Goal: Task Accomplishment & Management: Manage account settings

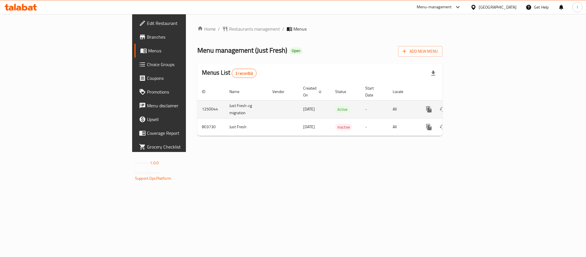
click at [474, 106] on icon "enhanced table" at bounding box center [470, 109] width 7 height 7
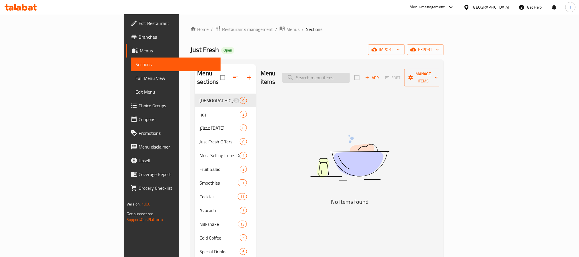
click at [350, 73] on input "search" at bounding box center [316, 78] width 67 height 10
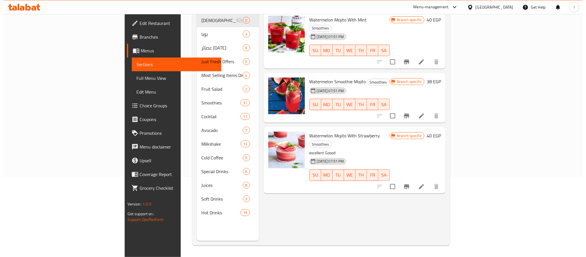
scroll to position [37, 0]
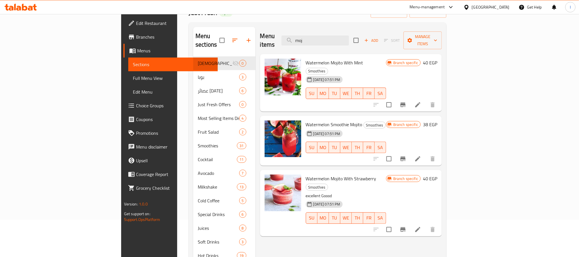
type input "moj"
click at [406, 102] on icon "Branch-specific-item" at bounding box center [403, 104] width 5 height 5
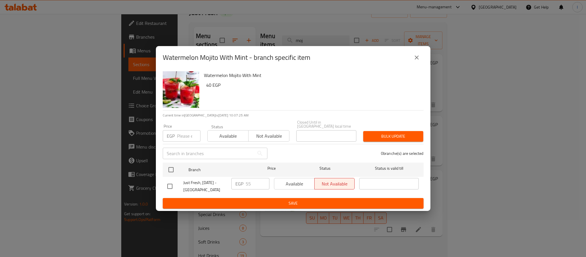
click at [414, 58] on icon "close" at bounding box center [416, 57] width 7 height 7
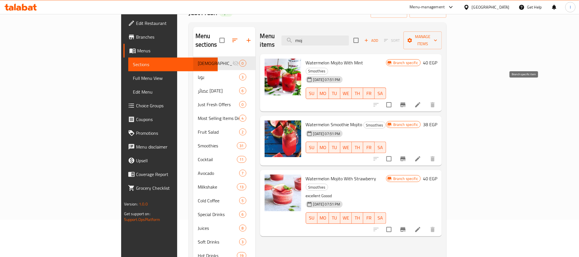
click at [410, 98] on button "Branch-specific-item" at bounding box center [403, 105] width 14 height 14
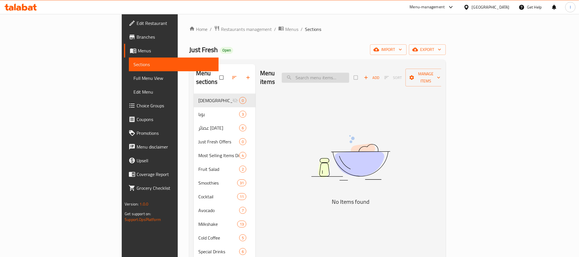
click at [349, 75] on input "search" at bounding box center [315, 78] width 67 height 10
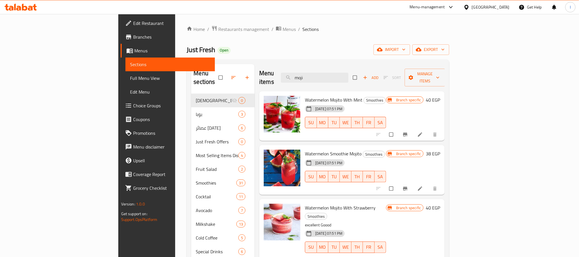
click at [310, 96] on span "Watermelon Mojito With Mint" at bounding box center [333, 100] width 57 height 9
copy span "Mojito"
click at [349, 77] on input "moji" at bounding box center [314, 78] width 67 height 10
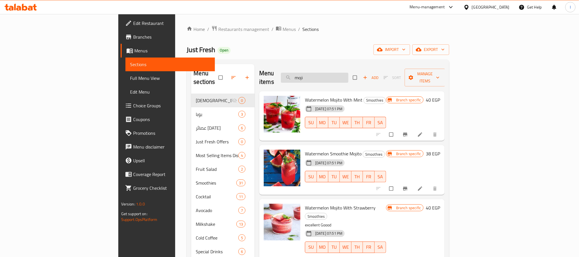
paste input "Mojito"
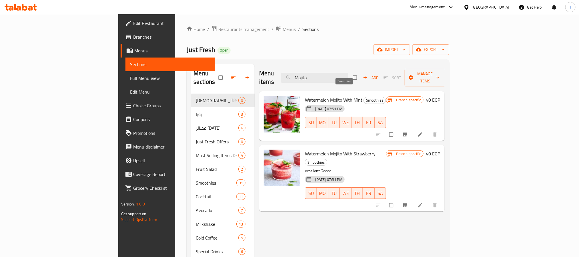
type input "Mojito"
click at [364, 97] on span "Smoothies" at bounding box center [375, 100] width 22 height 7
copy span "Smoothies"
click at [289, 51] on div "Just Fresh Open import export" at bounding box center [318, 49] width 263 height 11
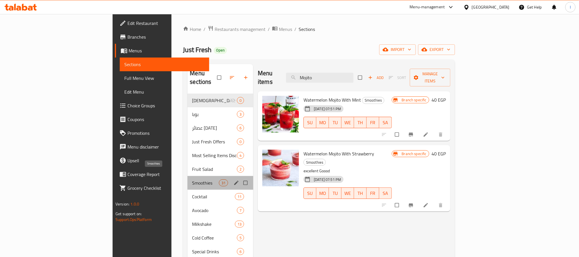
click at [192, 179] on span "Smoothies" at bounding box center [205, 182] width 27 height 7
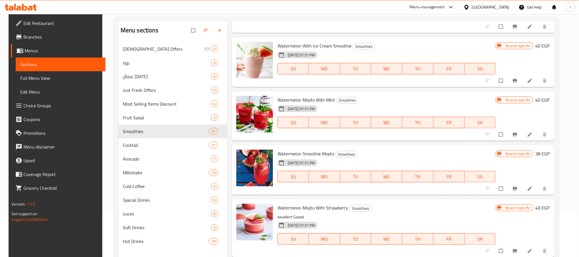
scroll to position [944, 0]
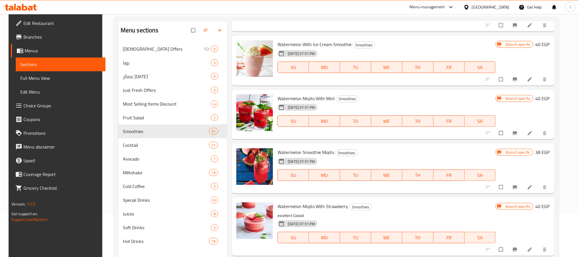
click at [305, 98] on span "Watermelon Mojito With Mint" at bounding box center [306, 98] width 57 height 9
copy span "Mojito"
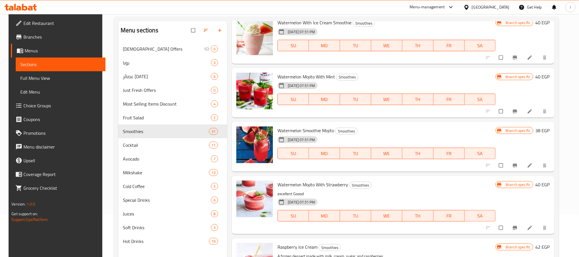
scroll to position [987, 0]
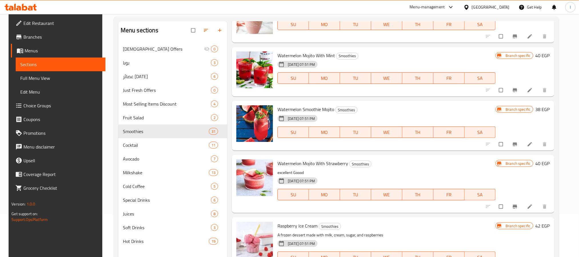
click at [513, 93] on button "Branch-specific-item" at bounding box center [516, 90] width 14 height 13
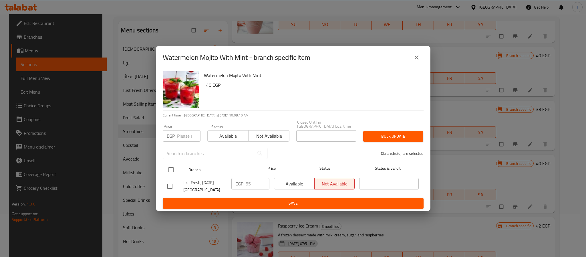
click at [171, 172] on input "checkbox" at bounding box center [171, 170] width 12 height 12
checkbox input "true"
click at [254, 182] on input "55" at bounding box center [258, 183] width 24 height 11
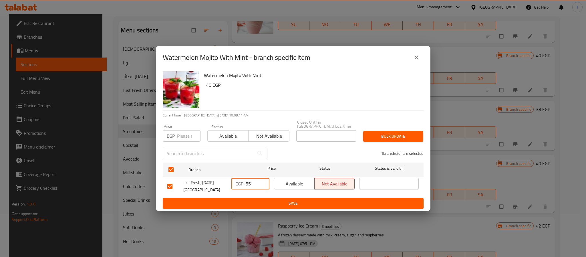
click at [254, 182] on input "55" at bounding box center [258, 183] width 24 height 11
click at [255, 182] on input "75" at bounding box center [258, 183] width 24 height 11
type input "75"
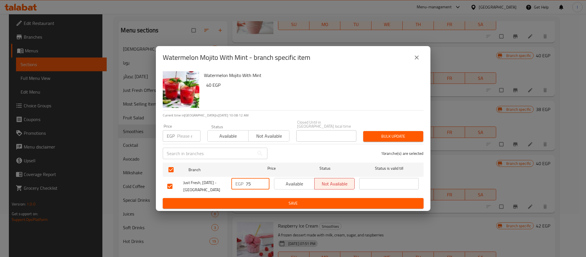
click at [263, 200] on span "Save" at bounding box center [293, 203] width 252 height 7
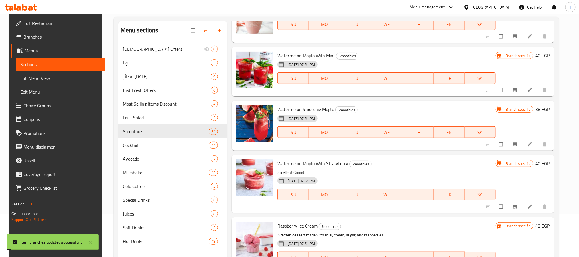
click at [517, 144] on icon "Branch-specific-item" at bounding box center [515, 144] width 4 height 4
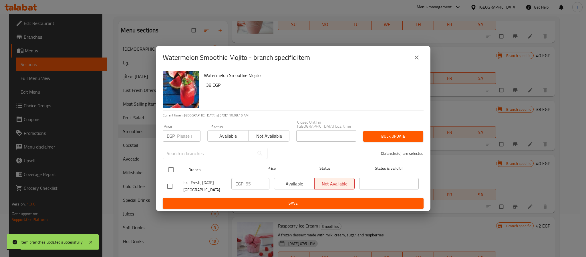
click at [168, 166] on input "checkbox" at bounding box center [171, 170] width 12 height 12
checkbox input "true"
click at [251, 180] on input "55" at bounding box center [258, 183] width 24 height 11
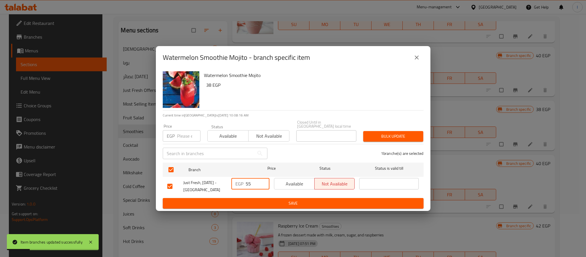
paste input "7"
type input "75"
click at [263, 200] on span "Save" at bounding box center [293, 203] width 252 height 7
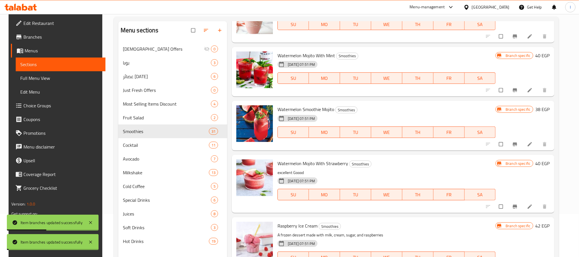
click at [517, 207] on icon "Branch-specific-item" at bounding box center [516, 207] width 6 height 6
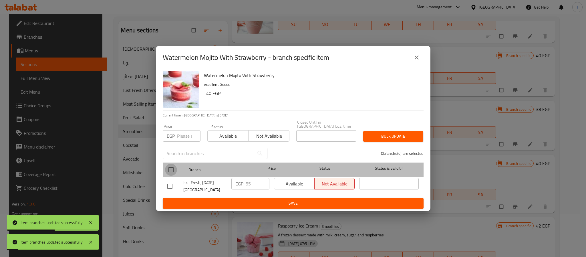
drag, startPoint x: 171, startPoint y: 165, endPoint x: 281, endPoint y: 182, distance: 111.7
click at [171, 165] on input "checkbox" at bounding box center [171, 170] width 12 height 12
checkbox input "true"
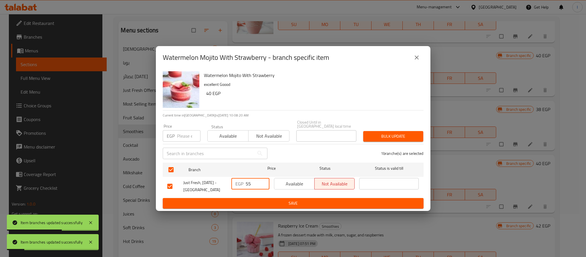
click at [251, 179] on input "55" at bounding box center [258, 183] width 24 height 11
paste input "7"
type input "75"
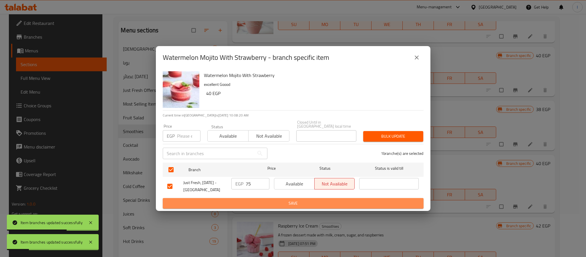
click at [262, 202] on span "Save" at bounding box center [293, 203] width 252 height 7
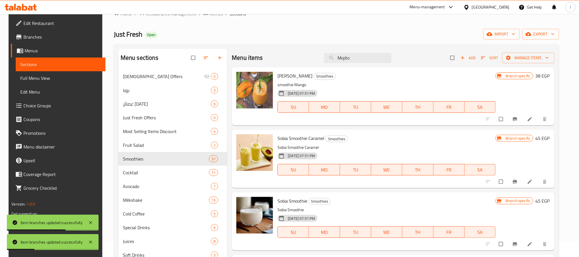
scroll to position [0, 0]
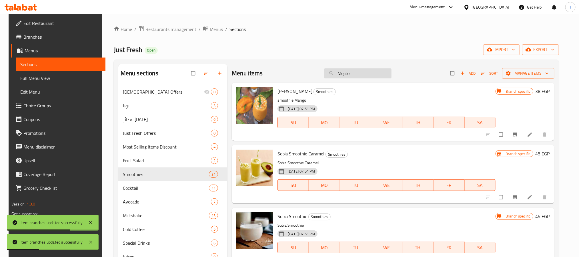
click at [374, 74] on input "Mojito" at bounding box center [357, 73] width 67 height 10
paste input "الاڤوكاو"
paste input "search"
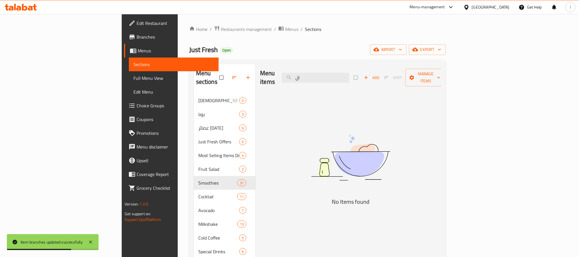
type input "ا"
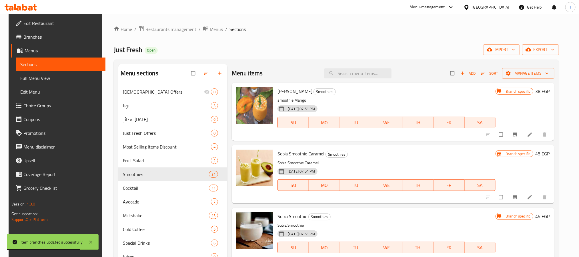
type input "h"
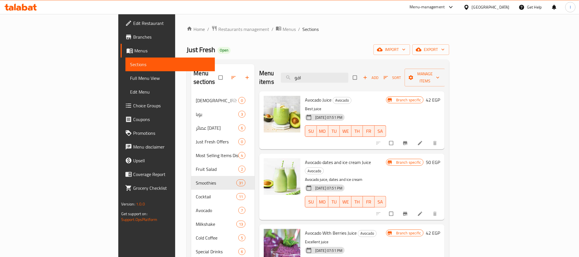
type input "افو"
click at [413, 137] on button "Branch-specific-item" at bounding box center [406, 143] width 14 height 13
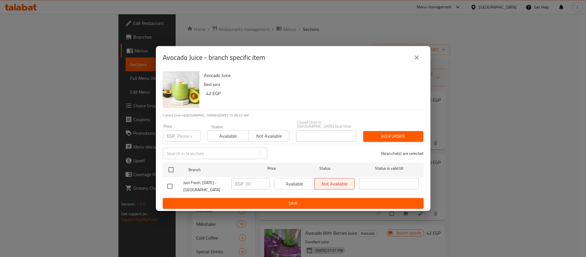
click at [413, 60] on button "close" at bounding box center [417, 58] width 14 height 14
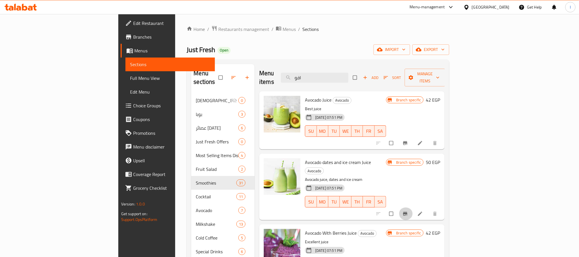
click at [408, 212] on icon "Branch-specific-item" at bounding box center [406, 214] width 4 height 4
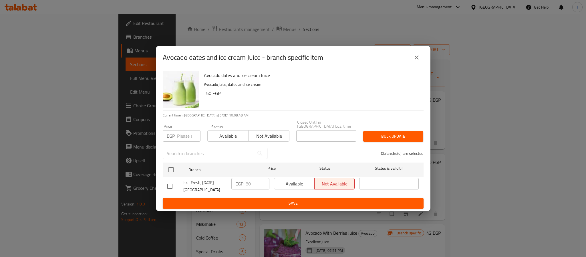
click at [419, 57] on icon "close" at bounding box center [416, 57] width 7 height 7
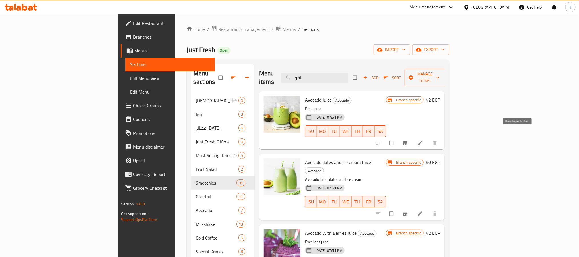
click at [413, 137] on button "Branch-specific-item" at bounding box center [406, 143] width 14 height 13
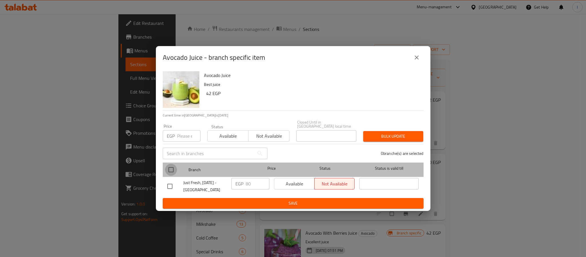
click at [171, 167] on input "checkbox" at bounding box center [171, 170] width 12 height 12
checkbox input "true"
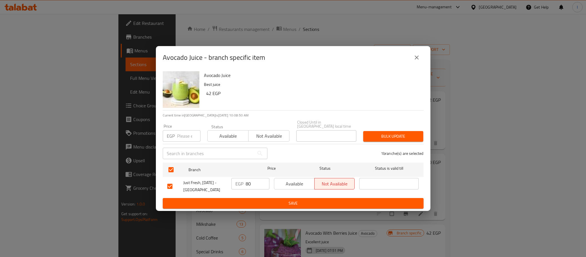
click at [252, 180] on input "80" at bounding box center [258, 183] width 24 height 11
type input "130"
click at [296, 205] on button "Save" at bounding box center [293, 203] width 261 height 11
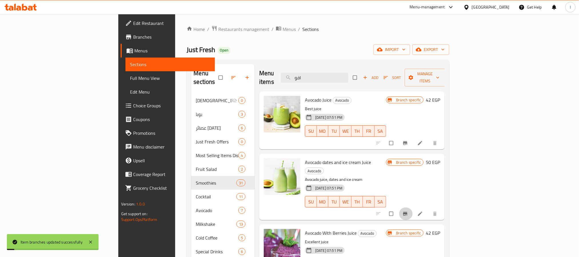
click at [408, 212] on icon "Branch-specific-item" at bounding box center [406, 214] width 4 height 4
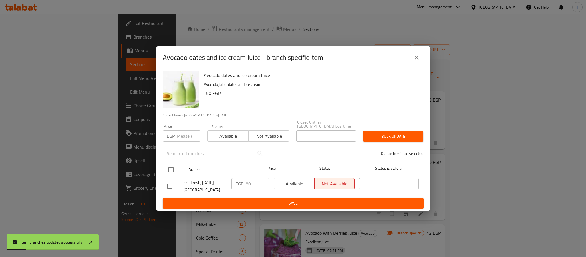
click at [172, 169] on input "checkbox" at bounding box center [171, 170] width 12 height 12
checkbox input "true"
click at [256, 184] on input "80" at bounding box center [258, 183] width 24 height 11
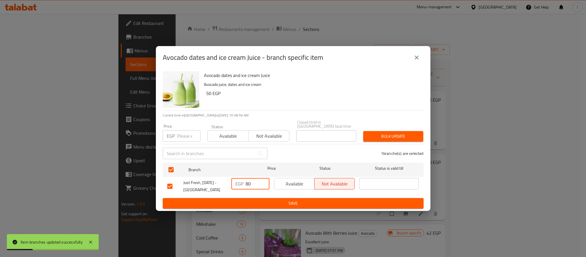
paste input "13"
type input "130"
click at [270, 200] on span "Save" at bounding box center [293, 203] width 252 height 7
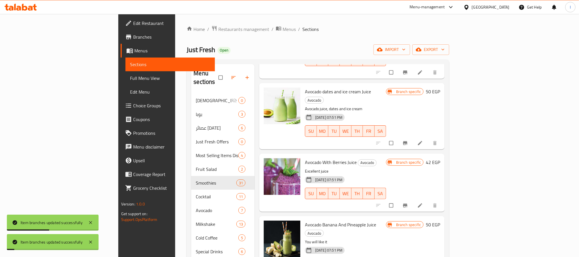
scroll to position [86, 0]
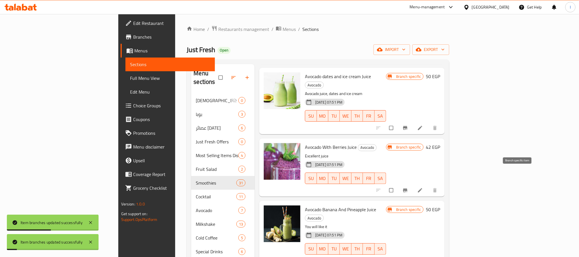
click at [413, 184] on button "Branch-specific-item" at bounding box center [406, 190] width 14 height 13
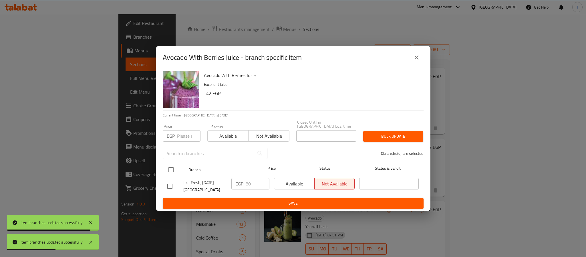
click at [172, 166] on input "checkbox" at bounding box center [171, 170] width 12 height 12
checkbox input "true"
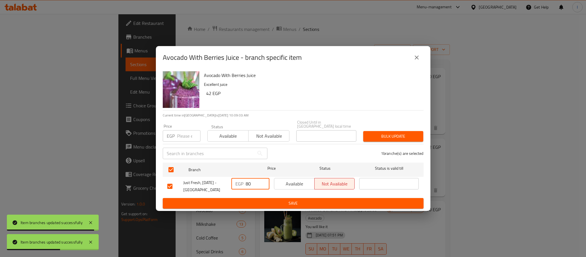
click at [250, 183] on input "80" at bounding box center [258, 183] width 24 height 11
paste input "13"
type input "130"
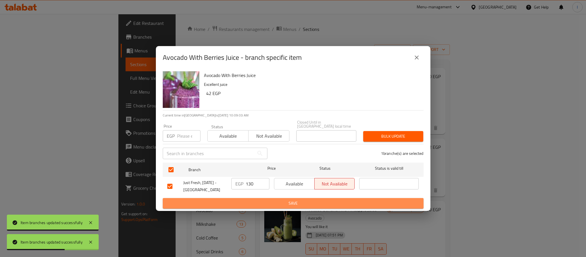
click at [260, 200] on span "Save" at bounding box center [293, 203] width 252 height 7
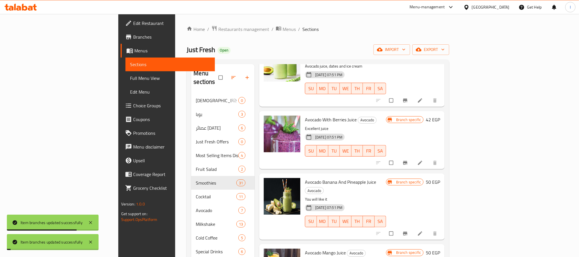
scroll to position [129, 0]
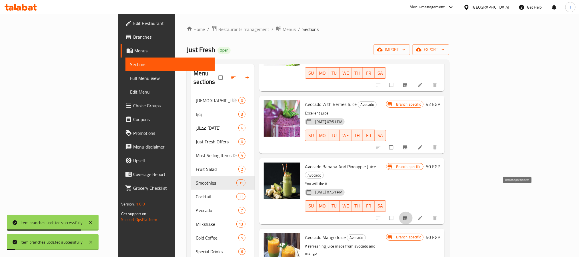
click at [408, 216] on icon "Branch-specific-item" at bounding box center [406, 218] width 4 height 4
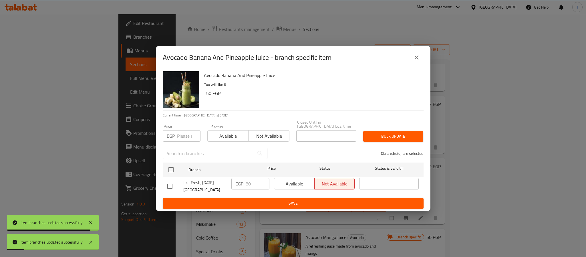
click at [171, 166] on input "checkbox" at bounding box center [171, 170] width 12 height 12
checkbox input "true"
click at [256, 184] on input "80" at bounding box center [258, 183] width 24 height 11
paste input "13"
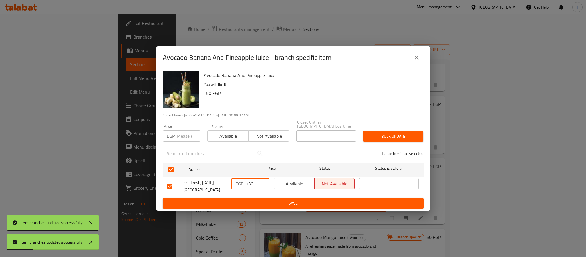
type input "130"
click at [262, 198] on button "Save" at bounding box center [293, 203] width 261 height 11
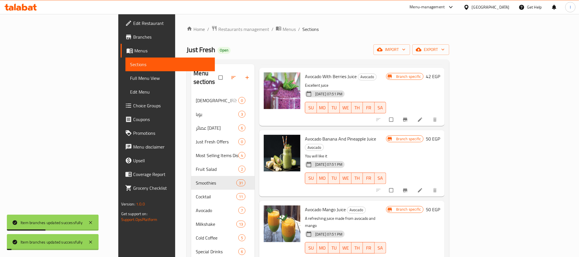
scroll to position [172, 0]
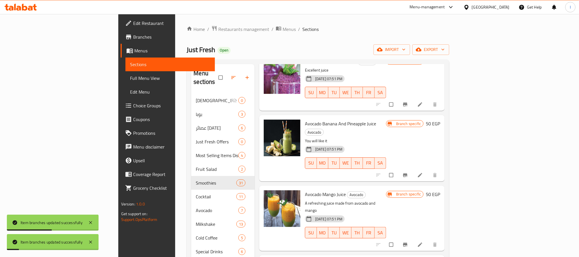
click at [408, 243] on icon "Branch-specific-item" at bounding box center [406, 245] width 4 height 4
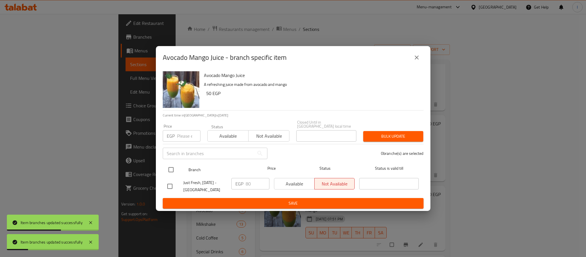
click at [173, 168] on input "checkbox" at bounding box center [171, 170] width 12 height 12
checkbox input "true"
click at [254, 186] on input "80" at bounding box center [258, 183] width 24 height 11
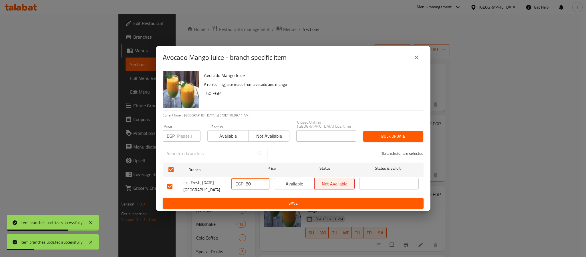
paste input "13"
type input "130"
click at [268, 203] on span "Save" at bounding box center [293, 203] width 252 height 7
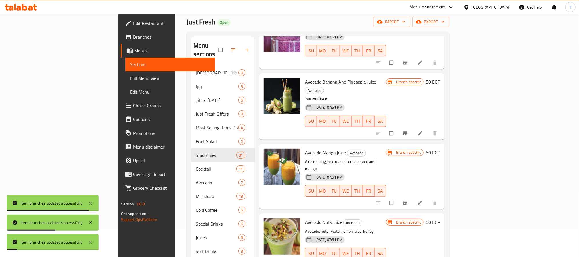
scroll to position [43, 0]
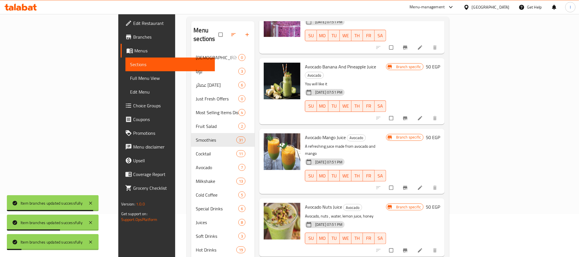
click at [408, 247] on icon "Branch-specific-item" at bounding box center [406, 250] width 6 height 6
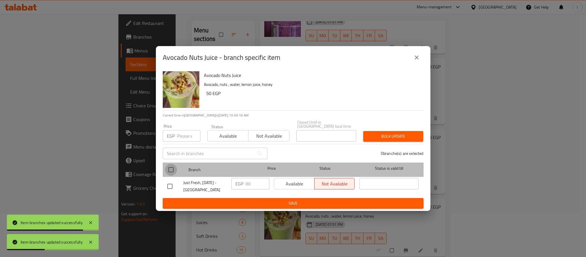
click at [168, 169] on input "checkbox" at bounding box center [171, 170] width 12 height 12
checkbox input "true"
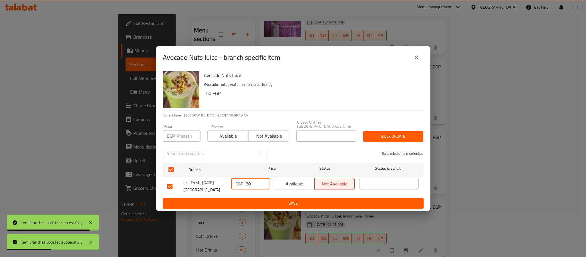
click at [253, 180] on input "80" at bounding box center [258, 183] width 24 height 11
paste input "13"
type input "130"
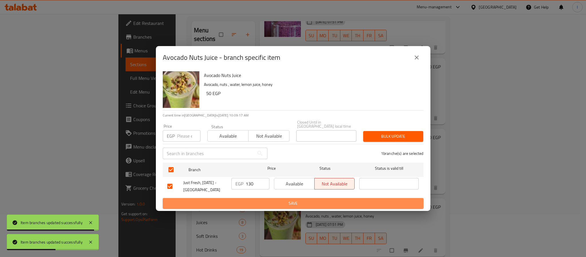
click at [262, 200] on span "Save" at bounding box center [293, 203] width 252 height 7
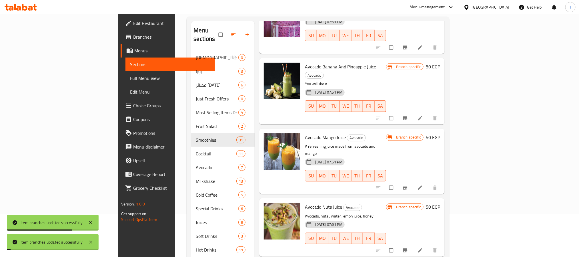
scroll to position [80, 0]
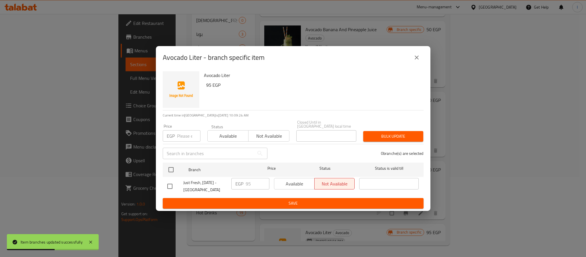
click at [415, 56] on icon "close" at bounding box center [416, 57] width 7 height 7
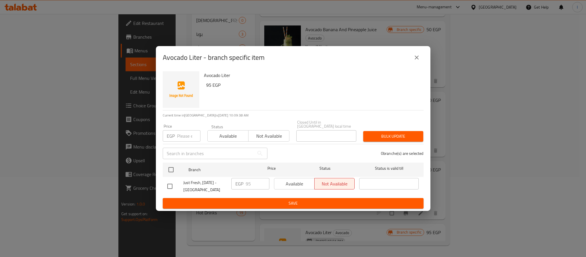
click at [416, 61] on icon "close" at bounding box center [416, 57] width 7 height 7
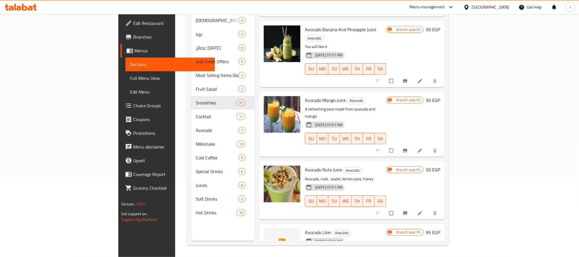
click at [305, 228] on span "Avocado Liter" at bounding box center [318, 232] width 26 height 9
copy h6 "Avocado Liter"
click at [191, 223] on div "Menu sections Iftar Offers 0 بوبا 3 عصائر [DATE] 6 Just Fresh Offers 0 Most Sel…" at bounding box center [222, 112] width 63 height 257
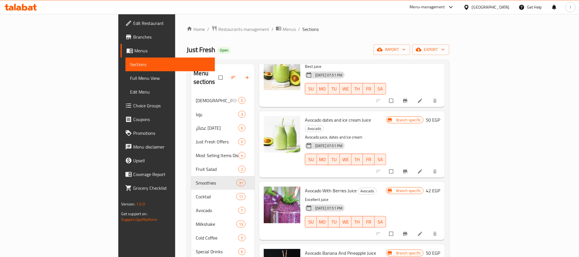
scroll to position [43, 0]
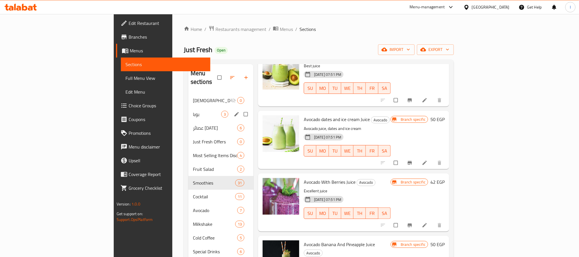
click at [188, 110] on div "بوبا 3" at bounding box center [220, 114] width 65 height 14
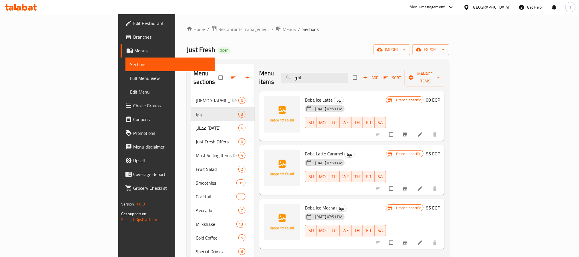
click at [284, 67] on div "Menu items افو Add Sort Manage items" at bounding box center [352, 77] width 186 height 27
click at [413, 128] on button "Branch-specific-item" at bounding box center [406, 134] width 14 height 13
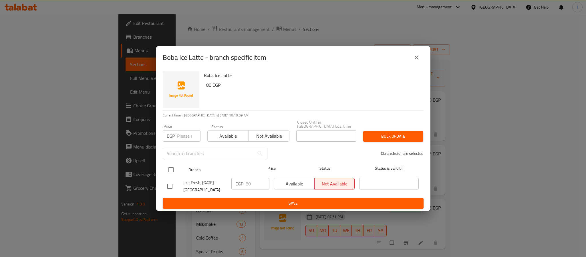
click at [171, 168] on input "checkbox" at bounding box center [171, 170] width 12 height 12
checkbox input "true"
click at [257, 182] on input "80" at bounding box center [258, 183] width 24 height 11
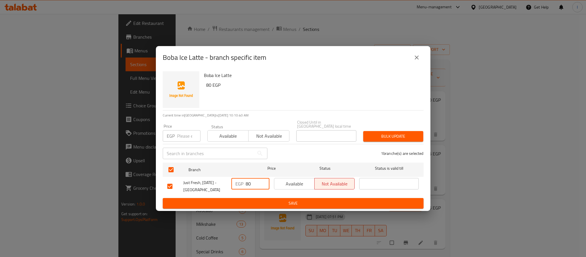
paste input "13"
type input "130"
click at [270, 201] on span "Save" at bounding box center [293, 203] width 252 height 7
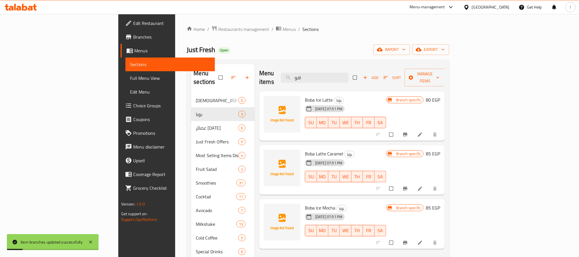
click at [408, 186] on icon "Branch-specific-item" at bounding box center [406, 189] width 6 height 6
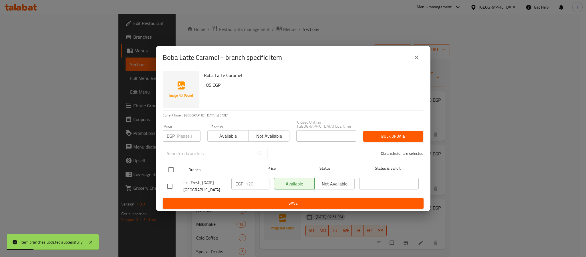
click at [172, 168] on input "checkbox" at bounding box center [171, 170] width 12 height 12
checkbox input "true"
click at [256, 182] on input "120" at bounding box center [258, 183] width 24 height 11
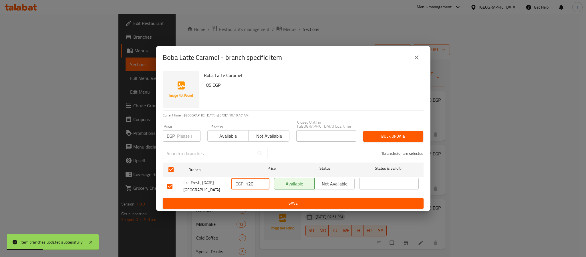
paste input "3"
type input "130"
click at [257, 200] on span "Save" at bounding box center [293, 203] width 252 height 7
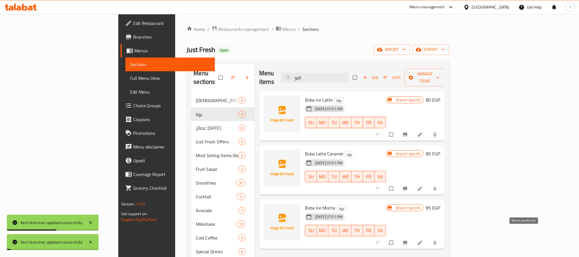
click at [408, 241] on icon "Branch-specific-item" at bounding box center [406, 243] width 4 height 4
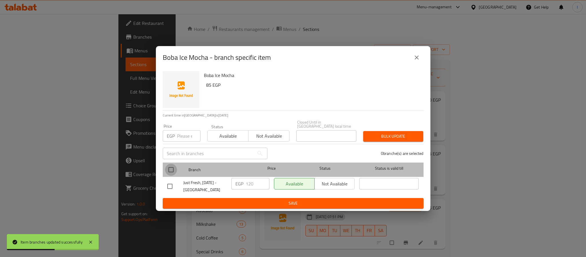
click at [168, 173] on input "checkbox" at bounding box center [171, 170] width 12 height 12
checkbox input "true"
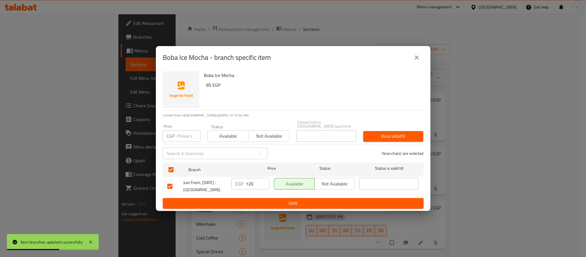
click at [251, 181] on input "120" at bounding box center [258, 183] width 24 height 11
paste input "3"
type input "130"
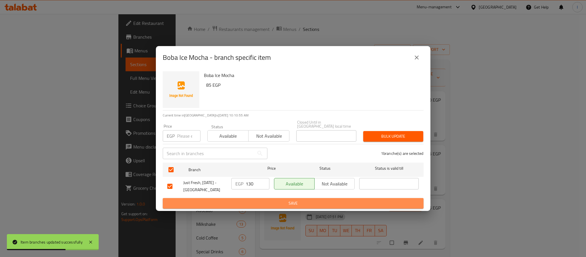
click at [259, 200] on span "Save" at bounding box center [293, 203] width 252 height 7
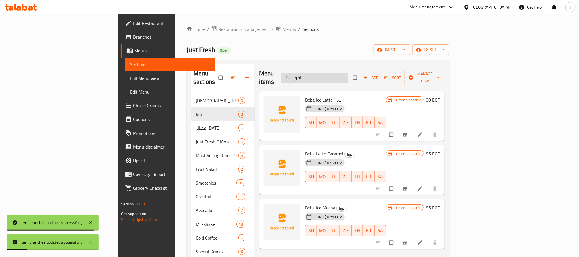
click at [349, 75] on input "افو" at bounding box center [314, 78] width 67 height 10
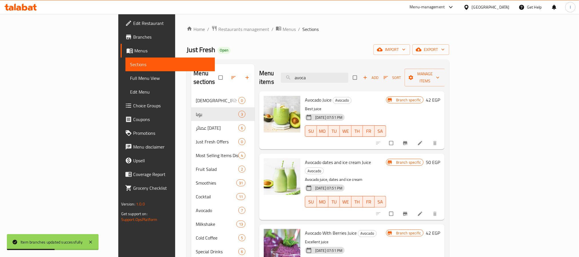
type input "avoca"
click at [413, 138] on button "Branch-specific-item" at bounding box center [406, 143] width 14 height 13
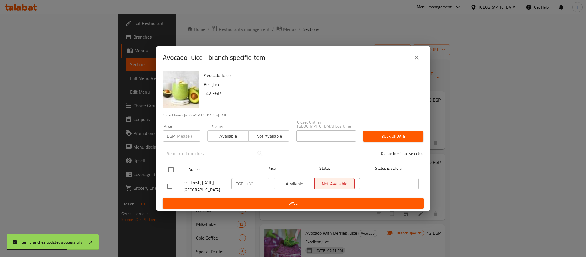
click at [171, 167] on input "checkbox" at bounding box center [171, 170] width 12 height 12
checkbox input "true"
click at [251, 180] on input "130" at bounding box center [258, 183] width 24 height 11
paste input "95"
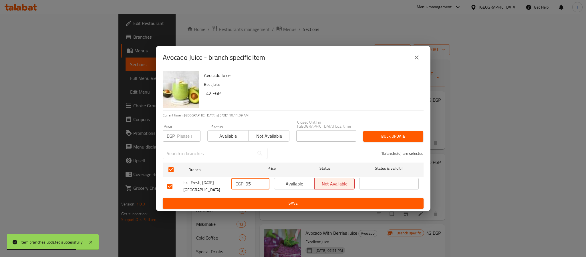
type input "95"
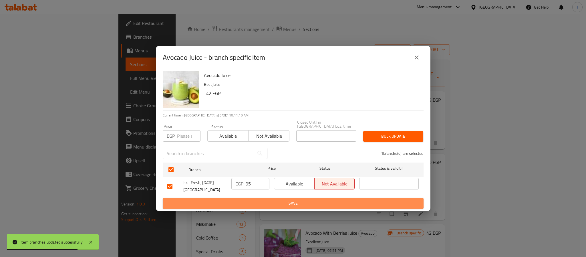
click at [275, 202] on span "Save" at bounding box center [293, 203] width 252 height 7
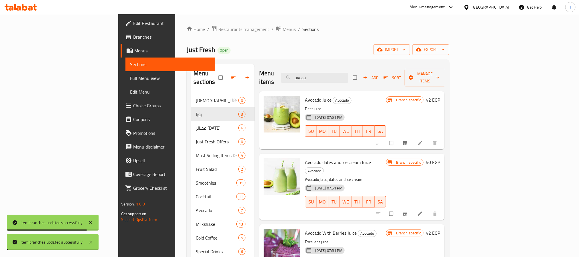
click at [408, 211] on icon "Branch-specific-item" at bounding box center [406, 214] width 6 height 6
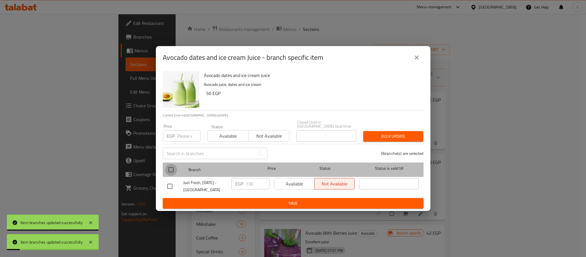
click at [169, 168] on input "checkbox" at bounding box center [171, 170] width 12 height 12
checkbox input "true"
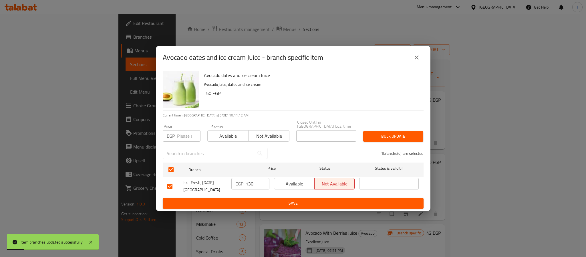
click at [259, 184] on input "130" at bounding box center [258, 183] width 24 height 11
paste input "95"
type input "95"
click at [267, 200] on span "Save" at bounding box center [293, 203] width 252 height 7
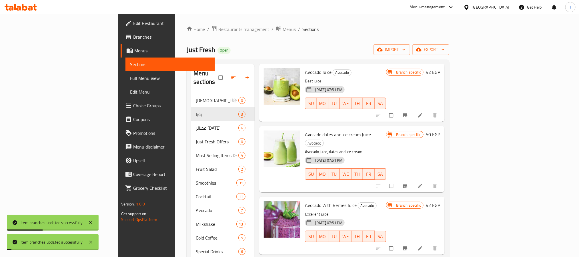
scroll to position [43, 0]
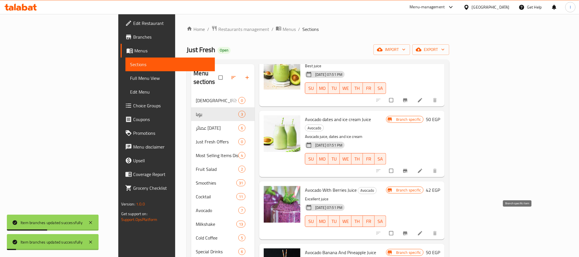
click at [408, 231] on icon "Branch-specific-item" at bounding box center [406, 233] width 4 height 4
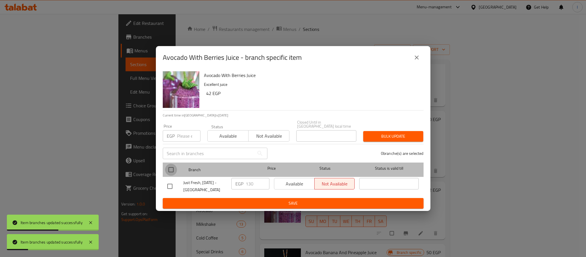
click at [169, 168] on input "checkbox" at bounding box center [171, 170] width 12 height 12
checkbox input "true"
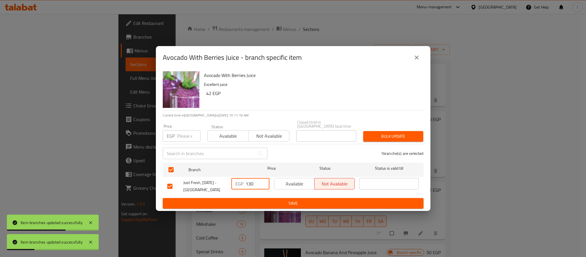
click at [249, 182] on input "130" at bounding box center [258, 183] width 24 height 11
paste input "95"
type input "95"
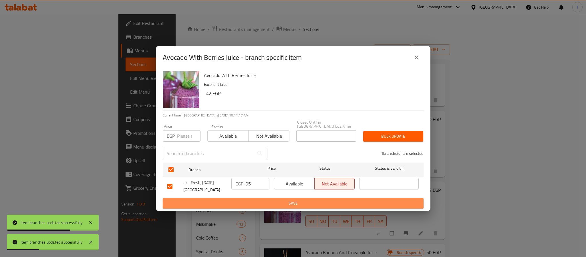
click at [270, 202] on span "Save" at bounding box center [293, 203] width 252 height 7
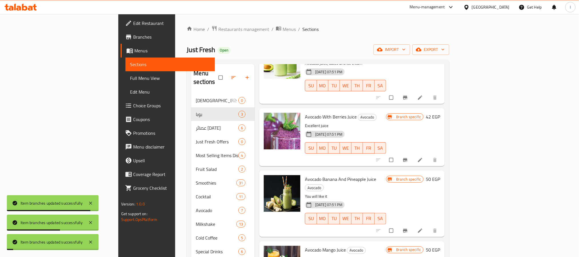
scroll to position [129, 0]
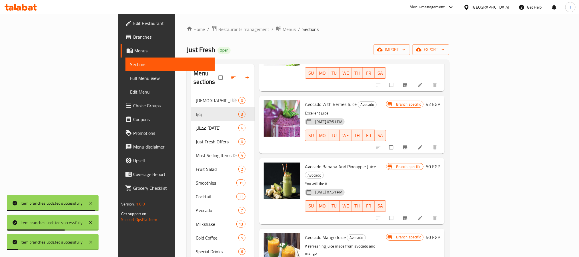
click at [413, 212] on button "Branch-specific-item" at bounding box center [406, 218] width 14 height 13
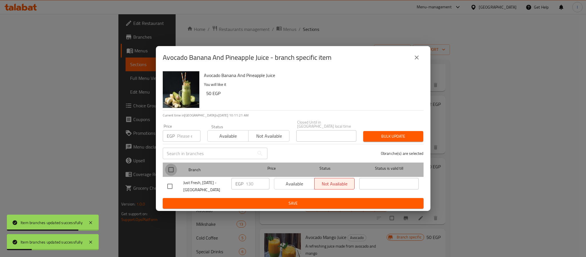
drag, startPoint x: 175, startPoint y: 168, endPoint x: 257, endPoint y: 184, distance: 83.2
click at [175, 168] on input "checkbox" at bounding box center [171, 170] width 12 height 12
checkbox input "true"
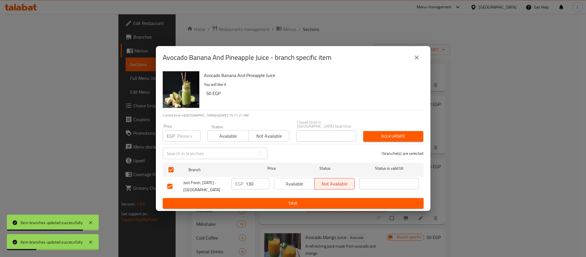
click at [257, 181] on input "130" at bounding box center [258, 183] width 24 height 11
paste input "95"
type input "95"
click at [271, 200] on span "Save" at bounding box center [293, 203] width 252 height 7
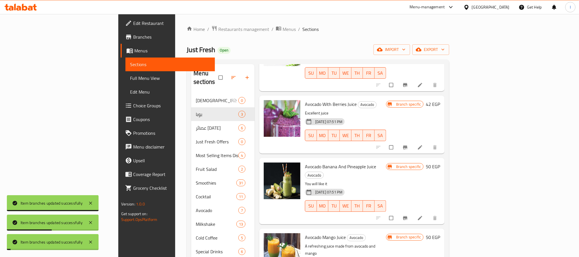
scroll to position [172, 0]
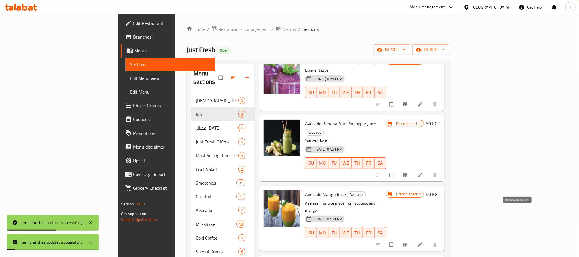
click at [408, 242] on icon "Branch-specific-item" at bounding box center [406, 245] width 6 height 6
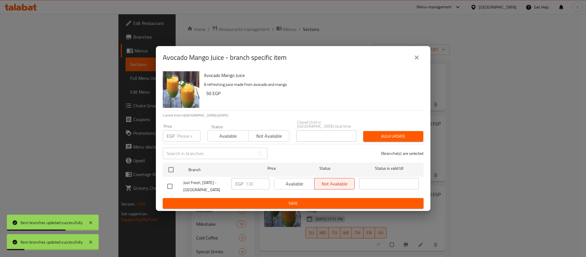
drag, startPoint x: 171, startPoint y: 168, endPoint x: 228, endPoint y: 180, distance: 58.4
click at [171, 168] on input "checkbox" at bounding box center [171, 170] width 12 height 12
checkbox input "true"
click at [254, 182] on input "130" at bounding box center [258, 183] width 24 height 11
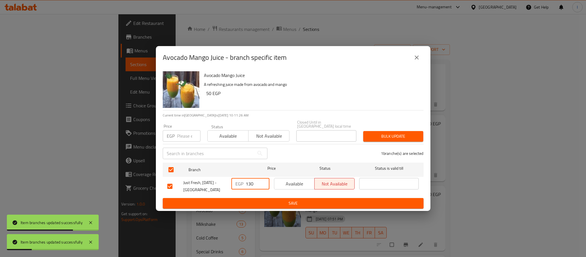
paste input "95"
type input "95"
click at [260, 203] on span "Save" at bounding box center [293, 203] width 252 height 7
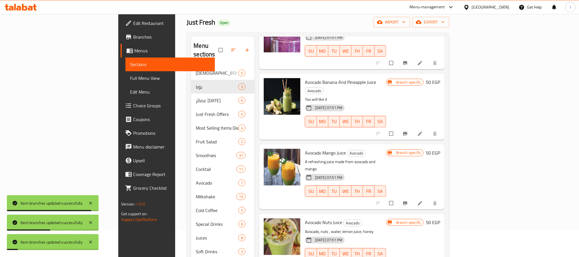
scroll to position [43, 0]
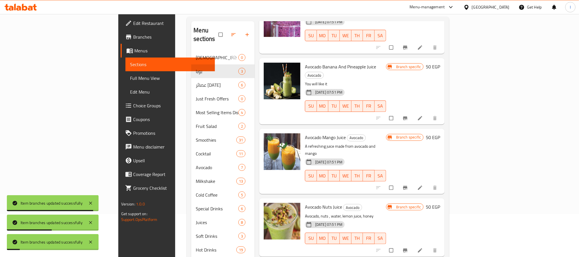
click at [408, 247] on icon "Branch-specific-item" at bounding box center [406, 250] width 6 height 6
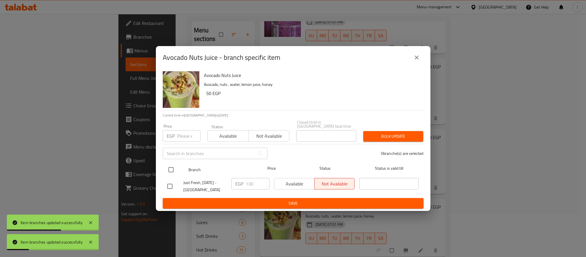
click at [166, 166] on input "checkbox" at bounding box center [171, 170] width 12 height 12
checkbox input "true"
click at [247, 181] on input "130" at bounding box center [258, 183] width 24 height 11
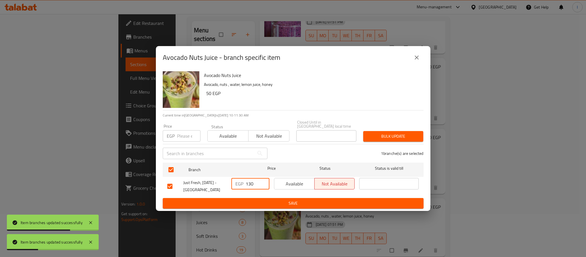
paste input "95"
type input "95"
click at [269, 200] on span "Save" at bounding box center [293, 203] width 252 height 7
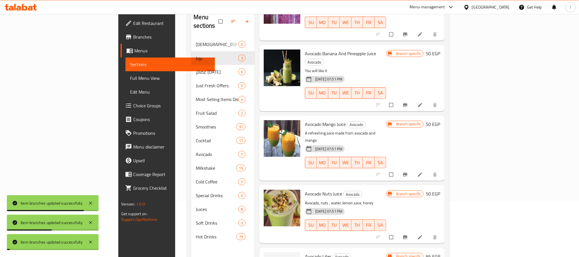
scroll to position [80, 0]
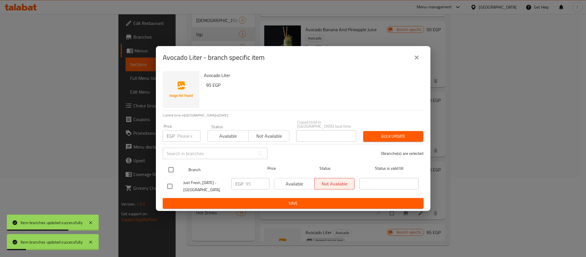
drag, startPoint x: 169, startPoint y: 165, endPoint x: 173, endPoint y: 166, distance: 4.1
click at [170, 165] on input "checkbox" at bounding box center [171, 170] width 12 height 12
checkbox input "true"
click at [251, 182] on input "95" at bounding box center [258, 183] width 24 height 11
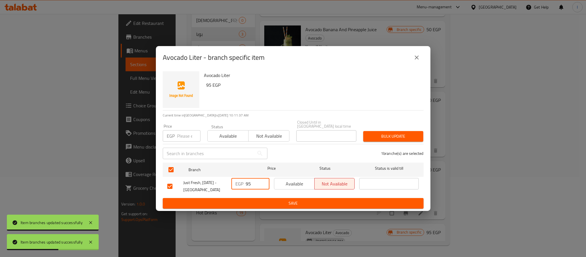
click at [412, 61] on button "close" at bounding box center [417, 58] width 14 height 14
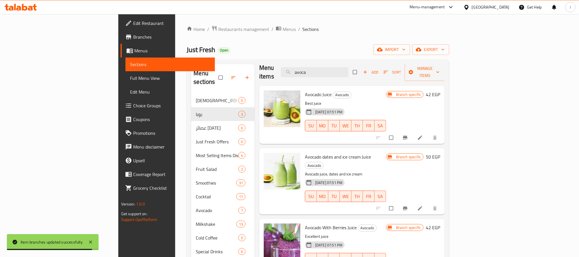
scroll to position [0, 0]
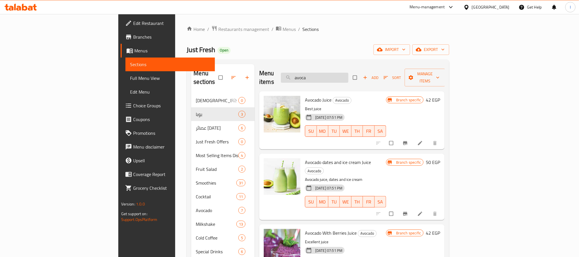
click at [349, 73] on input "avoca" at bounding box center [314, 78] width 67 height 10
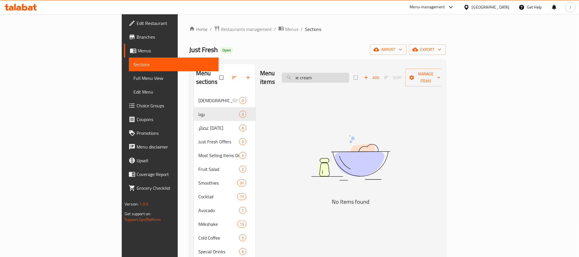
click at [349, 73] on input "ie cream" at bounding box center [315, 78] width 67 height 10
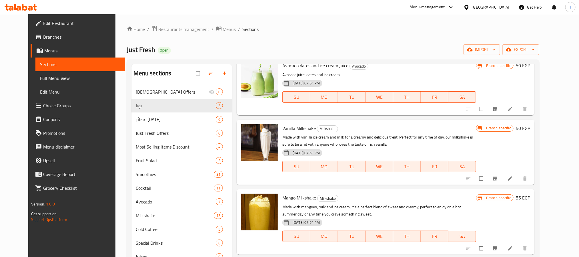
scroll to position [558, 0]
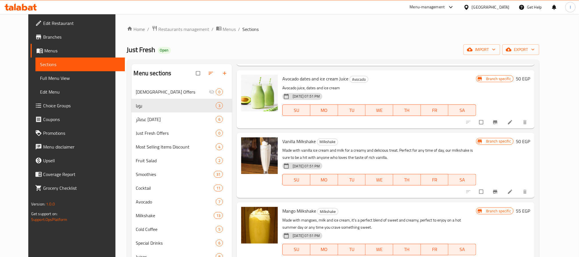
click at [498, 121] on icon "Branch-specific-item" at bounding box center [496, 122] width 4 height 4
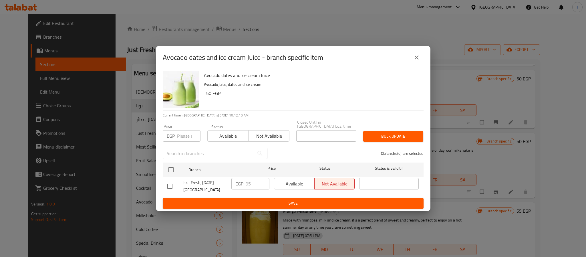
click at [419, 60] on icon "close" at bounding box center [416, 57] width 7 height 7
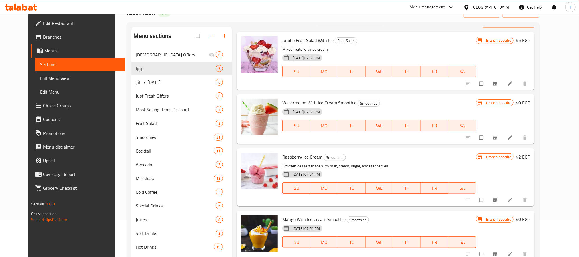
scroll to position [0, 0]
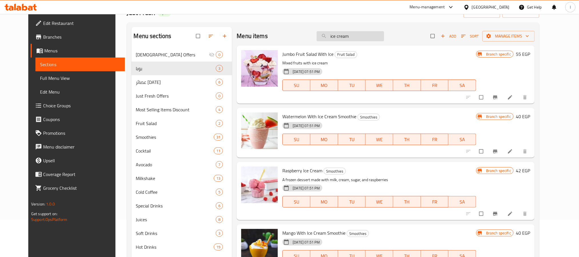
click at [368, 35] on input "ice cream" at bounding box center [350, 36] width 67 height 10
paste input "الفروت سلات"
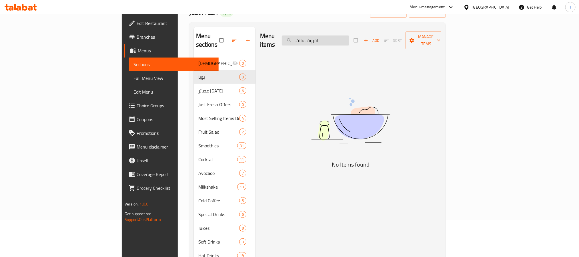
click at [349, 37] on input "الفروت سلات" at bounding box center [315, 40] width 67 height 10
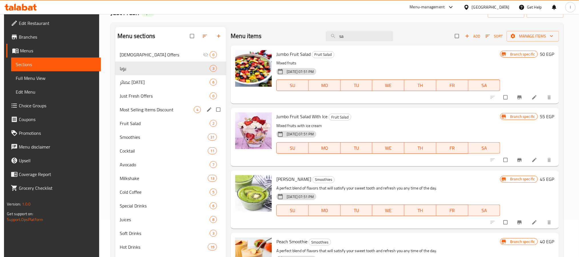
type input "sa"
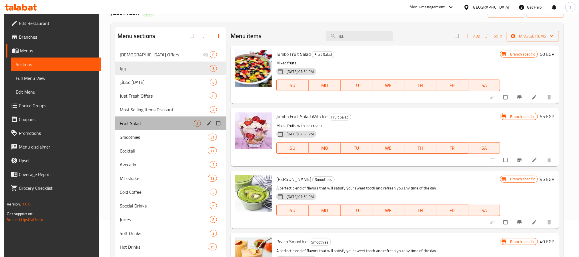
click at [174, 127] on div "Fruit Salad 2" at bounding box center [170, 123] width 111 height 14
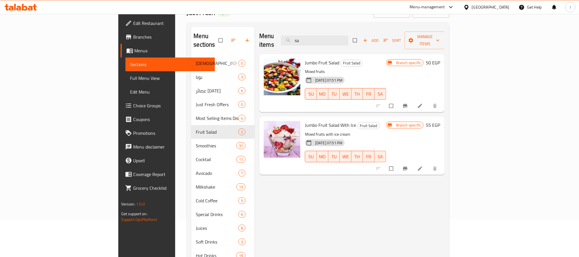
click at [413, 100] on button "Branch-specific-item" at bounding box center [406, 106] width 14 height 13
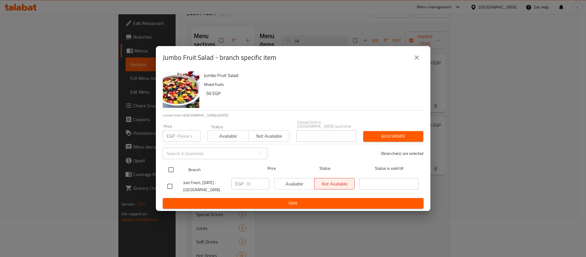
click at [172, 168] on input "checkbox" at bounding box center [171, 170] width 12 height 12
checkbox input "true"
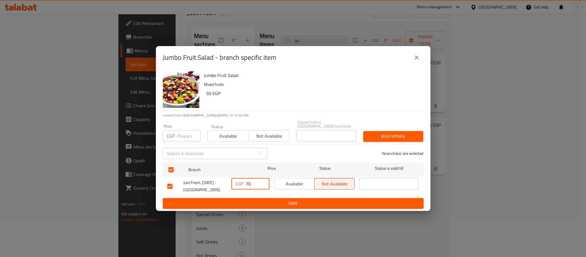
click at [250, 180] on input "70" at bounding box center [258, 183] width 24 height 11
paste input "5"
type input "75"
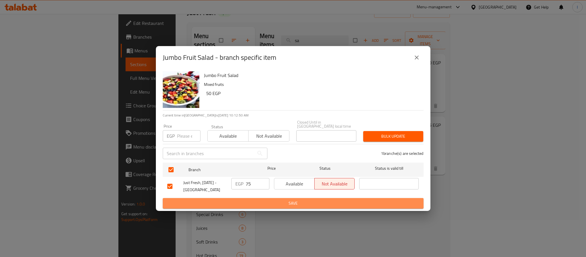
click at [258, 200] on span "Save" at bounding box center [293, 203] width 252 height 7
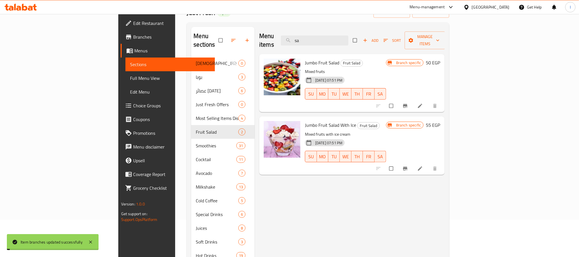
click at [408, 166] on icon "Branch-specific-item" at bounding box center [406, 168] width 4 height 4
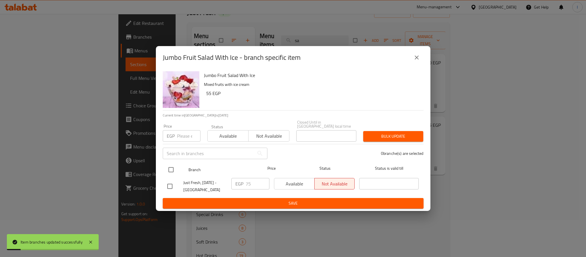
click at [171, 166] on input "checkbox" at bounding box center [171, 170] width 12 height 12
checkbox input "true"
click at [250, 182] on input "75" at bounding box center [258, 183] width 24 height 11
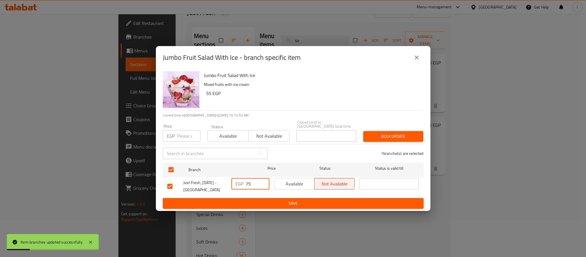
click at [260, 201] on span "Save" at bounding box center [293, 203] width 252 height 7
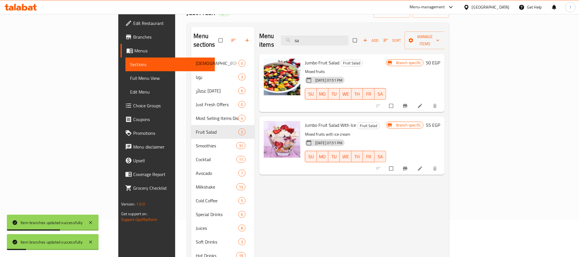
click at [305, 121] on span "Jumbo Fruit Salad With Ice" at bounding box center [330, 125] width 51 height 9
copy h6 "Jumbo Fruit Salad With Ice"
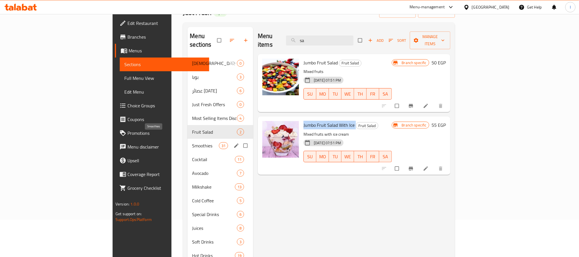
click at [192, 142] on span "Smoothies" at bounding box center [205, 145] width 27 height 7
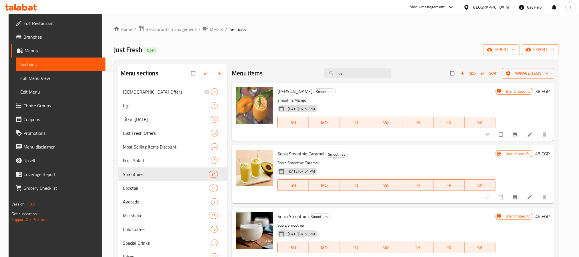
click at [298, 91] on span "[PERSON_NAME]" at bounding box center [295, 91] width 35 height 9
copy h6 "Smoothie"
click at [345, 69] on input "sa" at bounding box center [357, 73] width 67 height 10
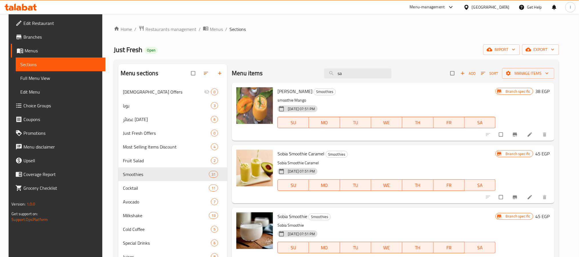
paste input "Smoothie"
type input "Smoothie"
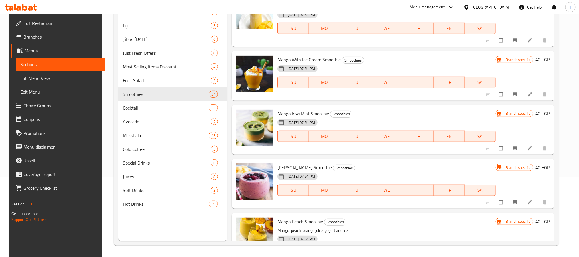
scroll to position [1385, 0]
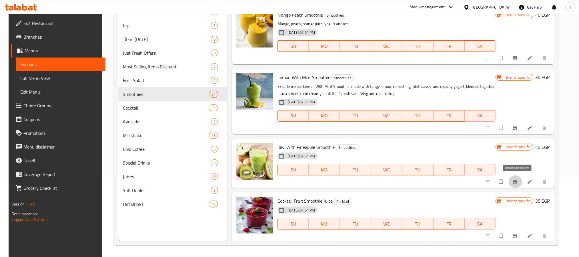
click at [517, 180] on icon "Branch-specific-item" at bounding box center [515, 182] width 4 height 4
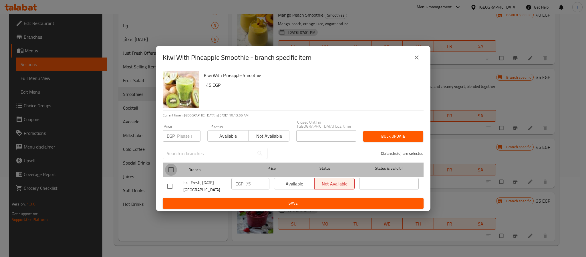
click at [170, 167] on input "checkbox" at bounding box center [171, 170] width 12 height 12
checkbox input "true"
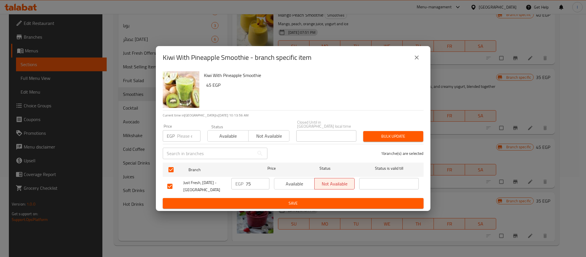
click at [253, 181] on input "75" at bounding box center [258, 183] width 24 height 11
type input "85"
click at [276, 207] on div "Kiwi With Pineapple Smoothie 45 EGP Current time in [GEOGRAPHIC_DATA] is [DATE]…" at bounding box center [293, 140] width 275 height 142
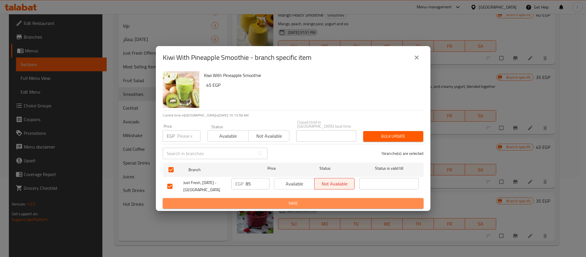
click at [281, 202] on span "Save" at bounding box center [293, 203] width 252 height 7
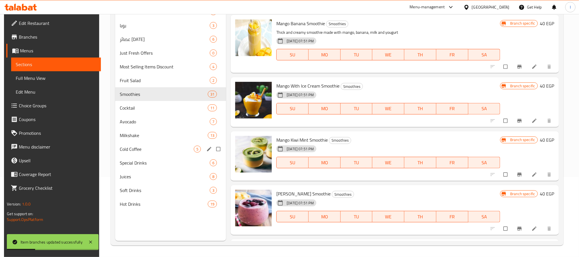
click at [175, 153] on div "Cold Coffee 5" at bounding box center [170, 149] width 111 height 14
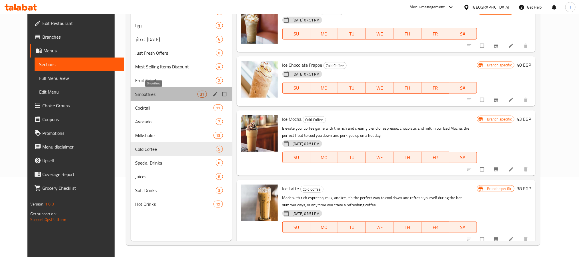
click at [150, 95] on span "Smoothies" at bounding box center [166, 94] width 62 height 7
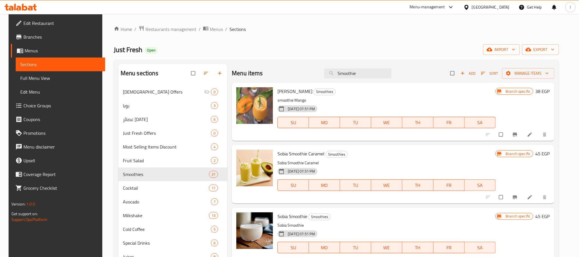
click at [302, 93] on span "[PERSON_NAME]" at bounding box center [295, 91] width 35 height 9
copy h6 "Smoothie"
click at [362, 76] on input "Smoothie" at bounding box center [357, 73] width 67 height 10
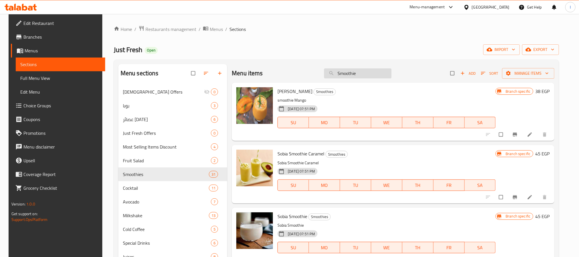
paste input "search"
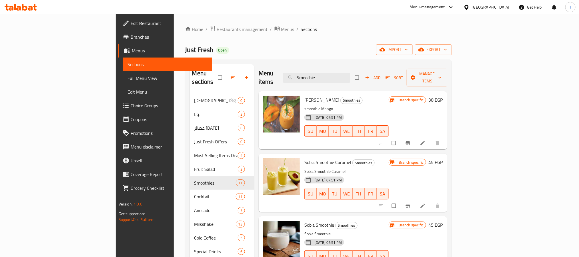
type input "Smoothie"
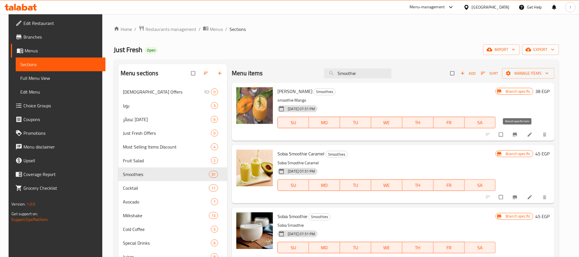
click at [515, 136] on icon "Branch-specific-item" at bounding box center [516, 135] width 6 height 6
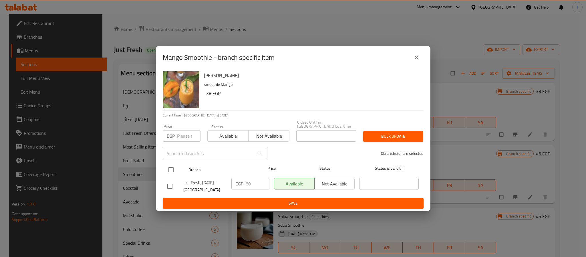
click at [174, 164] on input "checkbox" at bounding box center [171, 170] width 12 height 12
checkbox input "true"
click at [253, 182] on input "60" at bounding box center [258, 183] width 24 height 11
paste input "75"
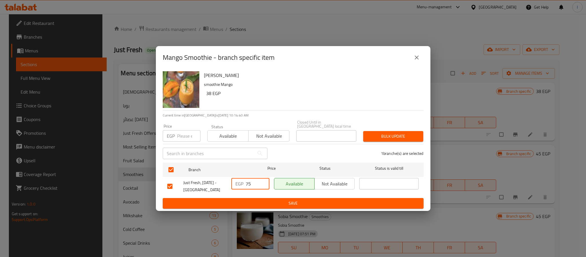
type input "75"
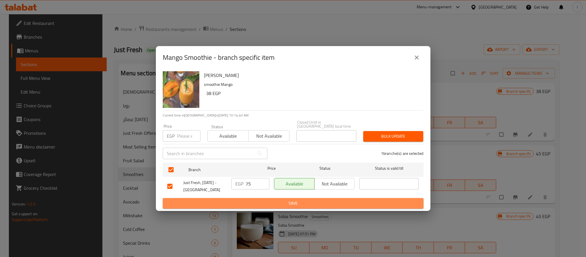
click at [259, 200] on span "Save" at bounding box center [293, 203] width 252 height 7
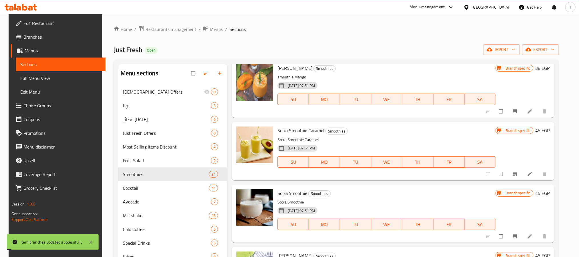
scroll to position [43, 0]
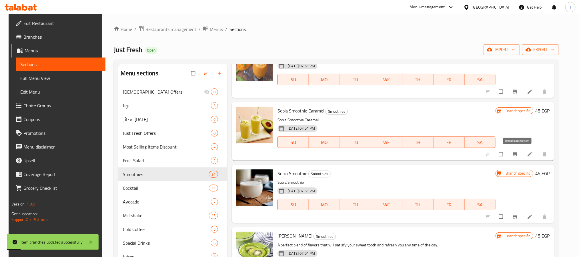
click at [517, 153] on icon "Branch-specific-item" at bounding box center [515, 154] width 4 height 4
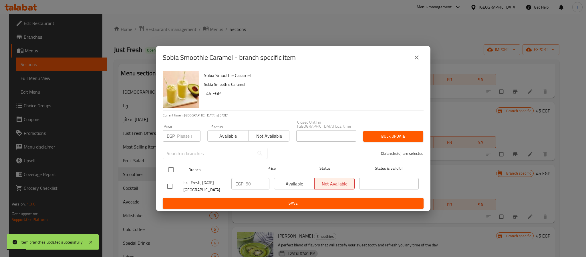
click at [175, 164] on input "checkbox" at bounding box center [171, 170] width 12 height 12
checkbox input "true"
click at [248, 182] on input "50" at bounding box center [258, 183] width 24 height 11
paste input "75"
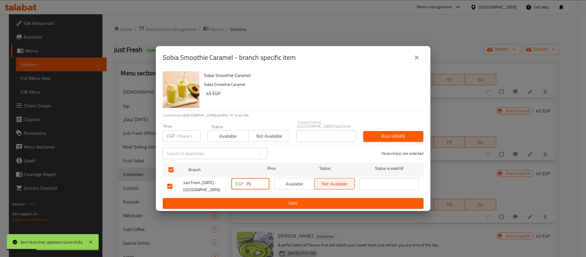
type input "75"
click at [258, 202] on span "Save" at bounding box center [293, 203] width 252 height 7
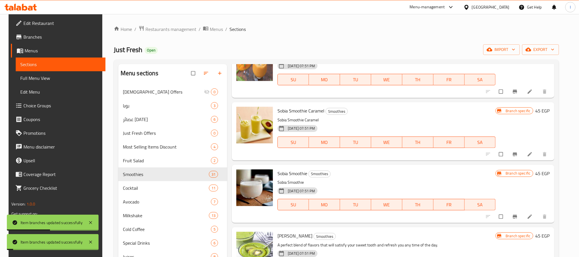
click at [514, 219] on button "Branch-specific-item" at bounding box center [516, 216] width 14 height 13
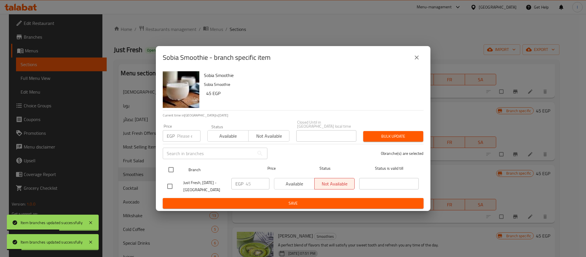
click at [173, 167] on input "checkbox" at bounding box center [171, 170] width 12 height 12
checkbox input "true"
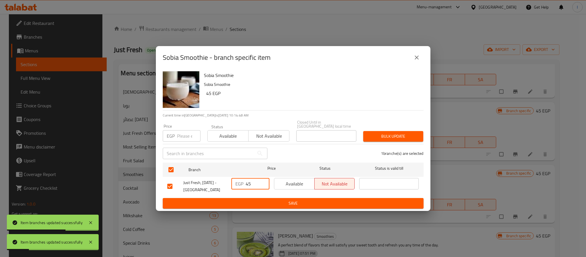
click at [248, 183] on input "45" at bounding box center [258, 183] width 24 height 11
paste input "7"
type input "75"
click at [268, 202] on span "Save" at bounding box center [293, 203] width 252 height 7
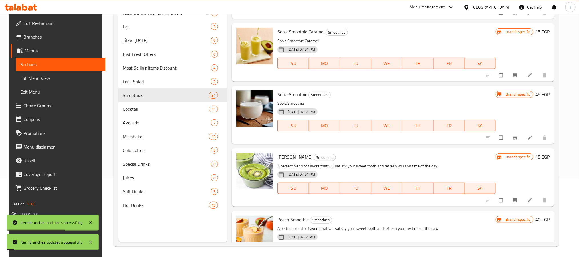
scroll to position [80, 0]
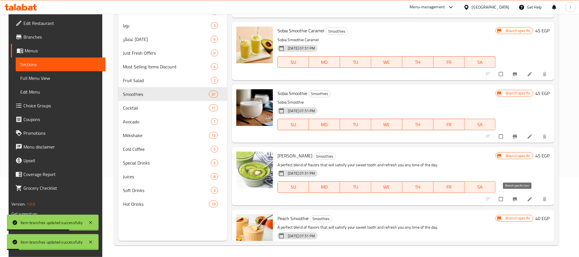
click at [515, 198] on icon "Branch-specific-item" at bounding box center [516, 199] width 6 height 6
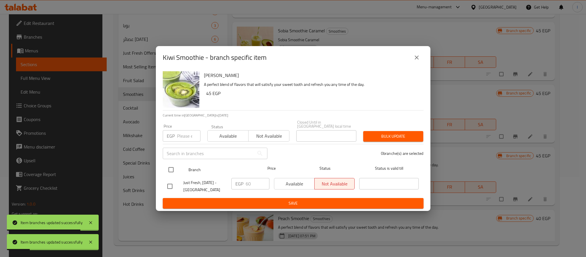
click at [173, 167] on input "checkbox" at bounding box center [171, 170] width 12 height 12
checkbox input "true"
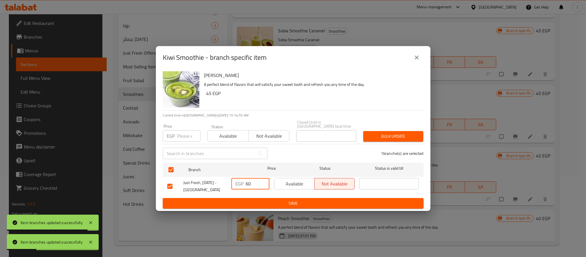
click at [257, 181] on input "60" at bounding box center [258, 183] width 24 height 11
paste input "75"
type input "75"
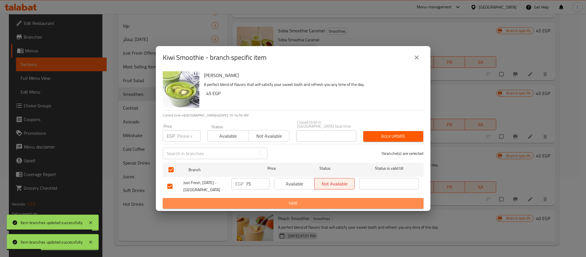
click at [261, 201] on span "Save" at bounding box center [293, 203] width 252 height 7
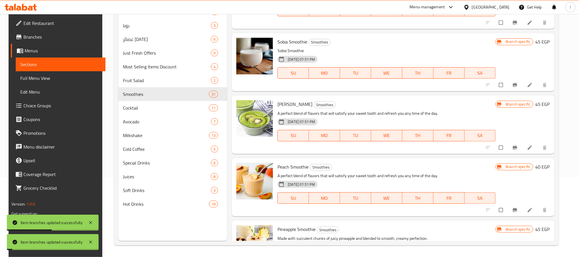
scroll to position [129, 0]
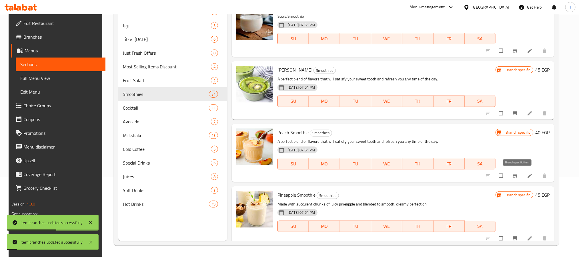
click at [517, 178] on icon "Branch-specific-item" at bounding box center [516, 176] width 6 height 6
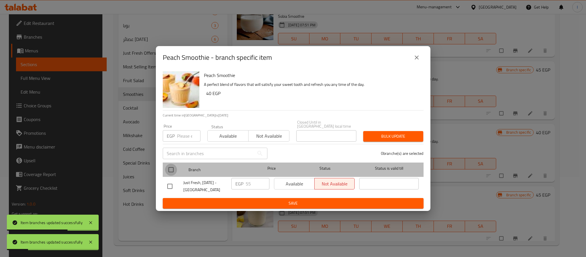
click at [174, 166] on input "checkbox" at bounding box center [171, 170] width 12 height 12
checkbox input "true"
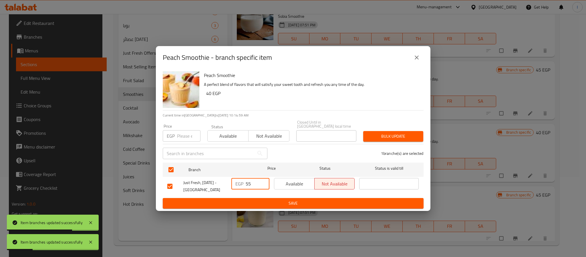
click at [253, 180] on input "55" at bounding box center [258, 183] width 24 height 11
paste input "7"
type input "75"
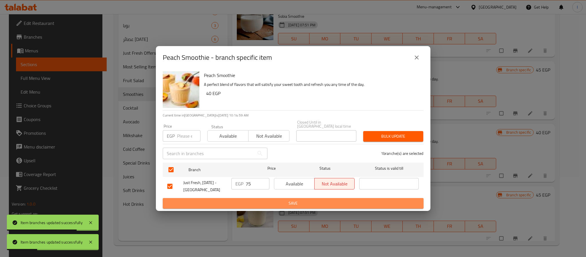
click at [256, 200] on span "Save" at bounding box center [293, 203] width 252 height 7
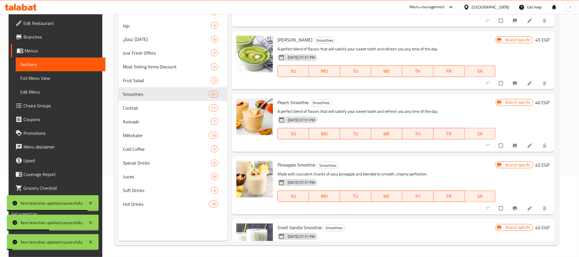
scroll to position [172, 0]
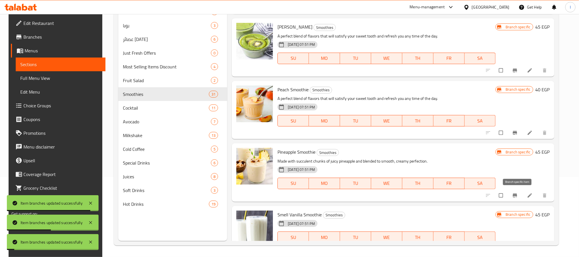
click at [516, 196] on icon "Branch-specific-item" at bounding box center [515, 195] width 4 height 4
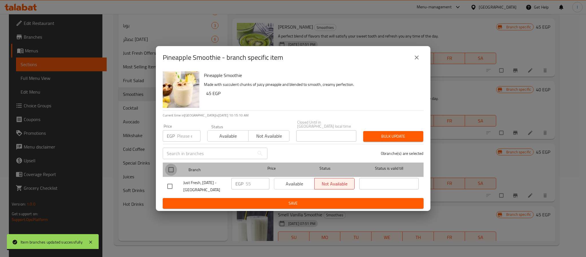
click at [171, 167] on input "checkbox" at bounding box center [171, 170] width 12 height 12
checkbox input "true"
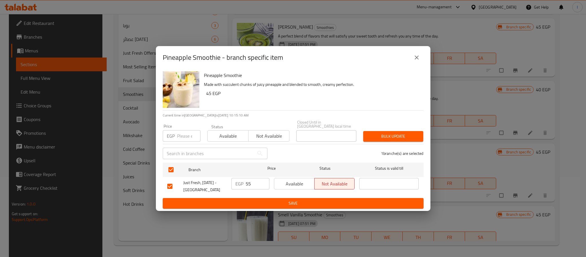
click at [252, 181] on input "55" at bounding box center [258, 183] width 24 height 11
paste input "7"
type input "75"
click at [268, 200] on span "Save" at bounding box center [293, 203] width 252 height 7
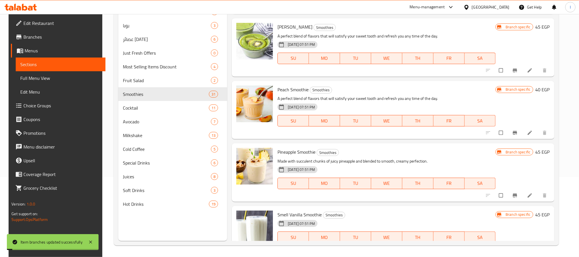
scroll to position [214, 0]
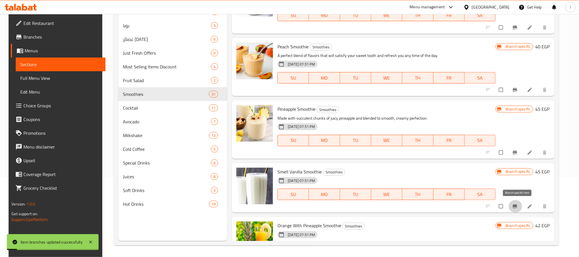
click at [514, 204] on button "Branch-specific-item" at bounding box center [516, 206] width 14 height 13
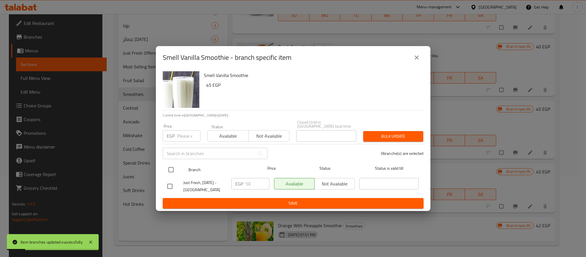
click at [171, 165] on input "checkbox" at bounding box center [171, 170] width 12 height 12
checkbox input "true"
click at [247, 180] on input "50" at bounding box center [258, 183] width 24 height 11
paste input "75"
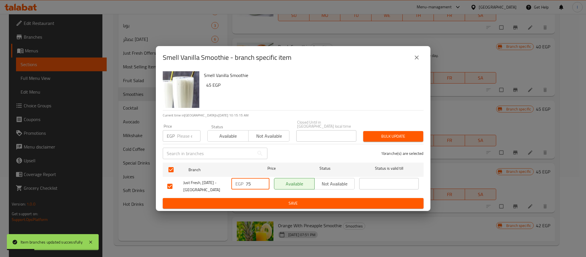
type input "75"
click at [257, 200] on span "Save" at bounding box center [293, 203] width 252 height 7
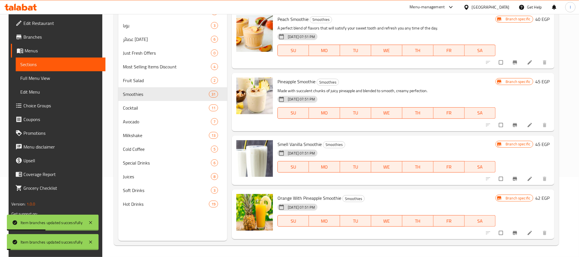
scroll to position [257, 0]
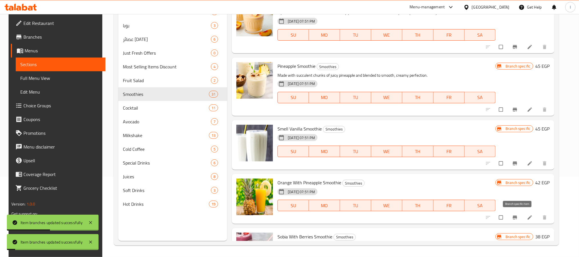
click at [517, 217] on icon "Branch-specific-item" at bounding box center [515, 217] width 4 height 4
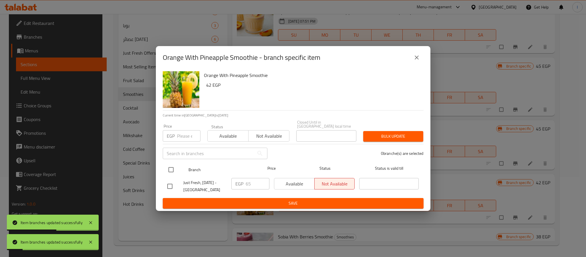
click at [170, 166] on input "checkbox" at bounding box center [171, 170] width 12 height 12
checkbox input "true"
click at [251, 182] on input "65" at bounding box center [258, 183] width 24 height 11
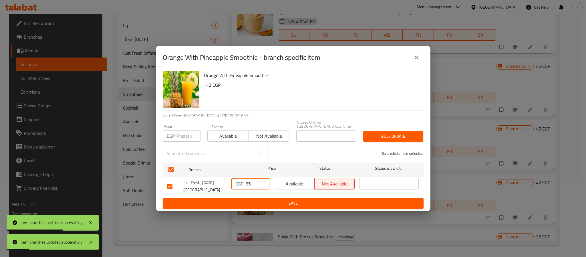
paste input "7"
type input "75"
click at [261, 200] on span "Save" at bounding box center [293, 203] width 252 height 7
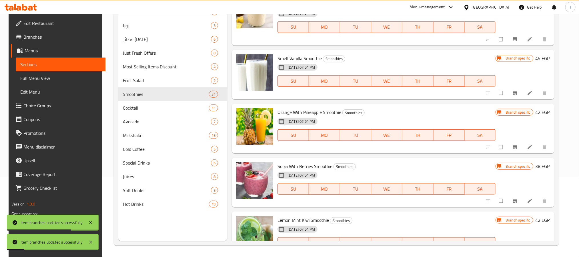
scroll to position [343, 0]
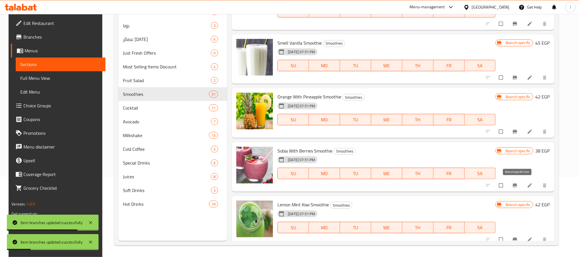
click at [515, 187] on icon "Branch-specific-item" at bounding box center [516, 185] width 6 height 6
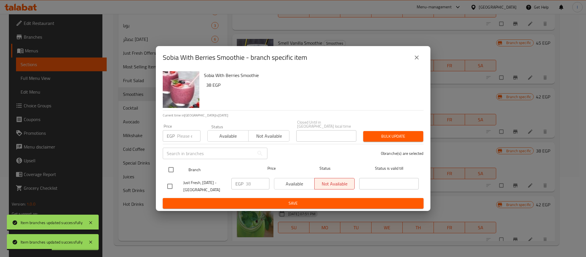
click at [170, 166] on input "checkbox" at bounding box center [171, 170] width 12 height 12
checkbox input "true"
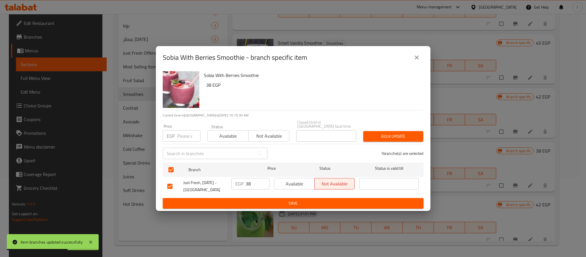
click at [250, 183] on input "38" at bounding box center [258, 183] width 24 height 11
paste input "75"
type input "75"
click at [267, 202] on span "Save" at bounding box center [293, 203] width 252 height 7
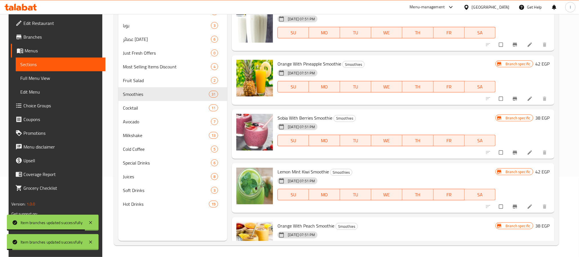
scroll to position [386, 0]
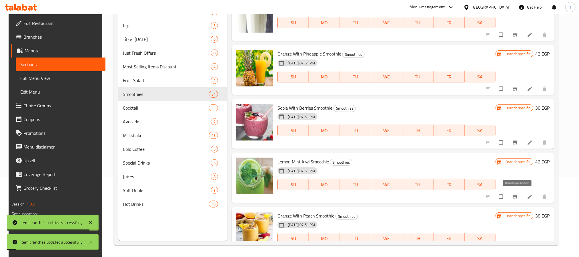
click at [515, 198] on icon "Branch-specific-item" at bounding box center [516, 197] width 6 height 6
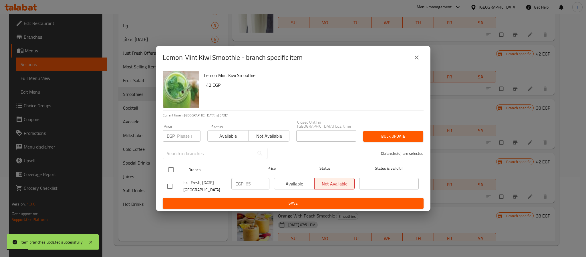
click at [169, 166] on input "checkbox" at bounding box center [171, 170] width 12 height 12
checkbox input "true"
click at [250, 183] on input "65" at bounding box center [258, 183] width 24 height 11
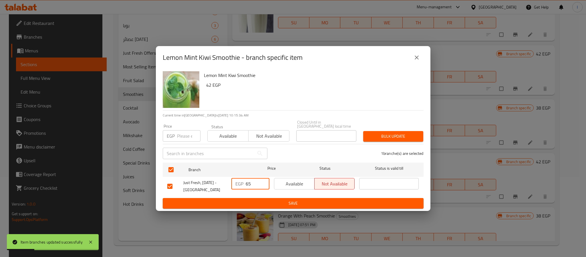
paste input "7"
type input "75"
click at [270, 200] on span "Save" at bounding box center [293, 203] width 252 height 7
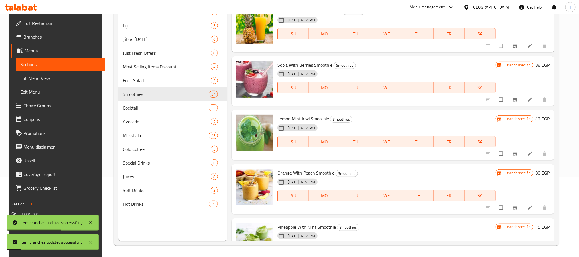
scroll to position [472, 0]
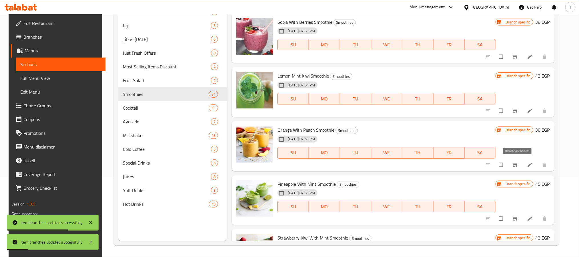
click at [517, 163] on icon "Branch-specific-item" at bounding box center [515, 165] width 4 height 4
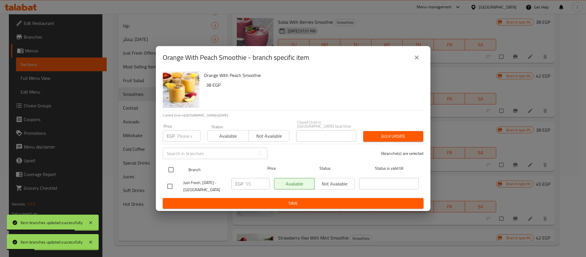
click at [174, 164] on input "checkbox" at bounding box center [171, 170] width 12 height 12
checkbox input "true"
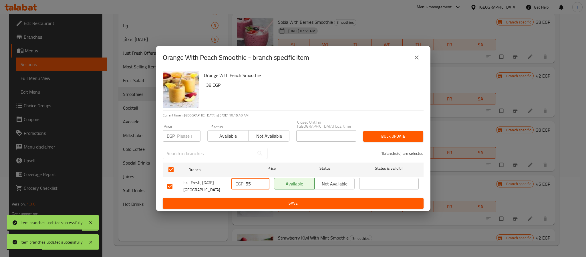
click at [247, 181] on input "55" at bounding box center [258, 183] width 24 height 11
paste input "7"
type input "75"
click at [256, 198] on button "Save" at bounding box center [293, 203] width 261 height 11
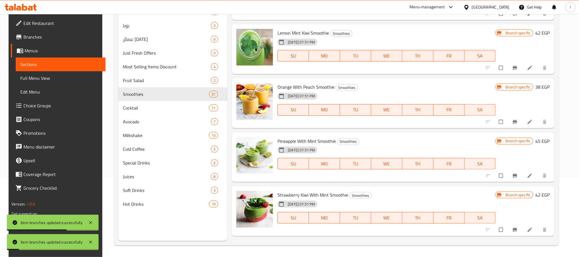
scroll to position [558, 0]
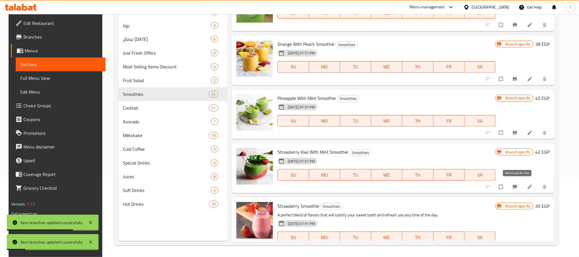
click at [517, 186] on icon "Branch-specific-item" at bounding box center [515, 187] width 4 height 4
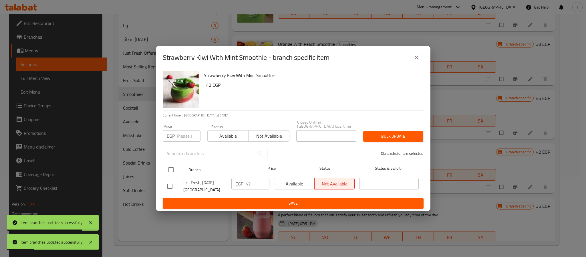
click at [173, 166] on input "checkbox" at bounding box center [171, 170] width 12 height 12
checkbox input "true"
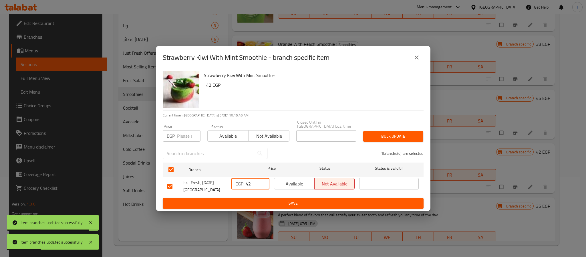
click at [252, 180] on input "42" at bounding box center [258, 183] width 24 height 11
paste input "75"
type input "75"
click at [262, 200] on span "Save" at bounding box center [293, 203] width 252 height 7
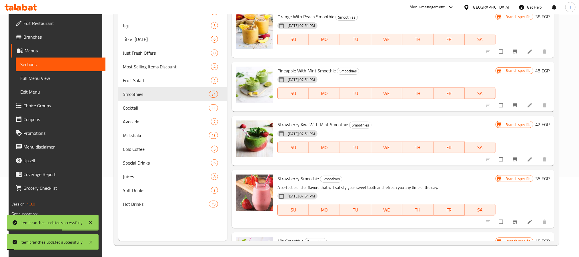
scroll to position [601, 0]
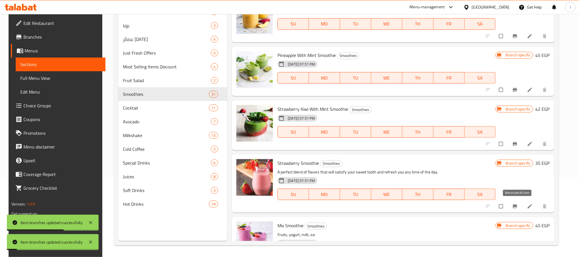
click at [517, 208] on icon "Branch-specific-item" at bounding box center [515, 206] width 4 height 4
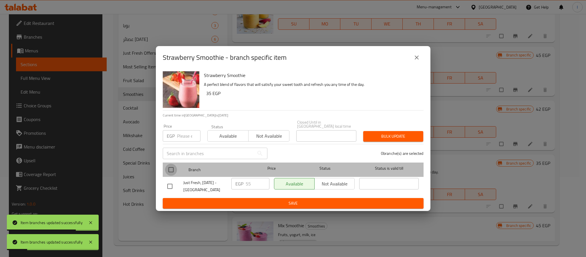
click at [172, 170] on input "checkbox" at bounding box center [171, 170] width 12 height 12
checkbox input "true"
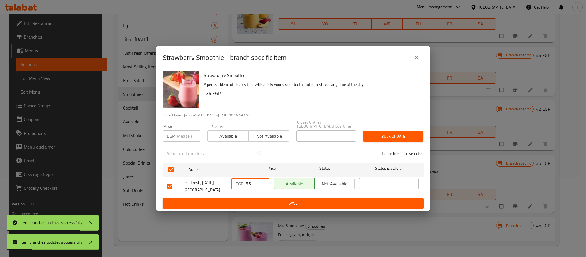
click at [251, 181] on input "55" at bounding box center [258, 183] width 24 height 11
paste input "7"
type input "75"
click at [256, 198] on button "Save" at bounding box center [293, 203] width 261 height 11
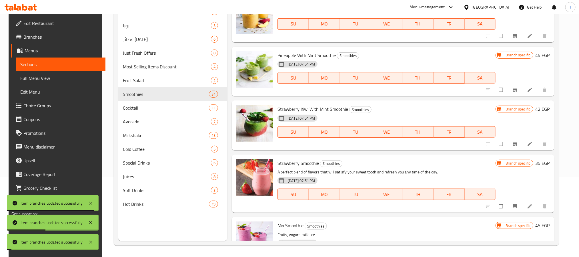
scroll to position [643, 0]
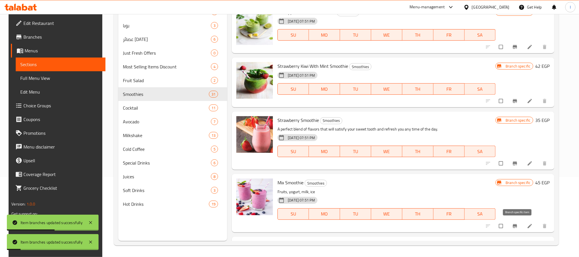
click at [515, 223] on icon "Branch-specific-item" at bounding box center [516, 226] width 6 height 6
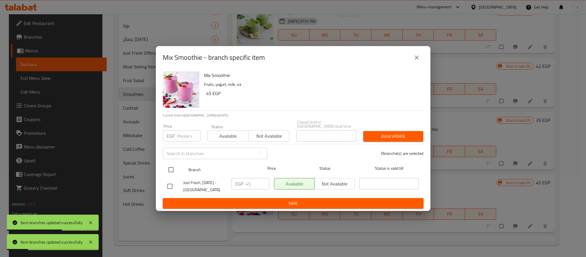
click at [172, 168] on input "checkbox" at bounding box center [171, 170] width 12 height 12
checkbox input "true"
click at [249, 179] on input "45" at bounding box center [258, 183] width 24 height 11
paste input "7"
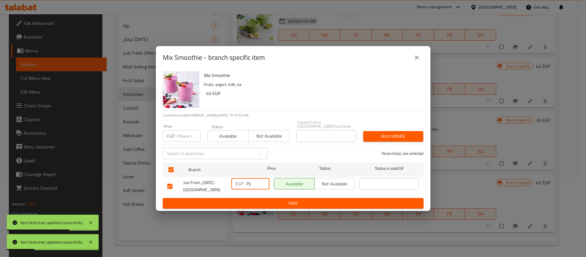
type input "75"
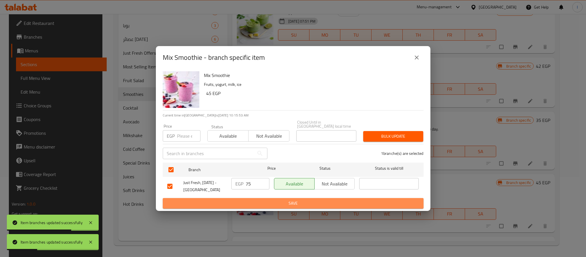
click at [253, 202] on span "Save" at bounding box center [293, 203] width 252 height 7
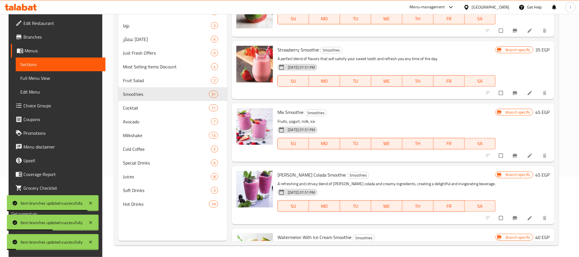
scroll to position [729, 0]
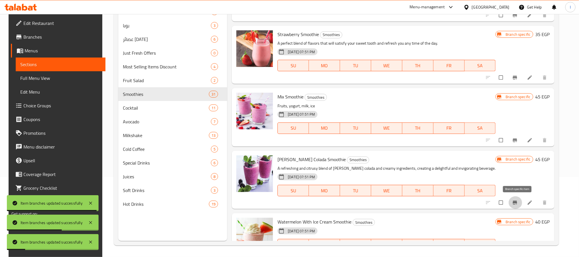
click at [517, 200] on icon "Branch-specific-item" at bounding box center [516, 203] width 6 height 6
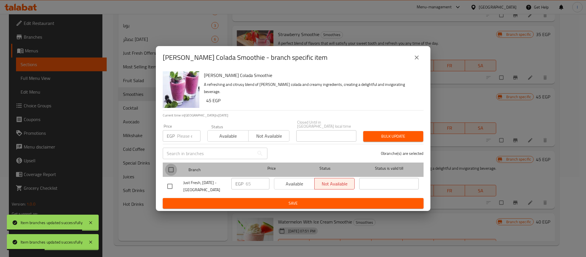
click at [172, 168] on input "checkbox" at bounding box center [171, 170] width 12 height 12
checkbox input "true"
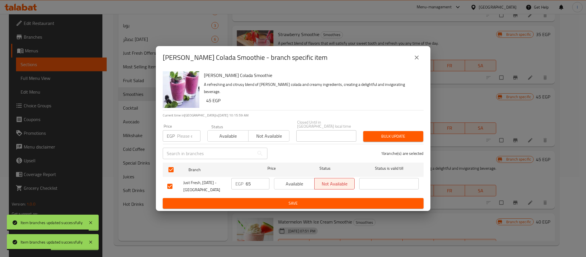
click at [253, 183] on input "65" at bounding box center [258, 183] width 24 height 11
paste input "7"
type input "75"
click at [265, 200] on span "Save" at bounding box center [293, 203] width 252 height 7
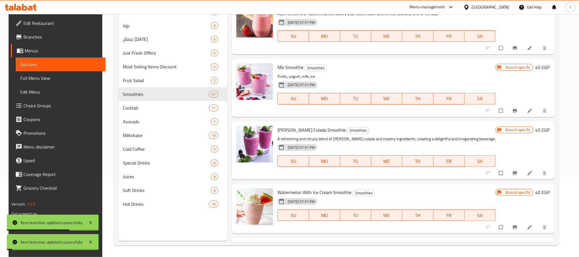
scroll to position [772, 0]
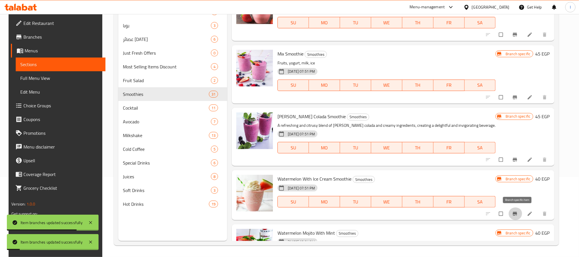
click at [517, 215] on icon "Branch-specific-item" at bounding box center [516, 214] width 6 height 6
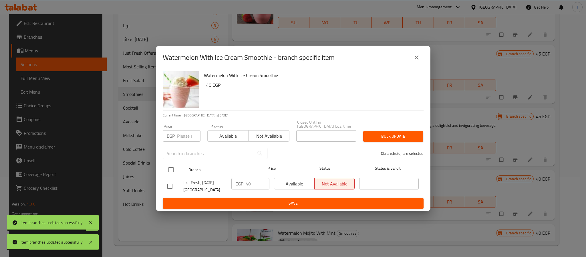
click at [166, 171] on input "checkbox" at bounding box center [171, 170] width 12 height 12
checkbox input "true"
click at [253, 186] on input "40" at bounding box center [258, 183] width 24 height 11
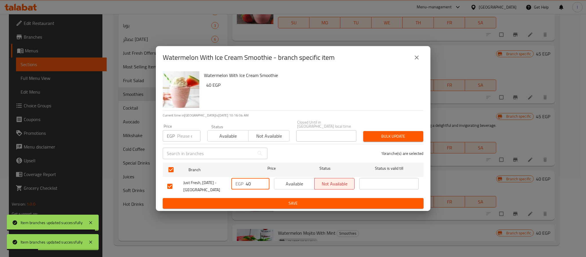
paste input "75"
type input "75"
click at [261, 198] on button "Save" at bounding box center [293, 203] width 261 height 11
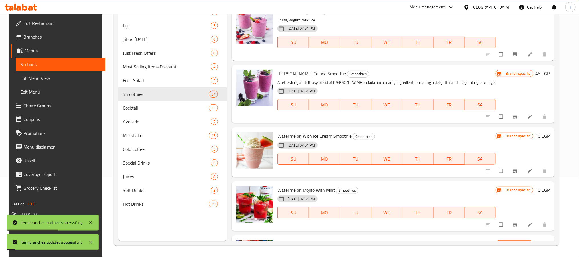
scroll to position [858, 0]
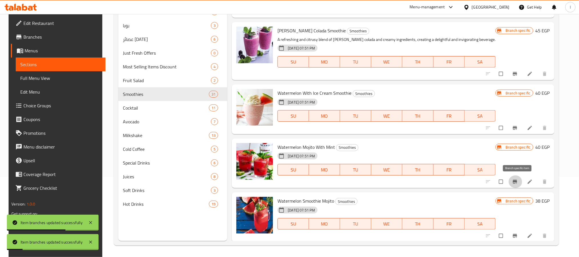
click at [517, 179] on icon "Branch-specific-item" at bounding box center [516, 182] width 6 height 6
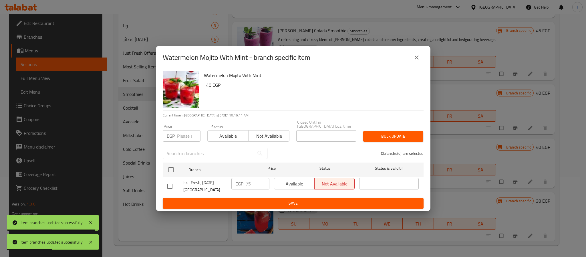
click at [415, 63] on button "close" at bounding box center [417, 58] width 14 height 14
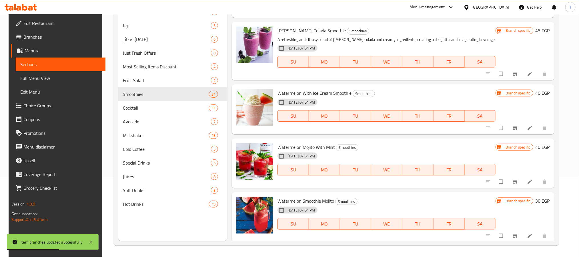
scroll to position [901, 0]
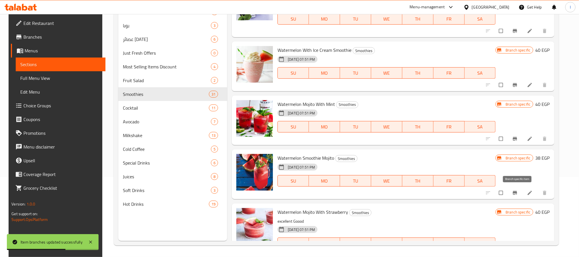
click at [517, 193] on icon "Branch-specific-item" at bounding box center [516, 193] width 6 height 6
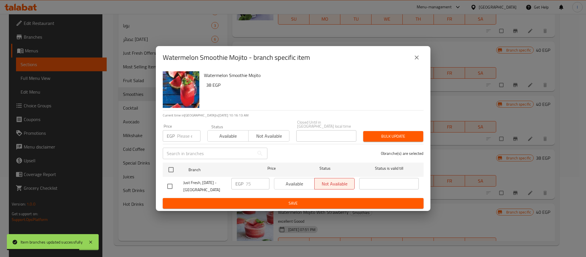
click at [418, 59] on icon "close" at bounding box center [416, 57] width 7 height 7
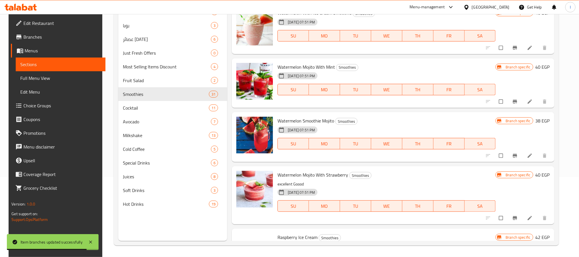
scroll to position [944, 0]
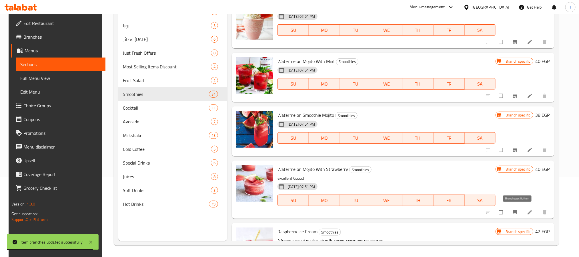
click at [514, 211] on button "Branch-specific-item" at bounding box center [516, 212] width 14 height 13
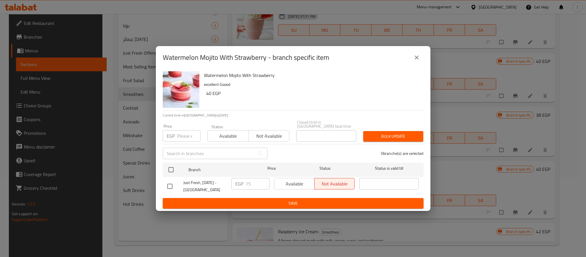
drag, startPoint x: 418, startPoint y: 62, endPoint x: 546, endPoint y: 190, distance: 181.2
click at [419, 61] on icon "close" at bounding box center [416, 57] width 7 height 7
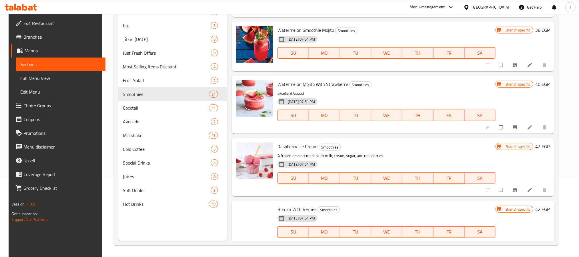
scroll to position [1030, 0]
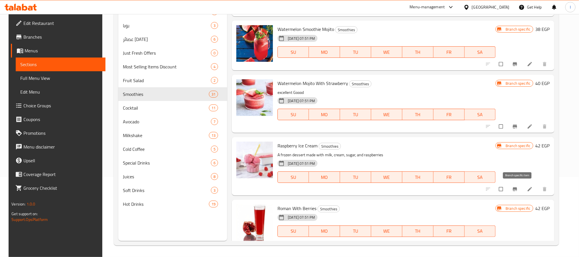
click at [517, 186] on icon "Branch-specific-item" at bounding box center [516, 189] width 6 height 6
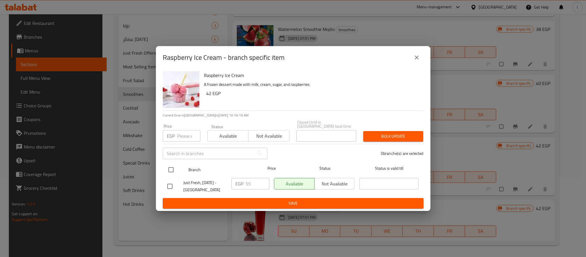
click at [167, 168] on input "checkbox" at bounding box center [171, 170] width 12 height 12
checkbox input "true"
click at [410, 61] on button "close" at bounding box center [417, 58] width 14 height 14
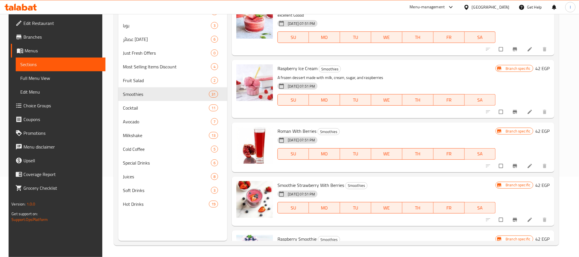
scroll to position [1115, 0]
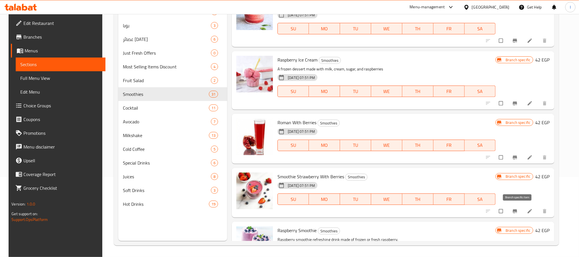
click at [519, 214] on button "Branch-specific-item" at bounding box center [516, 211] width 14 height 13
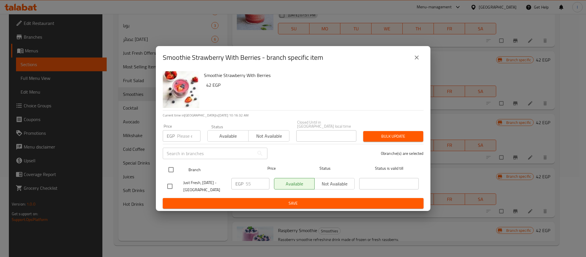
click at [172, 164] on input "checkbox" at bounding box center [171, 170] width 12 height 12
checkbox input "true"
click at [252, 181] on input "55" at bounding box center [258, 183] width 24 height 11
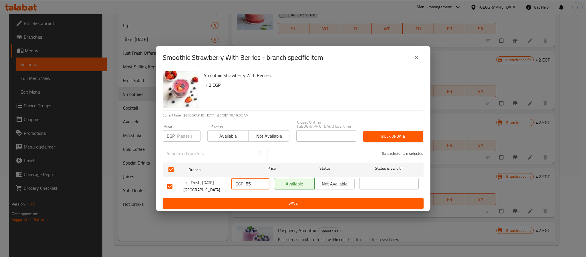
paste input "7"
type input "75"
click at [263, 200] on span "Save" at bounding box center [293, 203] width 252 height 7
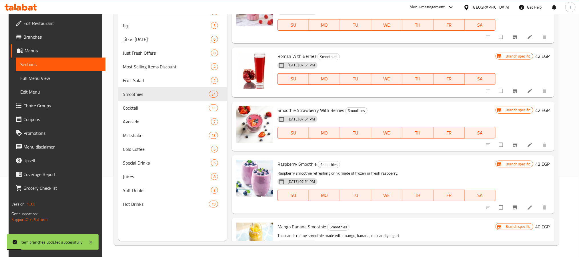
scroll to position [1201, 0]
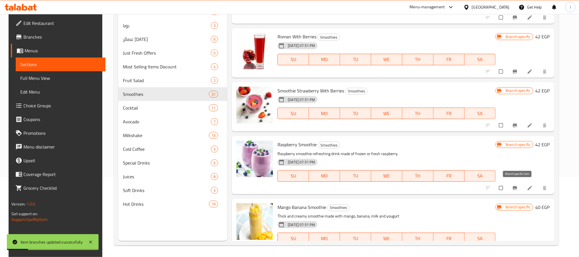
click at [519, 185] on span "Branch-specific-item" at bounding box center [516, 188] width 7 height 6
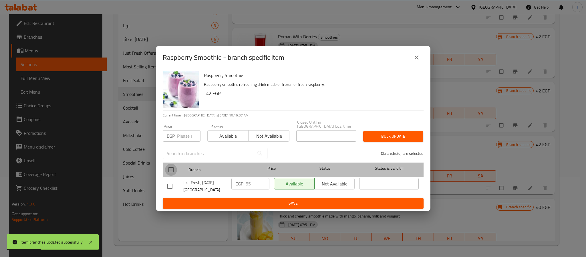
drag, startPoint x: 173, startPoint y: 165, endPoint x: 250, endPoint y: 177, distance: 77.9
click at [173, 166] on input "checkbox" at bounding box center [171, 170] width 12 height 12
checkbox input "true"
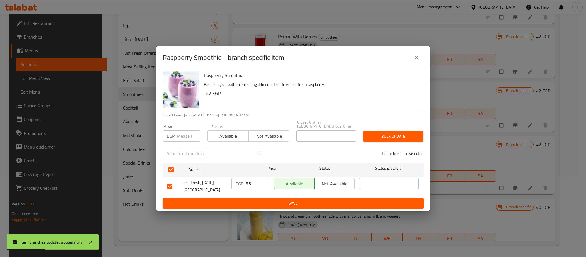
click at [250, 184] on input "55" at bounding box center [258, 183] width 24 height 11
paste input "7"
type input "75"
click at [276, 202] on span "Save" at bounding box center [293, 203] width 252 height 7
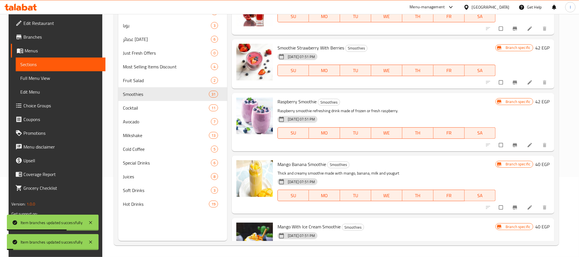
scroll to position [1287, 0]
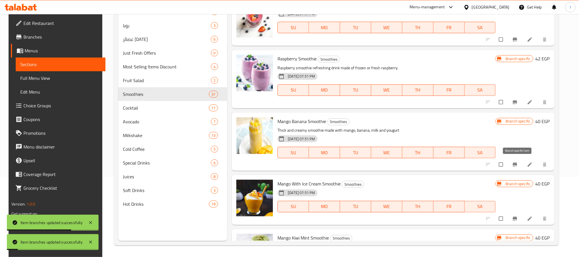
click at [517, 166] on icon "Branch-specific-item" at bounding box center [515, 164] width 4 height 4
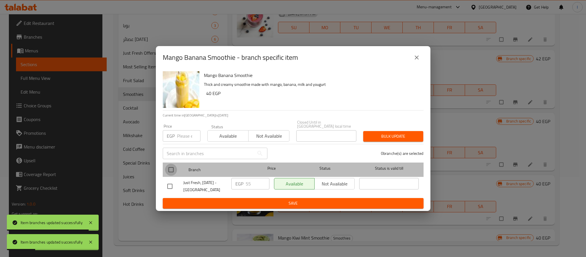
click at [174, 168] on input "checkbox" at bounding box center [171, 170] width 12 height 12
checkbox input "true"
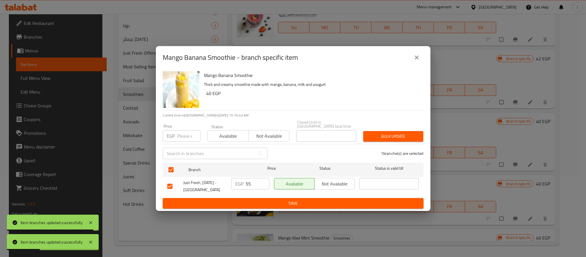
click at [251, 183] on input "55" at bounding box center [258, 183] width 24 height 11
paste input "7"
type input "75"
click at [260, 203] on span "Save" at bounding box center [293, 203] width 252 height 7
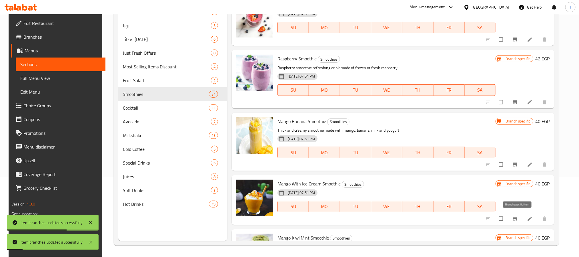
click at [517, 216] on icon "Branch-specific-item" at bounding box center [516, 219] width 6 height 6
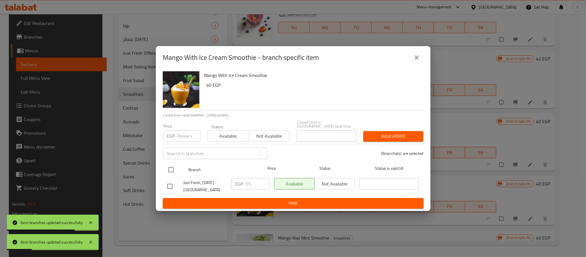
click at [171, 164] on input "checkbox" at bounding box center [171, 170] width 12 height 12
checkbox input "true"
click at [248, 182] on input "55" at bounding box center [258, 183] width 24 height 11
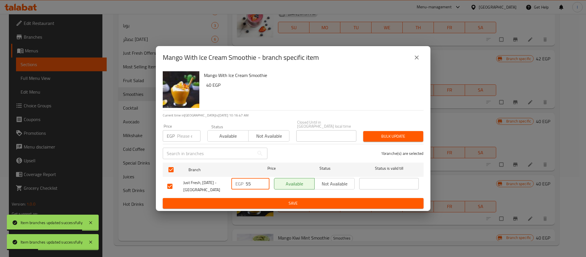
paste input "7"
type input "75"
click at [262, 200] on span "Save" at bounding box center [293, 203] width 252 height 7
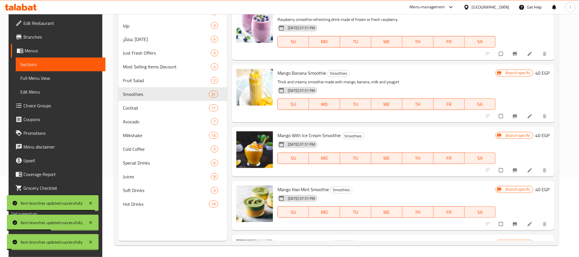
scroll to position [1373, 0]
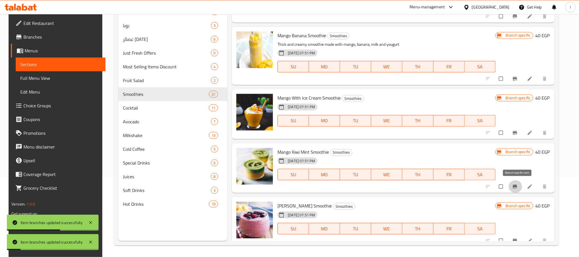
click at [514, 185] on button "Branch-specific-item" at bounding box center [516, 186] width 14 height 13
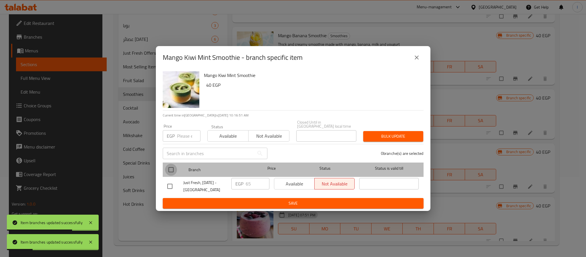
click at [171, 166] on input "checkbox" at bounding box center [171, 170] width 12 height 12
checkbox input "true"
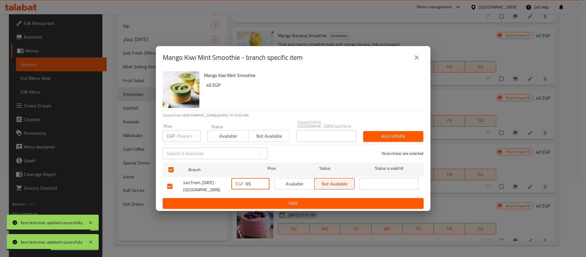
click at [253, 182] on input "65" at bounding box center [258, 183] width 24 height 11
paste input "7"
type input "75"
click at [279, 200] on span "Save" at bounding box center [293, 203] width 252 height 7
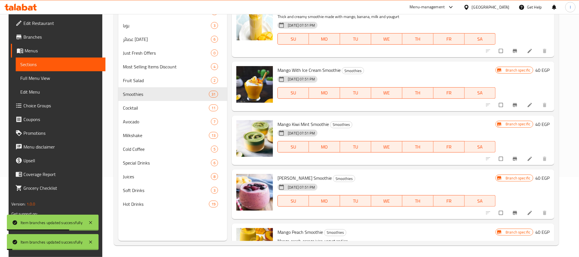
scroll to position [1416, 0]
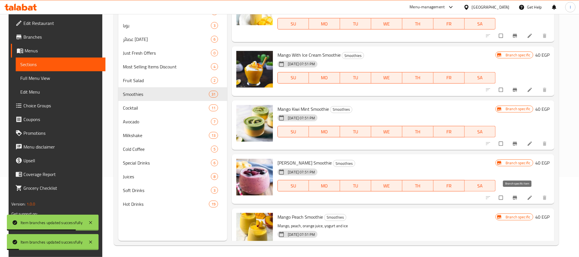
click at [518, 199] on icon "Branch-specific-item" at bounding box center [516, 198] width 6 height 6
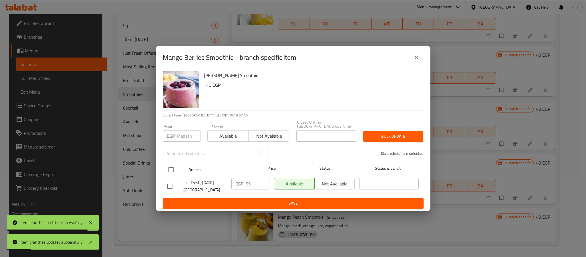
click at [167, 165] on input "checkbox" at bounding box center [171, 170] width 12 height 12
checkbox input "true"
click at [248, 184] on input "55" at bounding box center [258, 183] width 24 height 11
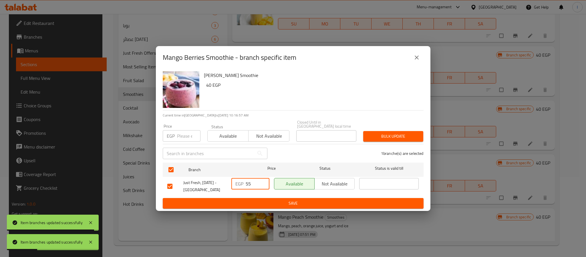
paste input "7"
type input "75"
click at [269, 202] on span "Save" at bounding box center [293, 203] width 252 height 7
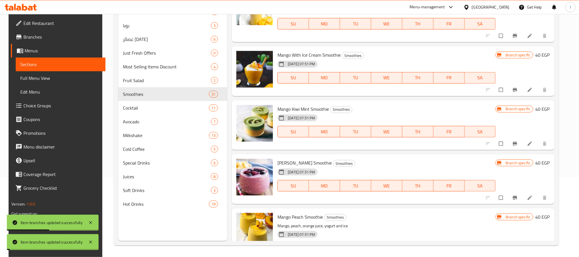
scroll to position [1459, 0]
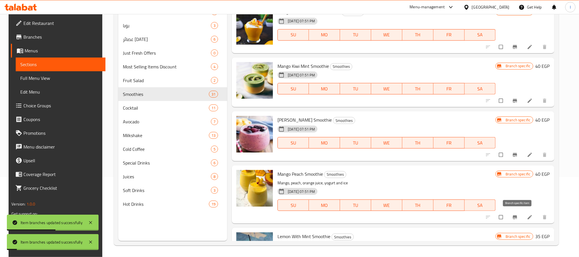
click at [518, 217] on icon "Branch-specific-item" at bounding box center [516, 217] width 6 height 6
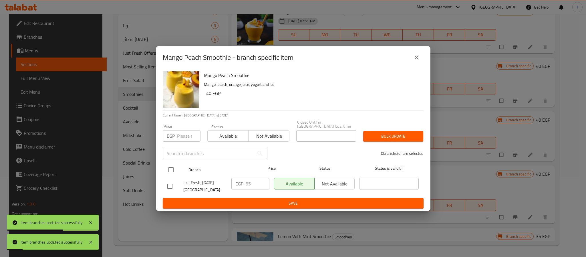
click at [171, 166] on input "checkbox" at bounding box center [171, 170] width 12 height 12
checkbox input "true"
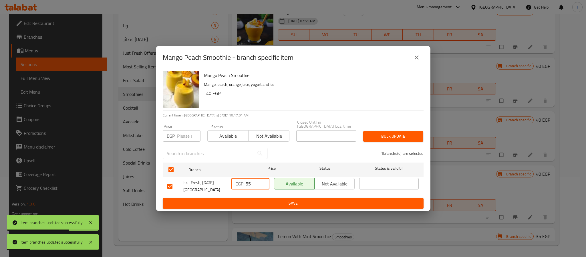
click at [253, 183] on input "55" at bounding box center [258, 183] width 24 height 11
paste input "7"
type input "75"
click at [257, 203] on span "Save" at bounding box center [293, 203] width 252 height 7
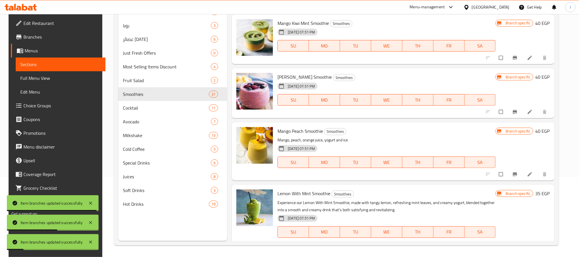
scroll to position [1544, 0]
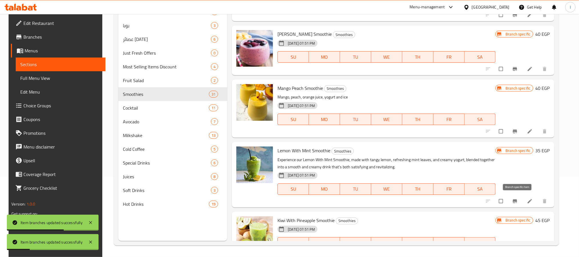
click at [517, 199] on icon "Branch-specific-item" at bounding box center [516, 201] width 6 height 6
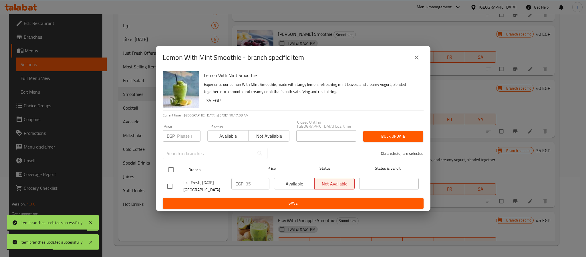
click at [172, 168] on input "checkbox" at bounding box center [171, 170] width 12 height 12
checkbox input "true"
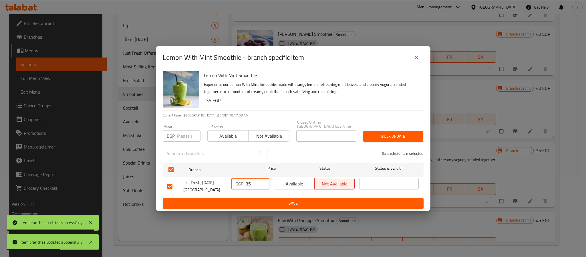
click at [249, 180] on input "35" at bounding box center [258, 183] width 24 height 11
paste input "7"
type input "75"
click at [269, 200] on span "Save" at bounding box center [293, 203] width 252 height 7
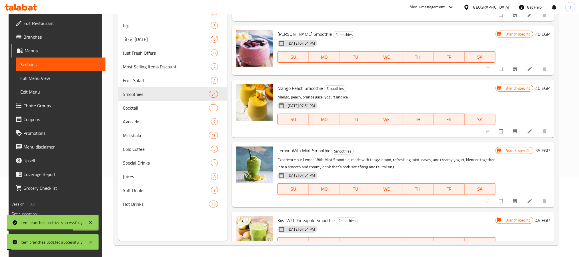
scroll to position [1564, 0]
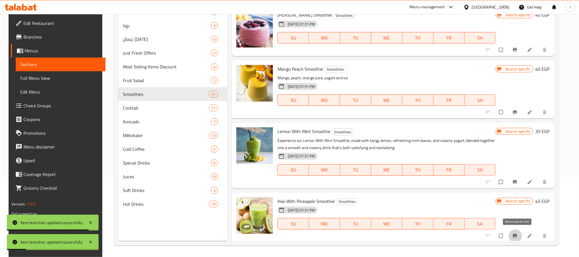
click at [513, 237] on button "Branch-specific-item" at bounding box center [516, 235] width 14 height 13
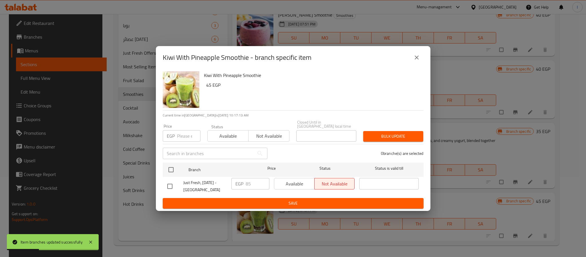
click at [413, 61] on icon "close" at bounding box center [416, 57] width 7 height 7
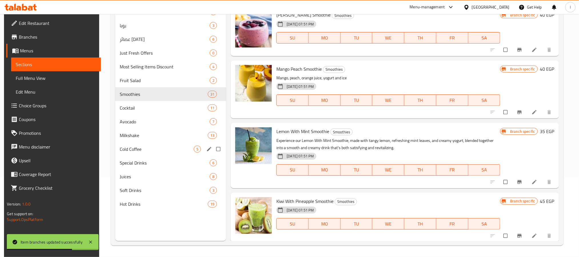
click at [154, 143] on div "Cold Coffee 5" at bounding box center [170, 149] width 111 height 14
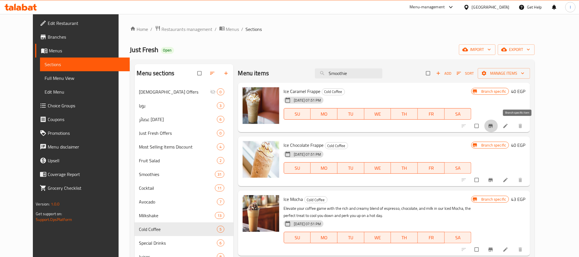
click at [498, 130] on button "Branch-specific-item" at bounding box center [492, 126] width 14 height 13
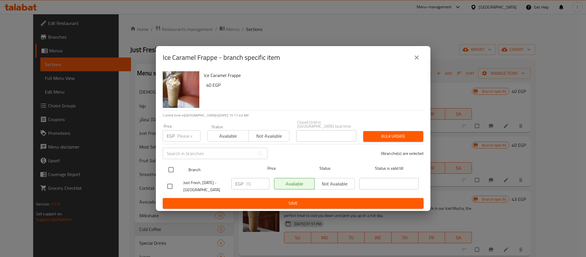
click at [172, 166] on input "checkbox" at bounding box center [171, 170] width 12 height 12
checkbox input "true"
click at [253, 180] on input "70" at bounding box center [258, 183] width 24 height 11
paste input "9"
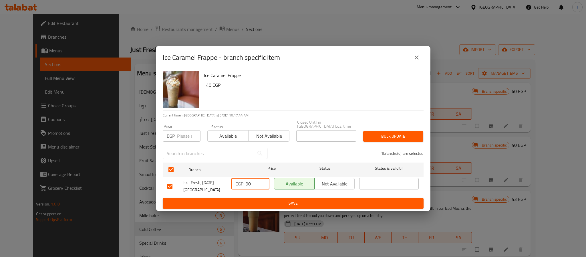
type input "90"
click at [263, 201] on span "Save" at bounding box center [293, 203] width 252 height 7
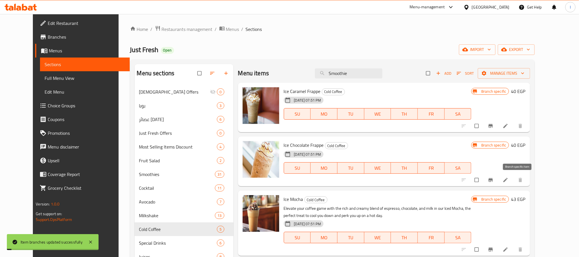
click at [494, 180] on icon "Branch-specific-item" at bounding box center [491, 180] width 6 height 6
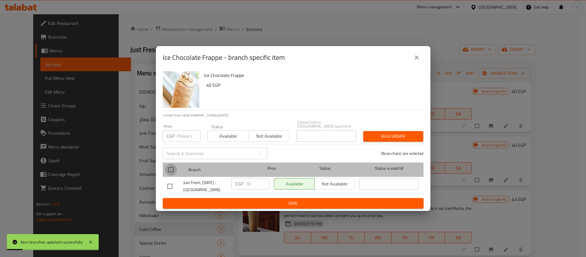
click at [167, 169] on input "checkbox" at bounding box center [171, 170] width 12 height 12
checkbox input "true"
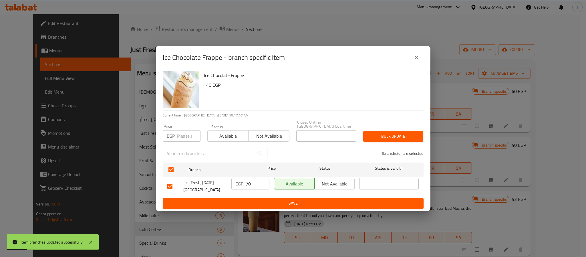
click at [253, 183] on input "70" at bounding box center [258, 183] width 24 height 11
paste input "9"
type input "90"
click at [285, 204] on span "Save" at bounding box center [293, 203] width 252 height 7
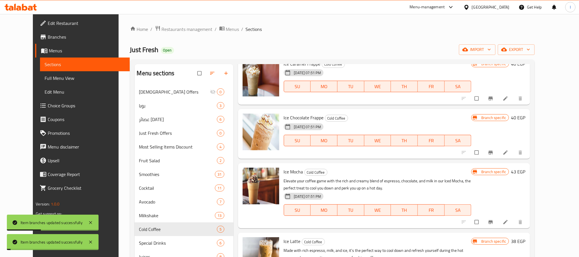
scroll to position [43, 0]
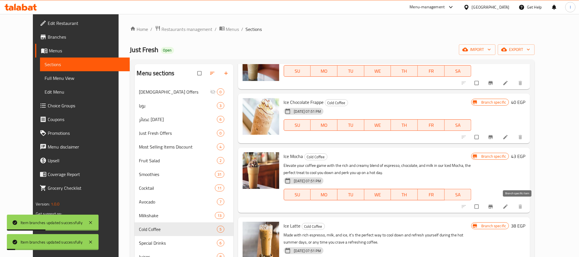
click at [498, 207] on button "Branch-specific-item" at bounding box center [492, 206] width 14 height 13
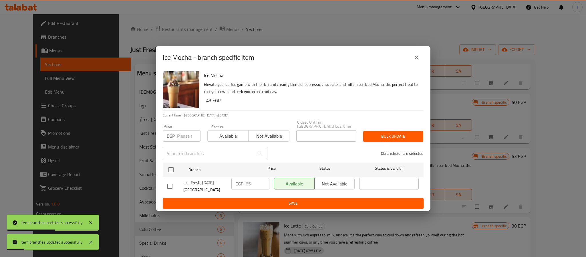
drag, startPoint x: 174, startPoint y: 169, endPoint x: 192, endPoint y: 173, distance: 18.5
click at [174, 169] on input "checkbox" at bounding box center [171, 170] width 12 height 12
checkbox input "true"
click at [253, 185] on input "65" at bounding box center [258, 183] width 24 height 11
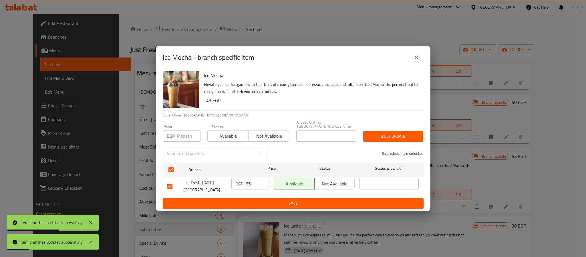
paste input "90"
type input "90"
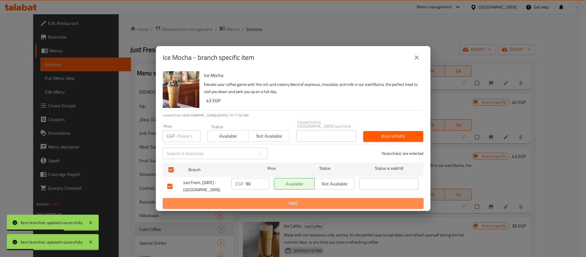
click at [258, 200] on span "Save" at bounding box center [293, 203] width 252 height 7
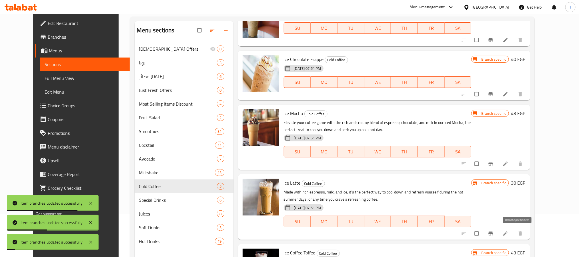
click at [493, 233] on icon "Branch-specific-item" at bounding box center [491, 233] width 4 height 4
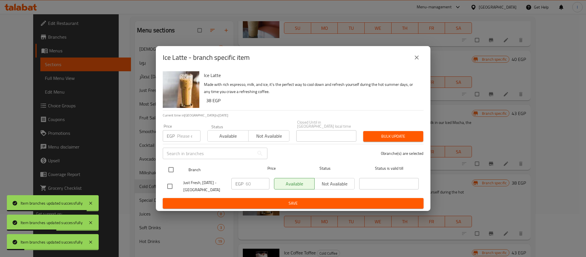
drag, startPoint x: 168, startPoint y: 166, endPoint x: 259, endPoint y: 184, distance: 92.7
click at [169, 166] on input "checkbox" at bounding box center [171, 170] width 12 height 12
checkbox input "true"
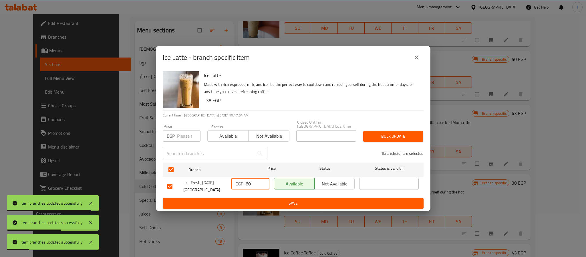
click at [256, 181] on input "60" at bounding box center [258, 183] width 24 height 11
paste input "9"
type input "90"
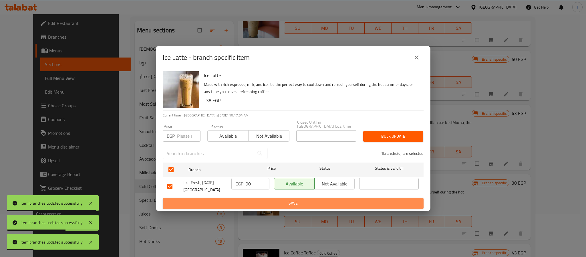
click at [267, 200] on span "Save" at bounding box center [293, 203] width 252 height 7
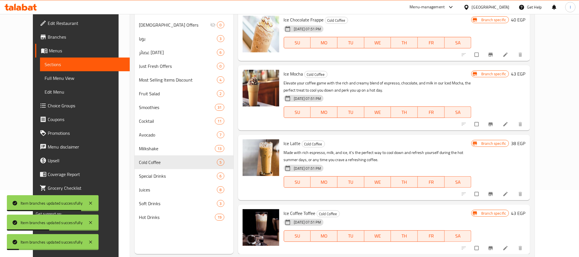
scroll to position [80, 0]
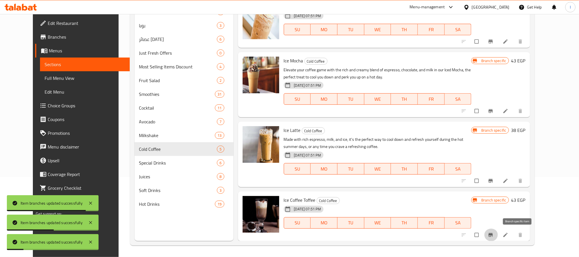
click at [498, 229] on button "Branch-specific-item" at bounding box center [492, 235] width 14 height 13
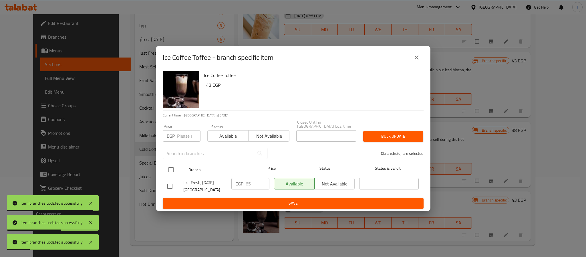
click at [173, 167] on input "checkbox" at bounding box center [171, 170] width 12 height 12
checkbox input "true"
click at [259, 184] on input "65" at bounding box center [258, 183] width 24 height 11
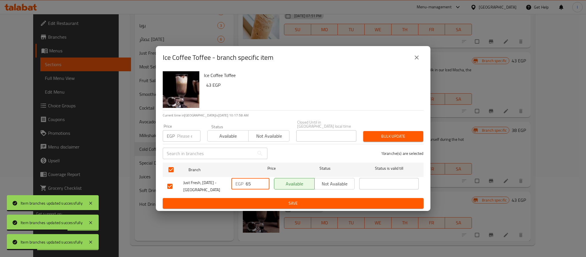
paste input "90"
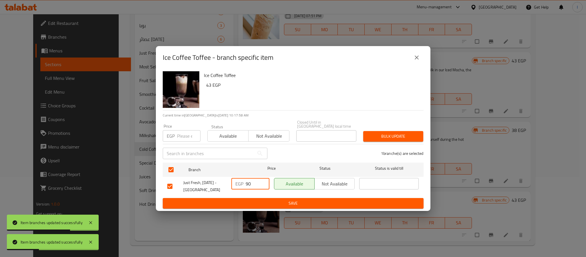
type input "90"
click at [259, 200] on span "Save" at bounding box center [293, 203] width 252 height 7
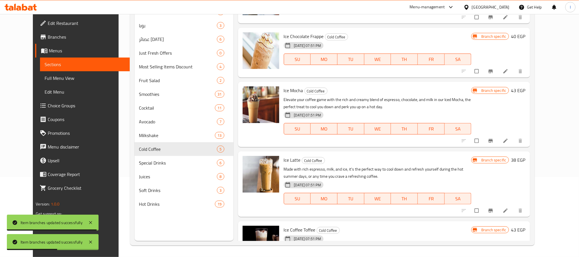
scroll to position [0, 0]
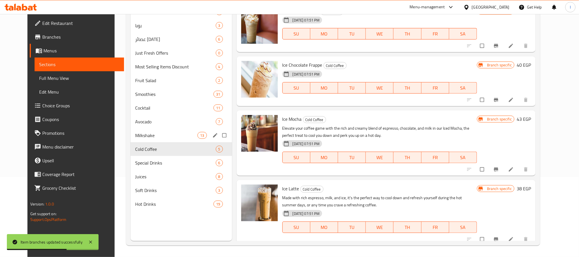
click at [162, 139] on div "Milkshake 13" at bounding box center [181, 135] width 101 height 14
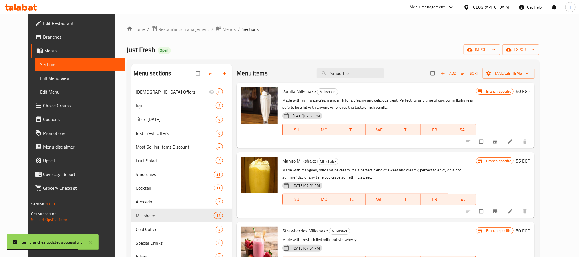
click at [294, 57] on div "Home / Restaurants management / Menus / Sections Just Fresh Open import export …" at bounding box center [333, 175] width 413 height 300
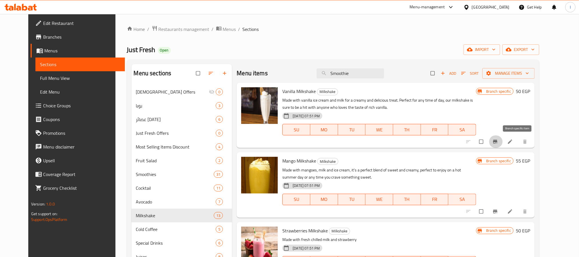
click at [503, 138] on button "Branch-specific-item" at bounding box center [496, 141] width 14 height 13
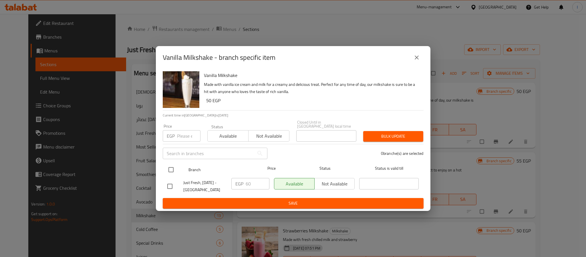
click at [172, 167] on input "checkbox" at bounding box center [171, 170] width 12 height 12
checkbox input "true"
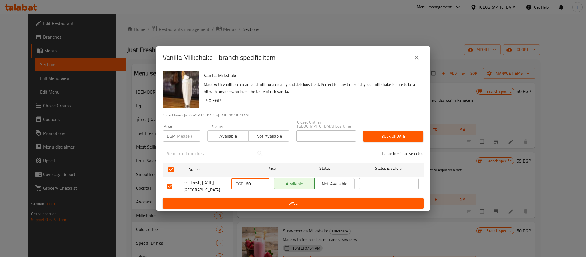
click at [250, 184] on input "60" at bounding box center [258, 183] width 24 height 11
paste input "95"
type input "95"
click at [275, 198] on button "Save" at bounding box center [293, 203] width 261 height 11
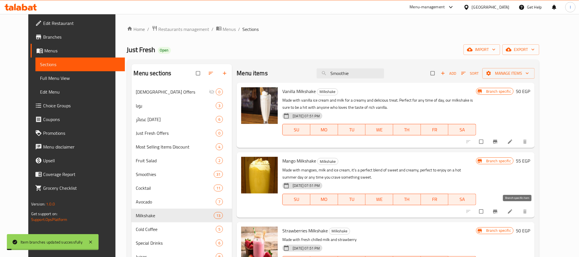
click at [498, 211] on icon "Branch-specific-item" at bounding box center [496, 211] width 4 height 4
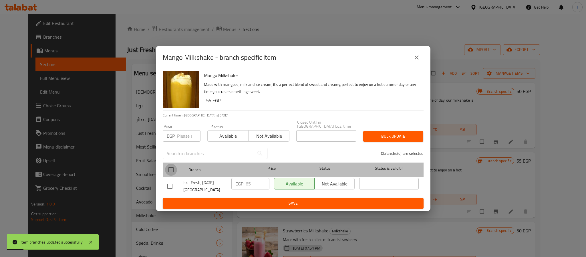
click at [166, 167] on input "checkbox" at bounding box center [171, 170] width 12 height 12
checkbox input "true"
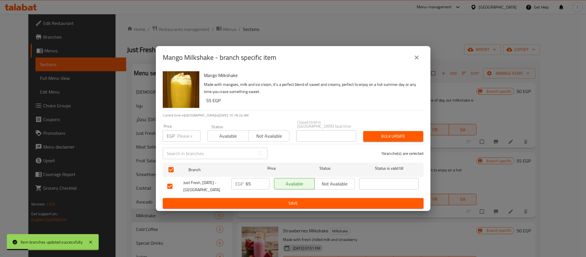
click at [254, 182] on input "65" at bounding box center [258, 183] width 24 height 11
paste input "9"
type input "95"
click at [265, 202] on span "Save" at bounding box center [293, 203] width 252 height 7
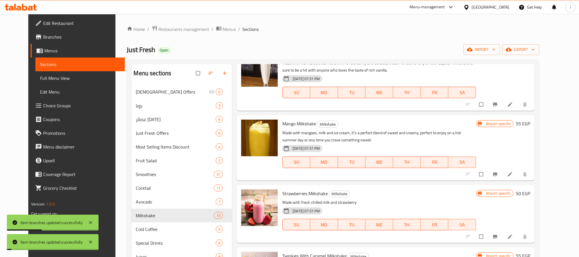
scroll to position [43, 0]
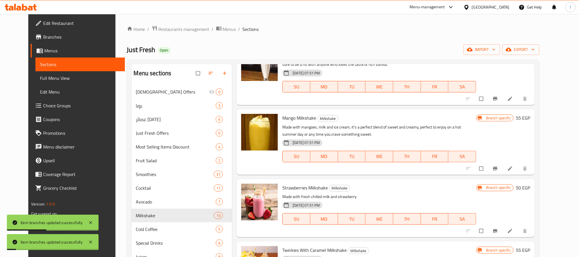
click at [498, 233] on icon "Branch-specific-item" at bounding box center [496, 231] width 4 height 4
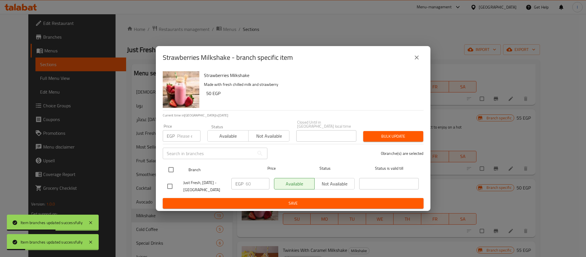
click at [173, 164] on input "checkbox" at bounding box center [171, 170] width 12 height 12
checkbox input "true"
click at [255, 181] on input "60" at bounding box center [258, 183] width 24 height 11
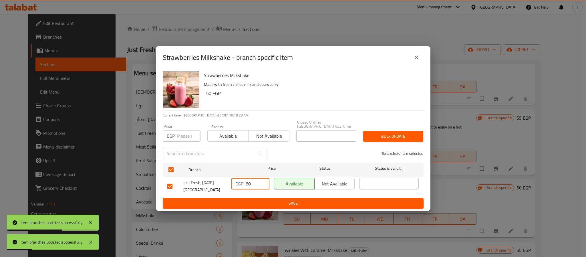
paste input "95"
type input "6095"
click at [260, 198] on button "Save" at bounding box center [293, 203] width 261 height 11
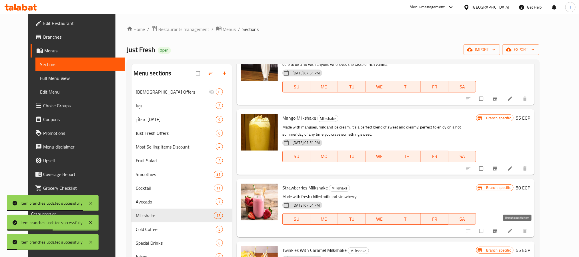
click at [498, 229] on icon "Branch-specific-item" at bounding box center [496, 231] width 6 height 6
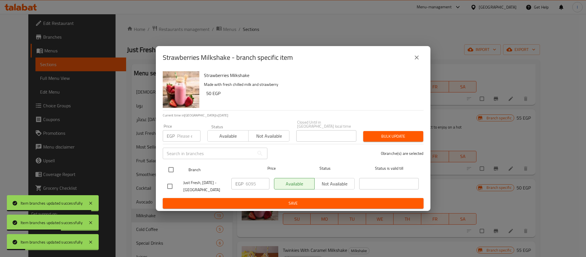
click at [168, 169] on input "checkbox" at bounding box center [171, 170] width 12 height 12
checkbox input "true"
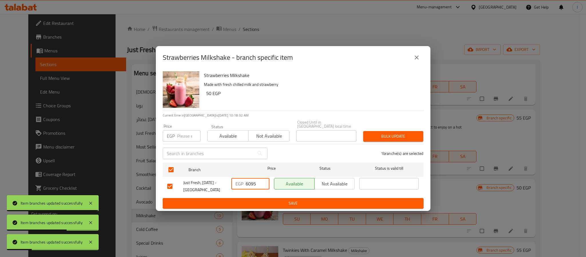
click at [250, 181] on input "6095" at bounding box center [258, 183] width 24 height 11
paste input "number"
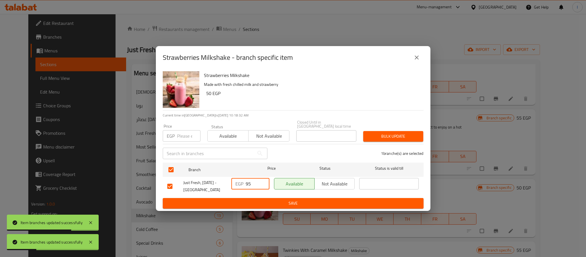
type input "95"
click at [269, 200] on span "Save" at bounding box center [293, 203] width 252 height 7
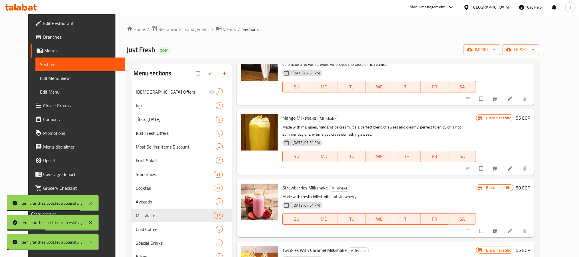
click at [498, 169] on icon "Branch-specific-item" at bounding box center [496, 169] width 6 height 6
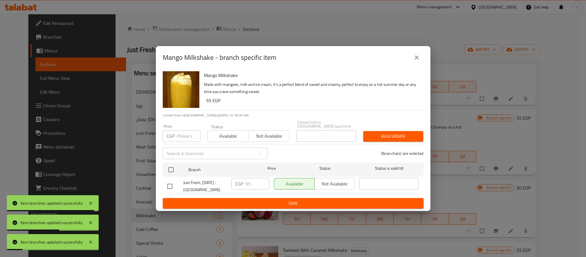
drag, startPoint x: 417, startPoint y: 63, endPoint x: 416, endPoint y: 66, distance: 3.5
click at [417, 63] on button "close" at bounding box center [417, 58] width 14 height 14
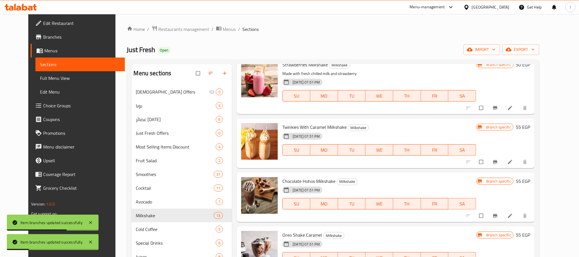
scroll to position [172, 0]
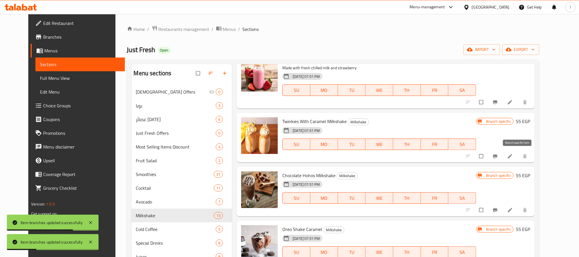
click at [498, 156] on icon "Branch-specific-item" at bounding box center [496, 156] width 4 height 4
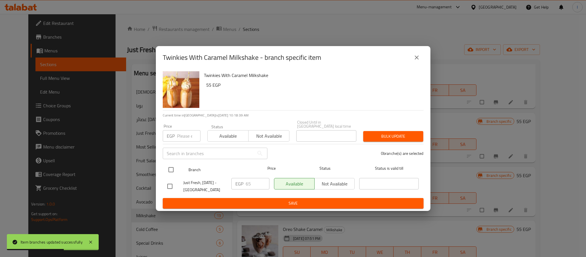
click at [172, 164] on input "checkbox" at bounding box center [171, 170] width 12 height 12
checkbox input "true"
click at [262, 181] on input "66" at bounding box center [258, 183] width 24 height 11
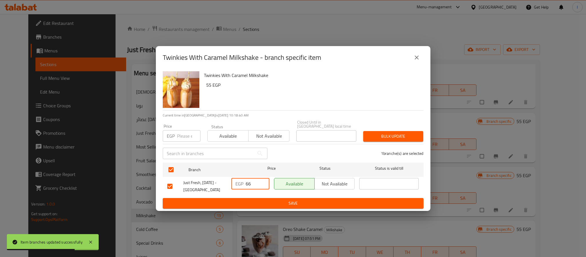
click at [257, 181] on input "66" at bounding box center [258, 183] width 24 height 11
paste input "95"
type input "95"
click at [264, 200] on span "Save" at bounding box center [293, 203] width 252 height 7
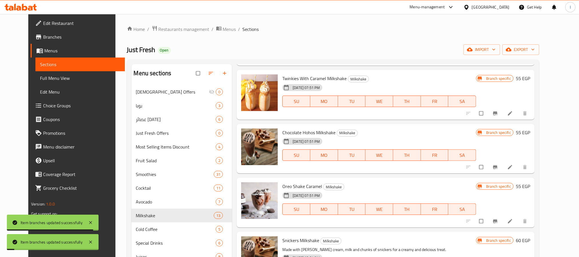
scroll to position [257, 0]
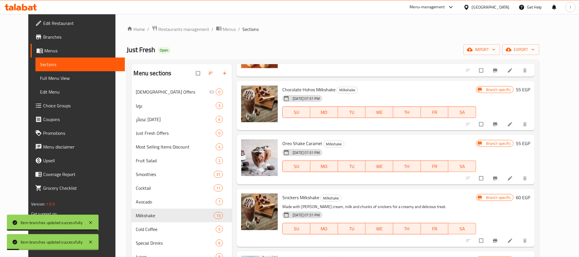
click at [498, 176] on icon "Branch-specific-item" at bounding box center [496, 178] width 6 height 6
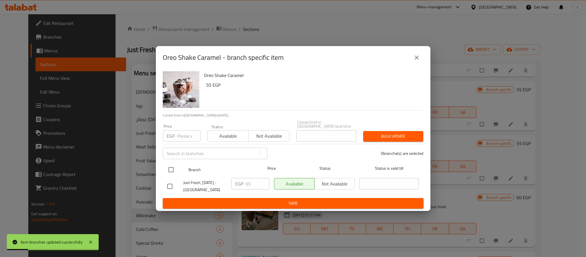
click at [175, 169] on input "checkbox" at bounding box center [171, 170] width 12 height 12
checkbox input "true"
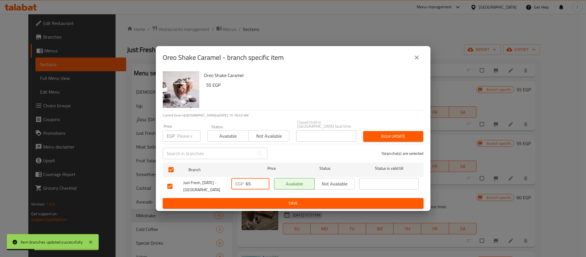
click at [248, 182] on input "65" at bounding box center [258, 183] width 24 height 11
paste input "9"
type input "95"
click at [263, 200] on span "Save" at bounding box center [293, 203] width 252 height 7
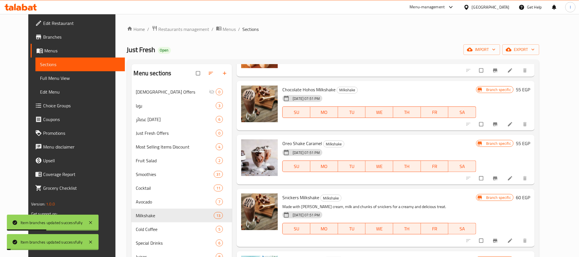
scroll to position [300, 0]
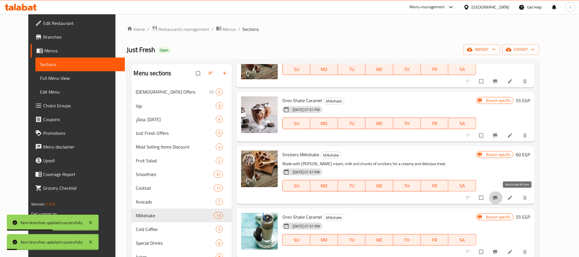
click at [498, 198] on icon "Branch-specific-item" at bounding box center [496, 198] width 6 height 6
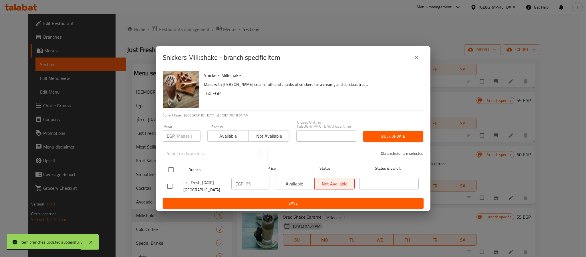
click at [173, 166] on input "checkbox" at bounding box center [171, 170] width 12 height 12
checkbox input "true"
click at [252, 183] on input "65" at bounding box center [258, 183] width 24 height 11
paste input "9"
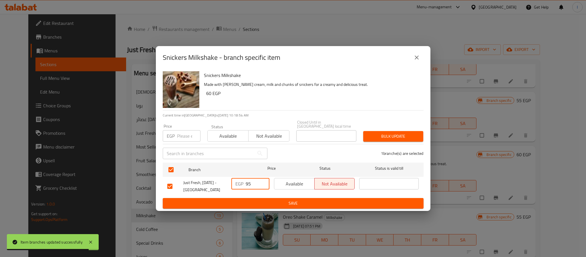
type input "95"
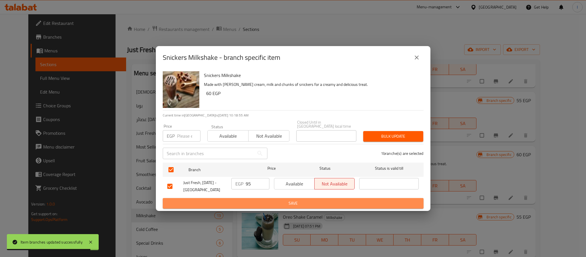
click at [261, 205] on button "Save" at bounding box center [293, 203] width 261 height 11
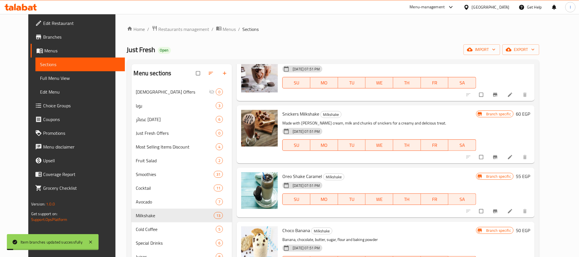
scroll to position [343, 0]
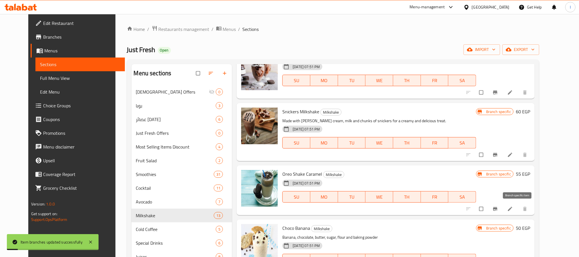
click at [503, 207] on button "Branch-specific-item" at bounding box center [496, 208] width 14 height 13
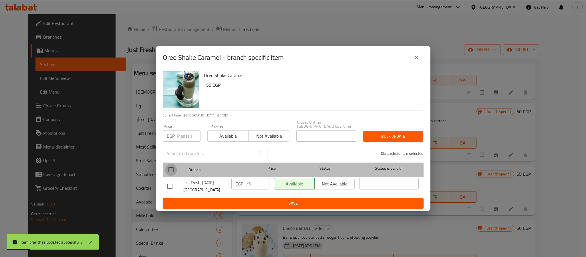
click at [173, 169] on input "checkbox" at bounding box center [171, 170] width 12 height 12
checkbox input "true"
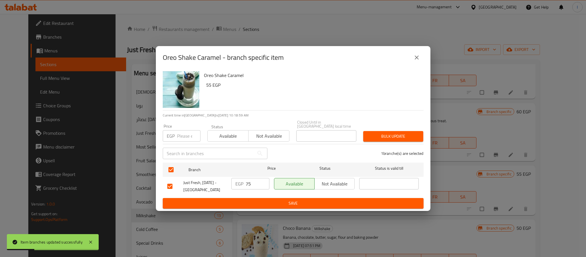
click at [254, 181] on input "75" at bounding box center [258, 183] width 24 height 11
paste input "9"
type input "95"
click at [262, 203] on span "Save" at bounding box center [293, 203] width 252 height 7
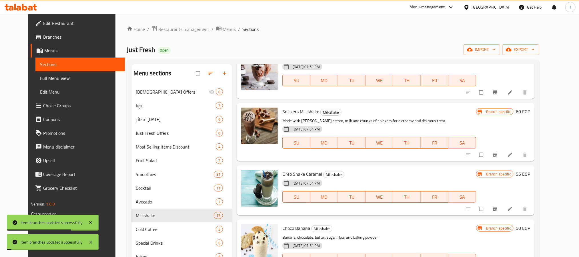
scroll to position [386, 0]
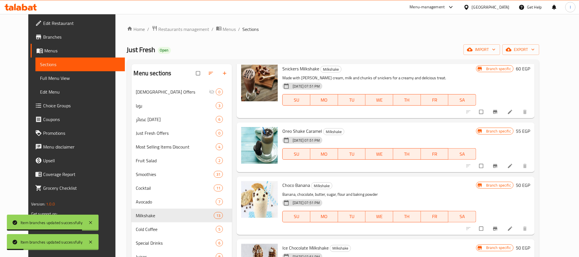
click at [498, 229] on icon "Branch-specific-item" at bounding box center [496, 229] width 6 height 6
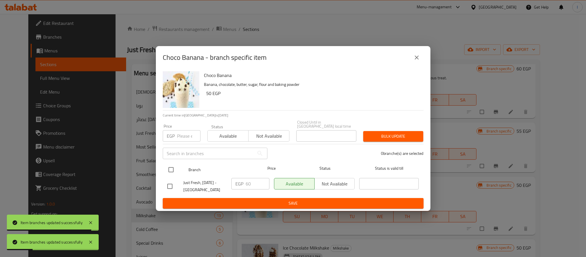
click at [170, 167] on input "checkbox" at bounding box center [171, 170] width 12 height 12
checkbox input "true"
click at [248, 180] on input "60" at bounding box center [258, 183] width 24 height 11
paste input "95"
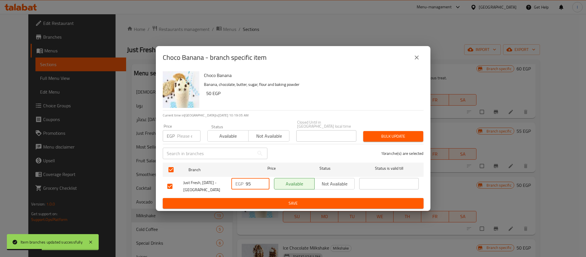
type input "95"
click at [274, 202] on span "Save" at bounding box center [293, 203] width 252 height 7
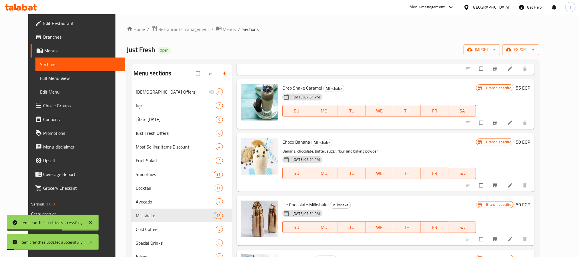
scroll to position [472, 0]
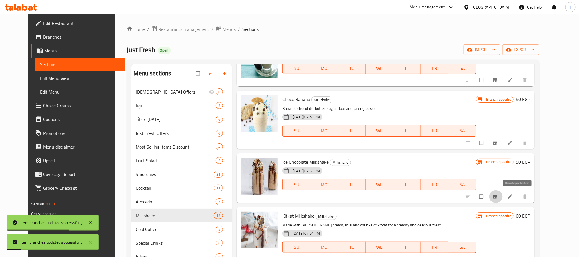
click at [503, 197] on button "Branch-specific-item" at bounding box center [496, 196] width 14 height 13
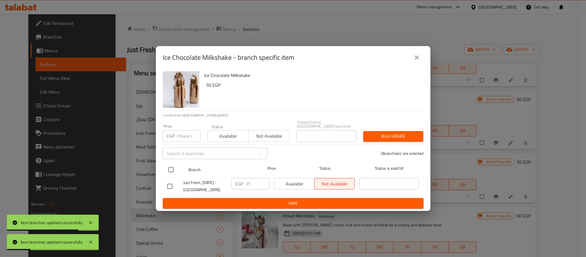
click at [169, 168] on input "checkbox" at bounding box center [171, 170] width 12 height 12
checkbox input "true"
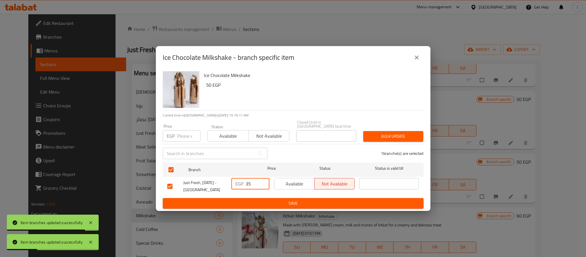
click at [256, 184] on input "35" at bounding box center [258, 183] width 24 height 11
paste input "9"
type input "95"
click at [256, 200] on span "Save" at bounding box center [293, 203] width 252 height 7
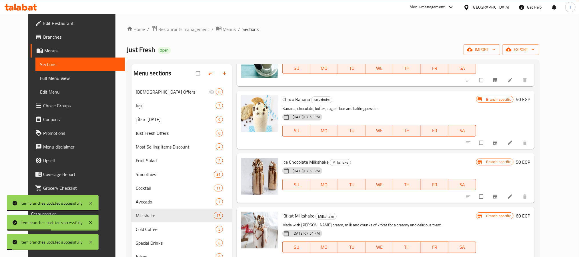
scroll to position [515, 0]
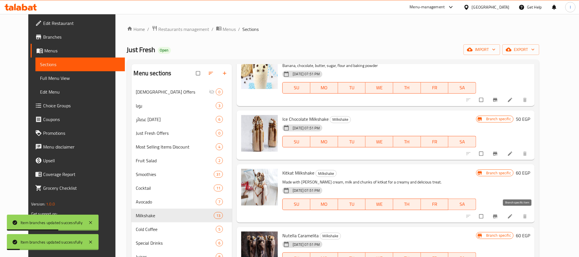
click at [503, 216] on button "Branch-specific-item" at bounding box center [496, 216] width 14 height 13
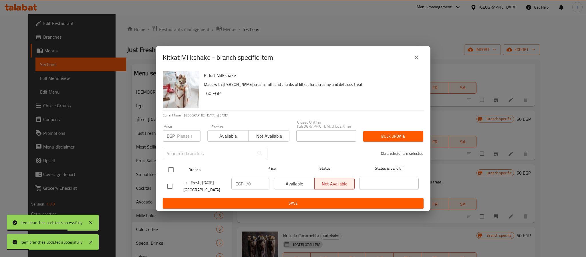
click at [169, 166] on input "checkbox" at bounding box center [171, 170] width 12 height 12
checkbox input "true"
click at [256, 182] on input "70" at bounding box center [258, 183] width 24 height 11
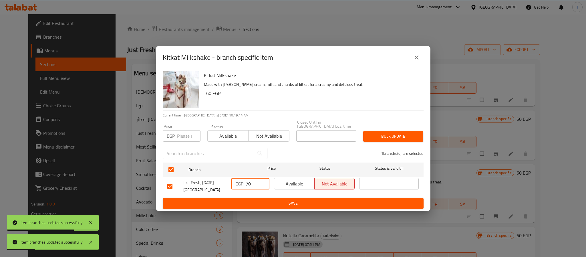
paste input "95"
type input "95"
click at [265, 200] on span "Save" at bounding box center [293, 203] width 252 height 7
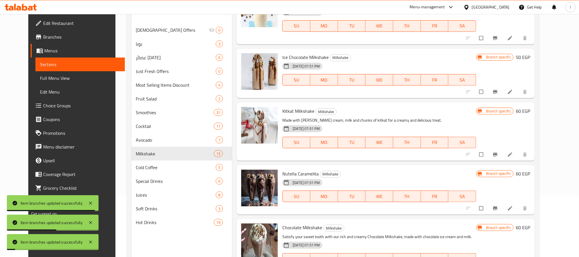
scroll to position [80, 0]
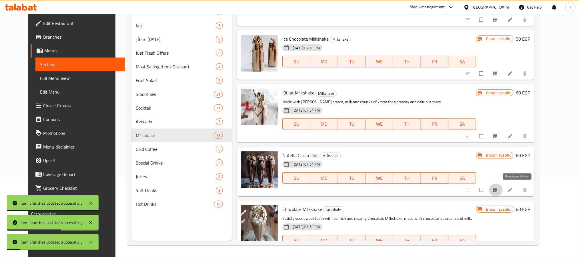
click at [503, 190] on button "Branch-specific-item" at bounding box center [496, 190] width 14 height 13
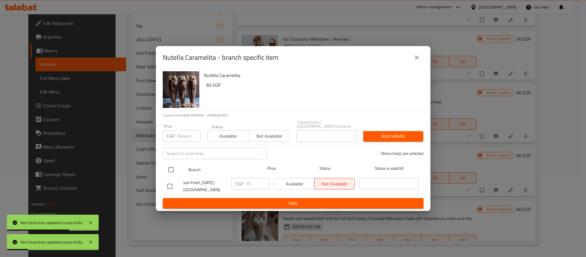
click at [169, 171] on input "checkbox" at bounding box center [171, 170] width 12 height 12
checkbox input "true"
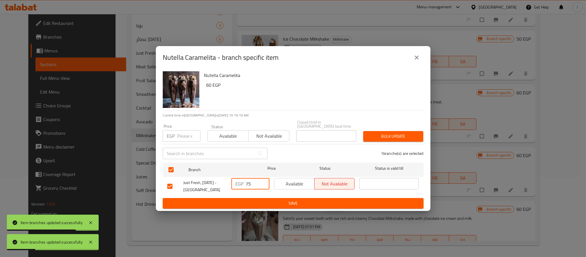
click at [247, 183] on input "75" at bounding box center [258, 183] width 24 height 11
paste input "9"
type input "95"
click at [259, 200] on span "Save" at bounding box center [293, 203] width 252 height 7
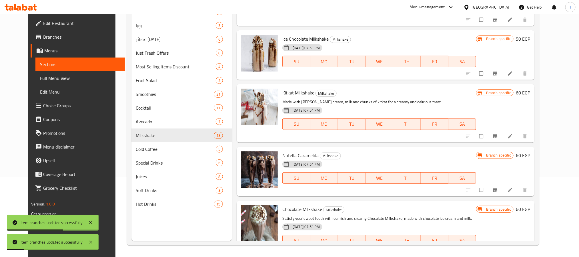
scroll to position [532, 0]
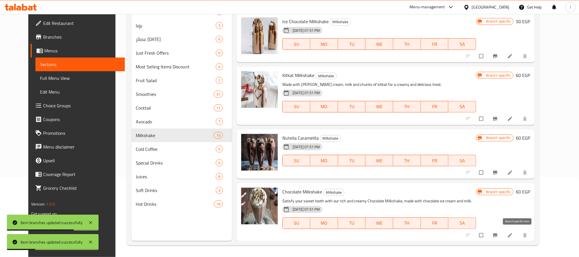
click at [498, 235] on icon "Branch-specific-item" at bounding box center [496, 235] width 6 height 6
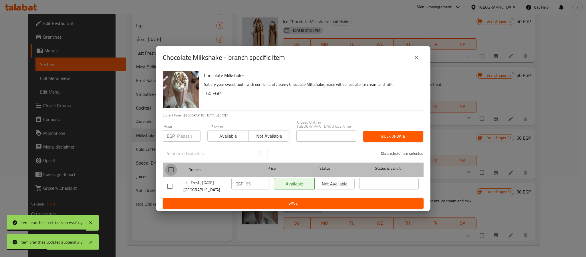
click at [168, 165] on input "checkbox" at bounding box center [171, 170] width 12 height 12
checkbox input "true"
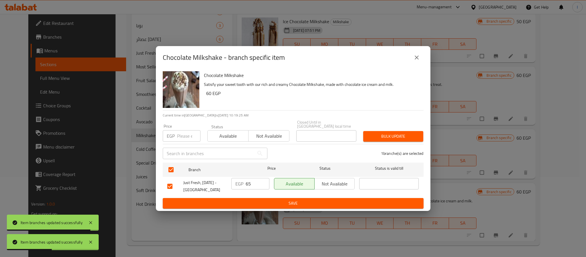
click at [251, 184] on input "65" at bounding box center [258, 183] width 24 height 11
paste input "9"
click at [254, 200] on span "Save" at bounding box center [293, 203] width 252 height 7
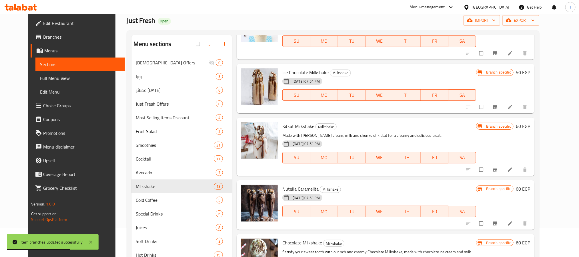
scroll to position [43, 0]
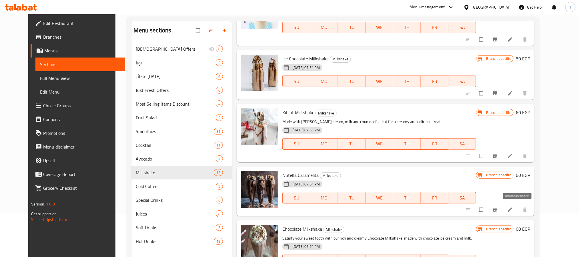
click at [498, 208] on icon "Branch-specific-item" at bounding box center [496, 210] width 4 height 4
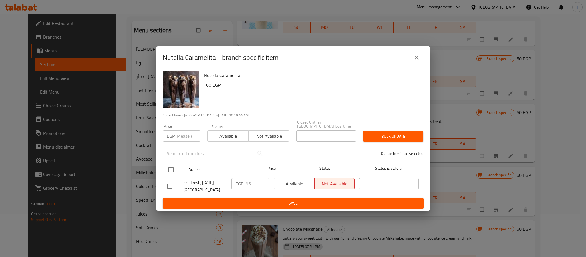
click at [172, 168] on input "checkbox" at bounding box center [171, 170] width 12 height 12
click at [252, 181] on input "95" at bounding box center [258, 183] width 24 height 11
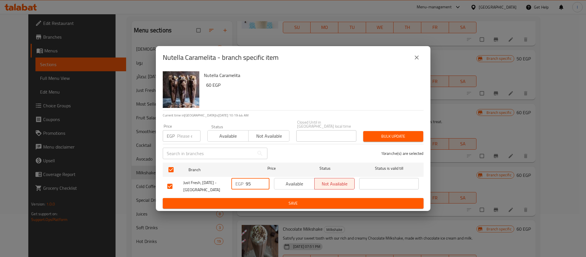
click at [252, 181] on input "95" at bounding box center [258, 183] width 24 height 11
click at [259, 200] on span "Save" at bounding box center [293, 203] width 252 height 7
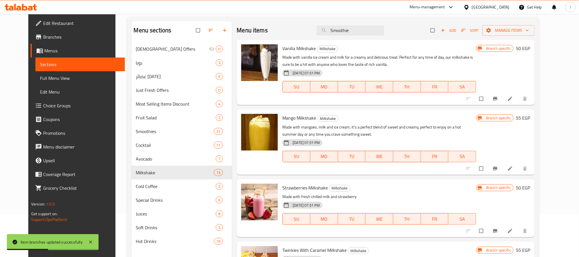
scroll to position [262, 0]
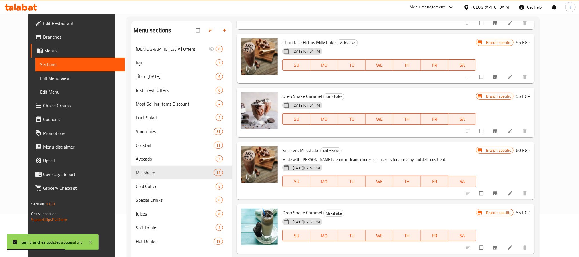
click at [498, 194] on icon "Branch-specific-item" at bounding box center [496, 194] width 4 height 4
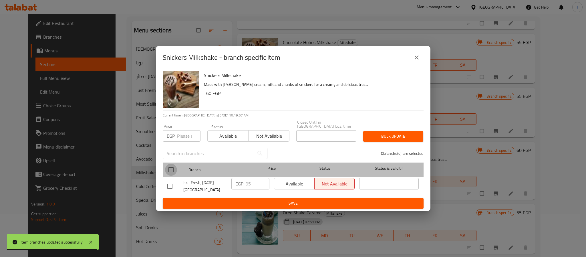
click at [171, 167] on input "checkbox" at bounding box center [171, 170] width 12 height 12
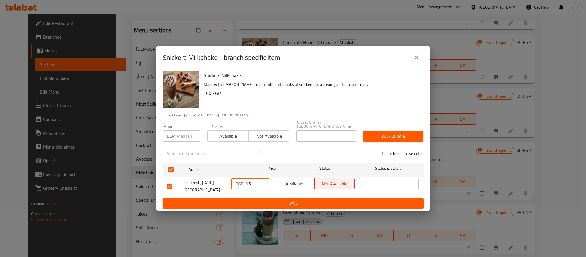
click at [248, 180] on input "95" at bounding box center [258, 183] width 24 height 11
click at [252, 200] on span "Save" at bounding box center [293, 203] width 252 height 7
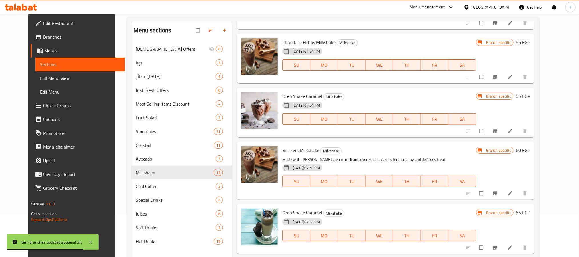
scroll to position [494, 0]
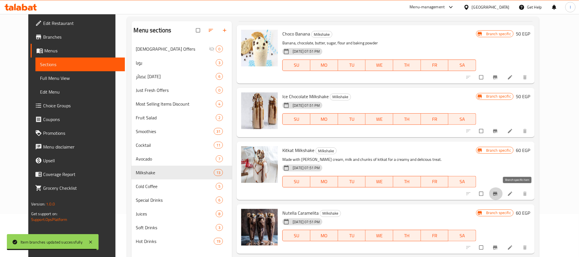
click at [498, 191] on icon "Branch-specific-item" at bounding box center [496, 194] width 6 height 6
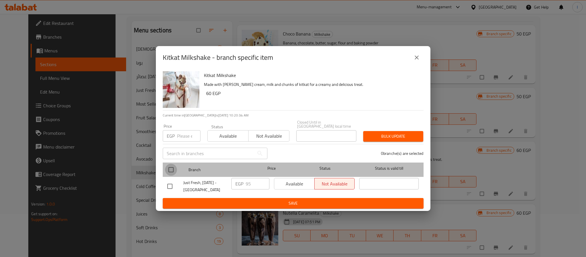
click at [171, 166] on input "checkbox" at bounding box center [171, 170] width 12 height 12
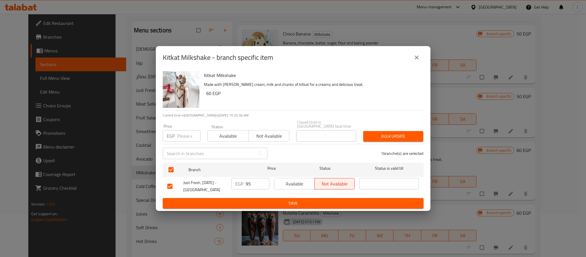
click at [255, 181] on input "95" at bounding box center [258, 183] width 24 height 11
click at [257, 203] on span "Save" at bounding box center [293, 203] width 252 height 7
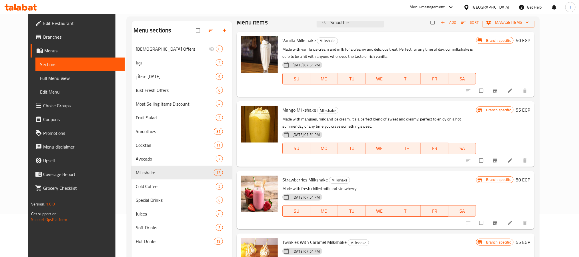
scroll to position [0, 0]
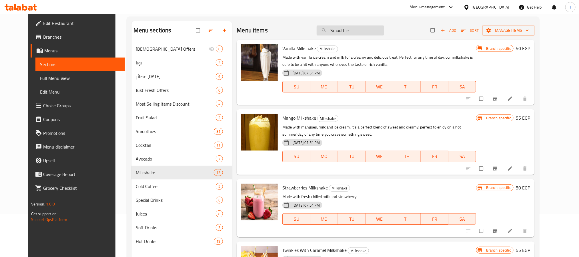
click at [353, 35] on input "Smoothie" at bounding box center [350, 30] width 67 height 10
click at [352, 35] on input "Smoothie" at bounding box center [350, 30] width 67 height 10
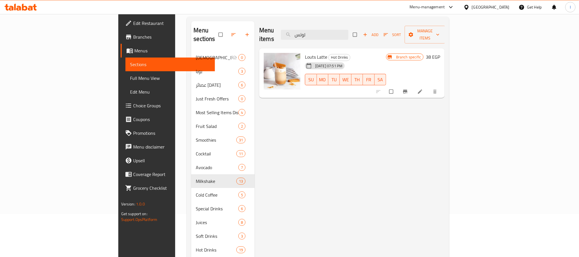
click at [305, 53] on span "Louts Latte" at bounding box center [316, 57] width 22 height 9
copy span "Louts"
click at [349, 31] on input "لوتس" at bounding box center [314, 35] width 67 height 10
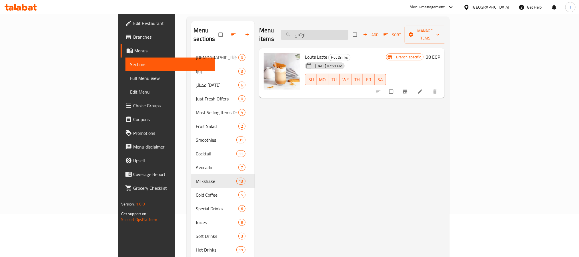
click at [349, 31] on input "لوتس" at bounding box center [314, 35] width 67 height 10
paste input "Louts"
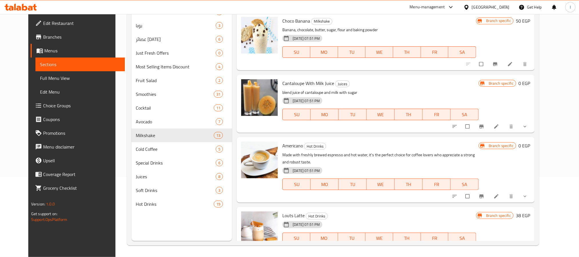
scroll to position [292, 0]
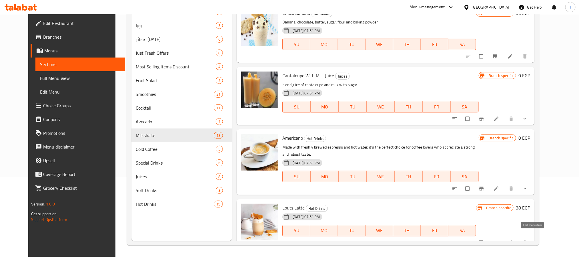
click at [513, 240] on icon at bounding box center [511, 243] width 6 height 6
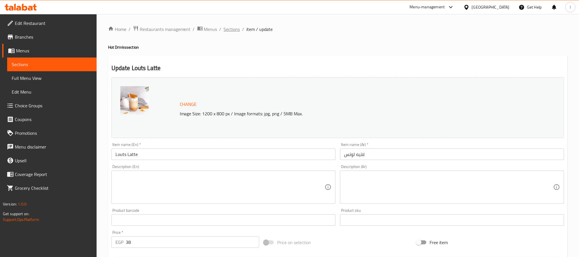
click at [235, 29] on span "Sections" at bounding box center [232, 29] width 16 height 7
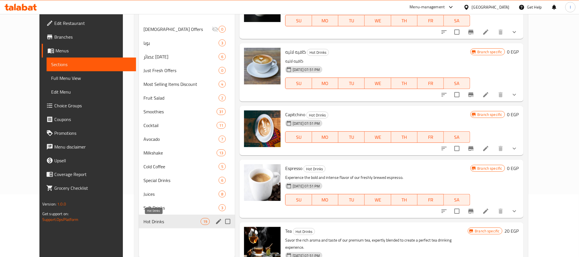
scroll to position [80, 0]
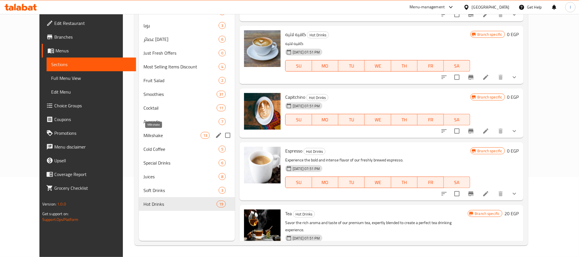
click at [144, 137] on span "Milkshake" at bounding box center [172, 135] width 57 height 7
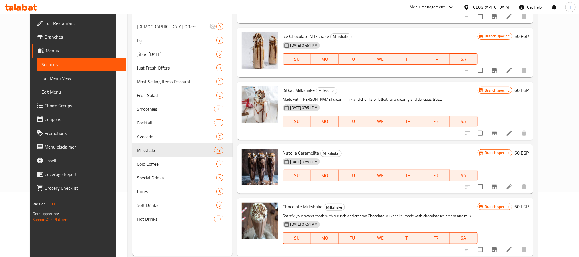
scroll to position [80, 0]
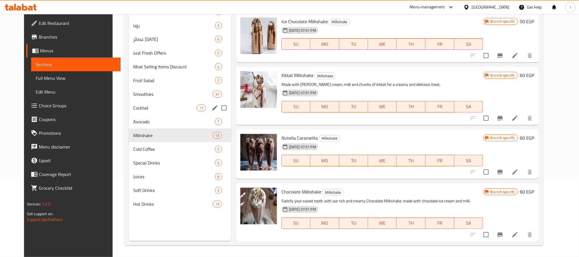
click at [156, 106] on span "Cocktail" at bounding box center [165, 107] width 64 height 7
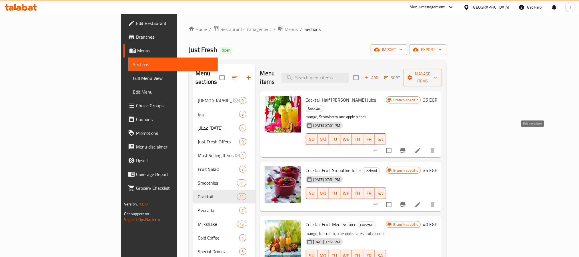
click at [422, 147] on icon at bounding box center [418, 150] width 7 height 7
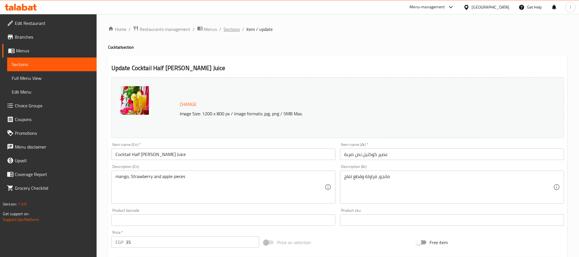
click at [228, 30] on span "Sections" at bounding box center [232, 29] width 16 height 7
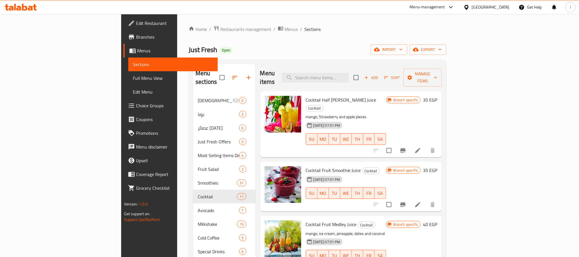
click at [306, 96] on span "Cocktail Half [PERSON_NAME] Juice" at bounding box center [341, 100] width 71 height 9
copy span "Cocktail"
click at [422, 147] on icon at bounding box center [418, 150] width 7 height 7
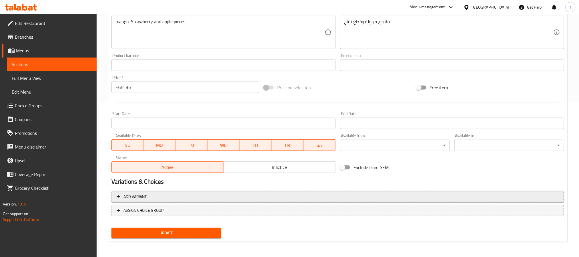
click at [253, 197] on span "Add variant" at bounding box center [338, 196] width 443 height 7
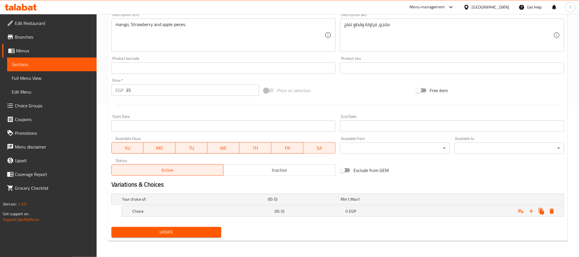
scroll to position [152, 0]
click at [531, 211] on icon "Expand" at bounding box center [532, 211] width 4 height 4
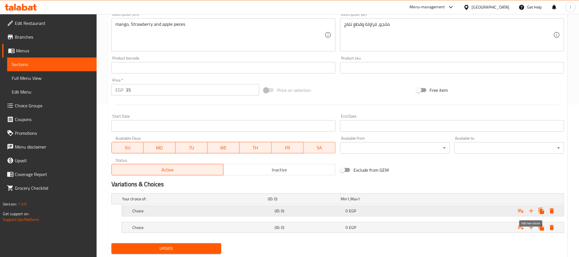
click at [531, 211] on icon "Expand" at bounding box center [532, 211] width 4 height 4
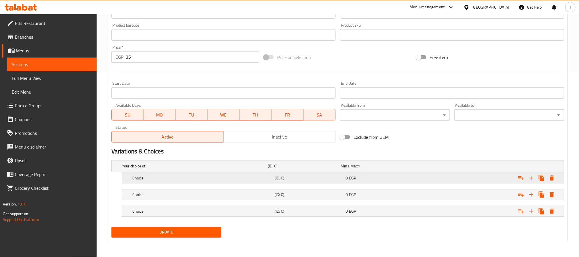
click at [265, 169] on h5 "Choice" at bounding box center [194, 166] width 144 height 6
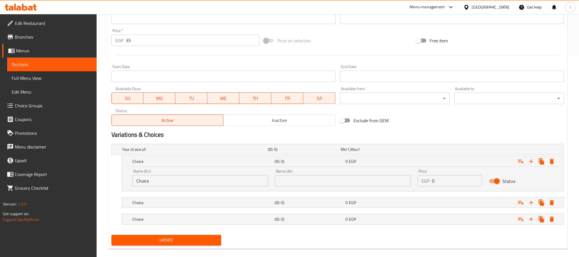
scroll to position [210, 0]
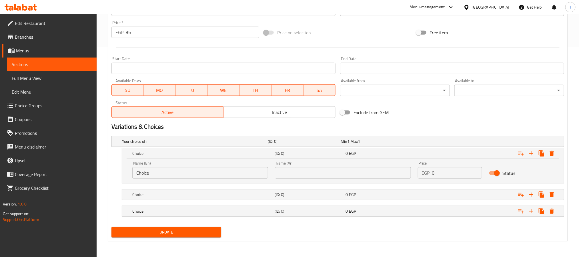
click at [183, 173] on input "Choice" at bounding box center [200, 172] width 136 height 11
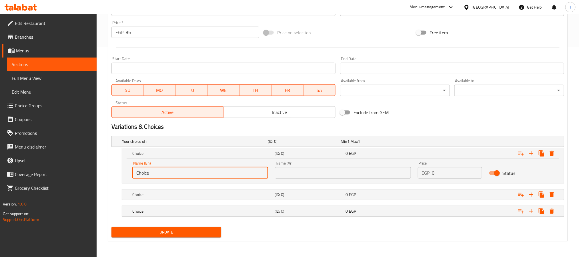
click at [183, 173] on input "Choice" at bounding box center [200, 172] width 136 height 11
click at [156, 144] on h5 "Choice" at bounding box center [194, 141] width 144 height 6
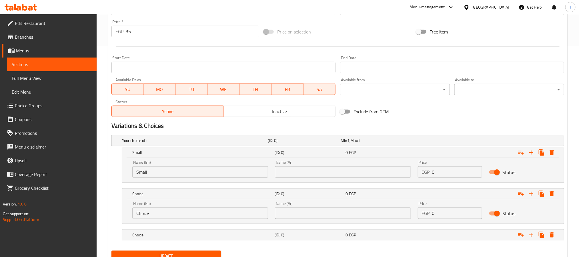
click at [159, 209] on input "Choice" at bounding box center [200, 212] width 136 height 11
click at [159, 214] on input "Choice" at bounding box center [200, 212] width 136 height 11
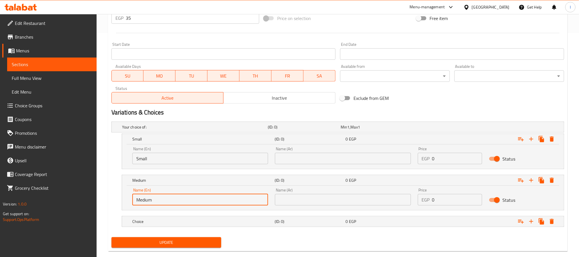
scroll to position [235, 0]
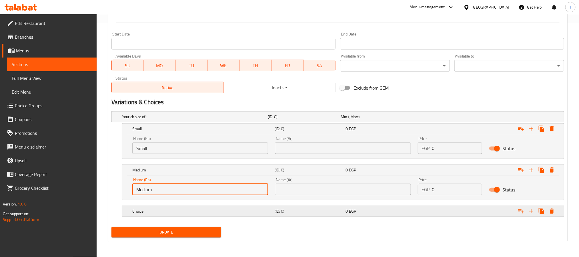
click at [164, 120] on h5 "Choice" at bounding box center [194, 117] width 144 height 6
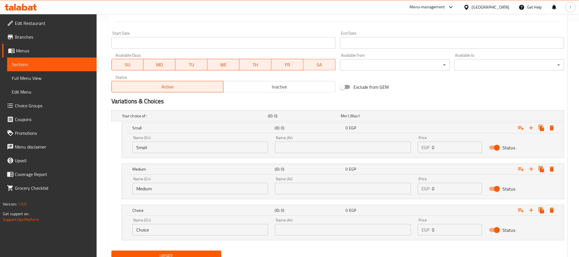
click at [163, 232] on input "Choice" at bounding box center [200, 229] width 136 height 11
click at [324, 146] on input "text" at bounding box center [343, 147] width 136 height 11
click at [311, 192] on input "text" at bounding box center [343, 188] width 136 height 11
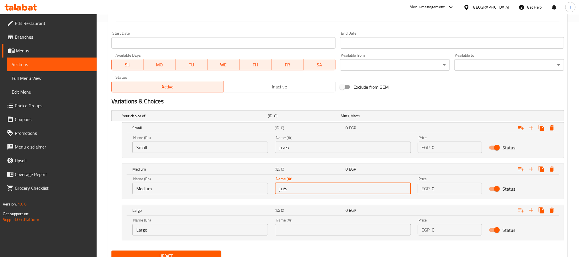
click at [314, 188] on input "كبير" at bounding box center [343, 188] width 136 height 11
click at [314, 189] on input "text" at bounding box center [343, 188] width 136 height 11
drag, startPoint x: 325, startPoint y: 234, endPoint x: 326, endPoint y: 227, distance: 7.0
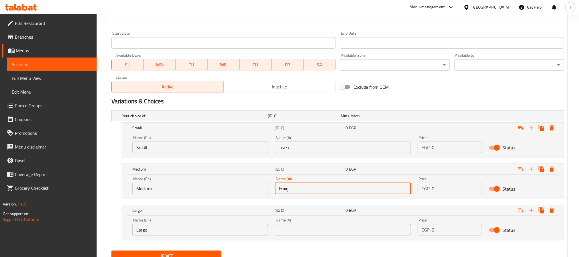
click at [325, 234] on input "text" at bounding box center [343, 229] width 136 height 11
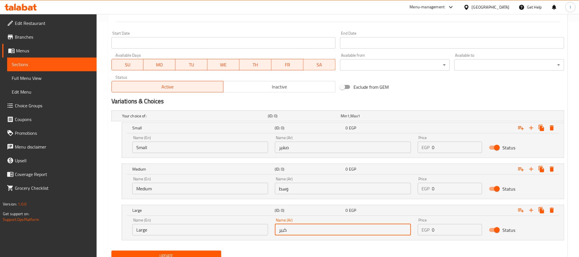
click at [460, 148] on input "0" at bounding box center [457, 147] width 50 height 11
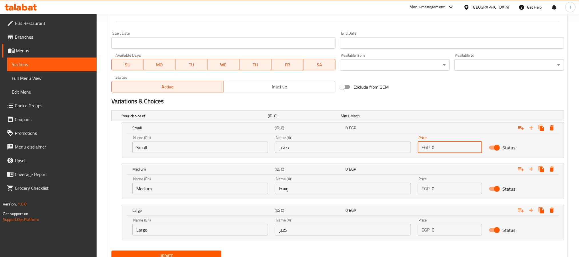
click at [460, 148] on input "0" at bounding box center [457, 147] width 50 height 11
click at [443, 192] on input "0" at bounding box center [457, 188] width 50 height 11
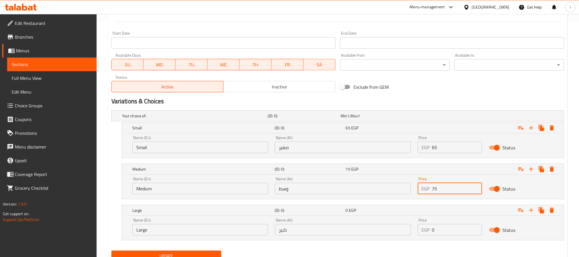
click at [439, 232] on input "0" at bounding box center [457, 229] width 50 height 11
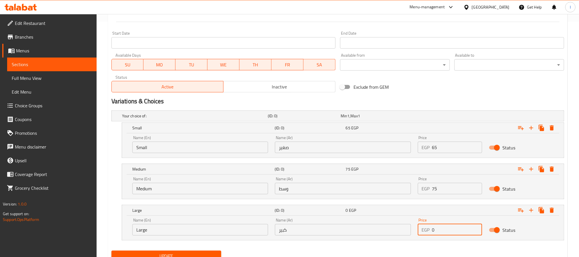
click at [439, 232] on input "0" at bounding box center [457, 229] width 50 height 11
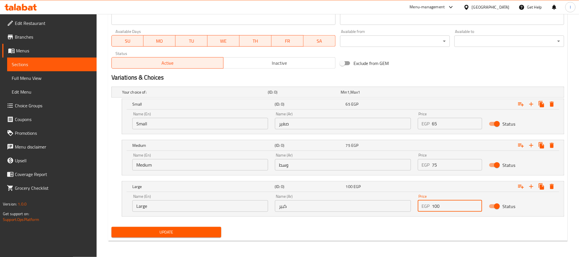
click at [210, 233] on span "Update" at bounding box center [166, 232] width 101 height 7
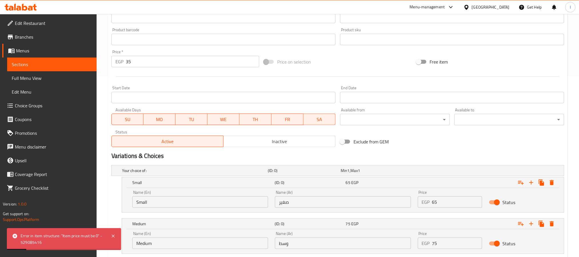
scroll to position [131, 0]
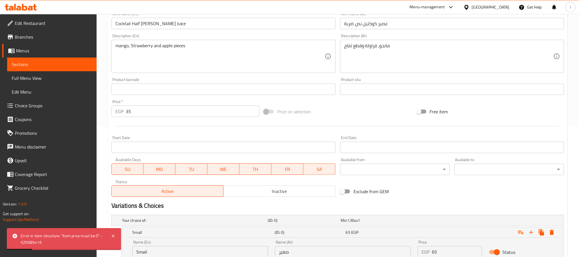
click at [141, 115] on input "35" at bounding box center [193, 111] width 134 height 11
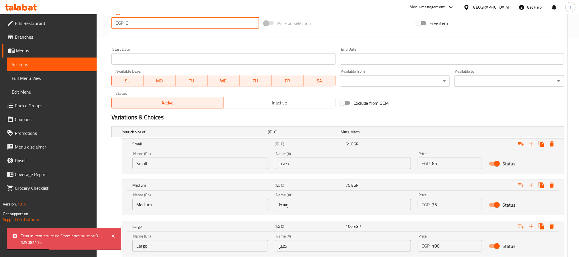
scroll to position [259, 0]
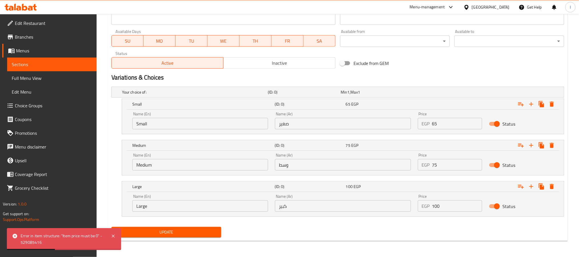
click at [172, 234] on span "Update" at bounding box center [166, 232] width 101 height 7
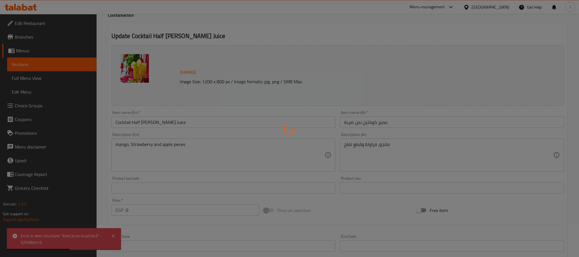
scroll to position [0, 0]
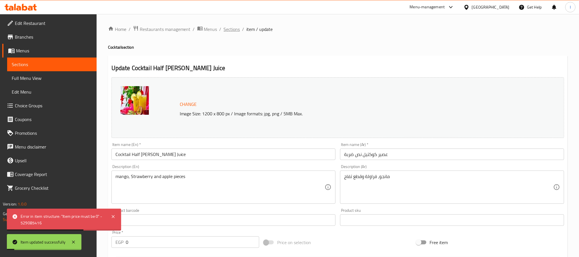
click at [226, 29] on span "Sections" at bounding box center [232, 29] width 16 height 7
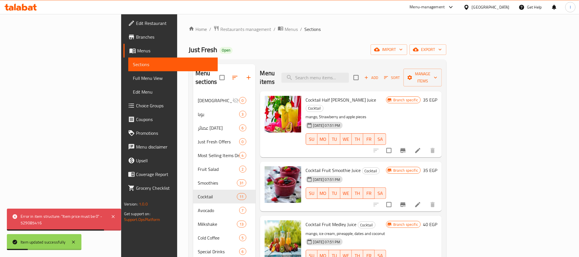
click at [406, 148] on icon "Branch-specific-item" at bounding box center [403, 150] width 5 height 5
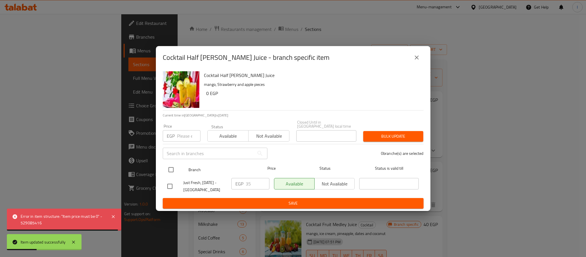
click at [168, 167] on input "checkbox" at bounding box center [171, 170] width 12 height 12
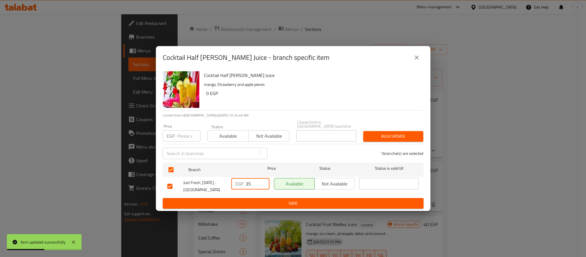
click at [252, 180] on input "35" at bounding box center [258, 183] width 24 height 11
click at [257, 204] on span "Save" at bounding box center [293, 203] width 252 height 7
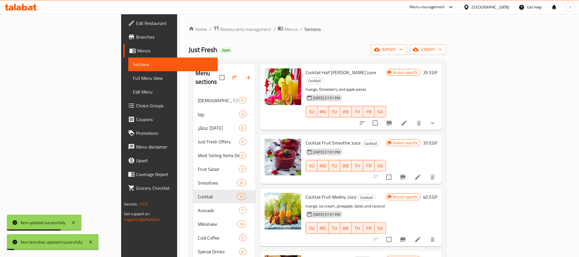
scroll to position [43, 0]
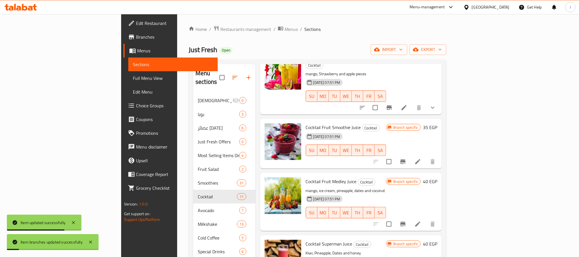
click at [407, 158] on icon "Branch-specific-item" at bounding box center [403, 161] width 7 height 7
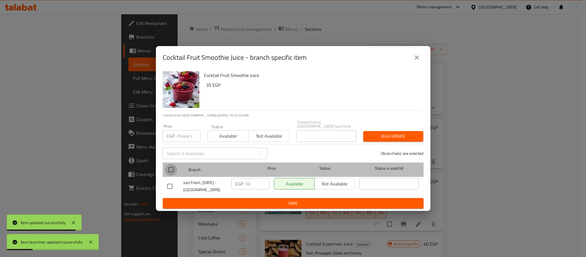
click at [170, 168] on input "checkbox" at bounding box center [171, 170] width 12 height 12
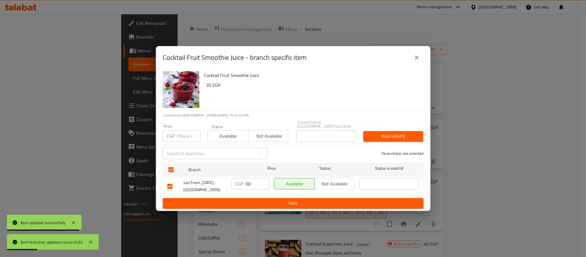
click at [251, 184] on input "60" at bounding box center [258, 183] width 24 height 11
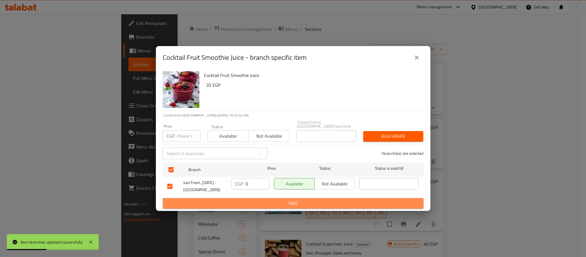
click at [271, 202] on span "Save" at bounding box center [293, 203] width 252 height 7
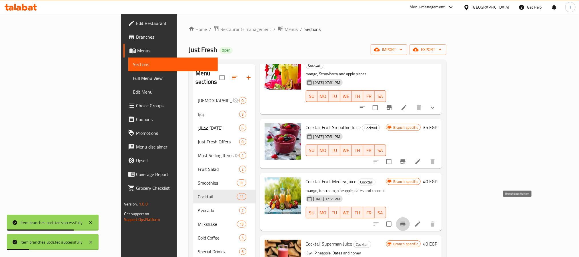
click at [407, 221] on icon "Branch-specific-item" at bounding box center [403, 224] width 7 height 7
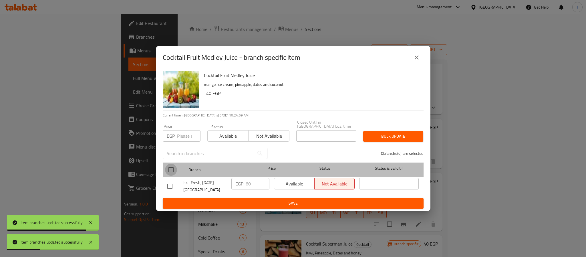
click at [172, 166] on input "checkbox" at bounding box center [171, 170] width 12 height 12
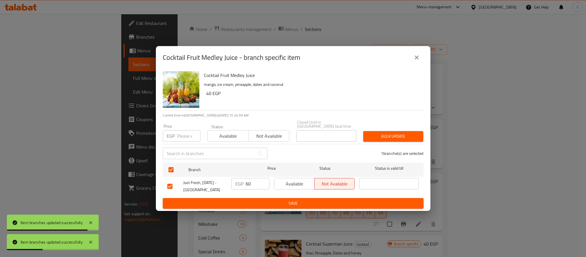
click at [251, 183] on input "60" at bounding box center [258, 183] width 24 height 11
click at [257, 184] on input "600" at bounding box center [258, 183] width 24 height 11
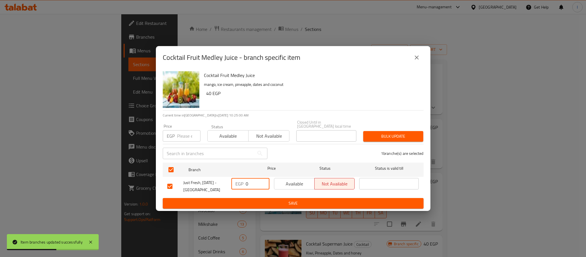
click at [258, 202] on span "Save" at bounding box center [293, 203] width 252 height 7
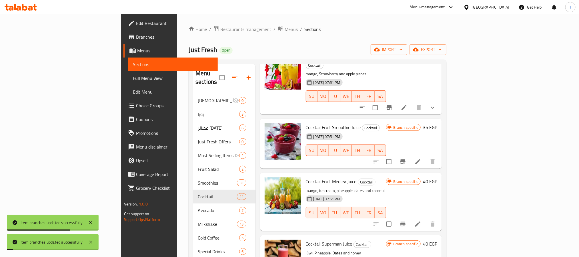
scroll to position [86, 0]
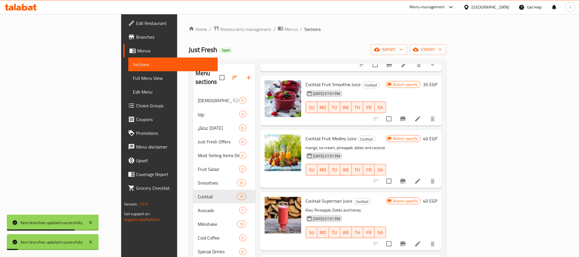
click at [407, 178] on icon "Branch-specific-item" at bounding box center [403, 181] width 7 height 7
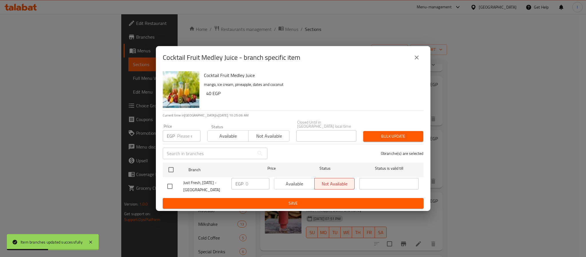
click at [412, 59] on button "close" at bounding box center [417, 58] width 14 height 14
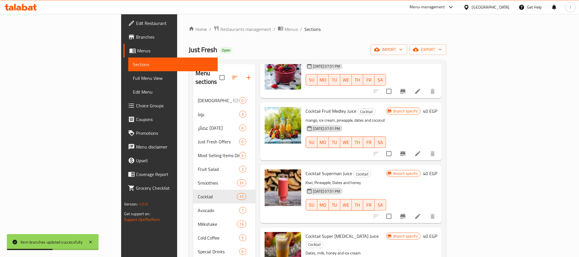
scroll to position [129, 0]
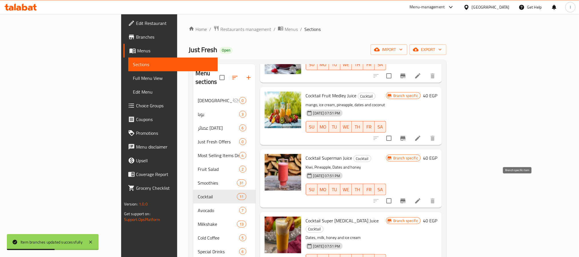
click at [407, 197] on icon "Branch-specific-item" at bounding box center [403, 200] width 7 height 7
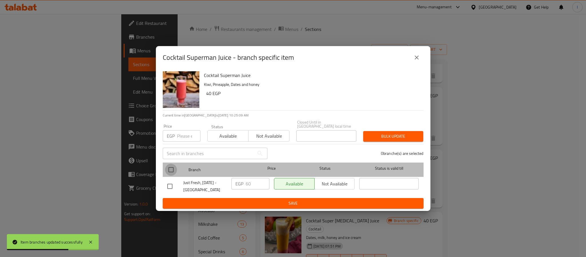
click at [172, 169] on input "checkbox" at bounding box center [171, 170] width 12 height 12
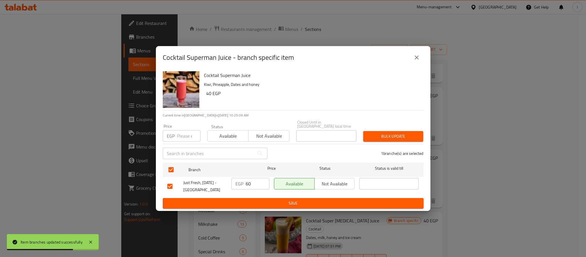
click at [246, 181] on input "60" at bounding box center [258, 183] width 24 height 11
click at [253, 198] on button "Save" at bounding box center [293, 203] width 261 height 11
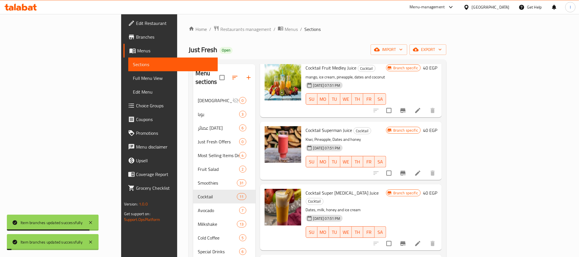
scroll to position [172, 0]
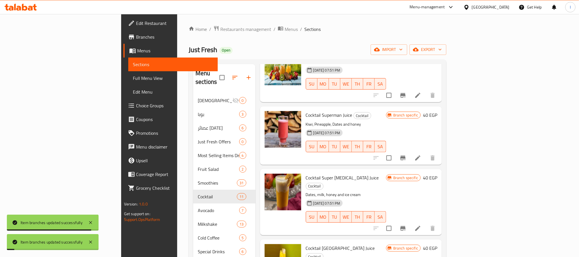
click at [407, 225] on icon "Branch-specific-item" at bounding box center [403, 228] width 7 height 7
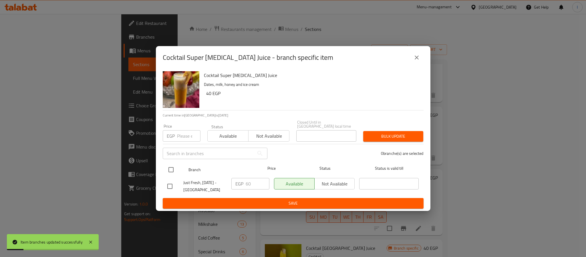
click at [174, 164] on input "checkbox" at bounding box center [171, 170] width 12 height 12
click at [246, 180] on input "60" at bounding box center [258, 183] width 24 height 11
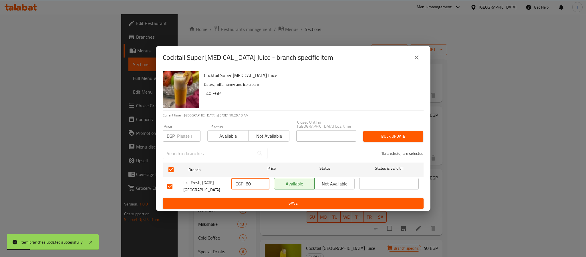
click at [245, 180] on div "EGP 60 ​" at bounding box center [250, 183] width 38 height 11
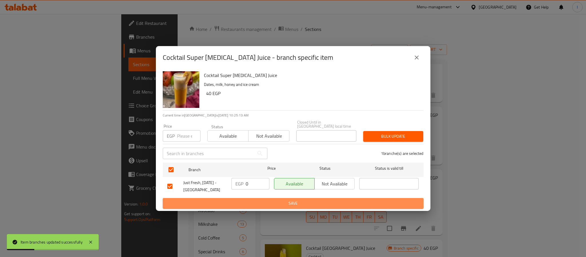
click at [257, 200] on span "Save" at bounding box center [293, 203] width 252 height 7
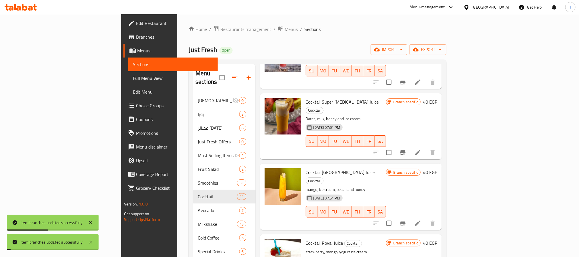
scroll to position [257, 0]
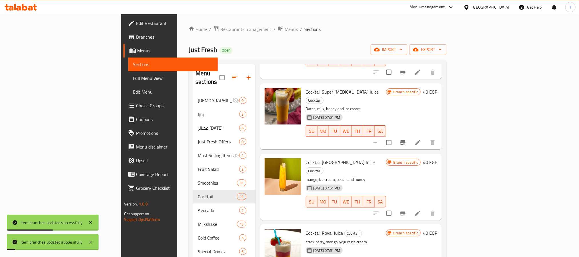
click at [407, 210] on icon "Branch-specific-item" at bounding box center [403, 213] width 7 height 7
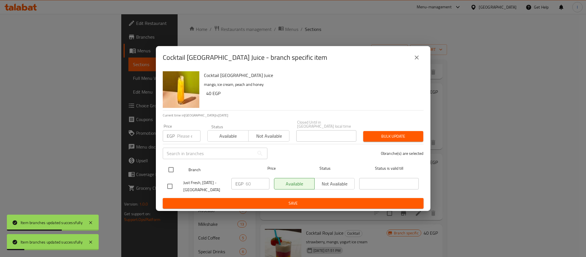
click at [168, 167] on input "checkbox" at bounding box center [171, 170] width 12 height 12
click at [258, 184] on input "60" at bounding box center [258, 183] width 24 height 11
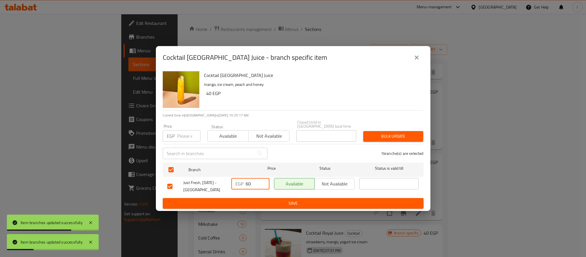
click at [258, 184] on input "60" at bounding box center [258, 183] width 24 height 11
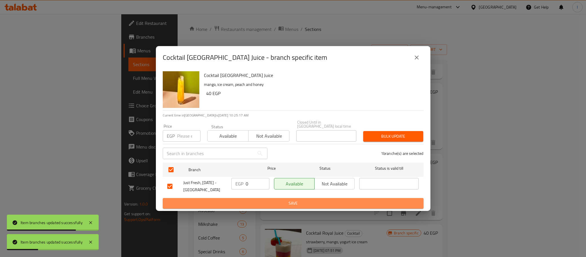
click at [257, 198] on button "Save" at bounding box center [293, 203] width 261 height 11
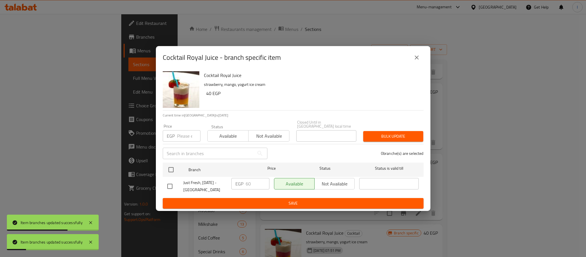
click at [168, 166] on input "checkbox" at bounding box center [171, 170] width 12 height 12
click at [257, 181] on input "60" at bounding box center [258, 183] width 24 height 11
click at [258, 200] on span "Save" at bounding box center [293, 203] width 252 height 7
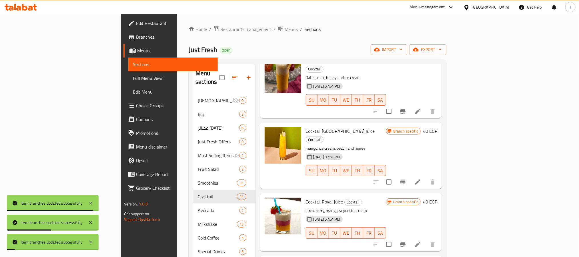
scroll to position [343, 0]
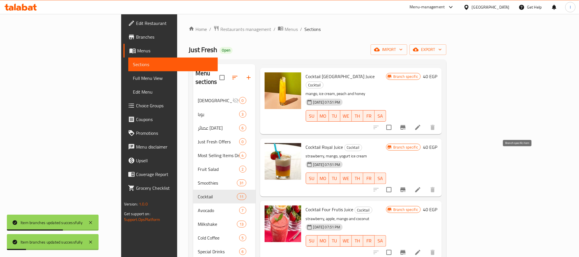
click at [407, 186] on icon "Branch-specific-item" at bounding box center [403, 189] width 7 height 7
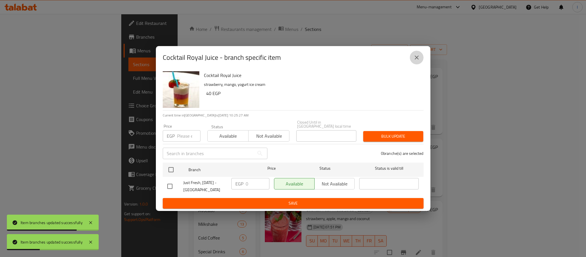
drag, startPoint x: 415, startPoint y: 62, endPoint x: 539, endPoint y: 183, distance: 173.5
click at [415, 61] on icon "close" at bounding box center [416, 57] width 7 height 7
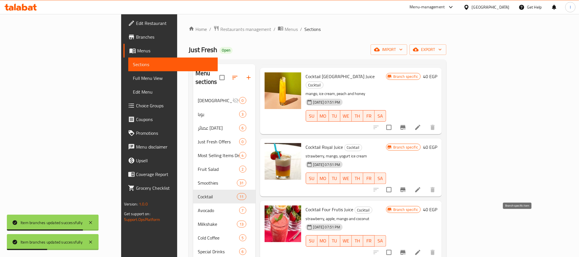
click at [406, 250] on icon "Branch-specific-item" at bounding box center [403, 252] width 5 height 5
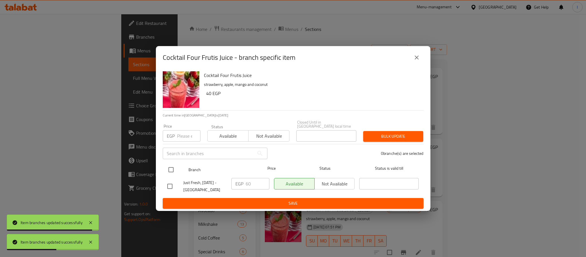
click at [174, 164] on input "checkbox" at bounding box center [171, 170] width 12 height 12
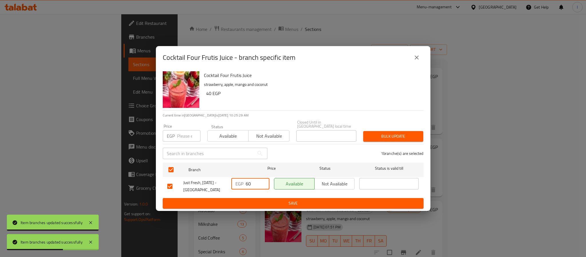
click at [249, 184] on input "60" at bounding box center [258, 183] width 24 height 11
click at [283, 201] on span "Save" at bounding box center [293, 203] width 252 height 7
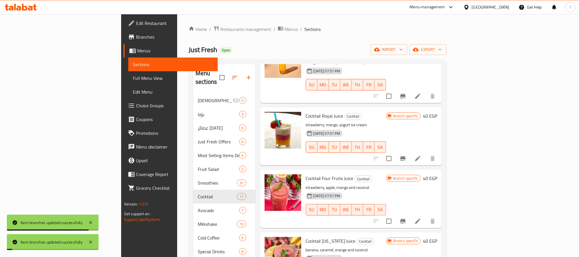
scroll to position [429, 0]
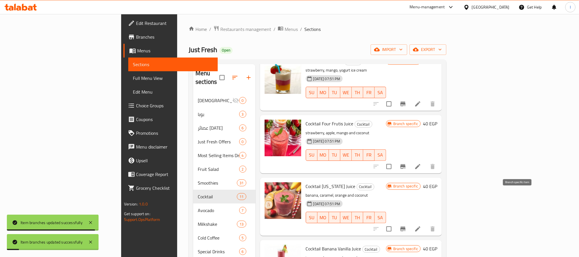
click at [406, 227] on icon "Branch-specific-item" at bounding box center [403, 229] width 5 height 5
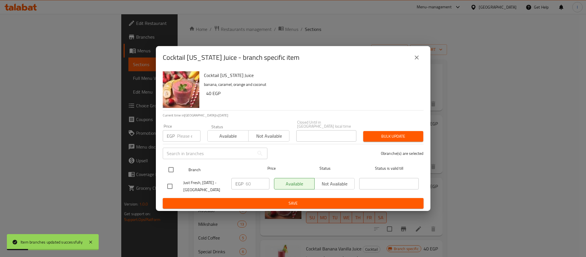
click at [170, 165] on input "checkbox" at bounding box center [171, 170] width 12 height 12
click at [254, 180] on input "60" at bounding box center [258, 183] width 24 height 11
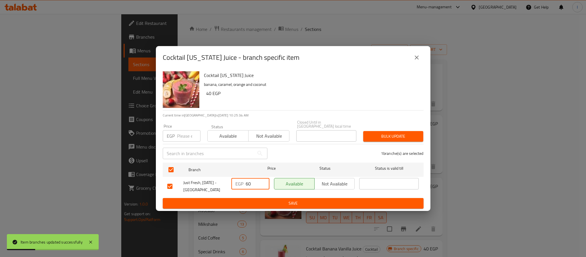
click at [254, 180] on input "60" at bounding box center [258, 183] width 24 height 11
click at [257, 195] on ul "Branch Price Status Status is valid till Just Fresh, [DATE] - Mountain View EGP…" at bounding box center [293, 179] width 261 height 38
click at [259, 200] on span "Save" at bounding box center [293, 203] width 252 height 7
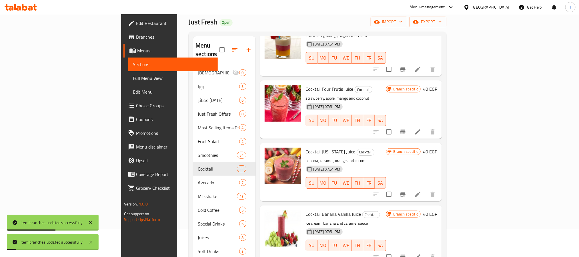
scroll to position [43, 0]
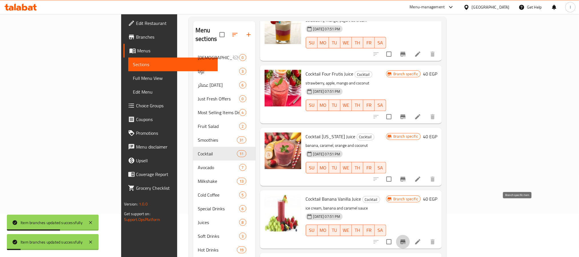
click at [410, 235] on button "Branch-specific-item" at bounding box center [403, 242] width 14 height 14
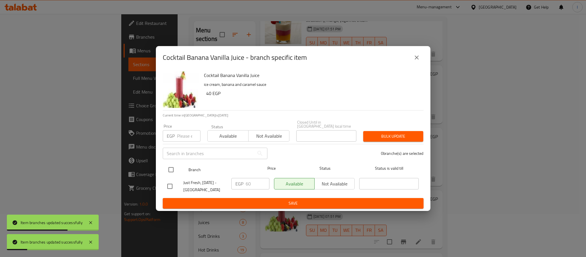
click at [170, 166] on input "checkbox" at bounding box center [171, 170] width 12 height 12
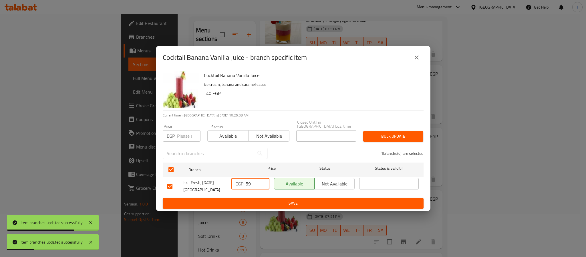
click at [261, 185] on input "59" at bounding box center [258, 183] width 24 height 11
click at [257, 184] on input "59" at bounding box center [258, 183] width 24 height 11
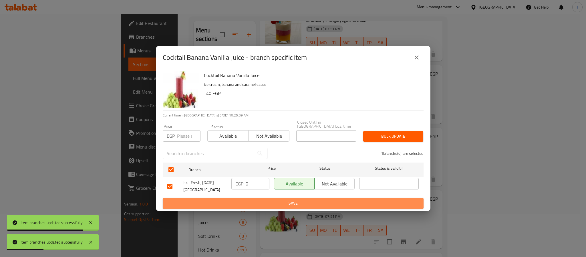
click at [260, 200] on span "Save" at bounding box center [293, 203] width 252 height 7
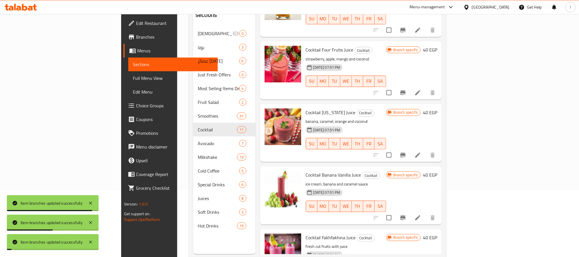
scroll to position [80, 0]
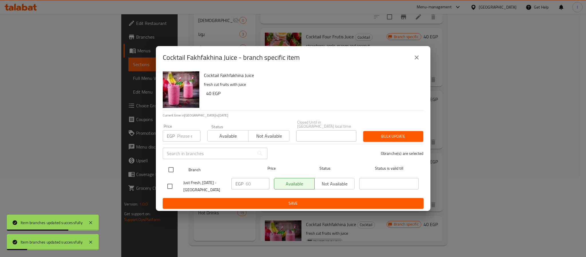
click at [170, 167] on input "checkbox" at bounding box center [171, 170] width 12 height 12
click at [252, 180] on input "60" at bounding box center [258, 183] width 24 height 11
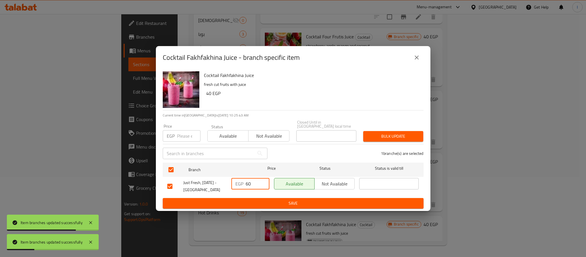
click at [252, 180] on input "60" at bounding box center [258, 183] width 24 height 11
click at [253, 202] on span "Save" at bounding box center [293, 203] width 252 height 7
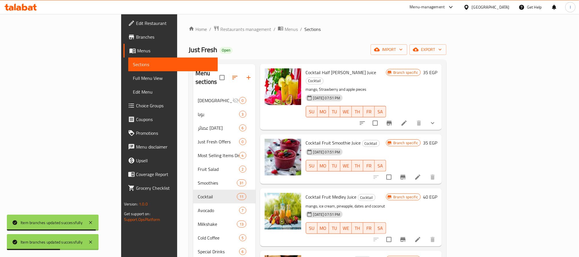
scroll to position [43, 0]
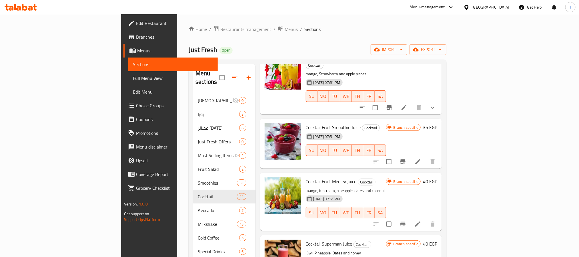
click at [362, 27] on ol "Home / Restaurants management / Menus / Sections" at bounding box center [318, 28] width 258 height 7
click at [422, 158] on icon at bounding box center [418, 161] width 7 height 7
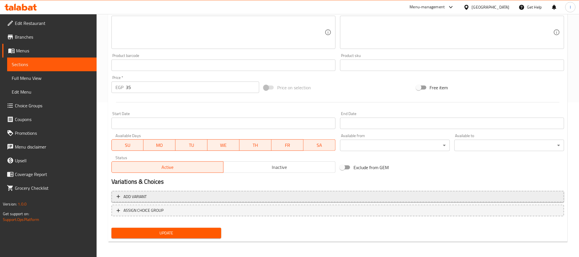
click at [222, 191] on button "Add variant" at bounding box center [338, 197] width 453 height 12
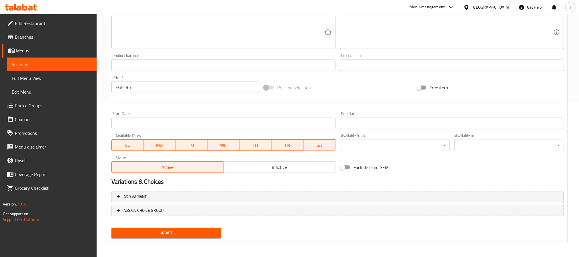
scroll to position [152, 0]
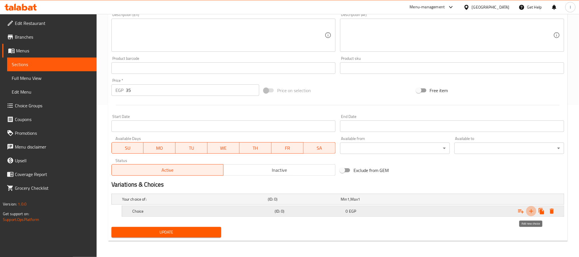
click at [533, 210] on icon "Expand" at bounding box center [531, 211] width 7 height 7
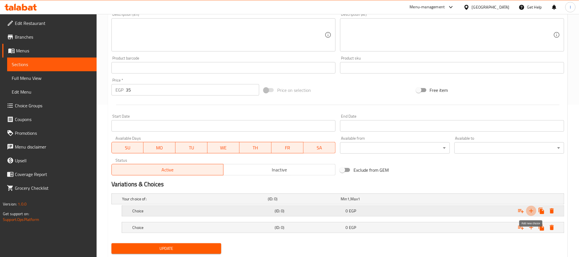
click at [533, 210] on icon "Expand" at bounding box center [531, 210] width 7 height 7
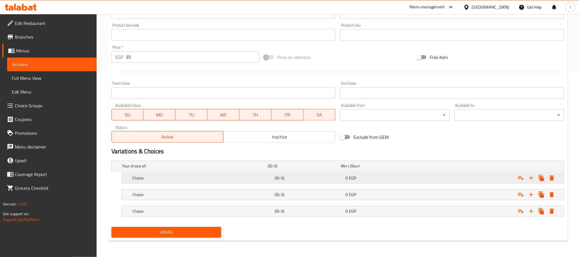
click at [218, 170] on div "Choice" at bounding box center [194, 166] width 146 height 8
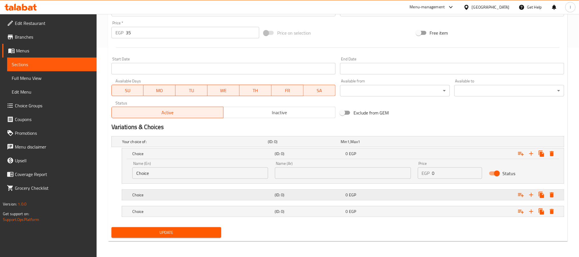
click at [214, 144] on h5 "Choice" at bounding box center [194, 142] width 144 height 6
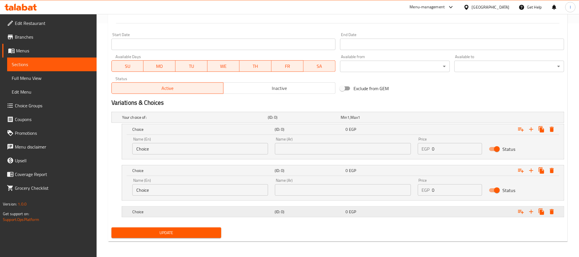
scroll to position [235, 0]
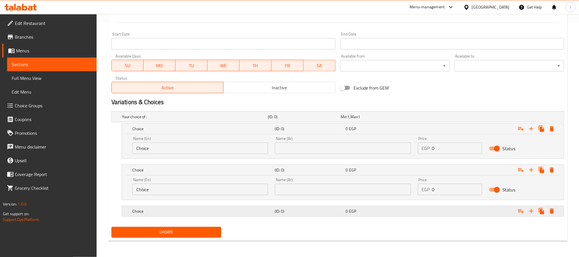
click at [214, 120] on h5 "Choice" at bounding box center [194, 117] width 144 height 6
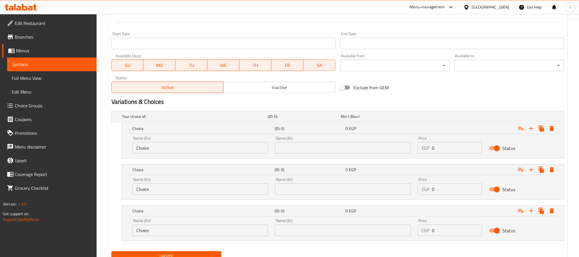
click at [191, 150] on input "Choice" at bounding box center [200, 147] width 136 height 11
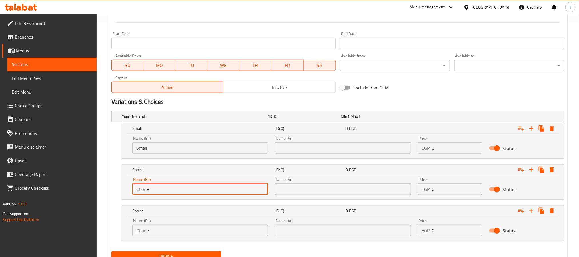
click at [164, 192] on input "Choice" at bounding box center [200, 188] width 136 height 11
click at [159, 231] on input "Choice" at bounding box center [200, 230] width 136 height 11
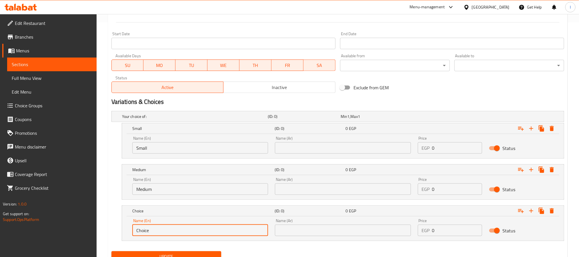
click at [159, 231] on input "Choice" at bounding box center [200, 230] width 136 height 11
drag, startPoint x: 297, startPoint y: 149, endPoint x: 310, endPoint y: 156, distance: 14.6
click at [297, 149] on input "text" at bounding box center [343, 147] width 136 height 11
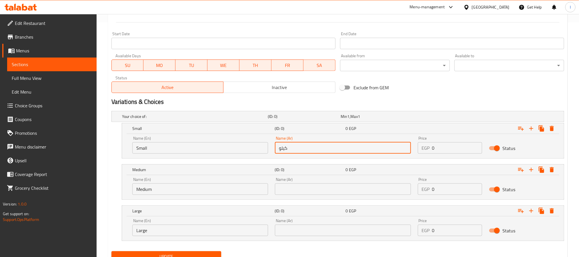
click at [311, 190] on input "text" at bounding box center [343, 188] width 136 height 11
click at [301, 152] on input "كيلو" at bounding box center [343, 147] width 136 height 11
click at [301, 152] on input "text" at bounding box center [343, 147] width 136 height 11
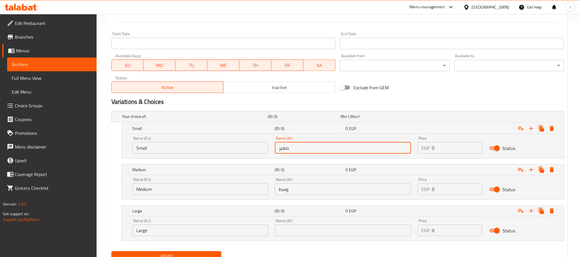
click at [296, 229] on input "text" at bounding box center [343, 230] width 136 height 11
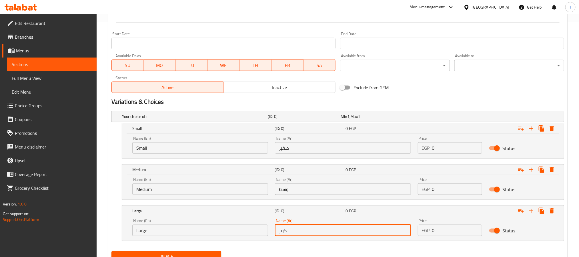
click at [443, 148] on input "0" at bounding box center [457, 147] width 50 height 11
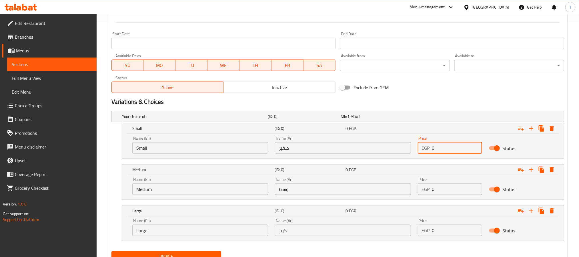
click at [443, 148] on input "0" at bounding box center [457, 147] width 50 height 11
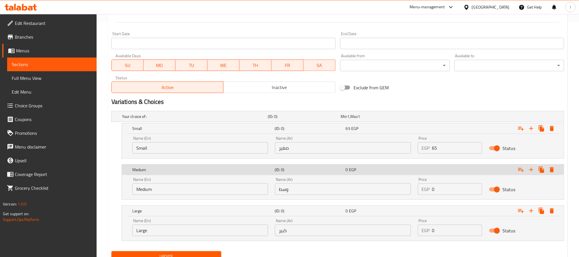
click at [446, 190] on input "0" at bounding box center [457, 188] width 50 height 11
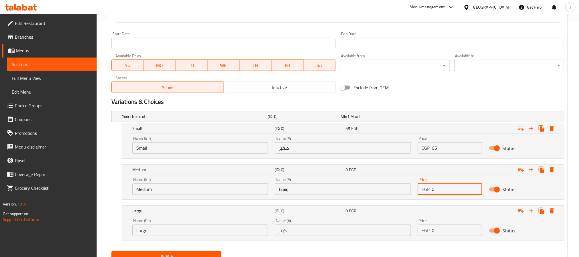
click at [446, 190] on input "0" at bounding box center [457, 188] width 50 height 11
click at [446, 231] on input "0" at bounding box center [457, 230] width 50 height 11
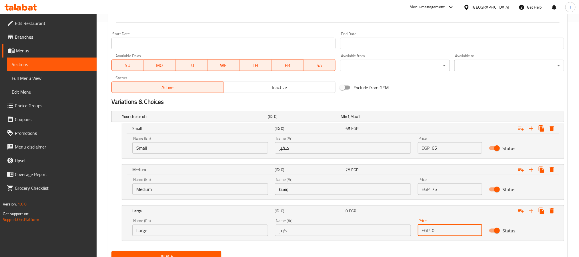
click at [447, 229] on input "0" at bounding box center [457, 230] width 50 height 11
click at [448, 230] on input "0" at bounding box center [457, 230] width 50 height 11
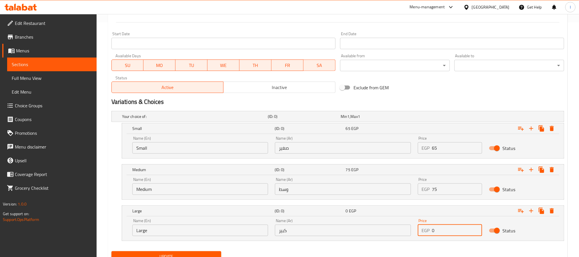
click at [448, 230] on input "0" at bounding box center [457, 230] width 50 height 11
click at [448, 84] on div "Exclude from GEM" at bounding box center [414, 87] width 152 height 15
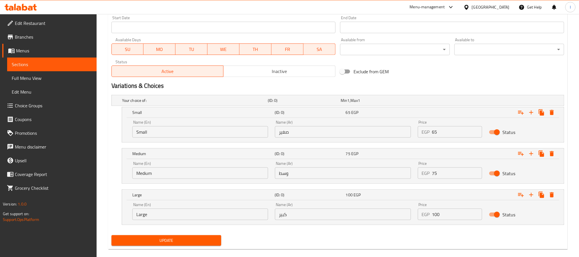
scroll to position [259, 0]
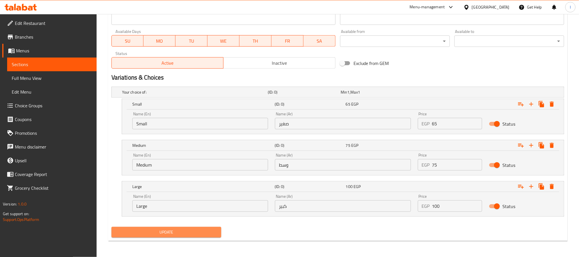
click at [208, 233] on span "Update" at bounding box center [166, 232] width 101 height 7
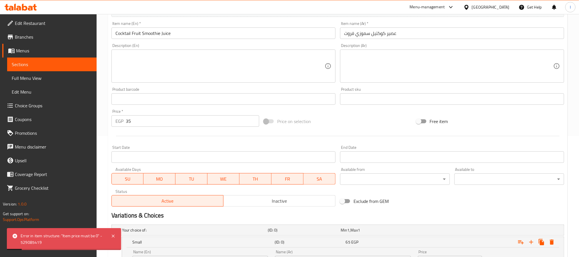
scroll to position [45, 0]
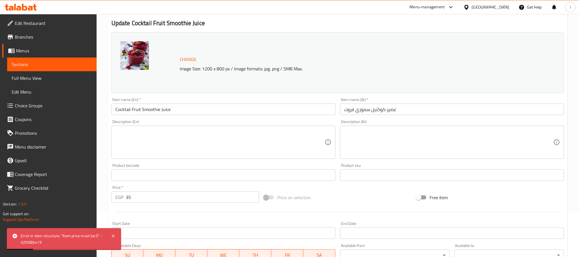
click at [142, 200] on input "35" at bounding box center [193, 196] width 134 height 11
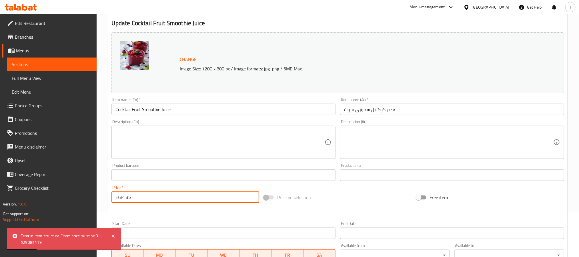
click at [142, 200] on input "35" at bounding box center [193, 196] width 134 height 11
click at [341, 203] on div "Price on selection" at bounding box center [338, 197] width 152 height 15
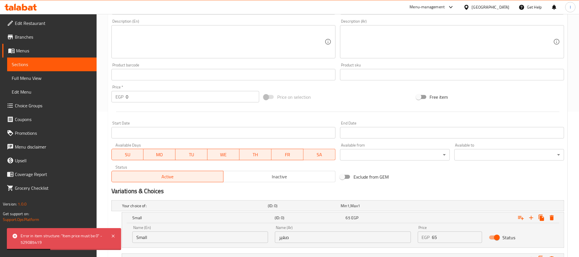
scroll to position [259, 0]
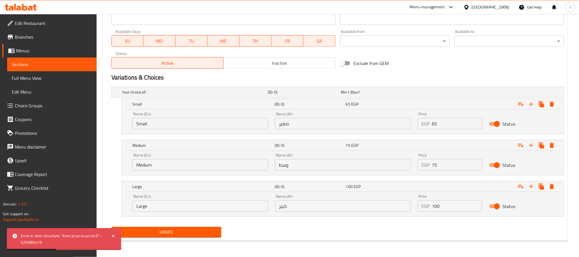
click at [202, 237] on button "Update" at bounding box center [167, 232] width 110 height 11
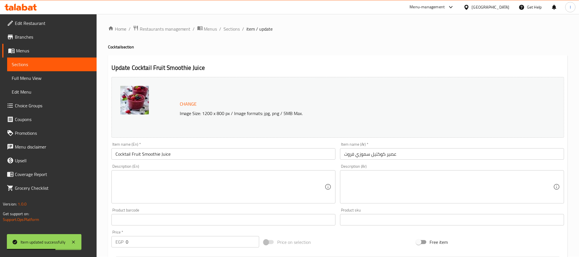
scroll to position [0, 0]
click at [231, 29] on span "Sections" at bounding box center [232, 29] width 16 height 7
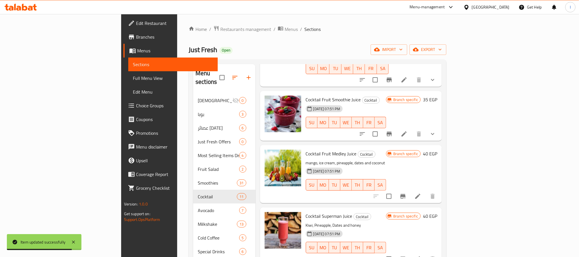
scroll to position [86, 0]
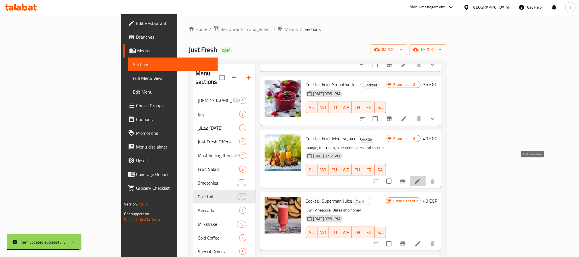
click at [422, 178] on icon at bounding box center [418, 181] width 7 height 7
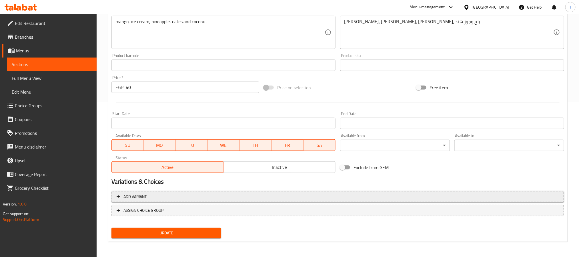
click at [252, 197] on span "Add variant" at bounding box center [338, 196] width 443 height 7
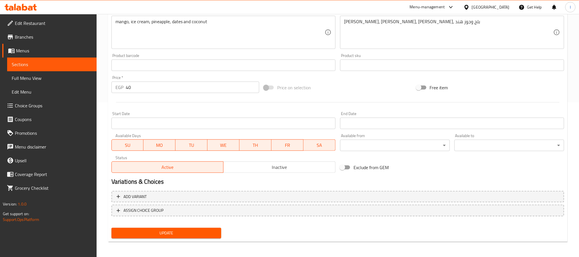
scroll to position [152, 0]
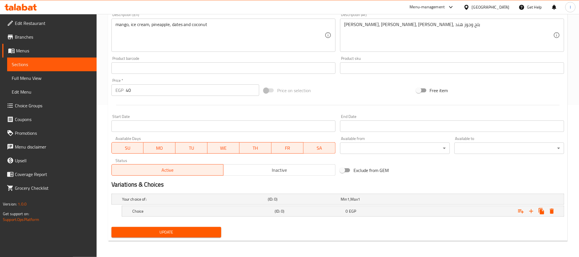
click at [159, 91] on input "40" at bounding box center [193, 89] width 134 height 11
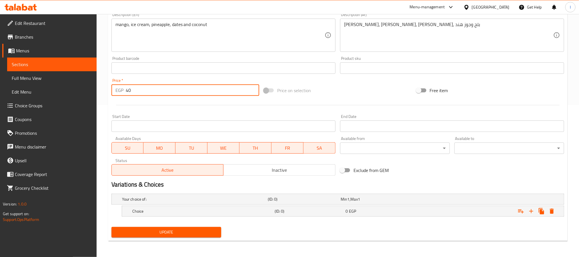
click at [159, 91] on input "40" at bounding box center [193, 89] width 134 height 11
click at [431, 176] on div "Exclude from GEM" at bounding box center [414, 169] width 152 height 15
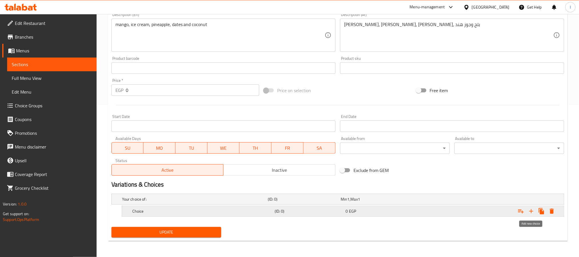
click at [531, 211] on icon "Expand" at bounding box center [531, 211] width 7 height 7
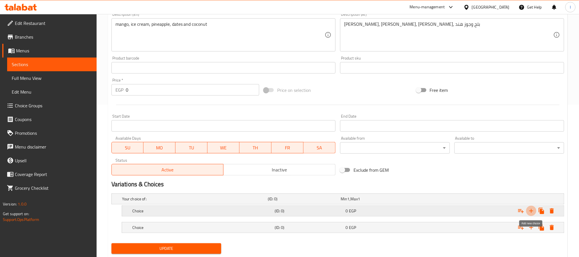
click at [531, 211] on icon "Expand" at bounding box center [531, 210] width 7 height 7
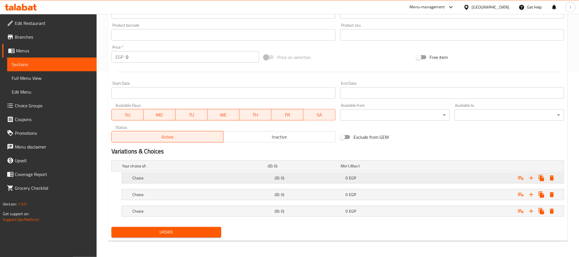
click at [374, 169] on div "0 EGP" at bounding box center [376, 166] width 71 height 6
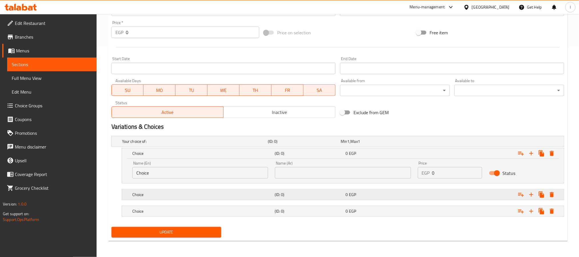
click at [368, 144] on div "0 EGP" at bounding box center [376, 141] width 71 height 6
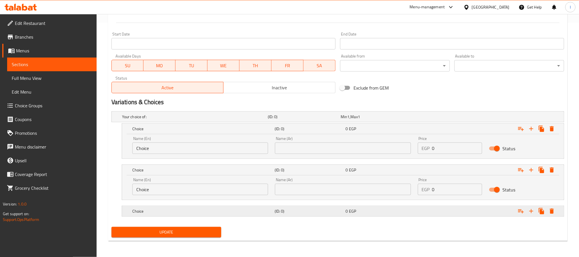
scroll to position [235, 0]
click at [363, 120] on div "0 EGP" at bounding box center [376, 117] width 71 height 6
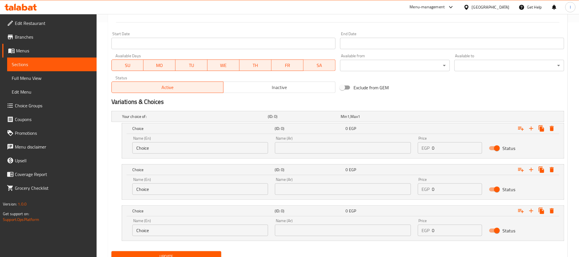
click at [157, 143] on input "Choice" at bounding box center [200, 147] width 136 height 11
click at [162, 190] on input "Choice" at bounding box center [200, 188] width 136 height 11
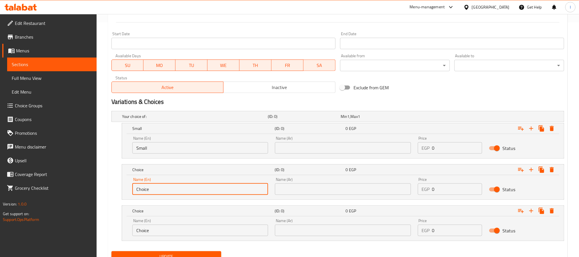
click at [162, 190] on input "Choice" at bounding box center [200, 188] width 136 height 11
click at [166, 232] on input "Choice" at bounding box center [200, 230] width 136 height 11
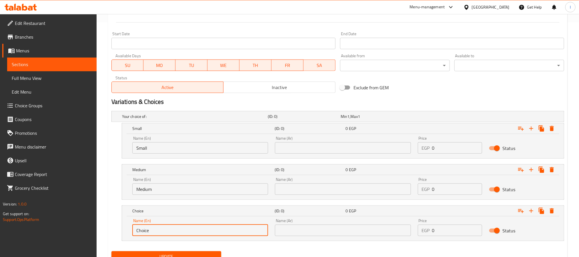
click at [166, 232] on input "Choice" at bounding box center [200, 230] width 136 height 11
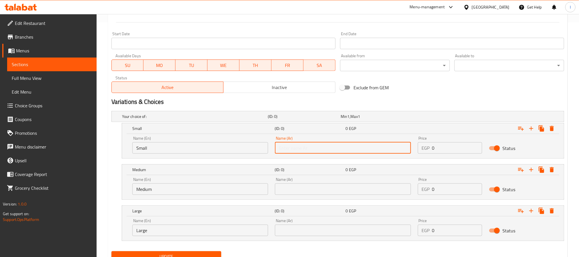
drag, startPoint x: 290, startPoint y: 150, endPoint x: 303, endPoint y: 153, distance: 13.2
click at [290, 150] on input "text" at bounding box center [343, 147] width 136 height 11
click at [310, 190] on input "text" at bounding box center [343, 188] width 136 height 11
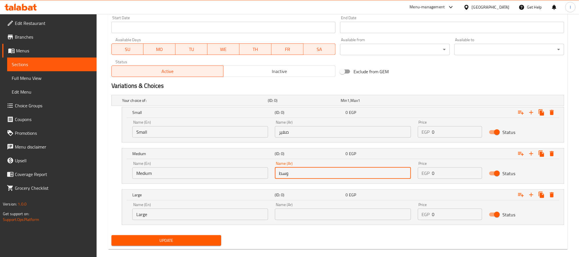
scroll to position [259, 0]
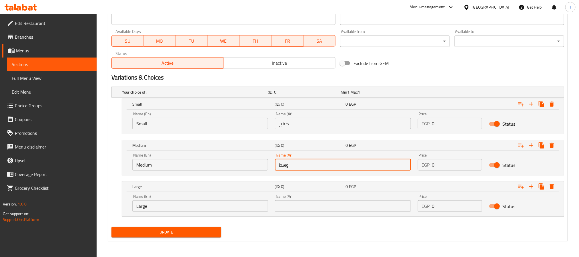
click at [306, 207] on input "text" at bounding box center [343, 205] width 136 height 11
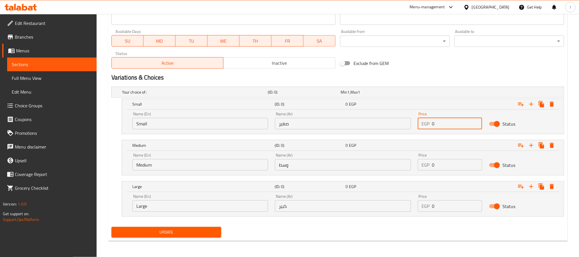
click at [443, 125] on input "0" at bounding box center [457, 123] width 50 height 11
click at [442, 165] on input "0" at bounding box center [457, 164] width 50 height 11
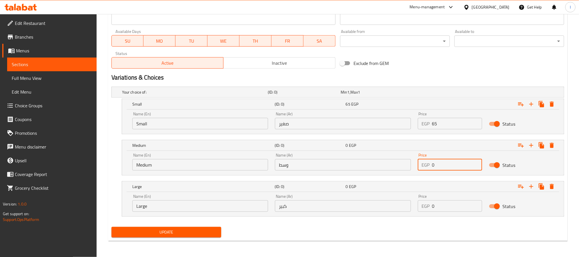
click at [442, 165] on input "0" at bounding box center [457, 164] width 50 height 11
click at [442, 208] on input "0" at bounding box center [457, 205] width 50 height 11
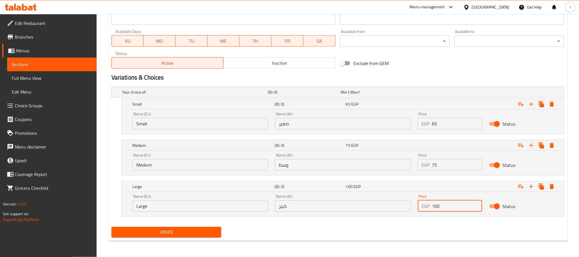
click at [194, 231] on span "Update" at bounding box center [166, 232] width 101 height 7
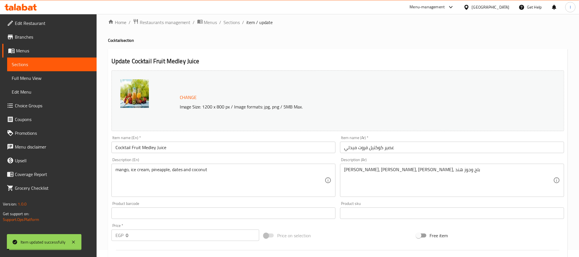
scroll to position [0, 0]
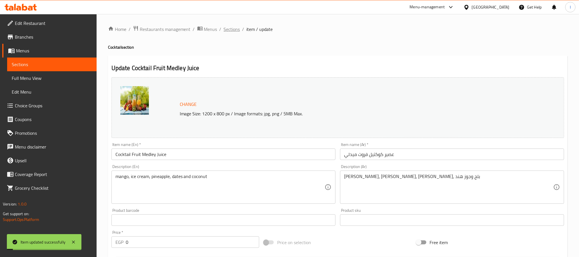
click at [234, 27] on span "Sections" at bounding box center [232, 29] width 16 height 7
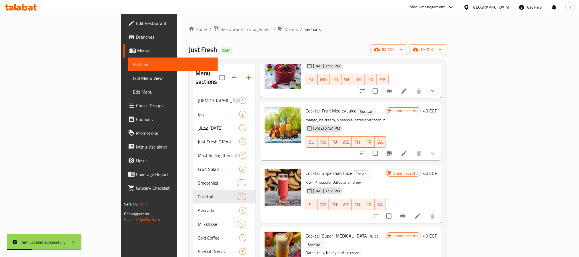
scroll to position [129, 0]
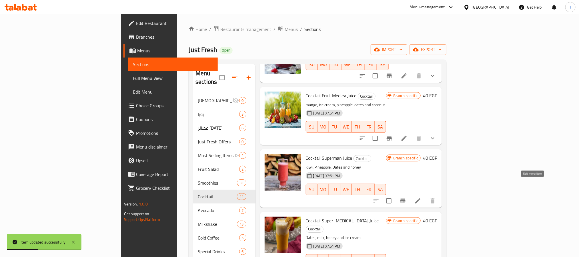
click at [421, 198] on icon at bounding box center [418, 200] width 5 height 5
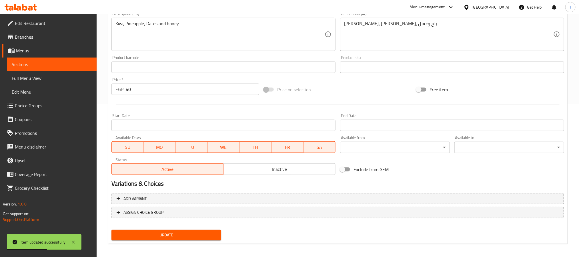
scroll to position [155, 0]
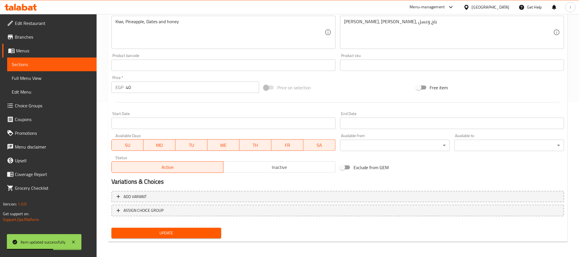
click at [157, 87] on input "40" at bounding box center [193, 87] width 134 height 11
click at [335, 97] on div at bounding box center [338, 102] width 458 height 14
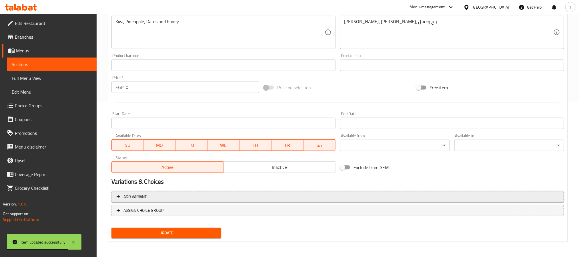
click at [446, 198] on span "Add variant" at bounding box center [338, 196] width 443 height 7
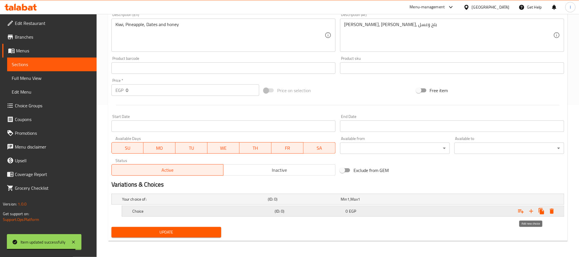
click at [531, 211] on icon "Expand" at bounding box center [532, 211] width 4 height 4
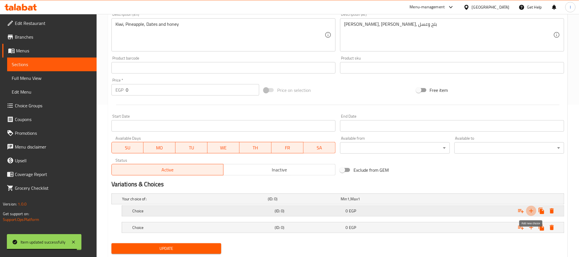
click at [531, 211] on icon "Expand" at bounding box center [532, 211] width 4 height 4
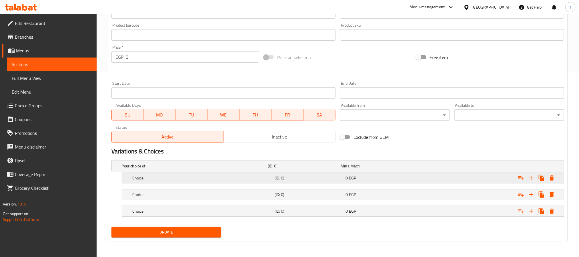
click at [292, 169] on h5 "(ID: 0)" at bounding box center [303, 166] width 71 height 6
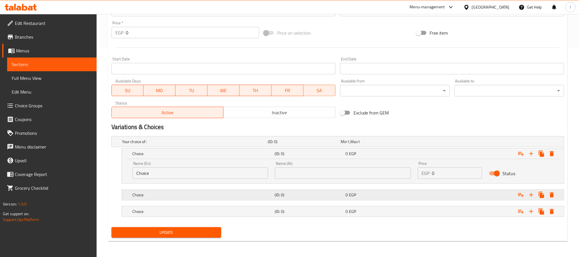
click at [290, 146] on div "(ID: 0)" at bounding box center [303, 142] width 73 height 8
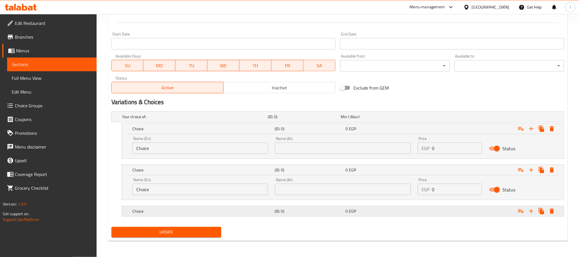
scroll to position [235, 0]
click at [285, 120] on h5 "(ID: 0)" at bounding box center [303, 117] width 71 height 6
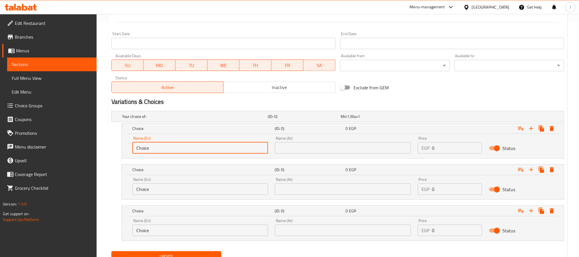
click at [174, 149] on input "Choice" at bounding box center [200, 147] width 136 height 11
click at [176, 189] on input "Choice" at bounding box center [200, 188] width 136 height 11
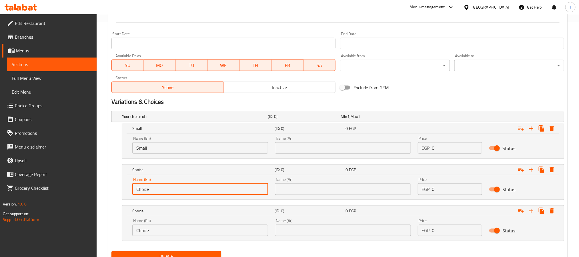
click at [176, 189] on input "Choice" at bounding box center [200, 188] width 136 height 11
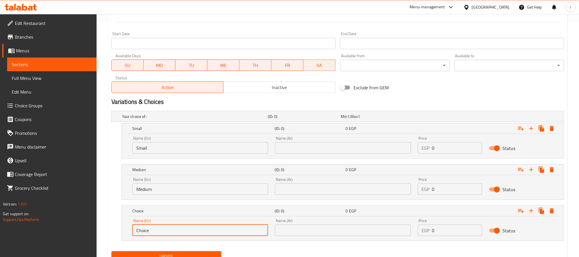
click at [165, 230] on input "Choice" at bounding box center [200, 230] width 136 height 11
drag, startPoint x: 298, startPoint y: 148, endPoint x: 311, endPoint y: 155, distance: 14.7
click at [298, 148] on input "text" at bounding box center [343, 147] width 136 height 11
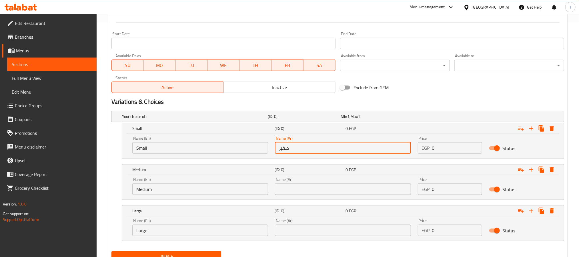
click at [302, 185] on input "text" at bounding box center [343, 188] width 136 height 11
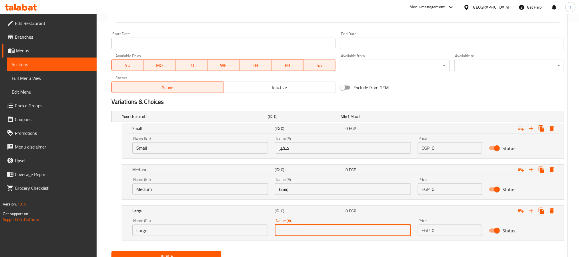
click at [321, 231] on input "text" at bounding box center [343, 230] width 136 height 11
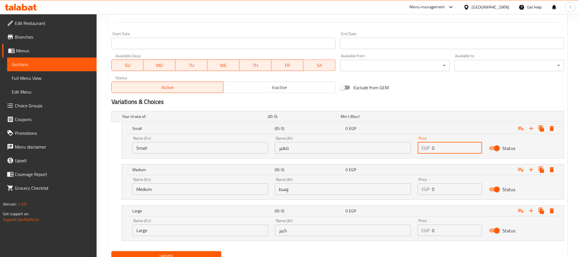
click at [440, 150] on input "0" at bounding box center [457, 147] width 50 height 11
click at [444, 150] on input "0" at bounding box center [457, 147] width 50 height 11
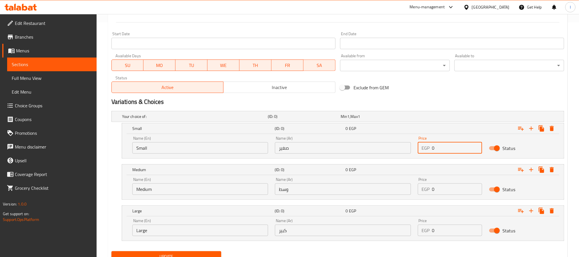
click at [444, 150] on input "0" at bounding box center [457, 147] width 50 height 11
click at [444, 192] on input "0" at bounding box center [457, 188] width 50 height 11
click at [445, 231] on input "0" at bounding box center [457, 230] width 50 height 11
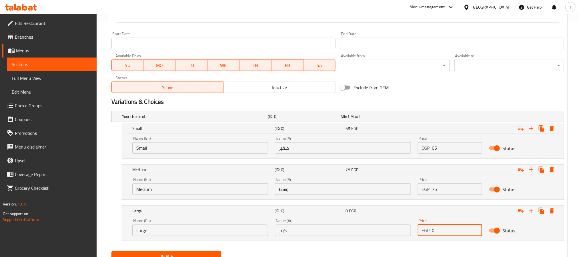
click at [445, 231] on input "0" at bounding box center [457, 230] width 50 height 11
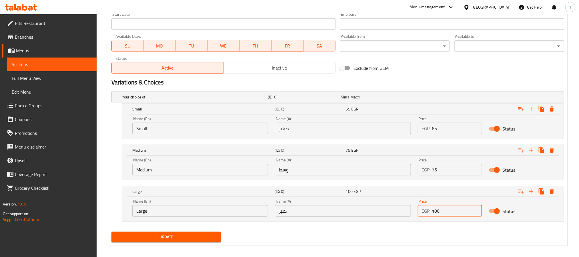
scroll to position [259, 0]
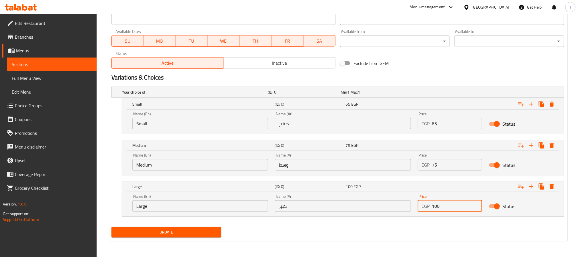
click at [187, 238] on div "Update" at bounding box center [166, 232] width 114 height 15
click at [188, 234] on span "Update" at bounding box center [166, 232] width 101 height 7
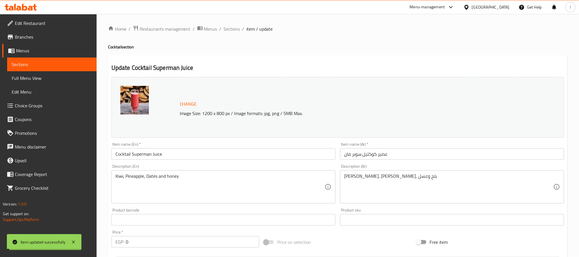
scroll to position [0, 0]
click at [225, 30] on span "Sections" at bounding box center [232, 29] width 16 height 7
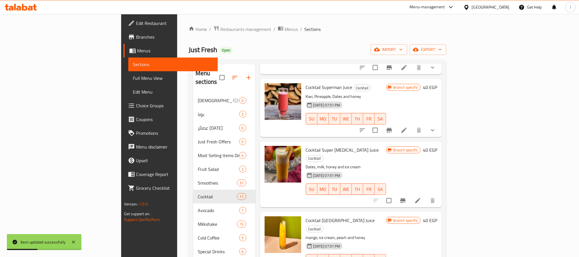
scroll to position [214, 0]
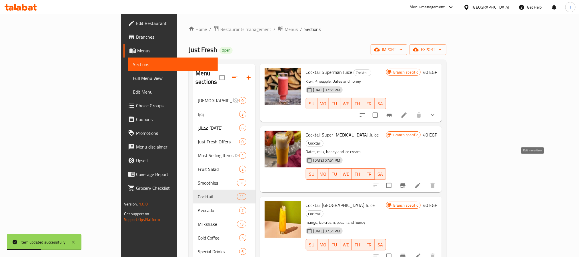
click at [422, 182] on icon at bounding box center [418, 185] width 7 height 7
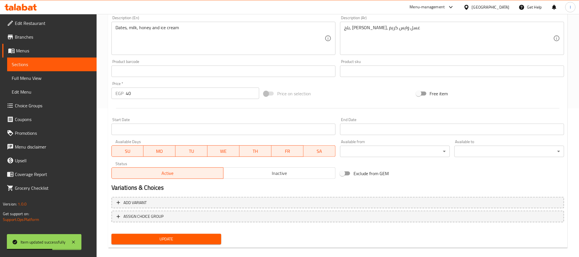
scroll to position [155, 0]
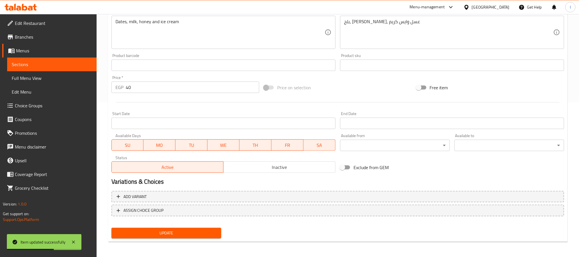
click at [167, 87] on input "40" at bounding box center [193, 87] width 134 height 11
click at [377, 93] on div "Price on selection" at bounding box center [338, 87] width 152 height 15
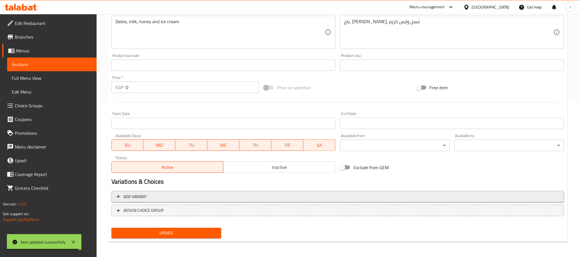
click at [261, 196] on span "Add variant" at bounding box center [338, 196] width 443 height 7
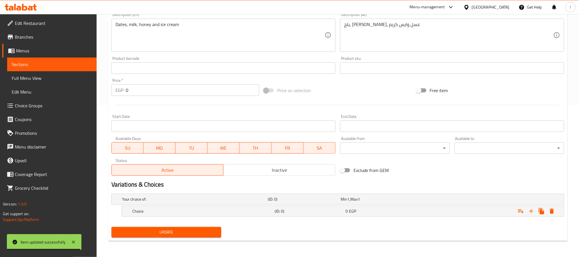
scroll to position [152, 0]
click at [534, 211] on icon "Expand" at bounding box center [531, 211] width 7 height 7
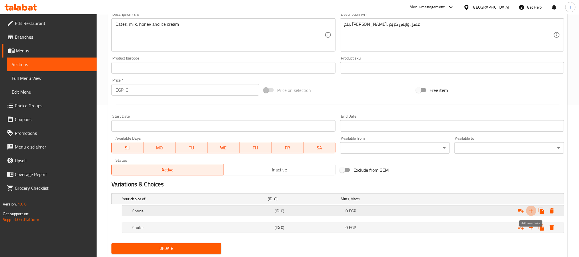
click at [534, 211] on icon "Expand" at bounding box center [531, 210] width 7 height 7
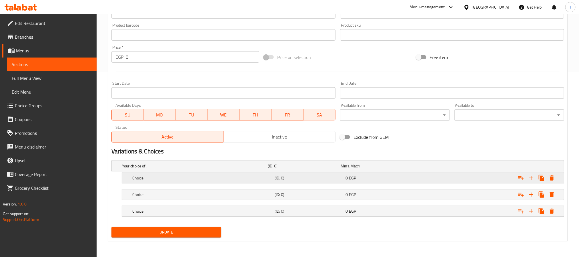
click at [299, 169] on h5 "(ID: 0)" at bounding box center [303, 166] width 71 height 6
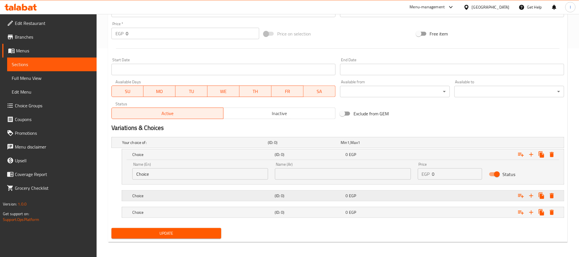
click at [295, 145] on h5 "(ID: 0)" at bounding box center [303, 143] width 71 height 6
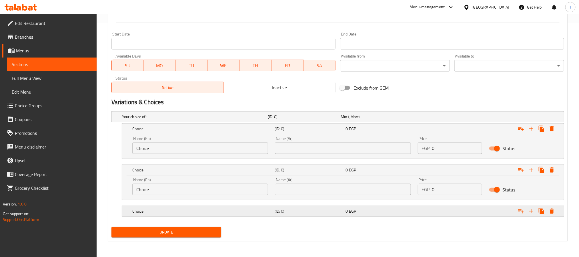
scroll to position [235, 0]
click at [296, 121] on div "(ID: 0)" at bounding box center [303, 117] width 73 height 8
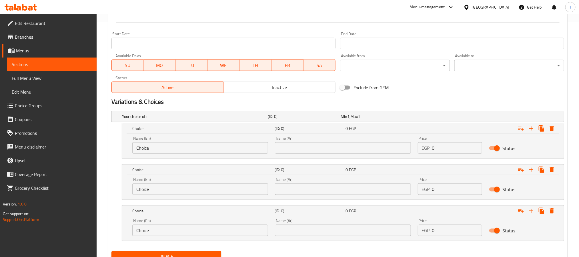
click at [160, 148] on input "Choice" at bounding box center [200, 147] width 136 height 11
click at [171, 190] on input "Choice" at bounding box center [200, 188] width 136 height 11
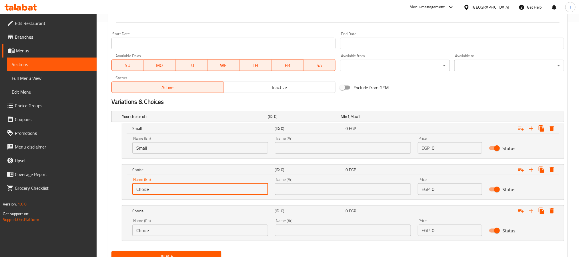
click at [171, 190] on input "Choice" at bounding box center [200, 188] width 136 height 11
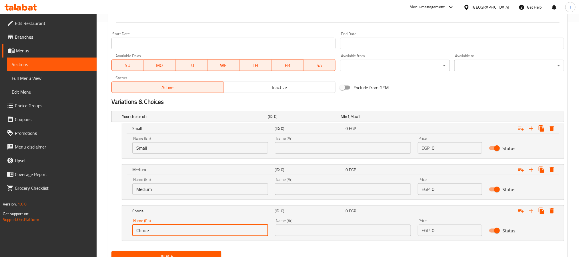
click at [178, 231] on input "Choice" at bounding box center [200, 230] width 136 height 11
click at [349, 150] on input "text" at bounding box center [343, 147] width 136 height 11
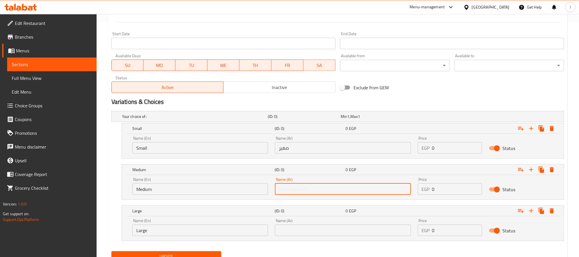
click at [301, 192] on input "text" at bounding box center [343, 188] width 136 height 11
drag, startPoint x: 319, startPoint y: 233, endPoint x: 321, endPoint y: 229, distance: 4.5
click at [319, 233] on input "text" at bounding box center [343, 230] width 136 height 11
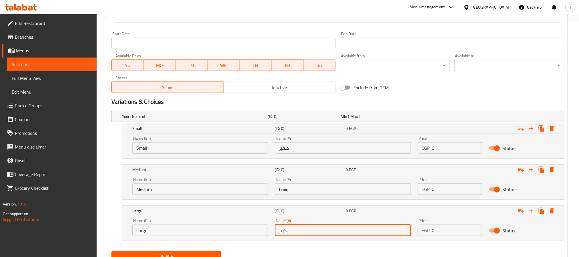
click at [446, 148] on input "0" at bounding box center [457, 147] width 50 height 11
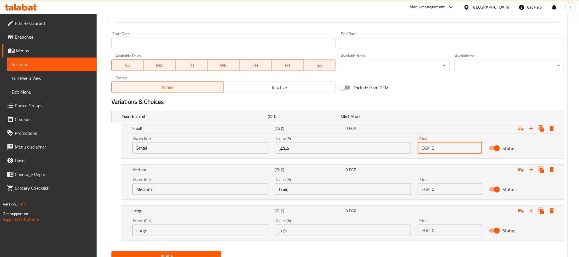
click at [446, 148] on input "0" at bounding box center [457, 147] width 50 height 11
click at [444, 192] on input "0" at bounding box center [457, 188] width 50 height 11
click at [445, 235] on input "0" at bounding box center [457, 230] width 50 height 11
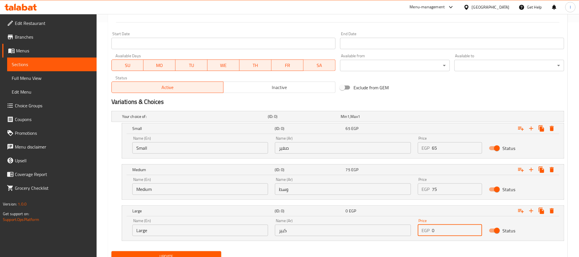
click at [445, 235] on input "0" at bounding box center [457, 230] width 50 height 11
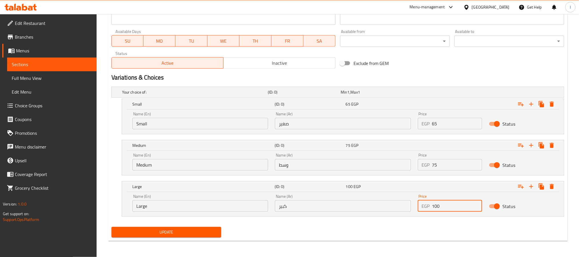
click at [193, 235] on span "Update" at bounding box center [166, 232] width 101 height 7
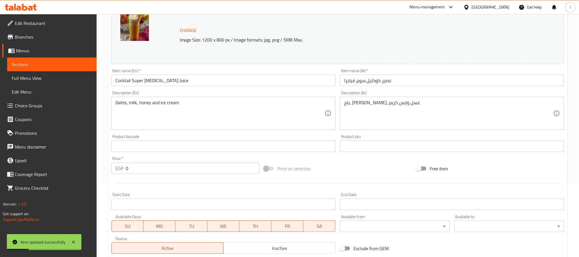
scroll to position [0, 0]
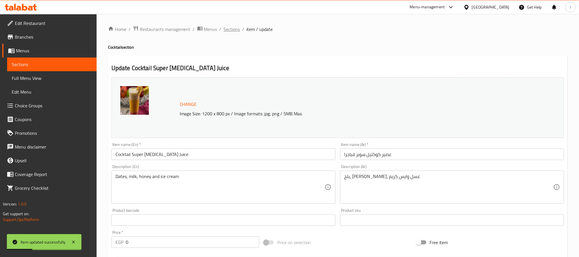
click at [232, 26] on span "Sections" at bounding box center [232, 29] width 16 height 7
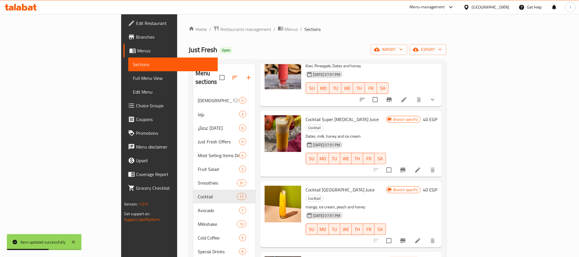
scroll to position [257, 0]
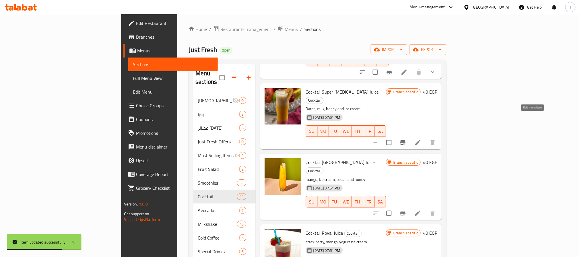
click at [422, 139] on icon at bounding box center [418, 142] width 7 height 7
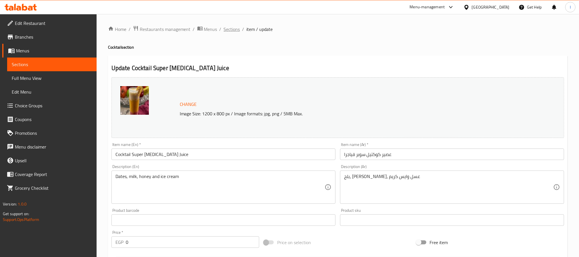
click at [231, 31] on span "Sections" at bounding box center [232, 29] width 16 height 7
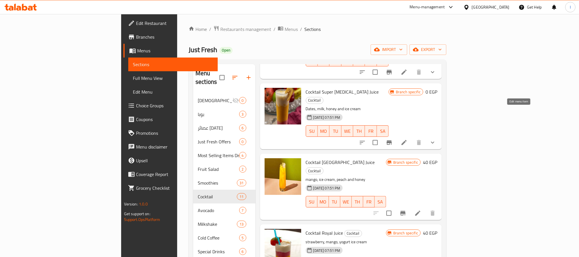
scroll to position [300, 0]
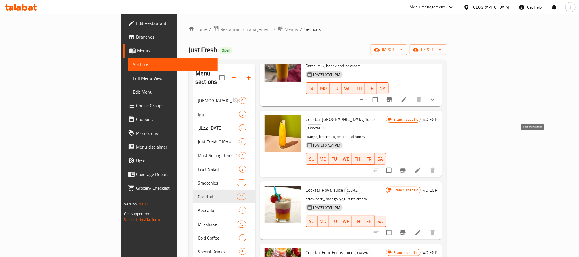
click at [422, 167] on icon at bounding box center [418, 170] width 7 height 7
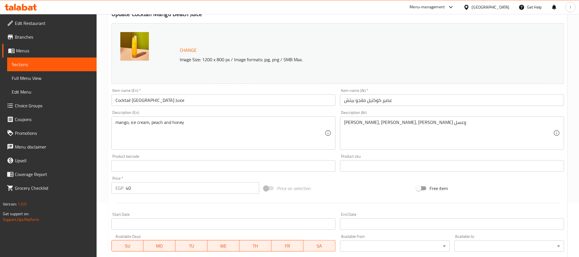
scroll to position [155, 0]
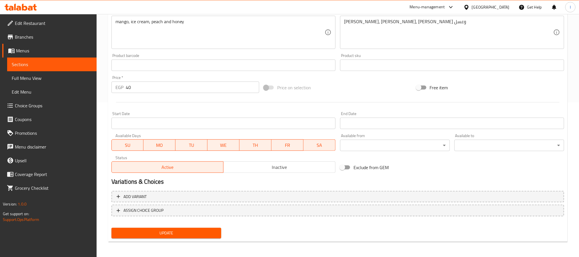
click at [137, 91] on input "40" at bounding box center [193, 87] width 134 height 11
click at [341, 90] on div "Price on selection" at bounding box center [338, 87] width 152 height 15
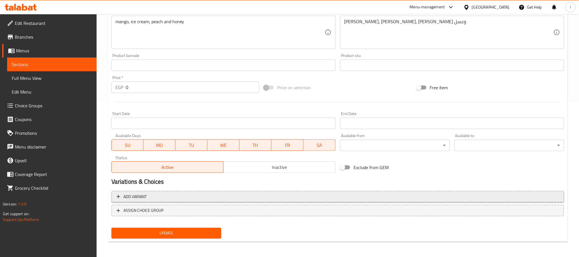
click at [432, 201] on button "Add variant" at bounding box center [338, 197] width 453 height 12
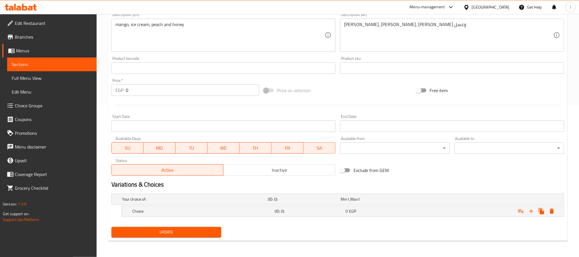
scroll to position [152, 0]
click at [531, 210] on icon "Expand" at bounding box center [531, 211] width 7 height 7
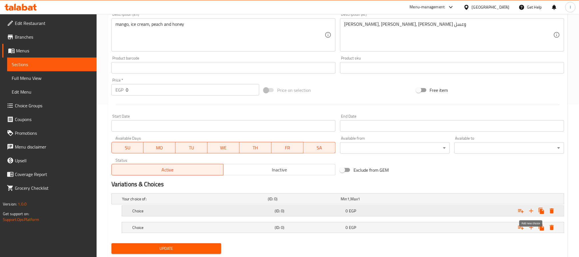
click at [531, 210] on icon "Expand" at bounding box center [531, 210] width 7 height 7
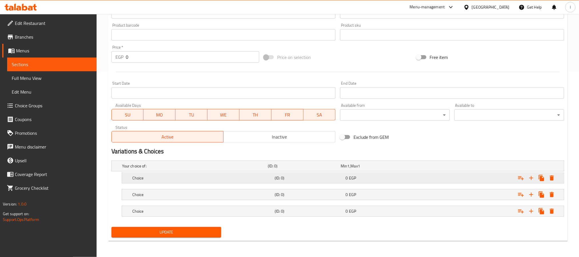
click at [208, 169] on h5 "Choice" at bounding box center [194, 166] width 144 height 6
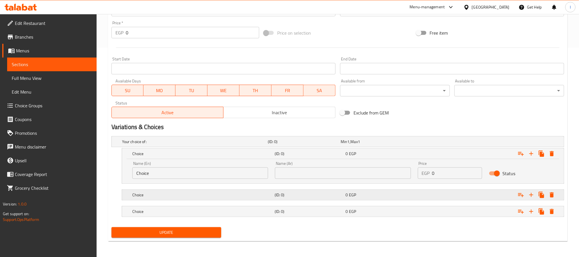
click at [195, 144] on h5 "Choice" at bounding box center [194, 142] width 144 height 6
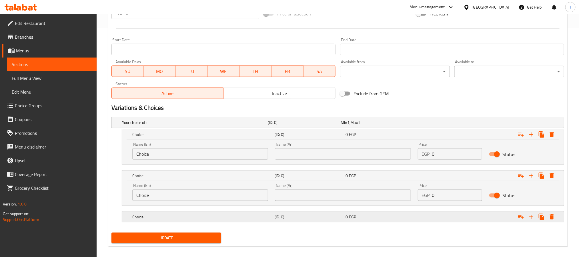
scroll to position [232, 0]
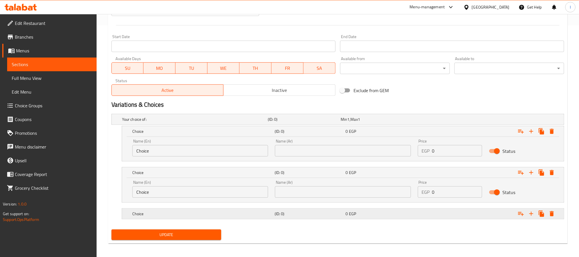
click at [188, 122] on h5 "Choice" at bounding box center [194, 119] width 144 height 6
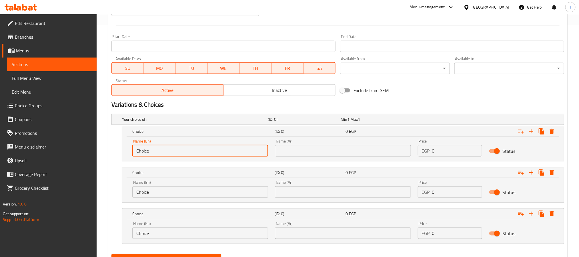
click at [161, 152] on input "Choice" at bounding box center [200, 150] width 136 height 11
click at [170, 197] on input "Choice" at bounding box center [200, 191] width 136 height 11
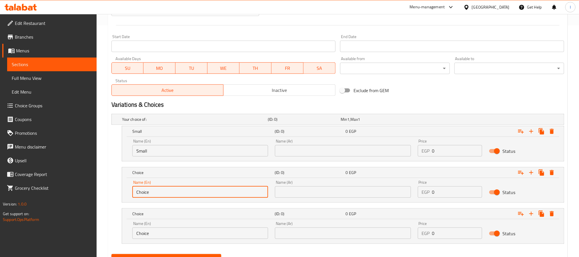
click at [170, 197] on input "Choice" at bounding box center [200, 191] width 136 height 11
click at [158, 197] on input "Large" at bounding box center [200, 191] width 136 height 11
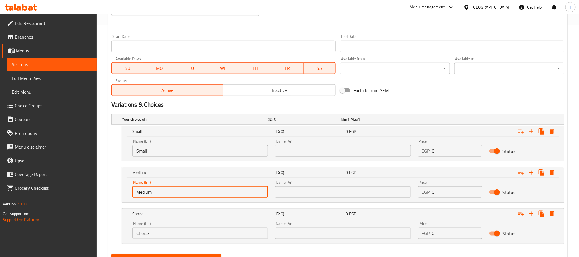
click at [166, 233] on input "Choice" at bounding box center [200, 232] width 136 height 11
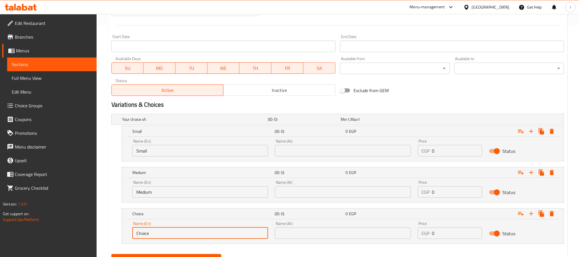
click at [166, 233] on input "Choice" at bounding box center [200, 232] width 136 height 11
click at [289, 155] on input "text" at bounding box center [343, 150] width 136 height 11
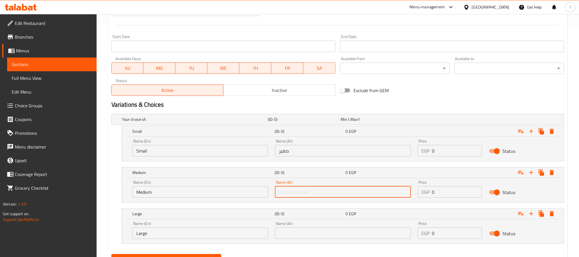
click at [317, 192] on input "text" at bounding box center [343, 191] width 136 height 11
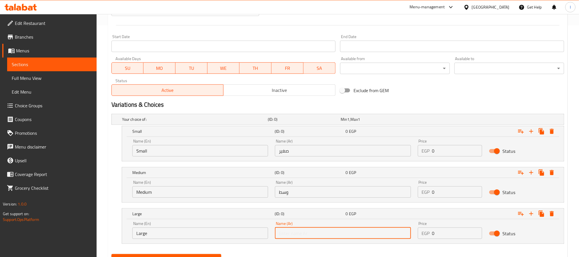
click at [326, 233] on input "text" at bounding box center [343, 232] width 136 height 11
click at [444, 151] on input "0" at bounding box center [457, 150] width 50 height 11
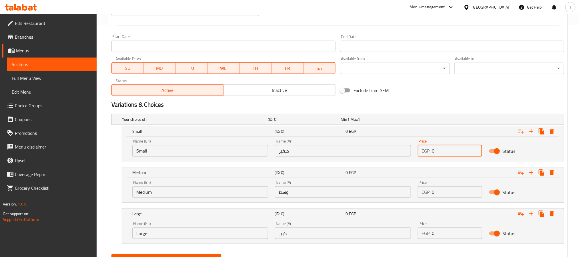
click at [444, 151] on input "0" at bounding box center [457, 150] width 50 height 11
click at [449, 196] on input "0" at bounding box center [457, 191] width 50 height 11
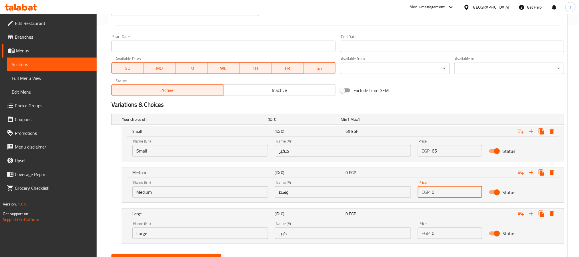
click at [449, 196] on input "0" at bounding box center [457, 191] width 50 height 11
click at [452, 237] on input "0" at bounding box center [457, 232] width 50 height 11
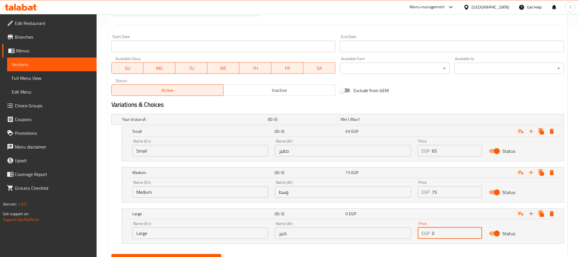
click at [452, 237] on input "0" at bounding box center [457, 232] width 50 height 11
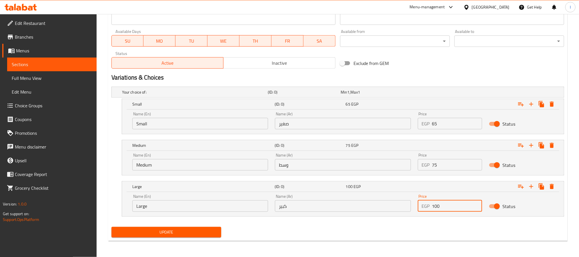
click at [199, 231] on span "Update" at bounding box center [166, 232] width 101 height 7
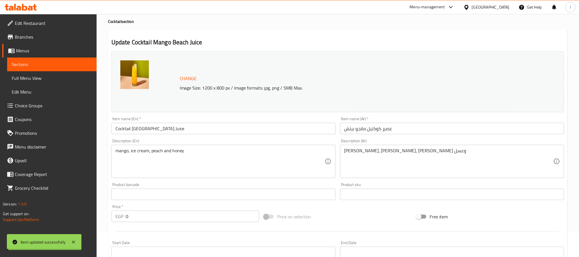
scroll to position [0, 0]
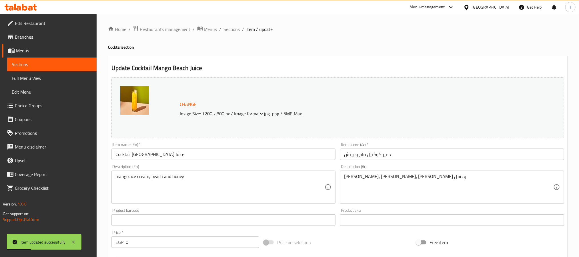
click at [122, 156] on input "Cocktail [GEOGRAPHIC_DATA] Juice" at bounding box center [224, 153] width 224 height 11
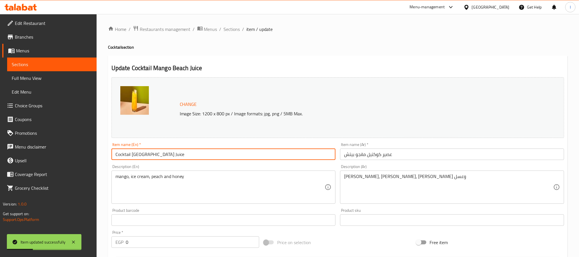
click at [122, 156] on input "Cocktail [GEOGRAPHIC_DATA] Juice" at bounding box center [224, 153] width 224 height 11
click at [233, 29] on span "Sections" at bounding box center [232, 29] width 16 height 7
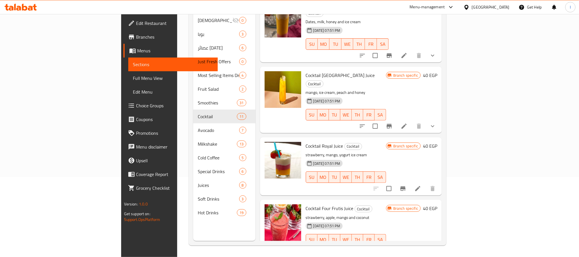
scroll to position [221, 0]
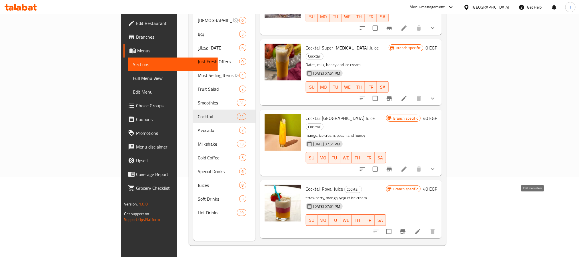
click at [421, 229] on icon at bounding box center [418, 231] width 5 height 5
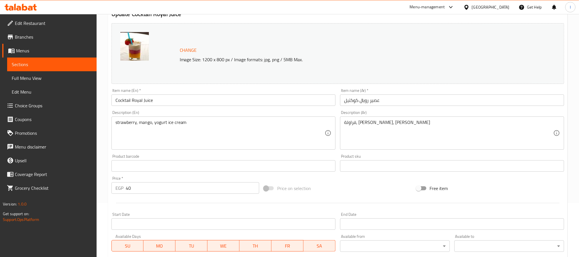
scroll to position [129, 0]
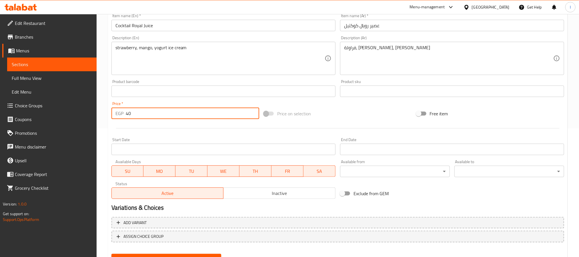
click at [185, 112] on input "40" at bounding box center [193, 113] width 134 height 11
click at [349, 110] on div "Price on selection" at bounding box center [338, 113] width 152 height 15
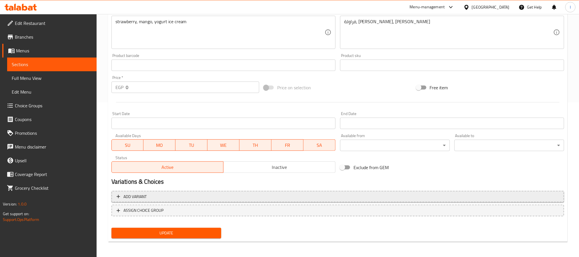
click at [427, 198] on span "Add variant" at bounding box center [338, 196] width 443 height 7
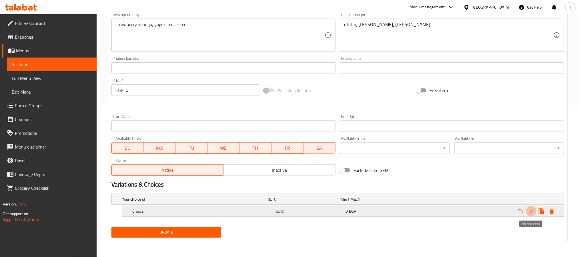
click at [529, 209] on icon "Expand" at bounding box center [531, 211] width 7 height 7
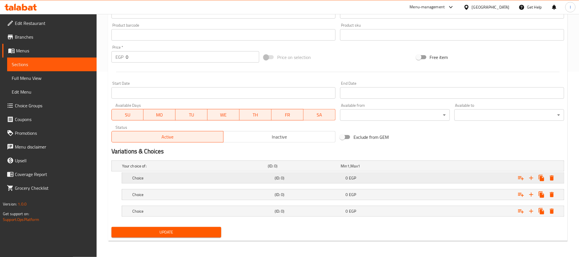
click at [214, 169] on h5 "Choice" at bounding box center [194, 166] width 144 height 6
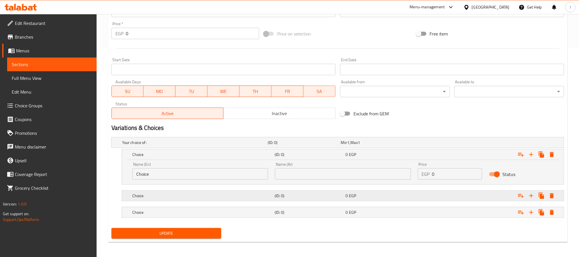
click at [208, 145] on h5 "Choice" at bounding box center [194, 143] width 144 height 6
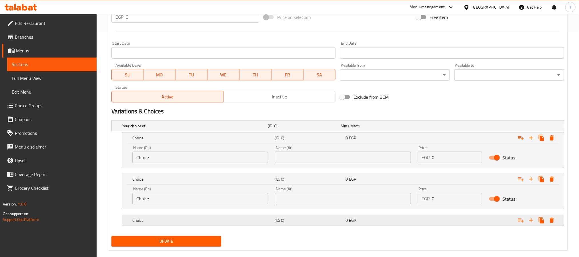
scroll to position [235, 0]
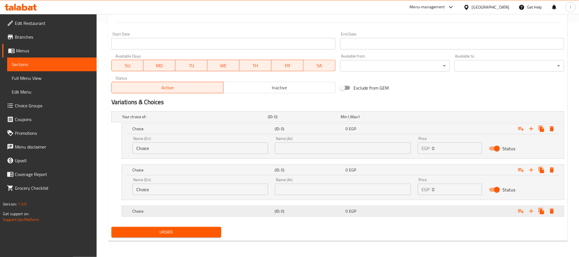
click at [204, 120] on h5 "Choice" at bounding box center [194, 117] width 144 height 6
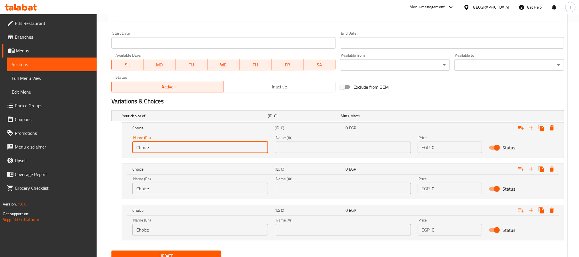
click at [157, 149] on input "Choice" at bounding box center [200, 147] width 136 height 11
click at [401, 91] on div "Exclude from GEM" at bounding box center [414, 86] width 152 height 15
click at [174, 150] on input "Choice" at bounding box center [200, 147] width 136 height 11
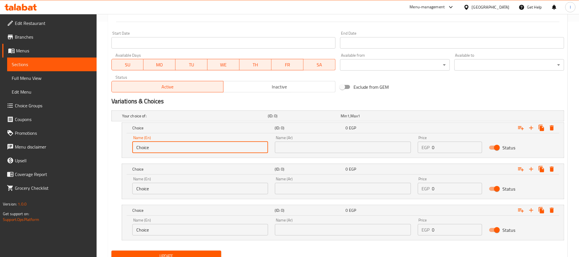
click at [174, 150] on input "Choice" at bounding box center [200, 147] width 136 height 11
click at [167, 194] on input "Choice" at bounding box center [200, 188] width 136 height 11
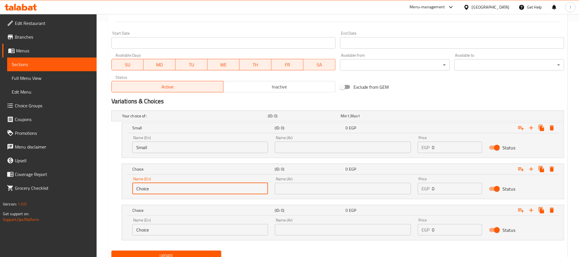
click at [167, 194] on input "Choice" at bounding box center [200, 188] width 136 height 11
click at [160, 229] on input "Choice" at bounding box center [200, 229] width 136 height 11
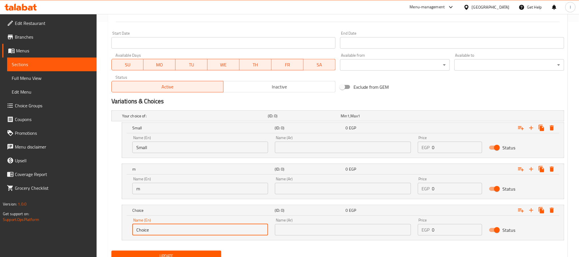
click at [160, 229] on input "Choice" at bounding box center [200, 229] width 136 height 11
click at [315, 150] on input "text" at bounding box center [343, 147] width 136 height 11
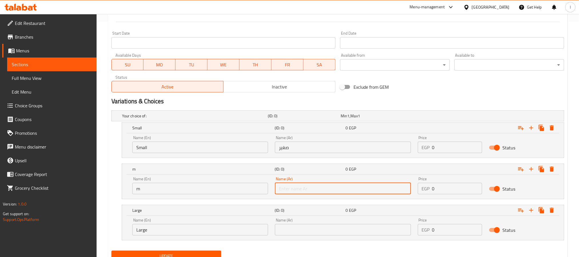
click at [310, 188] on input "text" at bounding box center [343, 188] width 136 height 11
click at [321, 230] on input "text" at bounding box center [343, 229] width 136 height 11
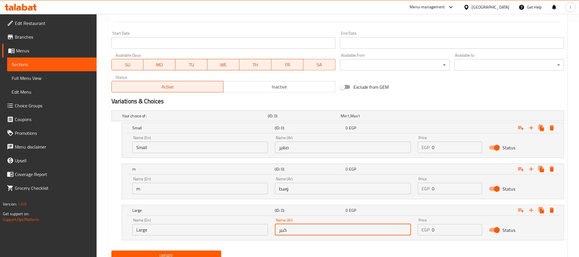
click at [450, 151] on input "0" at bounding box center [457, 147] width 50 height 11
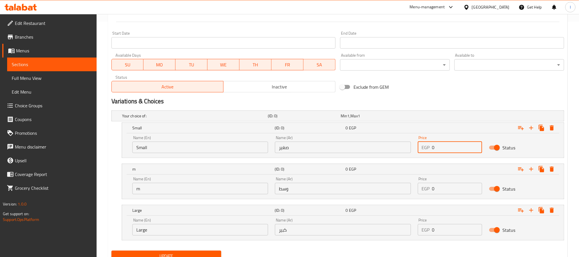
click at [450, 151] on input "0" at bounding box center [457, 147] width 50 height 11
click at [444, 190] on input "0" at bounding box center [457, 188] width 50 height 11
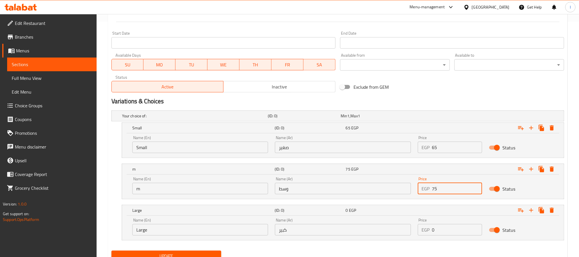
click at [440, 233] on input "0" at bounding box center [457, 229] width 50 height 11
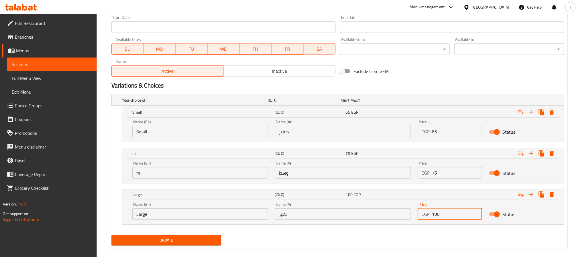
scroll to position [259, 0]
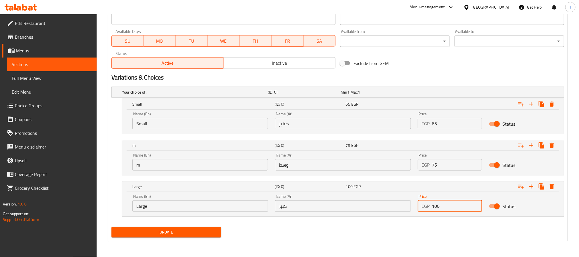
click at [189, 230] on span "Update" at bounding box center [166, 232] width 101 height 7
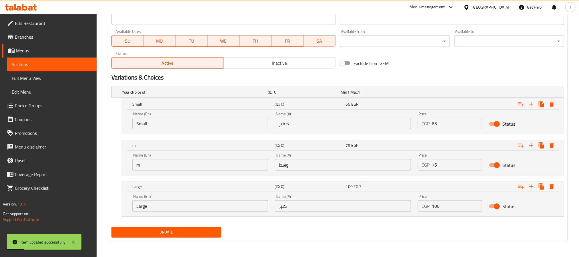
click at [180, 167] on input "m" at bounding box center [200, 164] width 136 height 11
click at [194, 234] on span "Update" at bounding box center [166, 232] width 101 height 7
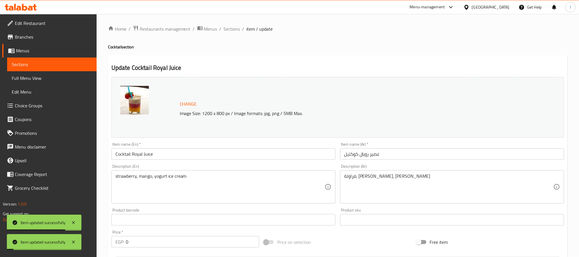
scroll to position [0, 0]
click at [234, 30] on span "Sections" at bounding box center [232, 29] width 16 height 7
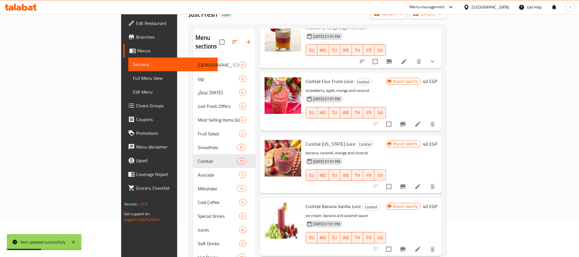
scroll to position [80, 0]
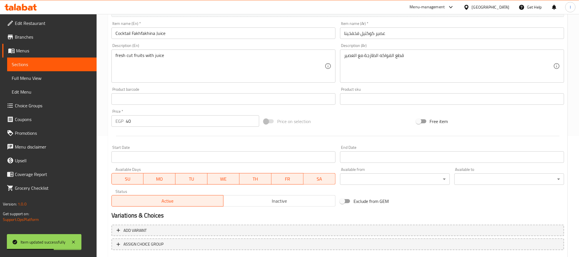
scroll to position [155, 0]
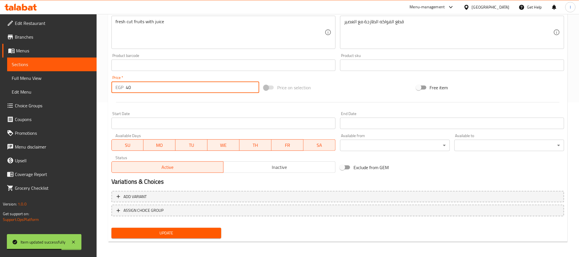
click at [154, 87] on input "40" at bounding box center [193, 87] width 134 height 11
click at [354, 93] on div "Price on selection" at bounding box center [338, 87] width 152 height 15
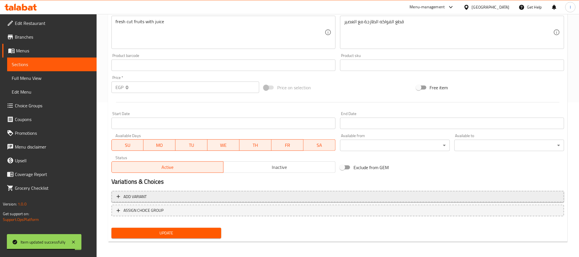
click at [314, 196] on span "Add variant" at bounding box center [338, 196] width 443 height 7
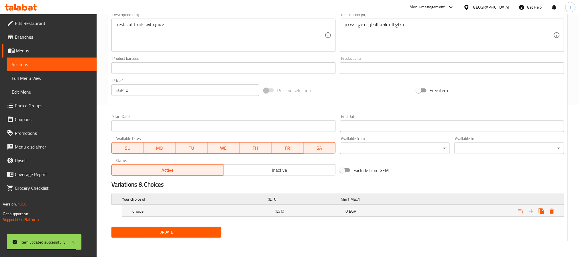
scroll to position [152, 0]
click at [529, 211] on icon "Expand" at bounding box center [531, 211] width 7 height 7
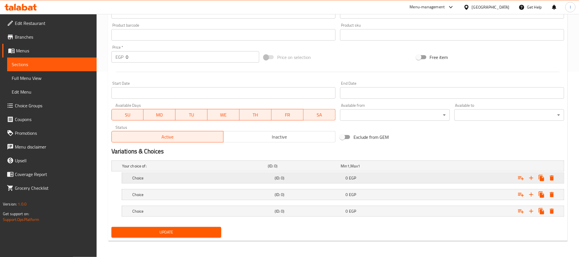
click at [265, 169] on h5 "Choice" at bounding box center [194, 166] width 144 height 6
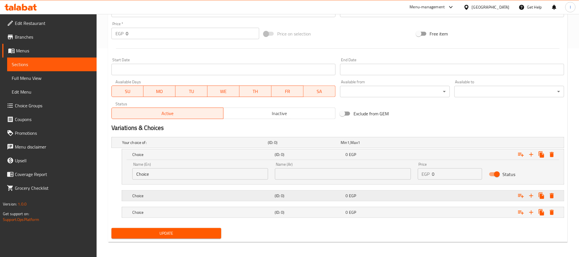
click at [261, 145] on h5 "Choice" at bounding box center [194, 143] width 144 height 6
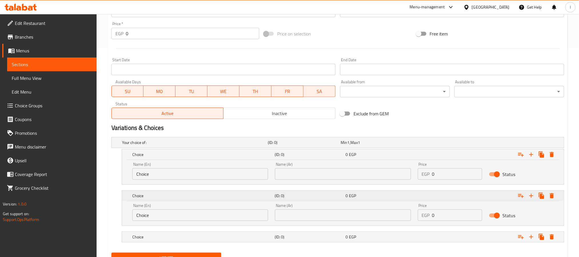
scroll to position [233, 0]
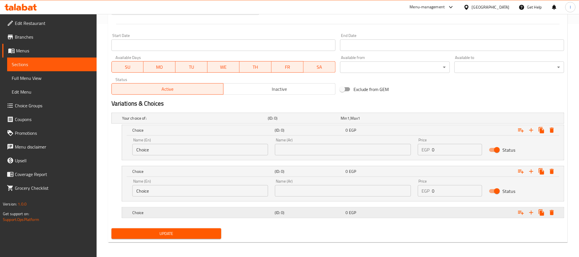
click at [253, 121] on h5 "Choice" at bounding box center [194, 118] width 144 height 6
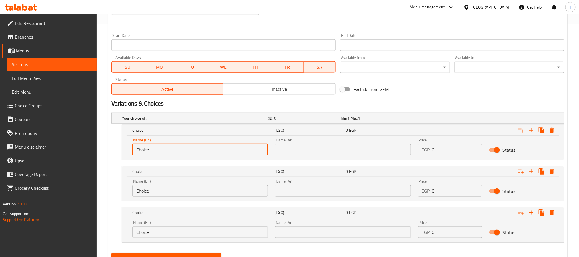
click at [186, 151] on input "Choice" at bounding box center [200, 149] width 136 height 11
click at [165, 192] on input "Choice" at bounding box center [200, 190] width 136 height 11
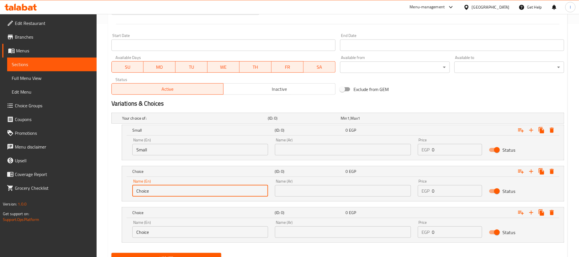
click at [165, 192] on input "Choice" at bounding box center [200, 190] width 136 height 11
click at [167, 235] on input "Choice" at bounding box center [200, 231] width 136 height 11
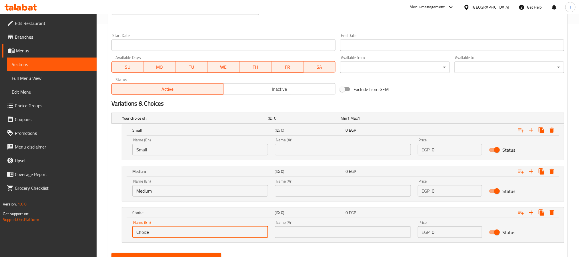
click at [167, 235] on input "Choice" at bounding box center [200, 231] width 136 height 11
click at [284, 148] on input "text" at bounding box center [343, 149] width 136 height 11
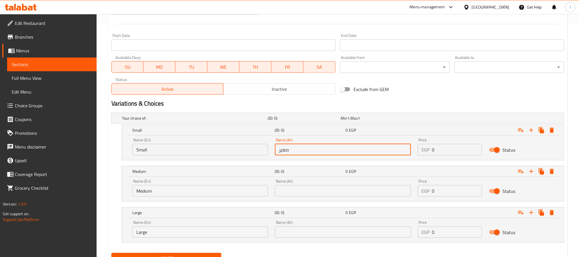
click at [318, 190] on input "text" at bounding box center [343, 190] width 136 height 11
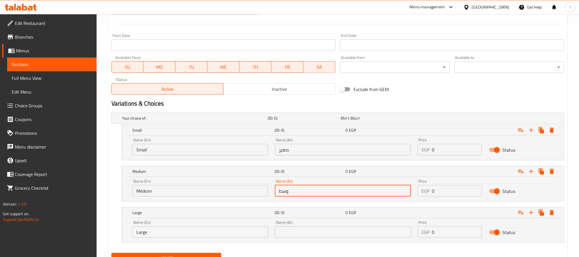
drag, startPoint x: 318, startPoint y: 238, endPoint x: 320, endPoint y: 230, distance: 8.1
click at [318, 238] on input "text" at bounding box center [343, 231] width 136 height 11
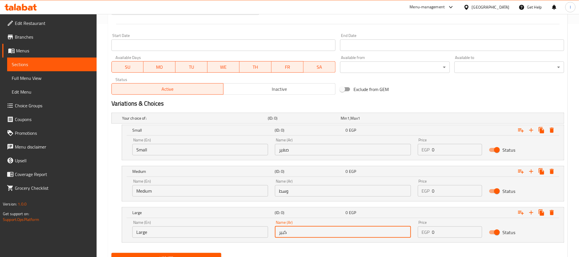
click at [448, 150] on input "0" at bounding box center [457, 149] width 50 height 11
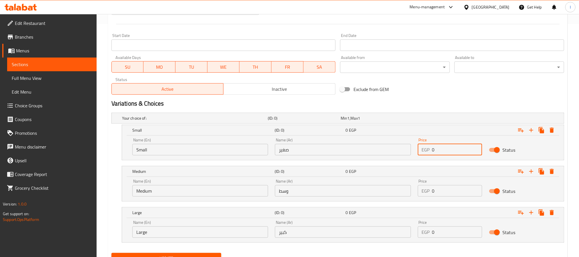
click at [448, 150] on input "0" at bounding box center [457, 149] width 50 height 11
click
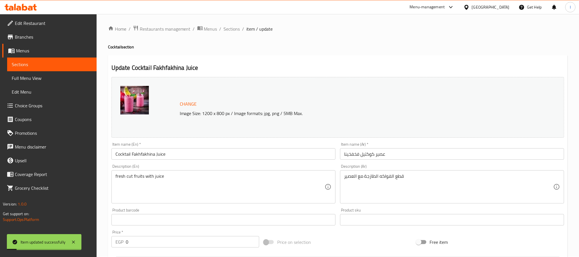
scroll to position [0, 0]
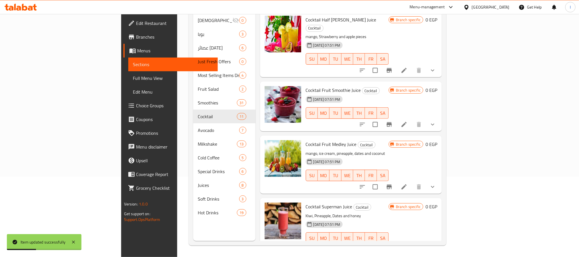
scroll to position [436, 0]
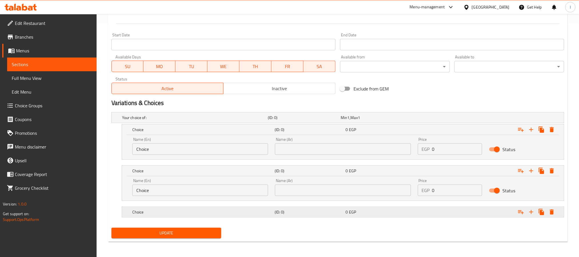
scroll to position [234, 0]
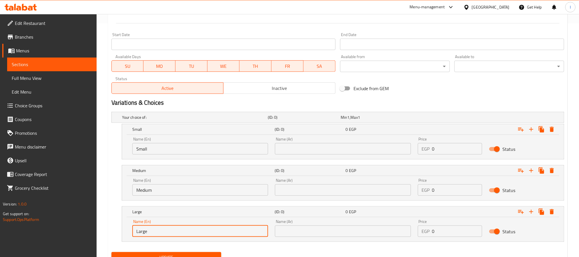
drag, startPoint x: 281, startPoint y: 145, endPoint x: 307, endPoint y: 158, distance: 29.2
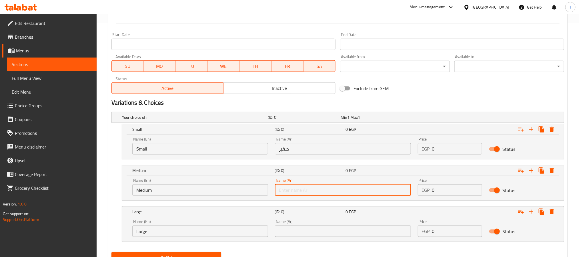
drag, startPoint x: 313, startPoint y: 192, endPoint x: 317, endPoint y: 192, distance: 4.0
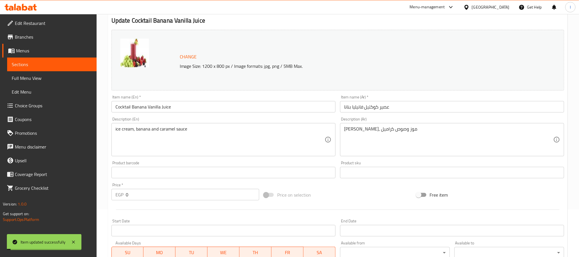
scroll to position [0, 0]
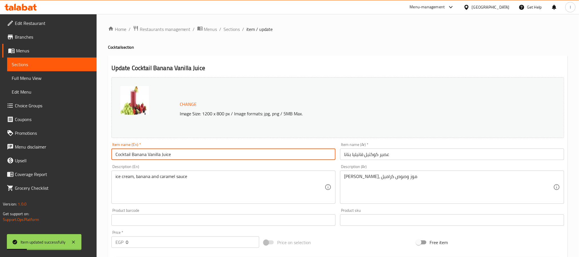
drag, startPoint x: 231, startPoint y: 34, endPoint x: 232, endPoint y: 31, distance: 3.1
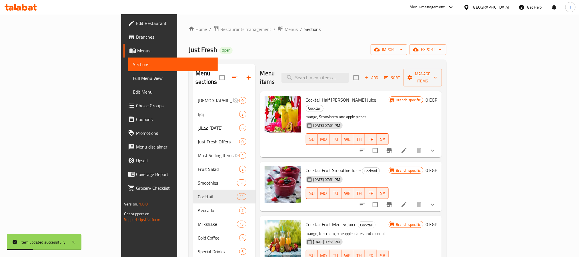
scroll to position [436, 0]
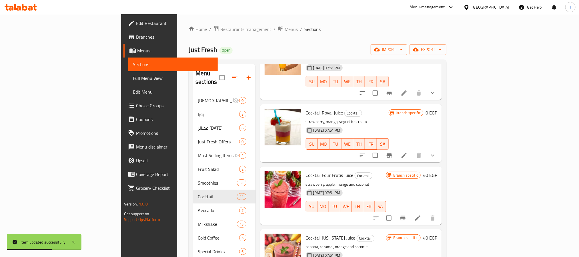
scroll to position [393, 0]
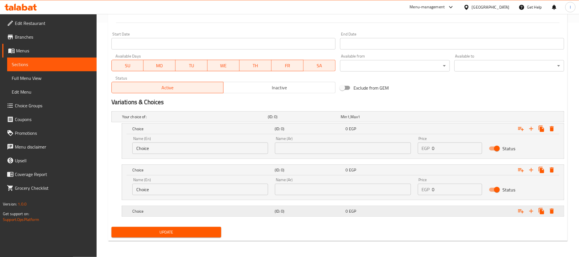
scroll to position [235, 0]
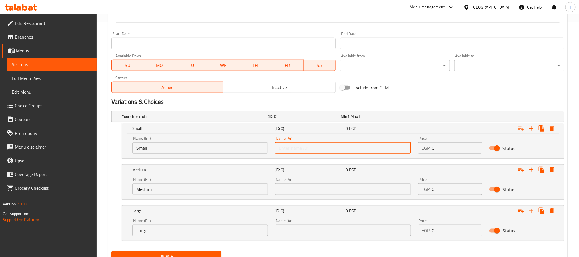
drag, startPoint x: 334, startPoint y: 144, endPoint x: 339, endPoint y: 147, distance: 6.0
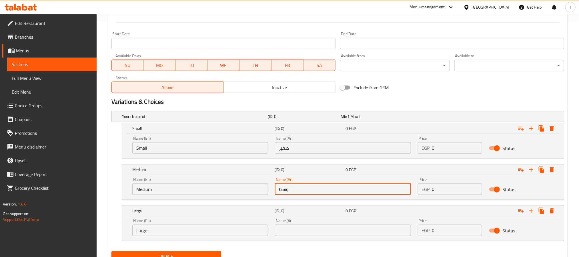
drag, startPoint x: 323, startPoint y: 229, endPoint x: 324, endPoint y: 226, distance: 3.5
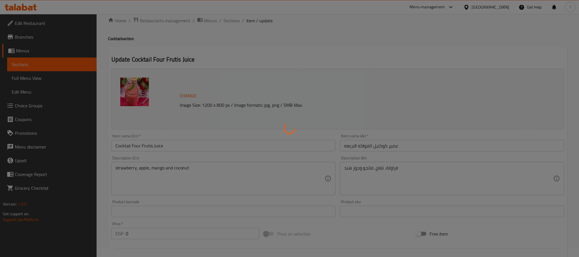
scroll to position [0, 0]
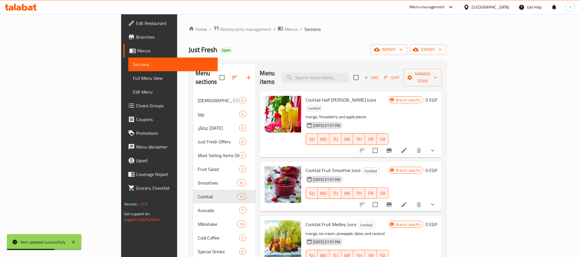
click at [265, 37] on div "Home / Restaurants management / Menus / Sections Just Fresh Open import export …" at bounding box center [318, 175] width 258 height 300
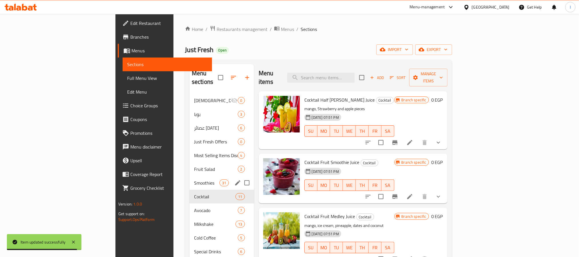
scroll to position [43, 0]
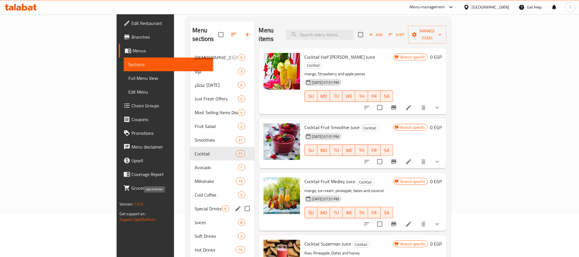
click at [195, 205] on span "Special Drinks" at bounding box center [208, 208] width 27 height 7
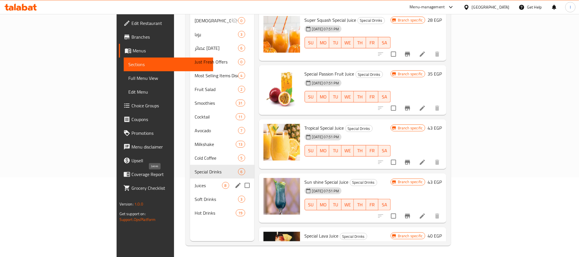
scroll to position [80, 0]
click at [195, 195] on span "Soft Drinks" at bounding box center [208, 198] width 27 height 7
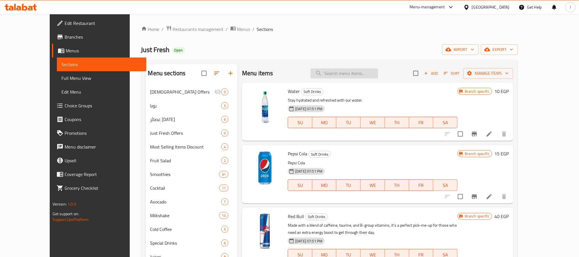
click at [347, 72] on input "search" at bounding box center [344, 73] width 67 height 10
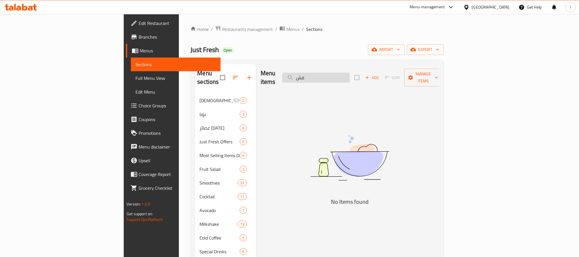
type input "ف"
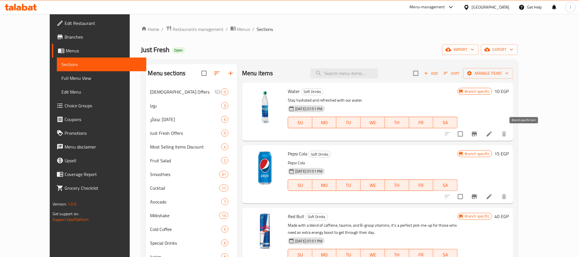
click at [477, 135] on icon "Branch-specific-item" at bounding box center [474, 134] width 5 height 5
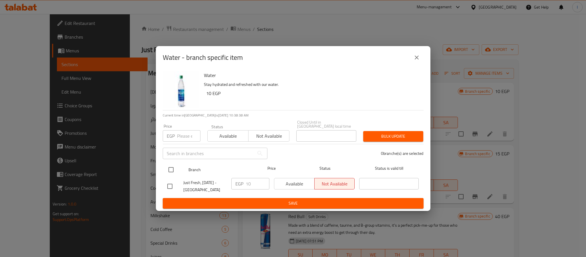
click at [173, 167] on input "checkbox" at bounding box center [171, 170] width 12 height 12
checkbox input "true"
click at [257, 180] on input "10" at bounding box center [258, 183] width 24 height 11
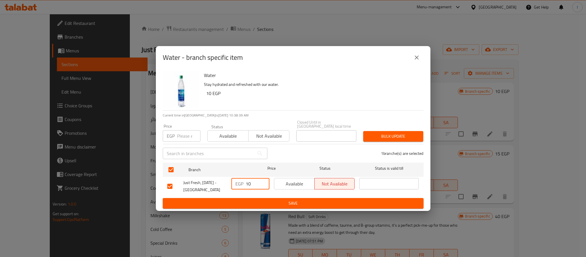
click at [257, 180] on input "10" at bounding box center [258, 183] width 24 height 11
type input "15"
click at [262, 198] on button "Save" at bounding box center [293, 203] width 261 height 11
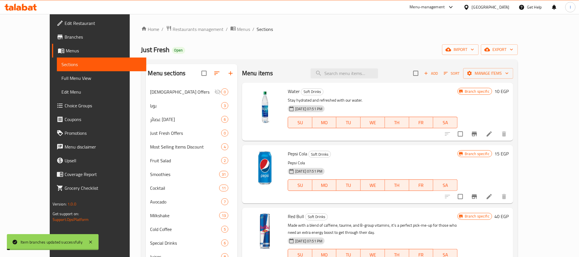
click at [478, 194] on icon "Branch-specific-item" at bounding box center [474, 196] width 7 height 7
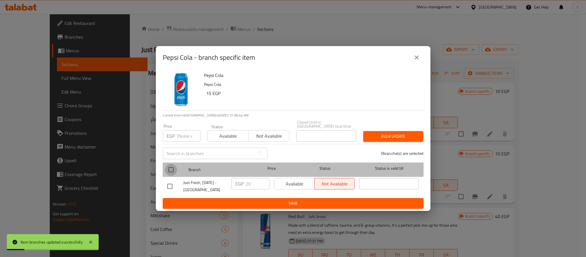
click at [170, 167] on input "checkbox" at bounding box center [171, 170] width 12 height 12
checkbox input "true"
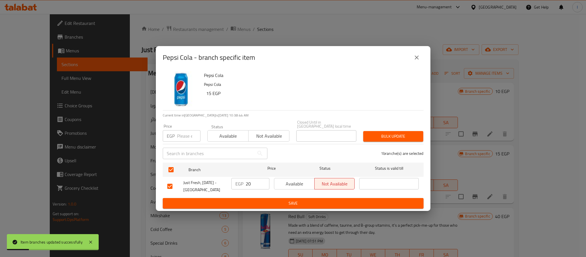
click at [249, 181] on input "20" at bounding box center [258, 183] width 24 height 11
type input "30"
click at [260, 198] on button "Save" at bounding box center [293, 203] width 261 height 11
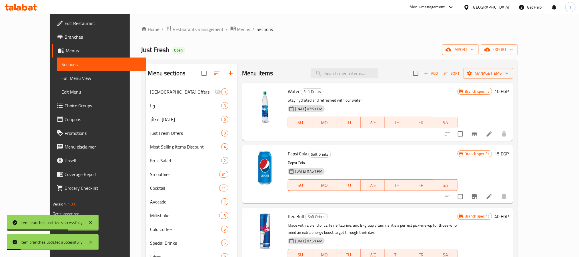
scroll to position [80, 0]
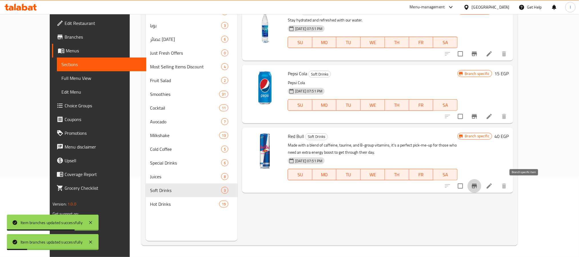
click at [478, 185] on icon "Branch-specific-item" at bounding box center [474, 185] width 7 height 7
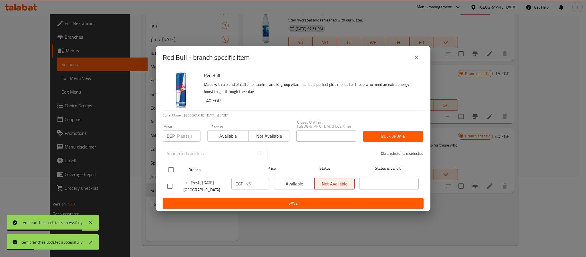
click at [169, 164] on input "checkbox" at bounding box center [171, 170] width 12 height 12
checkbox input "true"
click at [256, 180] on input "45" at bounding box center [258, 183] width 24 height 11
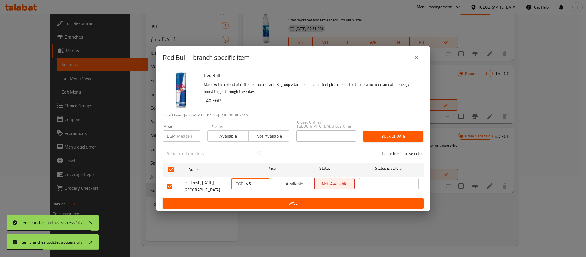
click at [256, 180] on input "45" at bounding box center [258, 183] width 24 height 11
type input "60"
click at [272, 201] on span "Save" at bounding box center [293, 203] width 252 height 7
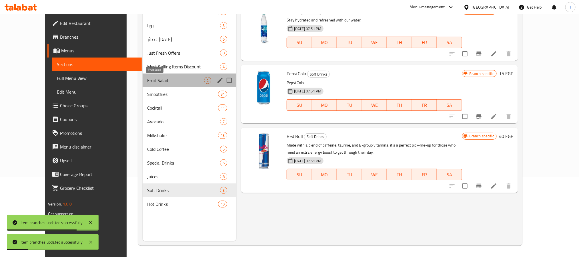
click at [147, 81] on span "Fruit Salad" at bounding box center [175, 80] width 57 height 7
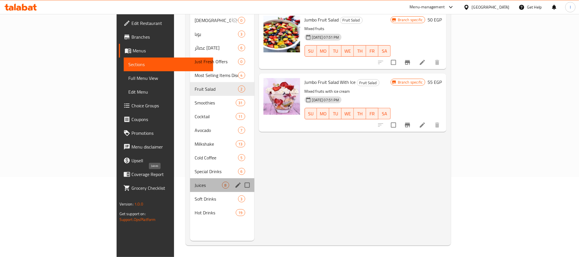
click at [195, 182] on span "Juices" at bounding box center [208, 185] width 27 height 7
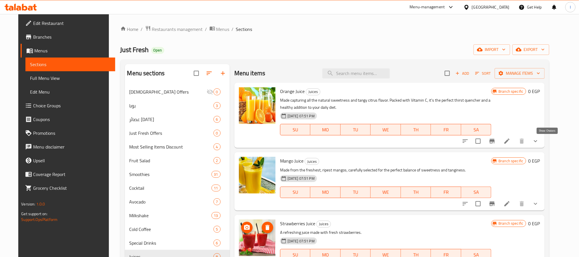
click at [539, 142] on icon "show more" at bounding box center [536, 141] width 7 height 7
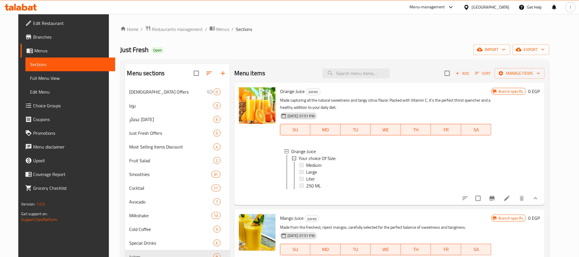
click at [299, 43] on div "Home / Restaurants management / Menus / Sections Just Fresh Open import export …" at bounding box center [334, 175] width 429 height 300
click at [303, 58] on div "Home / Restaurants management / Menus / Sections Just Fresh Open import export …" at bounding box center [334, 175] width 429 height 300
click at [317, 167] on span "Medium" at bounding box center [313, 165] width 15 height 7
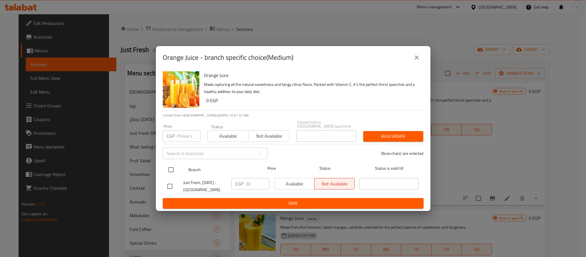
click at [172, 167] on input "checkbox" at bounding box center [171, 170] width 12 height 12
checkbox input "true"
click at [248, 180] on input "30" at bounding box center [258, 183] width 24 height 11
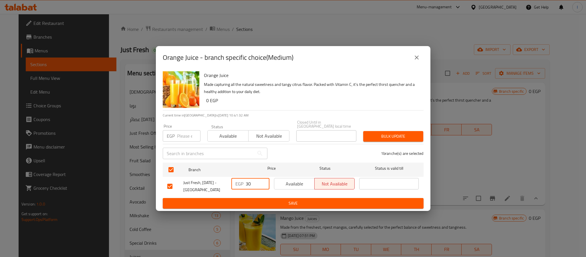
click at [248, 180] on input "30" at bounding box center [258, 183] width 24 height 11
type input "45"
click at [276, 205] on button "Save" at bounding box center [293, 203] width 261 height 11
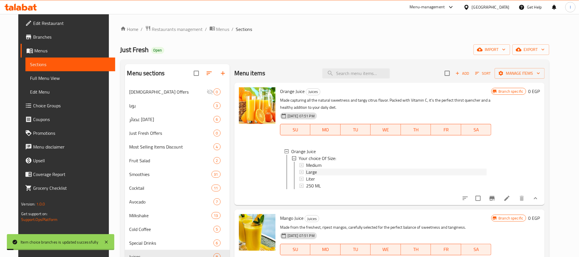
click at [307, 173] on span "Large" at bounding box center [311, 171] width 11 height 7
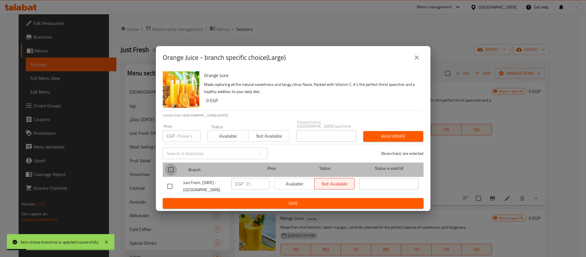
click at [170, 164] on input "checkbox" at bounding box center [171, 170] width 12 height 12
checkbox input "true"
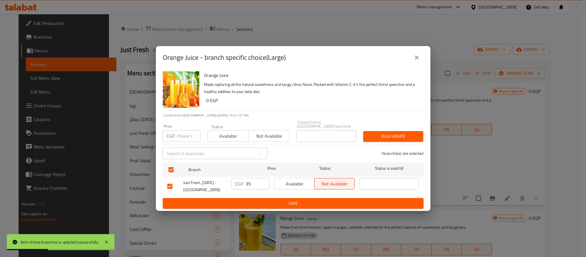
click at [257, 179] on input "35" at bounding box center [258, 183] width 24 height 11
type input "55"
click at [266, 204] on span "Save" at bounding box center [293, 203] width 252 height 7
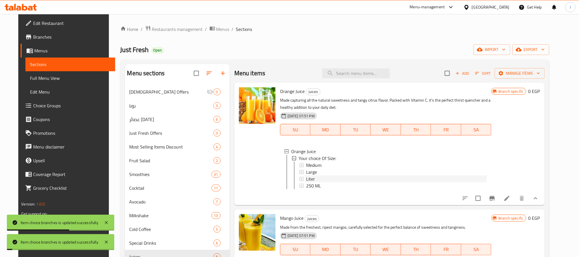
click at [311, 179] on div "Liter" at bounding box center [396, 178] width 181 height 7
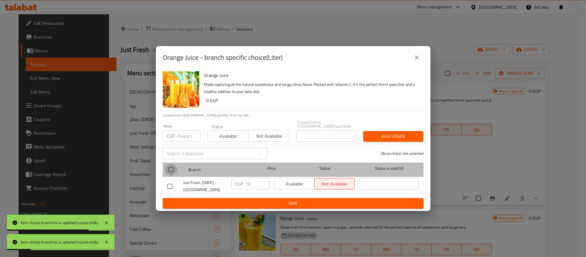
click at [172, 168] on input "checkbox" at bounding box center [171, 170] width 12 height 12
checkbox input "true"
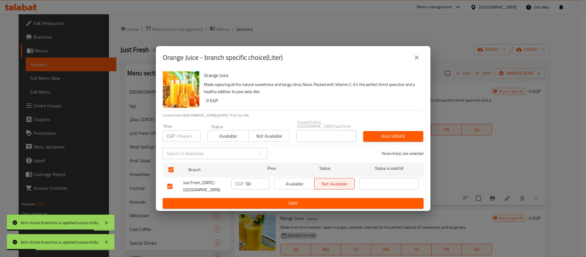
click at [248, 178] on input "50" at bounding box center [258, 183] width 24 height 11
type input "75"
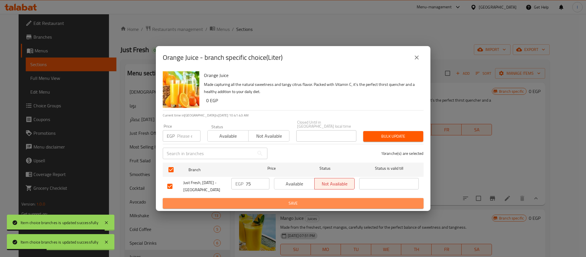
click at [282, 205] on button "Save" at bounding box center [293, 203] width 261 height 11
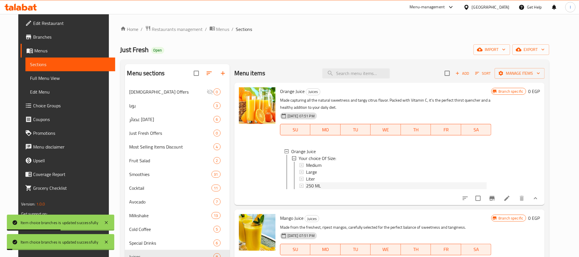
click at [310, 187] on span "250 ML" at bounding box center [313, 185] width 15 height 7
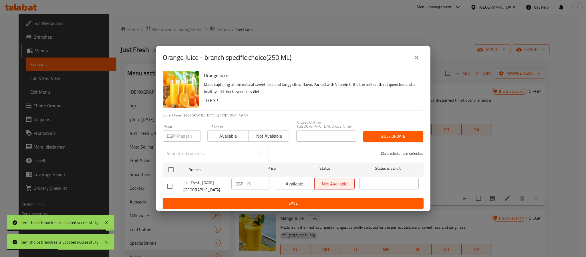
click at [419, 56] on icon "close" at bounding box center [416, 57] width 7 height 7
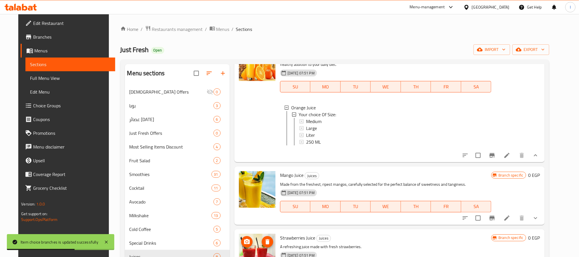
scroll to position [86, 0]
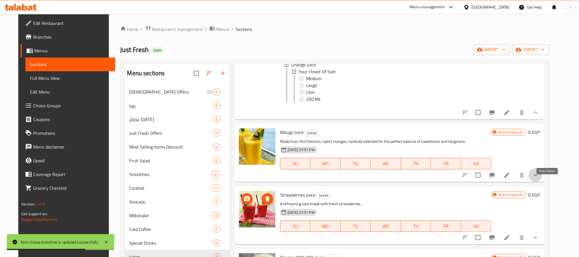
click at [539, 178] on icon "show more" at bounding box center [536, 175] width 7 height 7
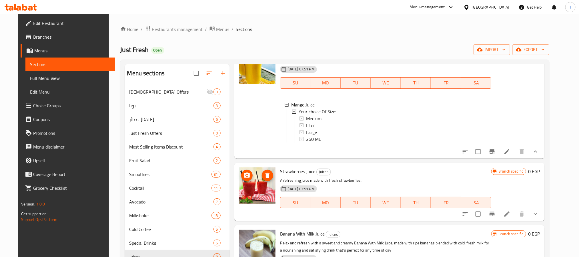
scroll to position [172, 0]
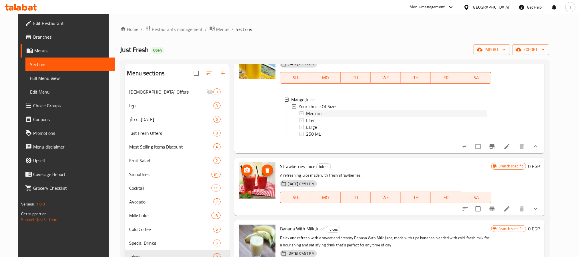
click at [307, 117] on span "Medium" at bounding box center [313, 113] width 15 height 7
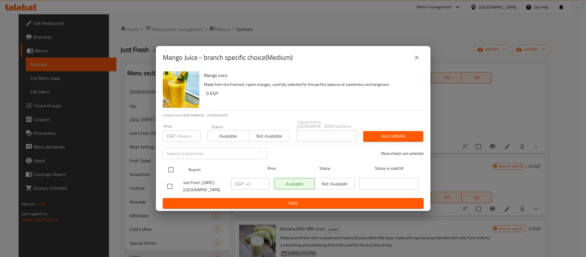
click at [171, 167] on input "checkbox" at bounding box center [171, 170] width 12 height 12
checkbox input "true"
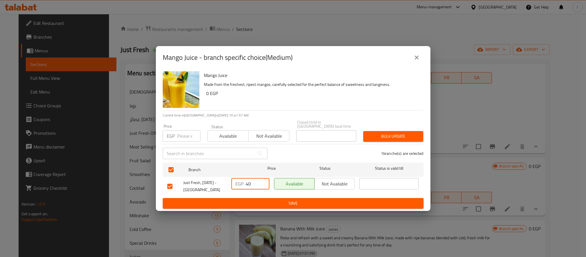
click at [249, 178] on input "40" at bounding box center [258, 183] width 24 height 11
type input "55"
click at [253, 200] on span "Save" at bounding box center [293, 203] width 252 height 7
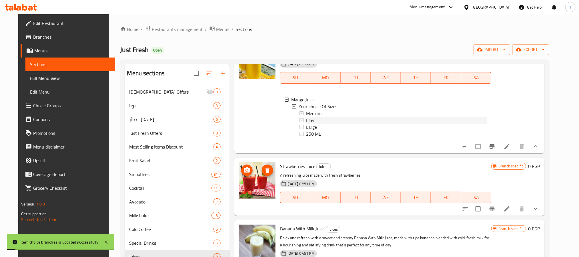
click at [309, 124] on span "Liter" at bounding box center [310, 120] width 9 height 7
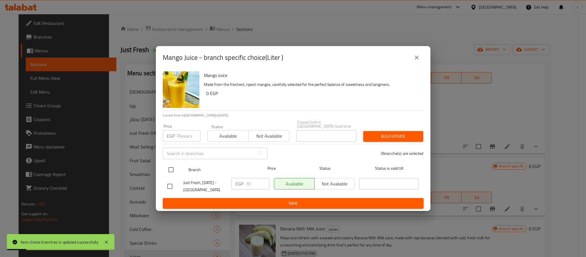
drag, startPoint x: 170, startPoint y: 168, endPoint x: 258, endPoint y: 180, distance: 88.5
click at [170, 168] on input "checkbox" at bounding box center [171, 170] width 12 height 12
checkbox input "true"
click at [253, 184] on input "70" at bounding box center [258, 183] width 24 height 11
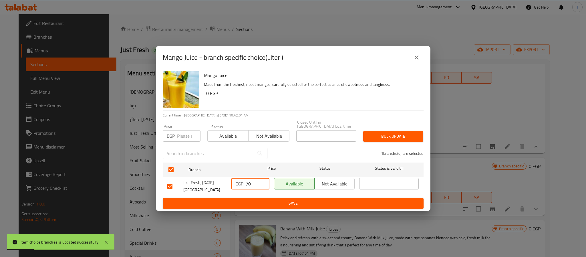
click at [253, 184] on input "70" at bounding box center [258, 183] width 24 height 11
type input "65"
click at [257, 200] on span "Save" at bounding box center [293, 203] width 252 height 7
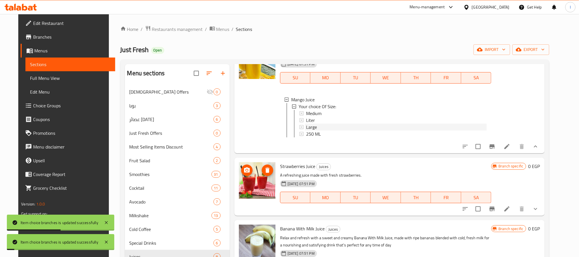
click at [311, 130] on span "Large" at bounding box center [311, 127] width 11 height 7
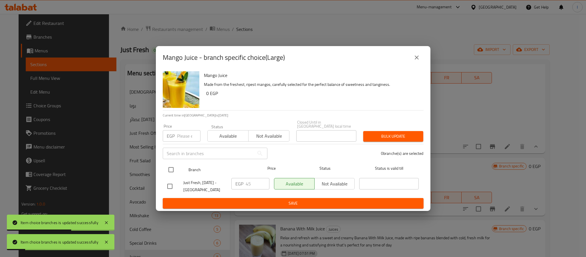
click at [173, 168] on input "checkbox" at bounding box center [171, 170] width 12 height 12
checkbox input "true"
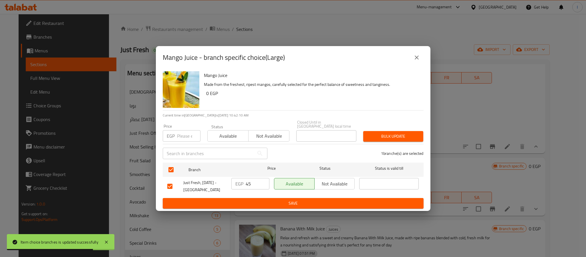
click at [252, 182] on input "45" at bounding box center [258, 183] width 24 height 11
type input "90"
click at [274, 202] on span "Save" at bounding box center [293, 203] width 252 height 7
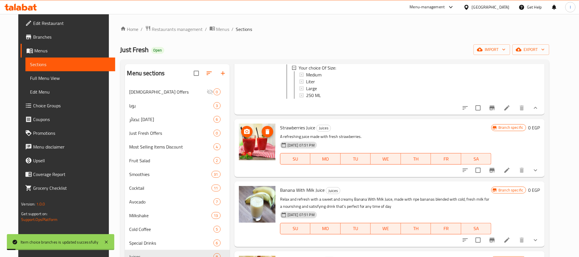
scroll to position [214, 0]
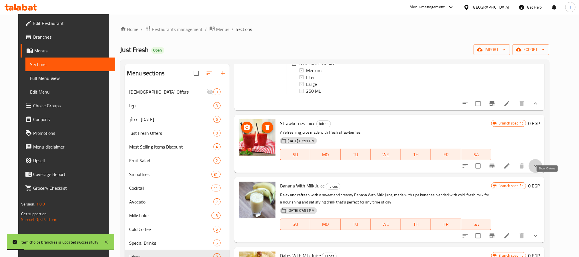
click at [538, 167] on icon "show more" at bounding box center [535, 166] width 3 height 2
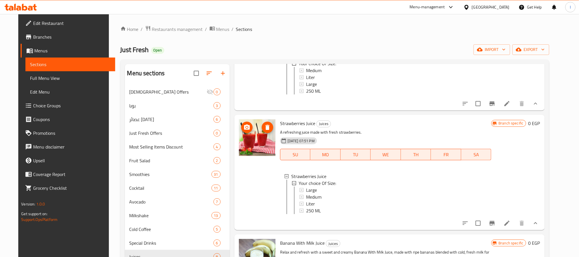
drag, startPoint x: 292, startPoint y: 32, endPoint x: 302, endPoint y: 60, distance: 30.1
click at [292, 32] on ol "Home / Restaurants management / Menus / Sections" at bounding box center [334, 28] width 429 height 7
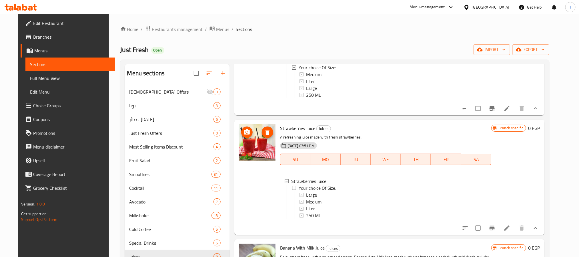
scroll to position [257, 0]
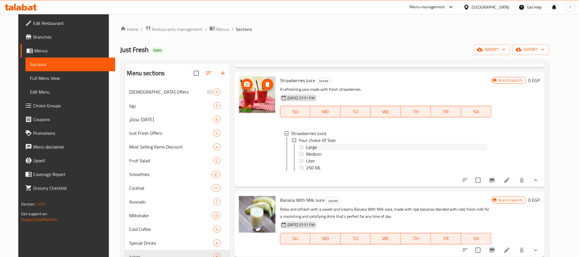
click at [310, 150] on span "Large" at bounding box center [311, 147] width 11 height 7
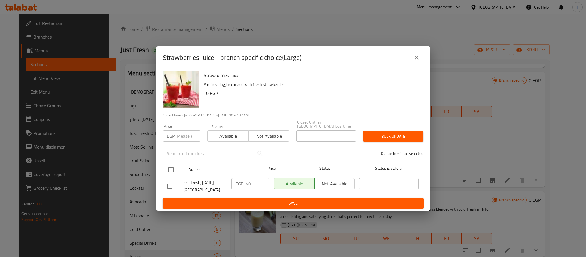
click at [170, 168] on input "checkbox" at bounding box center [171, 170] width 12 height 12
checkbox input "true"
click at [255, 182] on input "40" at bounding box center [258, 183] width 24 height 11
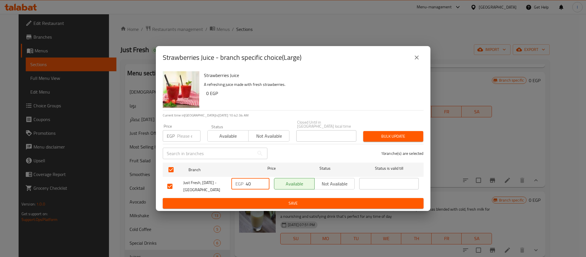
click at [254, 182] on input "40" at bounding box center [258, 183] width 24 height 11
type input "85"
click at [257, 202] on span "Save" at bounding box center [293, 203] width 252 height 7
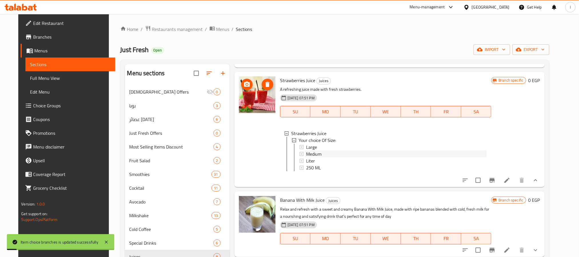
click at [315, 157] on span "Medium" at bounding box center [313, 153] width 15 height 7
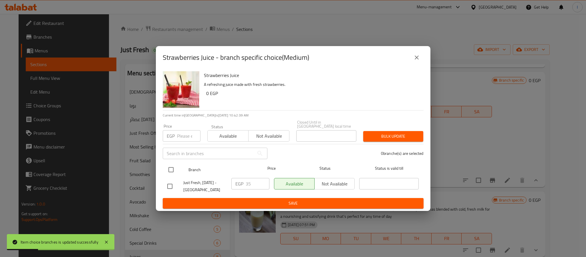
click at [167, 166] on input "checkbox" at bounding box center [171, 170] width 12 height 12
checkbox input "true"
click at [247, 180] on input "35" at bounding box center [258, 183] width 24 height 11
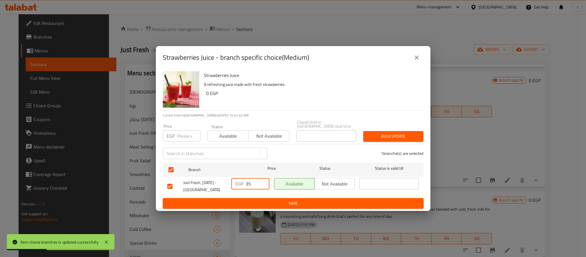
click at [246, 180] on input "35" at bounding box center [258, 183] width 24 height 11
click at [250, 180] on input "535" at bounding box center [258, 183] width 24 height 11
type input "50"
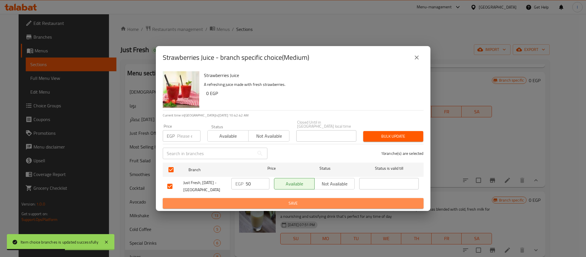
click at [258, 200] on span "Save" at bounding box center [293, 203] width 252 height 7
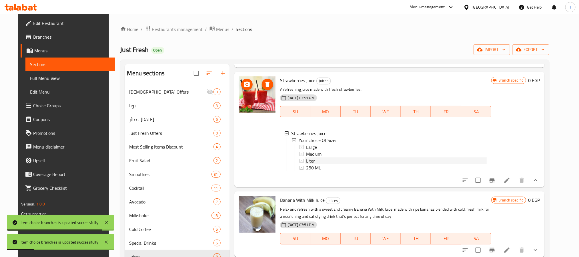
click at [307, 164] on span "Liter" at bounding box center [310, 160] width 9 height 7
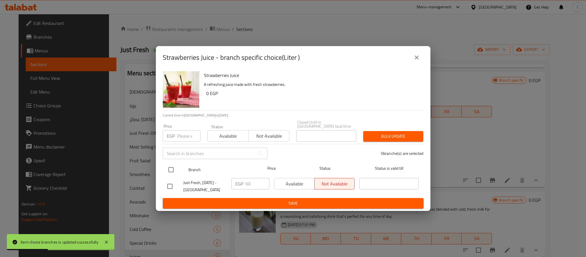
click at [169, 168] on input "checkbox" at bounding box center [171, 170] width 12 height 12
checkbox input "true"
click at [253, 182] on input "60" at bounding box center [258, 183] width 24 height 11
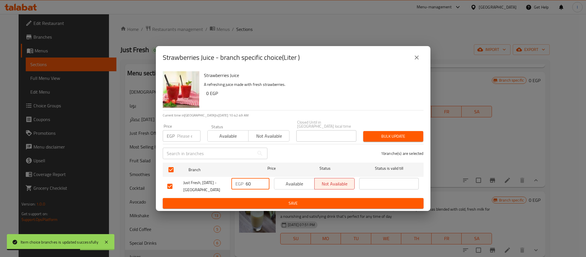
click at [253, 182] on input "60" at bounding box center [258, 183] width 24 height 11
type input "85"
click at [259, 193] on div "EGP 85 ​" at bounding box center [250, 186] width 43 height 21
click at [264, 201] on span "Save" at bounding box center [293, 203] width 252 height 7
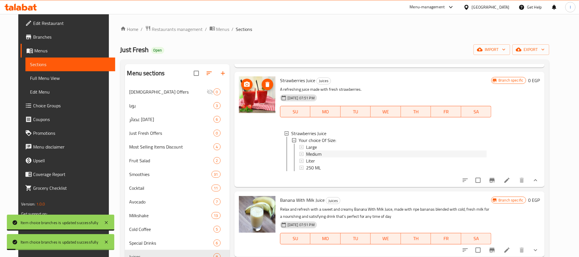
click at [312, 157] on span "Medium" at bounding box center [313, 153] width 15 height 7
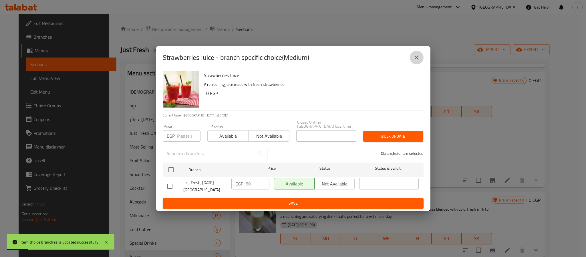
click at [414, 61] on icon "close" at bounding box center [416, 57] width 7 height 7
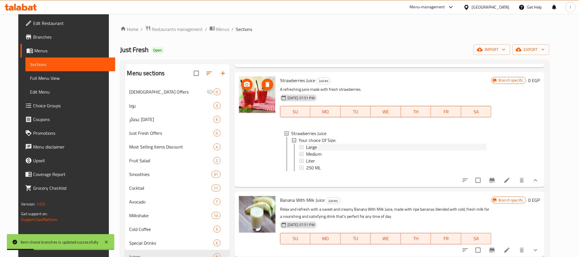
click at [329, 150] on div "Large" at bounding box center [396, 147] width 181 height 7
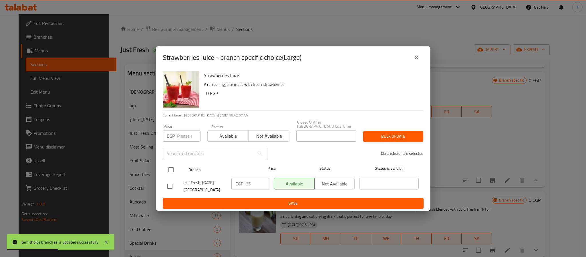
click at [173, 168] on input "checkbox" at bounding box center [171, 170] width 12 height 12
checkbox input "true"
click at [246, 184] on input "85" at bounding box center [258, 183] width 24 height 11
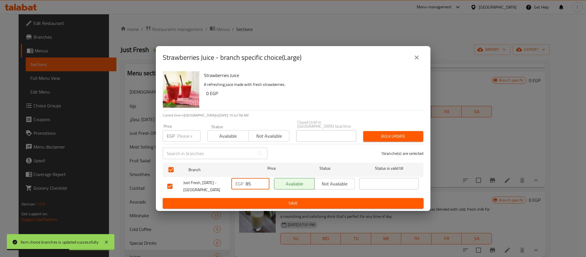
click at [246, 184] on input "85" at bounding box center [258, 183] width 24 height 11
type input "60"
click at [279, 198] on button "Save" at bounding box center [293, 203] width 261 height 11
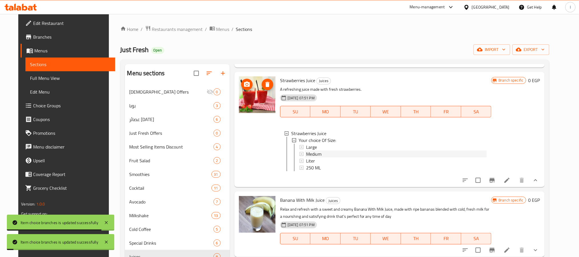
click at [312, 157] on span "Medium" at bounding box center [313, 153] width 15 height 7
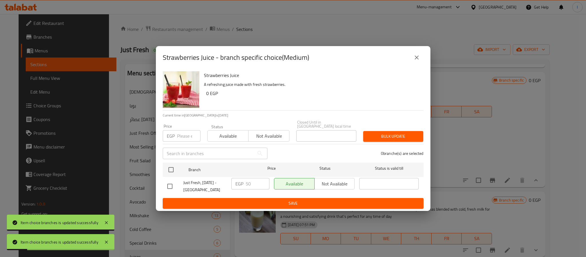
click at [414, 60] on icon "close" at bounding box center [416, 57] width 7 height 7
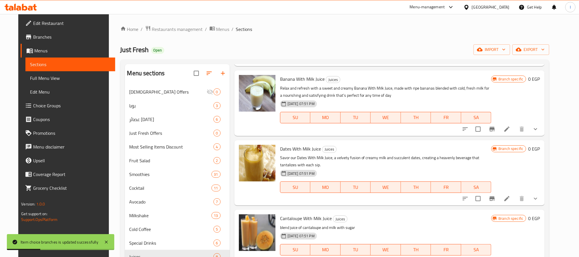
scroll to position [386, 0]
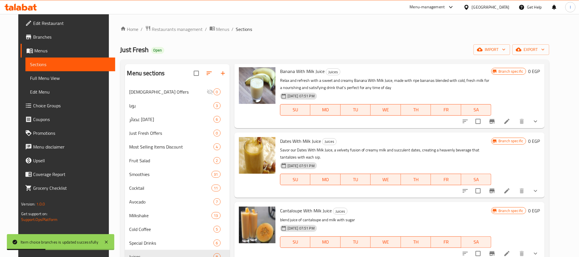
click at [539, 125] on icon "show more" at bounding box center [536, 121] width 7 height 7
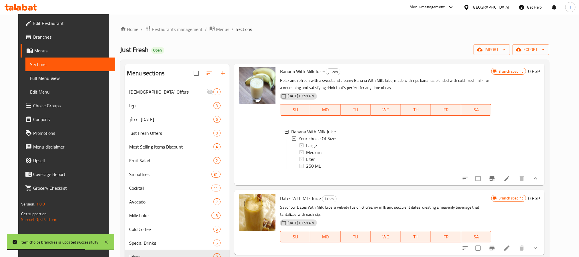
click at [294, 47] on div "Just Fresh Open import export" at bounding box center [334, 49] width 429 height 11
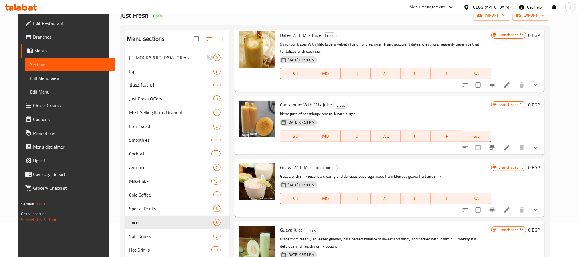
scroll to position [80, 0]
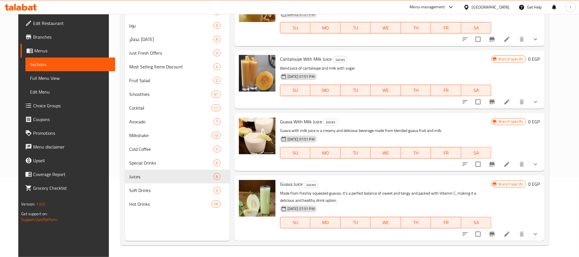
click at [539, 232] on icon "show more" at bounding box center [536, 234] width 7 height 7
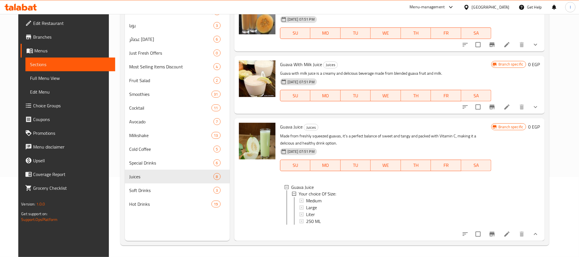
scroll to position [603, 0]
click at [315, 197] on span "Medium" at bounding box center [313, 200] width 15 height 7
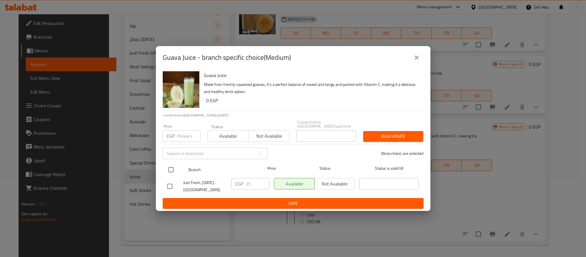
click at [170, 168] on input "checkbox" at bounding box center [171, 170] width 12 height 12
checkbox input "true"
click at [248, 179] on input "25" at bounding box center [258, 183] width 24 height 11
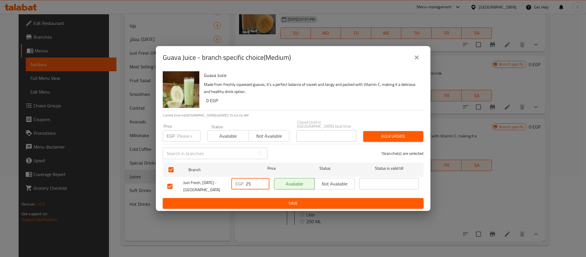
click at [248, 179] on input "25" at bounding box center [258, 183] width 24 height 11
type input "50"
click at [255, 201] on span "Save" at bounding box center [293, 203] width 252 height 7
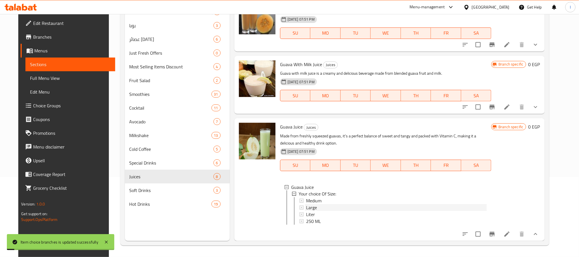
click at [308, 204] on span "Large" at bounding box center [311, 207] width 11 height 7
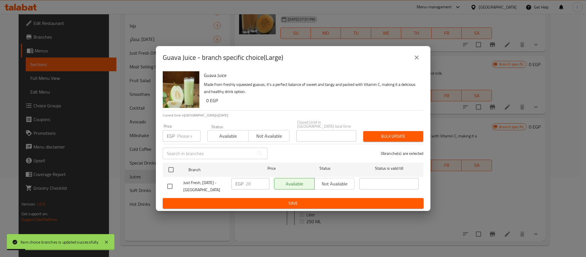
drag, startPoint x: 171, startPoint y: 166, endPoint x: 251, endPoint y: 181, distance: 81.0
click at [171, 165] on input "checkbox" at bounding box center [171, 170] width 12 height 12
checkbox input "true"
click at [254, 183] on input "28" at bounding box center [258, 183] width 24 height 11
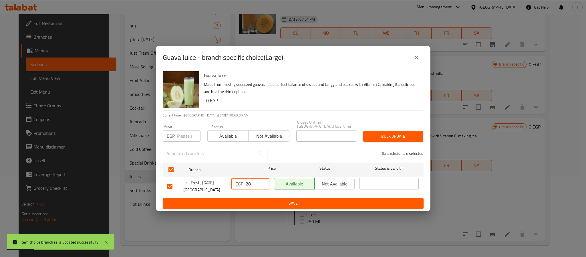
click at [254, 183] on input "28" at bounding box center [258, 183] width 24 height 11
type input "60"
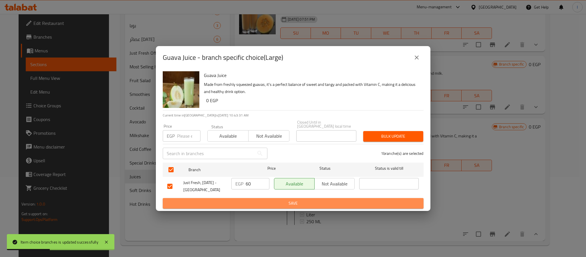
click at [259, 202] on span "Save" at bounding box center [293, 203] width 252 height 7
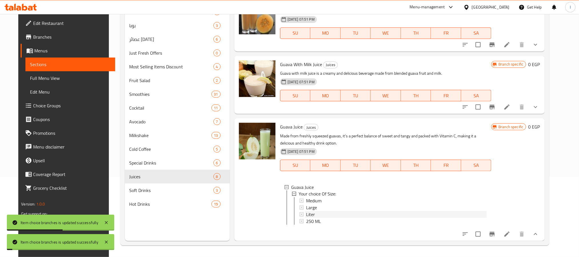
click at [319, 211] on div "Liter" at bounding box center [396, 214] width 181 height 7
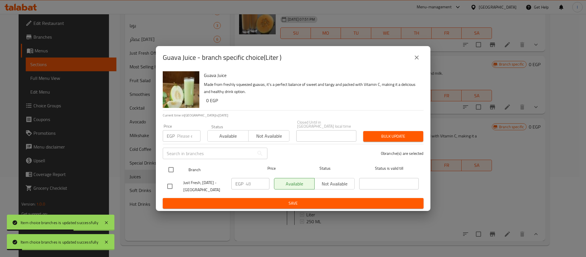
click at [169, 166] on input "checkbox" at bounding box center [171, 170] width 12 height 12
checkbox input "true"
click at [253, 182] on input "48" at bounding box center [258, 183] width 24 height 11
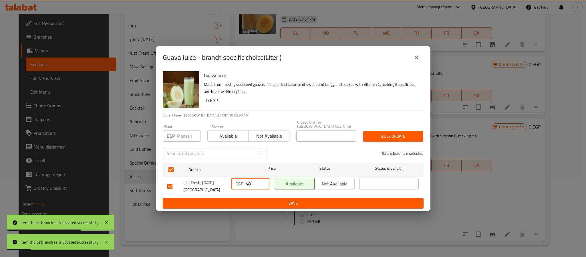
click at [253, 182] on input "48" at bounding box center [258, 183] width 24 height 11
type input "85"
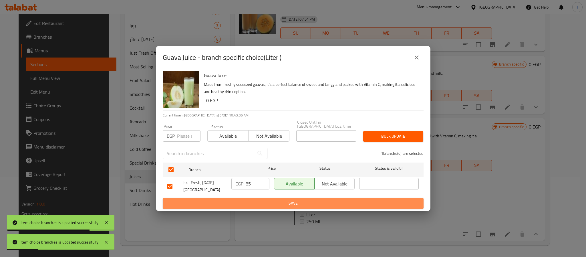
click at [266, 202] on span "Save" at bounding box center [293, 203] width 252 height 7
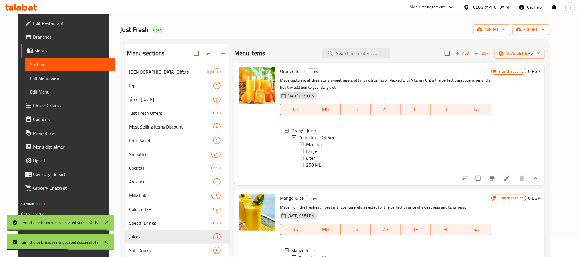
scroll to position [0, 0]
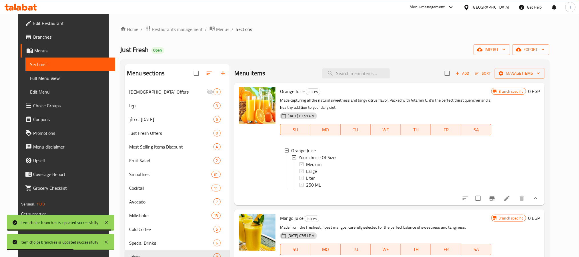
click at [286, 42] on div "Home / Restaurants management / Menus / Sections Just Fresh Open import export …" at bounding box center [334, 175] width 429 height 300
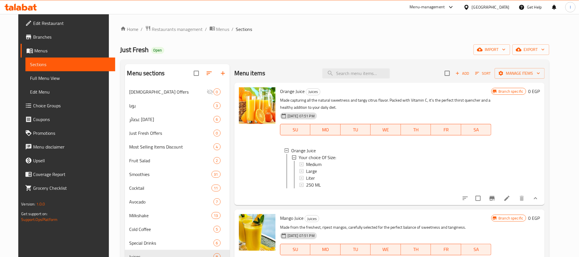
click at [285, 65] on div "Menu items Add Sort Manage items" at bounding box center [390, 73] width 311 height 19
click at [366, 69] on input "search" at bounding box center [356, 73] width 67 height 10
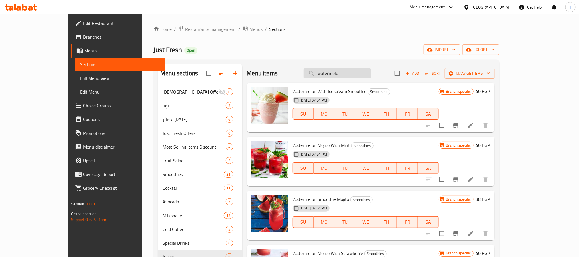
type input "watermelon"
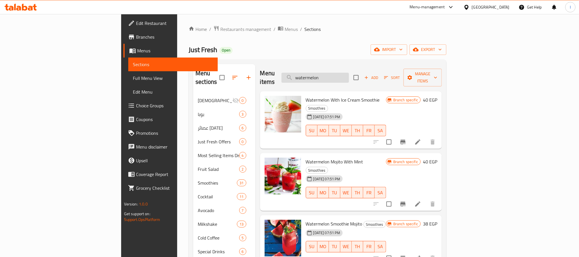
click at [349, 78] on input "watermelon" at bounding box center [315, 78] width 67 height 10
click at [383, 46] on div "Just Fresh Open import export" at bounding box center [318, 49] width 258 height 11
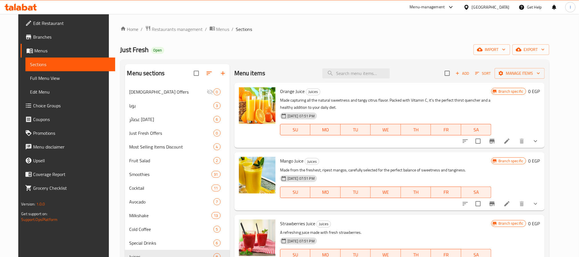
click at [281, 49] on div "Just Fresh Open import export" at bounding box center [334, 49] width 429 height 11
click at [355, 73] on input "search" at bounding box center [356, 73] width 67 height 10
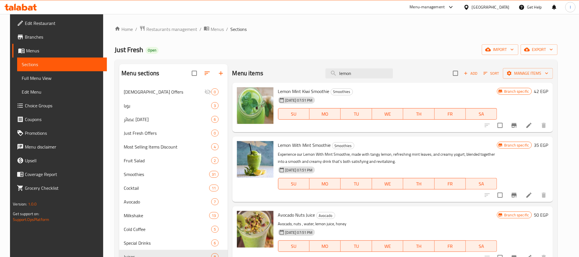
type input "lemon"
click at [371, 72] on input "lemon" at bounding box center [359, 73] width 67 height 10
click at [319, 45] on div "Just Fresh Open import export" at bounding box center [336, 49] width 443 height 11
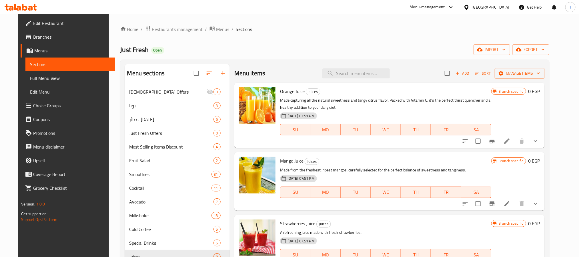
click at [312, 27] on ol "Home / Restaurants management / Menus / Sections" at bounding box center [334, 28] width 429 height 7
click at [275, 58] on div "Home / Restaurants management / Menus / Sections Just Fresh Open import export …" at bounding box center [334, 175] width 429 height 300
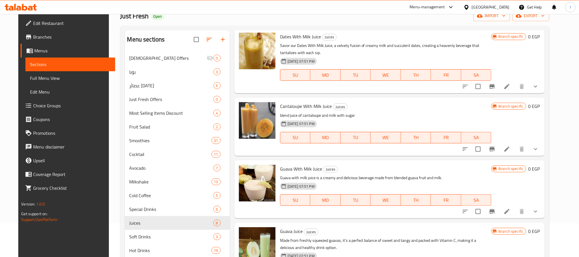
scroll to position [80, 0]
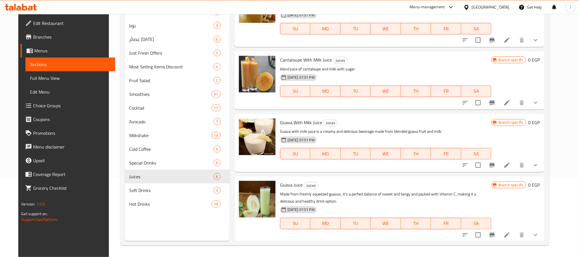
click at [543, 166] on button "show more" at bounding box center [536, 165] width 14 height 14
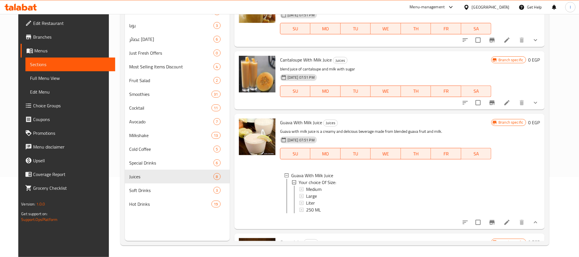
scroll to position [1, 0]
click at [316, 189] on span "Medium" at bounding box center [313, 188] width 15 height 7
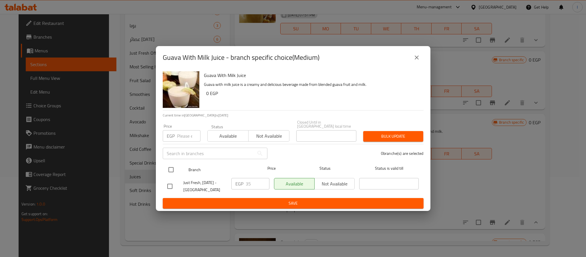
click at [169, 166] on input "checkbox" at bounding box center [171, 170] width 12 height 12
checkbox input "true"
click at [255, 180] on input "35" at bounding box center [258, 183] width 24 height 11
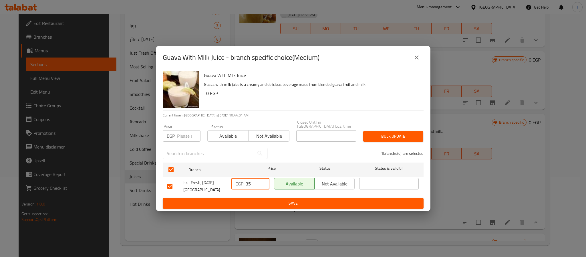
click at [255, 180] on input "35" at bounding box center [258, 183] width 24 height 11
type input "55"
click at [259, 200] on span "Save" at bounding box center [293, 203] width 252 height 7
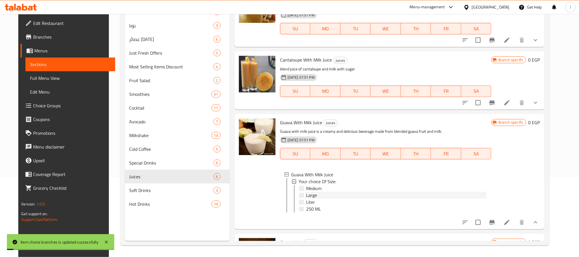
click at [309, 195] on span "Large" at bounding box center [311, 195] width 11 height 7
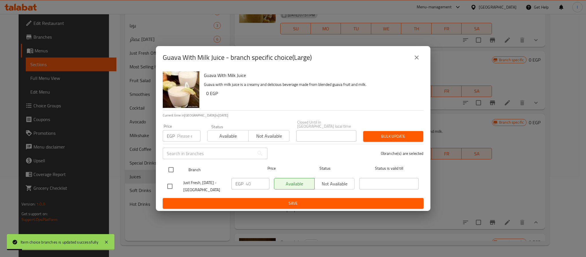
click at [165, 165] on input "checkbox" at bounding box center [171, 170] width 12 height 12
checkbox input "true"
click at [253, 181] on input "40" at bounding box center [258, 183] width 24 height 11
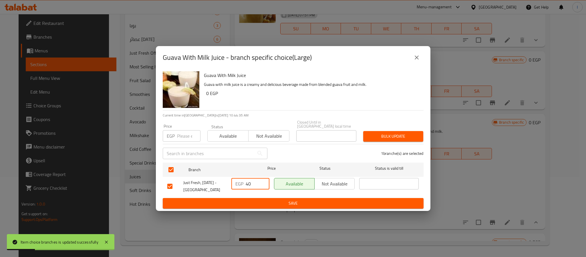
click at [253, 181] on input "40" at bounding box center [258, 183] width 24 height 11
type input "95"
click at [255, 202] on span "Save" at bounding box center [293, 203] width 252 height 7
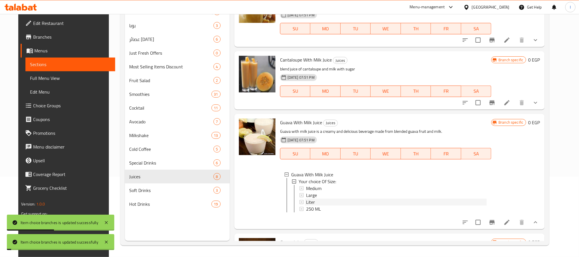
click at [307, 198] on span "Liter" at bounding box center [310, 201] width 9 height 7
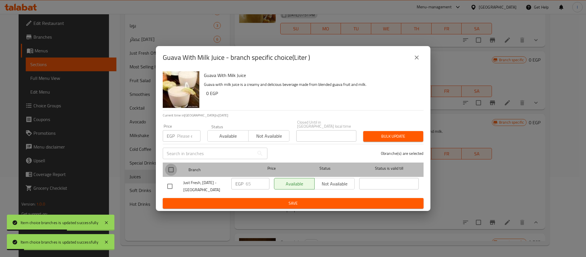
click at [172, 170] on input "checkbox" at bounding box center [171, 170] width 12 height 12
checkbox input "true"
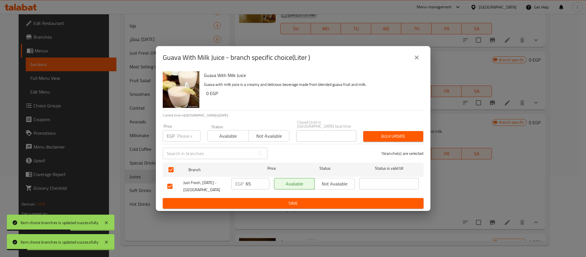
click at [248, 182] on input "65" at bounding box center [258, 183] width 24 height 11
click at [251, 182] on input "65" at bounding box center [258, 183] width 24 height 11
type input "90"
click at [261, 203] on span "Save" at bounding box center [293, 203] width 252 height 7
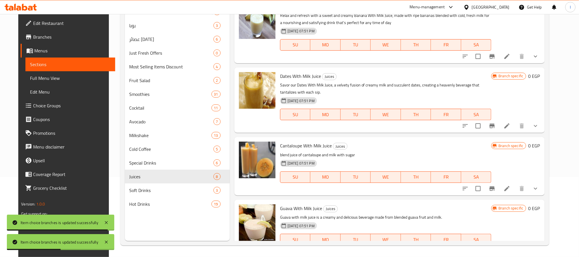
scroll to position [114, 0]
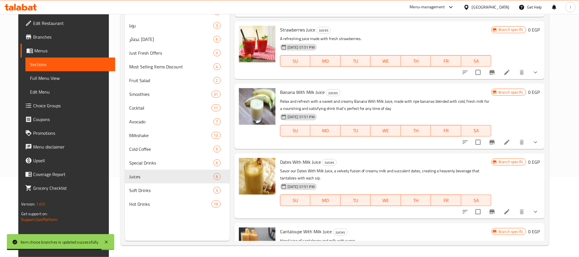
click at [310, 103] on p "Relax and refresh with a sweet and creamy Banana With Milk Juice, made with rip…" at bounding box center [386, 105] width 212 height 14
click at [539, 140] on icon "show more" at bounding box center [536, 142] width 7 height 7
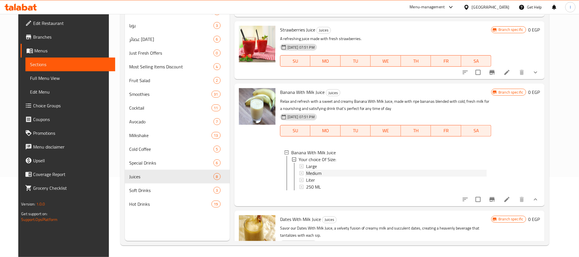
click at [306, 170] on span "Medium" at bounding box center [313, 173] width 15 height 7
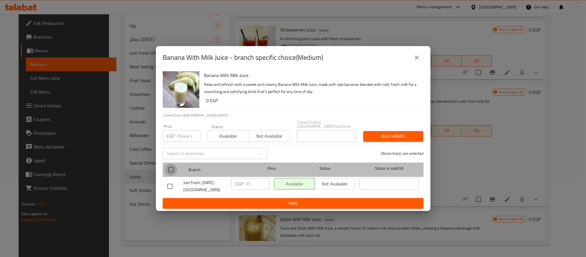
click at [169, 168] on input "checkbox" at bounding box center [171, 170] width 12 height 12
checkbox input "true"
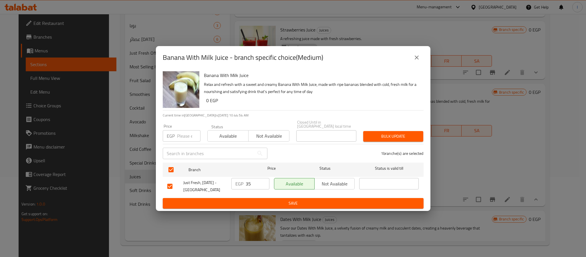
click at [252, 182] on input "35" at bounding box center [258, 183] width 24 height 11
type input "55"
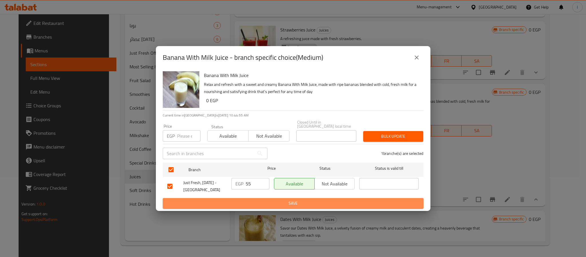
click at [267, 201] on span "Save" at bounding box center [293, 203] width 252 height 7
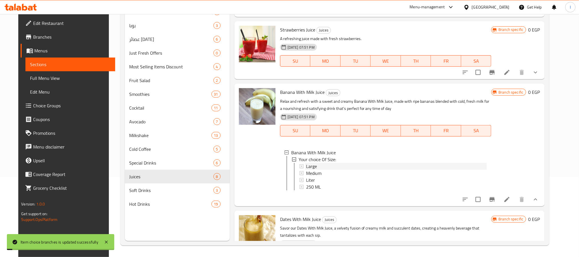
click at [328, 168] on div "Large" at bounding box center [396, 166] width 181 height 7
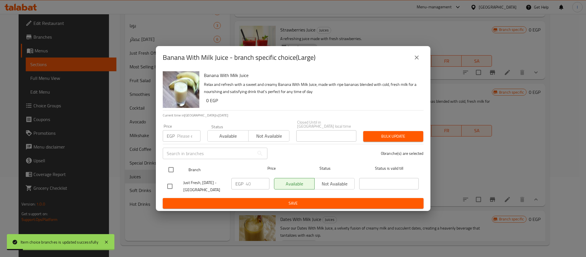
drag, startPoint x: 172, startPoint y: 168, endPoint x: 252, endPoint y: 180, distance: 80.7
click at [172, 168] on input "checkbox" at bounding box center [171, 170] width 12 height 12
checkbox input "true"
click at [251, 182] on input "40" at bounding box center [258, 183] width 24 height 11
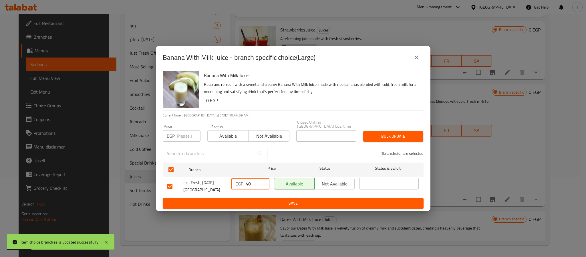
click at [251, 182] on input "40" at bounding box center [258, 183] width 24 height 11
type input "65"
click at [260, 201] on span "Save" at bounding box center [293, 203] width 252 height 7
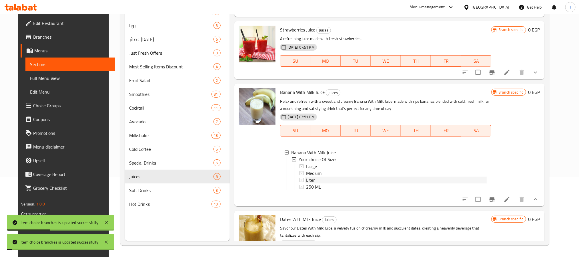
click at [327, 178] on div "Liter" at bounding box center [396, 179] width 181 height 7
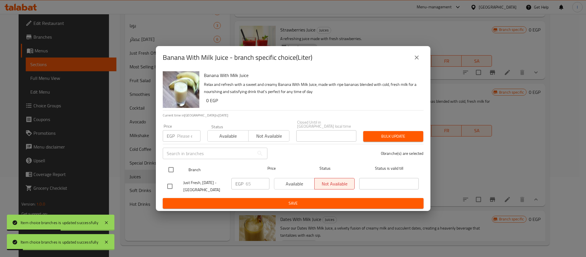
click at [168, 168] on input "checkbox" at bounding box center [171, 170] width 12 height 12
checkbox input "true"
click at [248, 178] on input "65" at bounding box center [258, 183] width 24 height 11
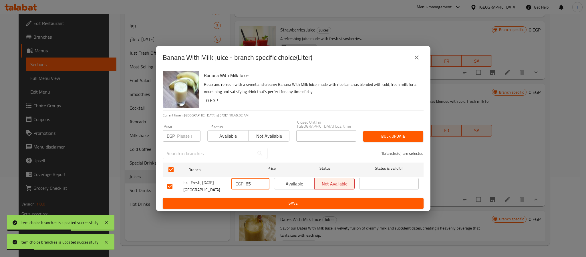
click at [248, 178] on input "65" at bounding box center [258, 183] width 24 height 11
type input "90"
click at [267, 200] on span "Save" at bounding box center [293, 203] width 252 height 7
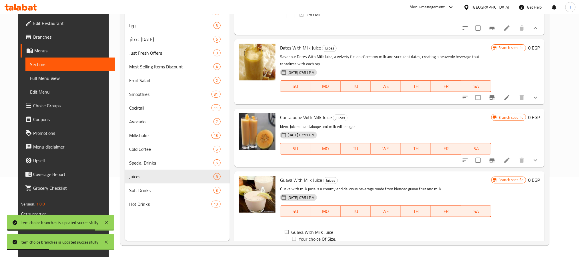
scroll to position [285, 0]
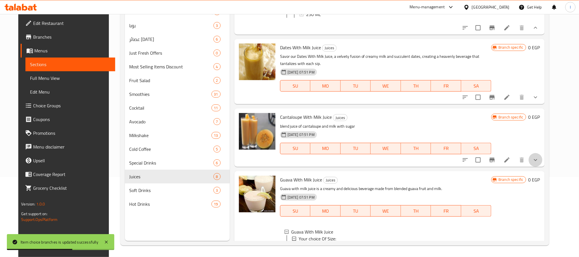
click at [543, 167] on button "show more" at bounding box center [536, 160] width 14 height 14
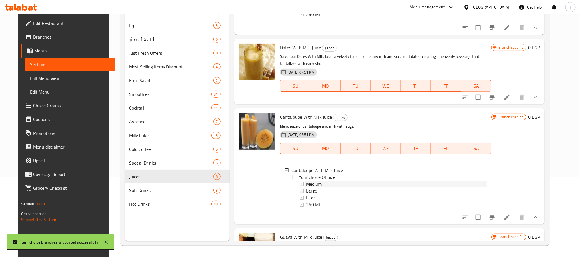
click at [309, 187] on span "Medium" at bounding box center [313, 183] width 15 height 7
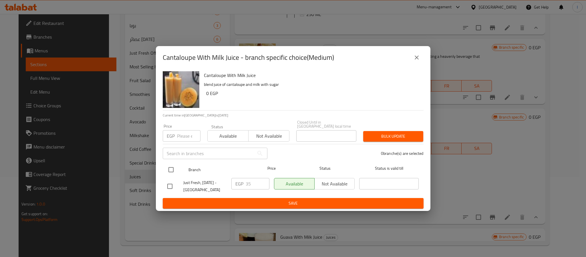
drag, startPoint x: 174, startPoint y: 172, endPoint x: 193, endPoint y: 171, distance: 19.5
click at [174, 171] on input "checkbox" at bounding box center [171, 170] width 12 height 12
checkbox input "true"
click at [257, 180] on input "35" at bounding box center [258, 183] width 24 height 11
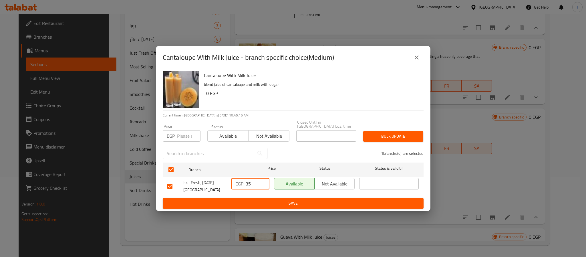
click at [257, 180] on input "35" at bounding box center [258, 183] width 24 height 11
type input "6"
type input "55"
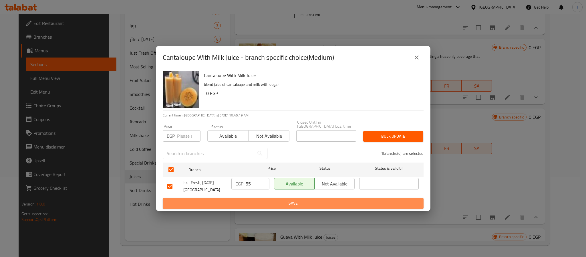
click at [283, 201] on span "Save" at bounding box center [293, 203] width 252 height 7
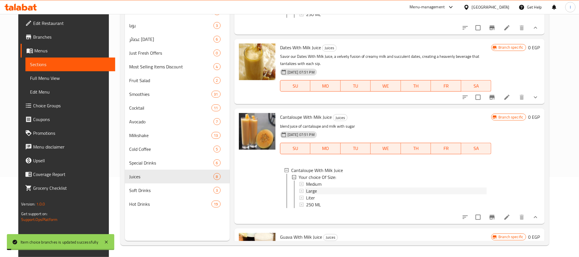
click at [316, 194] on div "Large" at bounding box center [396, 190] width 181 height 7
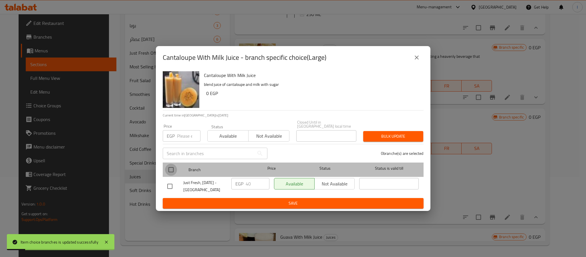
click at [175, 166] on input "checkbox" at bounding box center [171, 170] width 12 height 12
checkbox input "true"
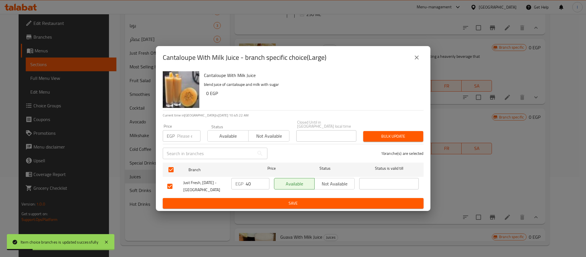
click at [254, 179] on input "40" at bounding box center [258, 183] width 24 height 11
type input "65"
click at [272, 202] on span "Save" at bounding box center [293, 203] width 252 height 7
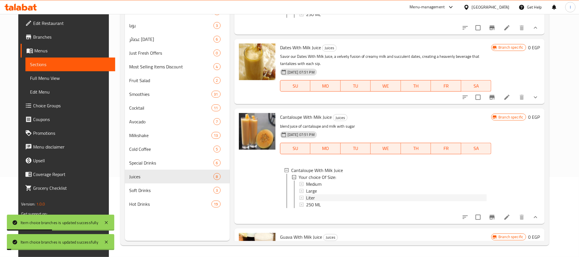
click at [314, 201] on div "Liter" at bounding box center [396, 197] width 181 height 7
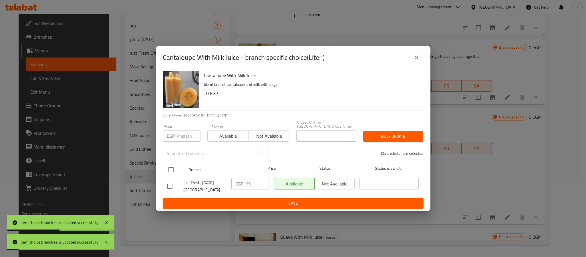
click at [167, 165] on input "checkbox" at bounding box center [171, 170] width 12 height 12
checkbox input "true"
click at [247, 181] on input "65" at bounding box center [258, 183] width 24 height 11
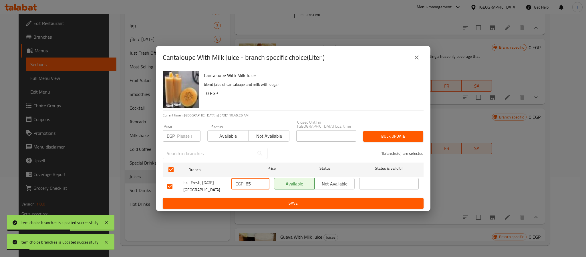
click at [247, 181] on input "65" at bounding box center [258, 183] width 24 height 11
type input "90"
click at [268, 206] on button "Save" at bounding box center [293, 203] width 261 height 11
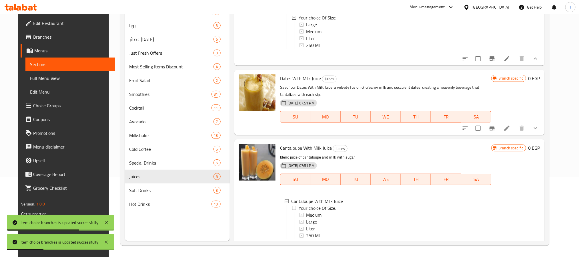
scroll to position [242, 0]
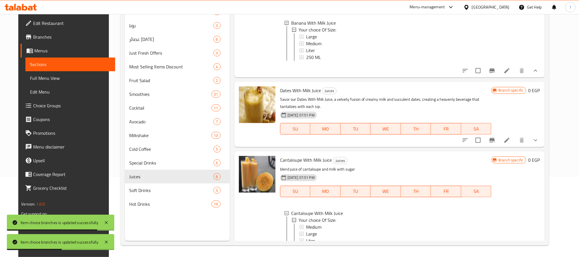
click at [299, 110] on p "Savor our Dates With Milk Juice, a velvety fusion of creamy milk and succulent …" at bounding box center [386, 103] width 212 height 14
click at [539, 144] on icon "show more" at bounding box center [536, 140] width 7 height 7
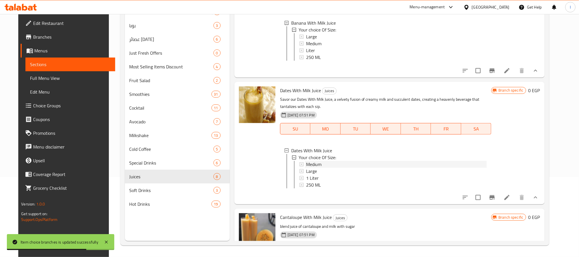
click at [315, 168] on span "Medium" at bounding box center [313, 164] width 15 height 7
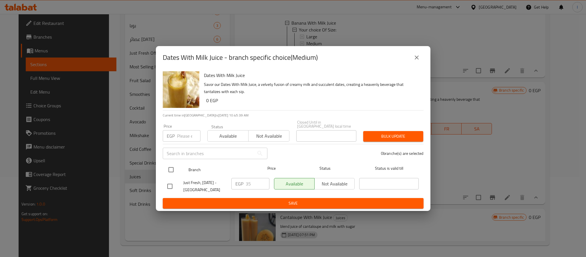
click at [172, 166] on input "checkbox" at bounding box center [171, 170] width 12 height 12
checkbox input "true"
click at [255, 180] on input "35" at bounding box center [258, 183] width 24 height 11
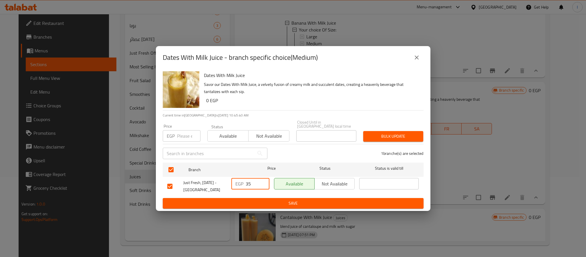
click at [255, 180] on input "35" at bounding box center [258, 183] width 24 height 11
type input "55"
click at [267, 201] on span "Save" at bounding box center [293, 203] width 252 height 7
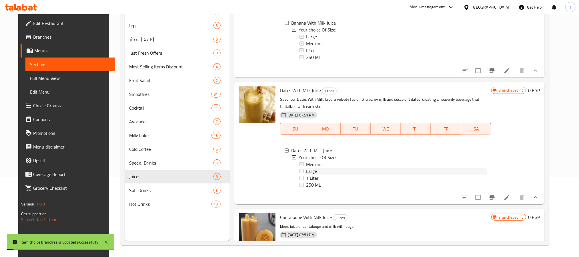
click at [312, 174] on span "Large" at bounding box center [311, 171] width 11 height 7
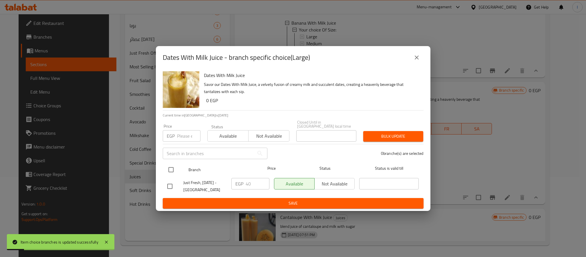
click at [169, 166] on input "checkbox" at bounding box center [171, 170] width 12 height 12
checkbox input "true"
click at [250, 180] on input "40" at bounding box center [258, 183] width 24 height 11
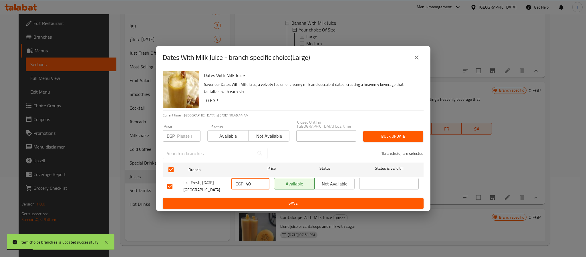
click at [250, 180] on input "40" at bounding box center [258, 183] width 24 height 11
type input "65"
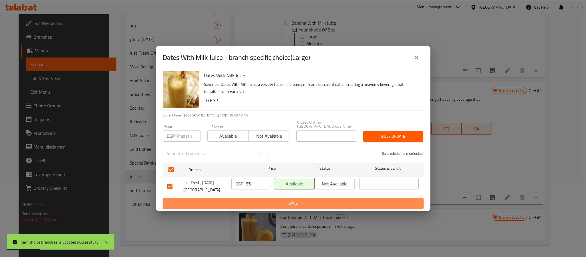
click at [274, 204] on span "Save" at bounding box center [293, 203] width 252 height 7
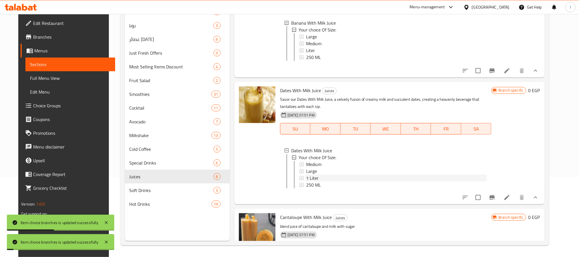
click at [307, 181] on span "1 Liter" at bounding box center [312, 177] width 13 height 7
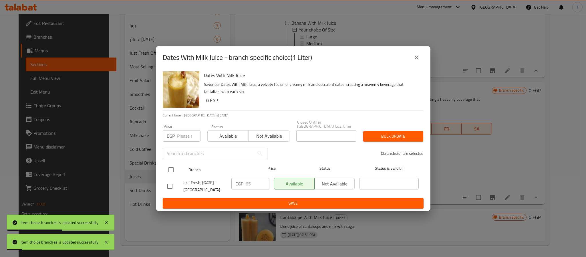
click at [169, 166] on input "checkbox" at bounding box center [171, 170] width 12 height 12
checkbox input "true"
click at [244, 182] on div "EGP 65 ​" at bounding box center [250, 183] width 38 height 11
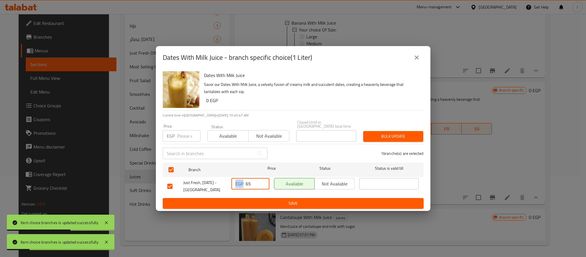
click at [244, 182] on div "EGP 65 ​" at bounding box center [250, 183] width 38 height 11
click at [254, 179] on input "65" at bounding box center [258, 183] width 24 height 11
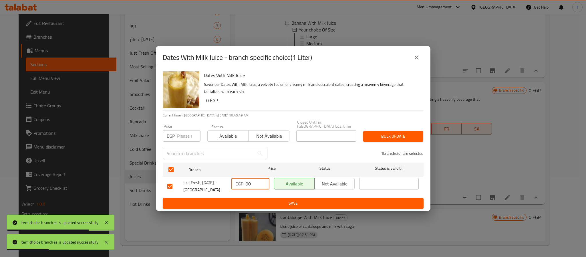
type input "90"
click at [261, 202] on span "Save" at bounding box center [293, 203] width 252 height 7
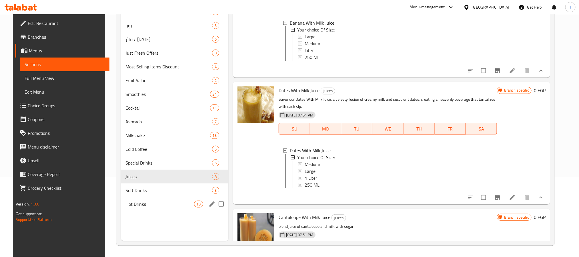
click at [152, 201] on span "Hot Drinks" at bounding box center [160, 203] width 68 height 7
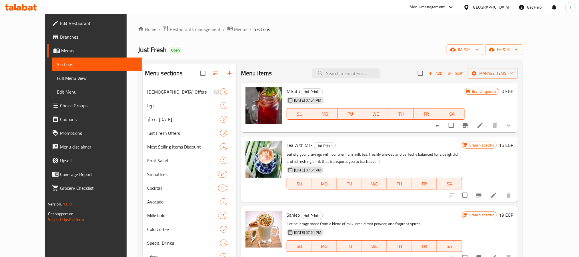
click at [409, 58] on div "Home / Restaurants management / Menus / Sections Just Fresh Open import export …" at bounding box center [330, 175] width 385 height 300
click at [513, 126] on icon "show more" at bounding box center [509, 125] width 7 height 7
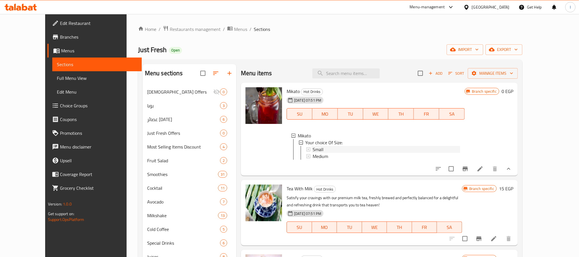
click at [314, 150] on div "Small" at bounding box center [387, 149] width 148 height 7
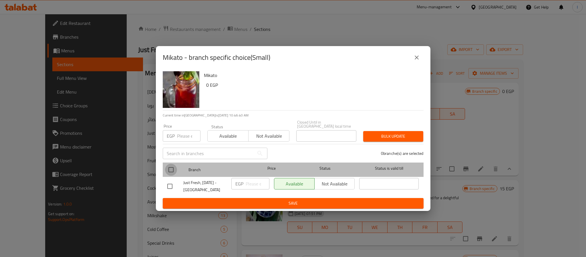
click at [168, 166] on input "checkbox" at bounding box center [171, 170] width 12 height 12
checkbox input "true"
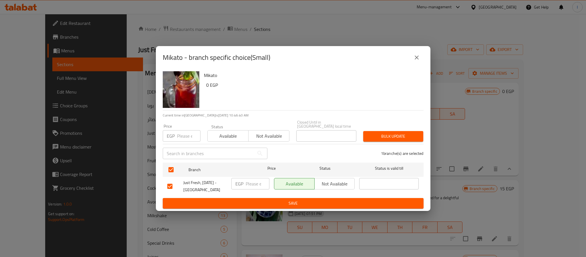
click at [254, 180] on input "number" at bounding box center [258, 183] width 24 height 11
type input "65"
click at [264, 203] on span "Save" at bounding box center [293, 203] width 252 height 7
click at [414, 61] on icon "close" at bounding box center [416, 57] width 7 height 7
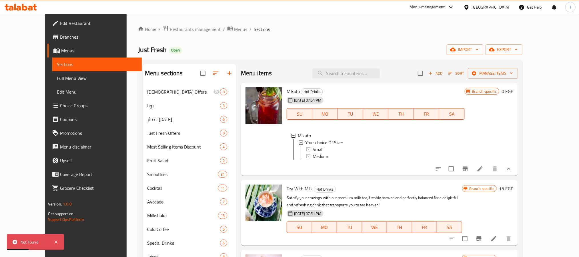
click at [484, 172] on icon at bounding box center [480, 168] width 7 height 7
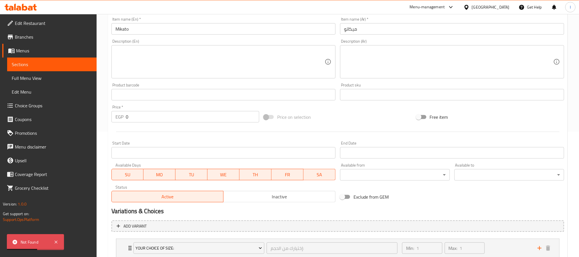
scroll to position [165, 0]
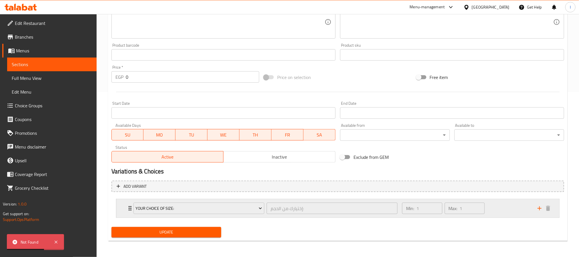
click at [496, 211] on div "Min: 1 ​ Max: 1 ​" at bounding box center [467, 208] width 136 height 18
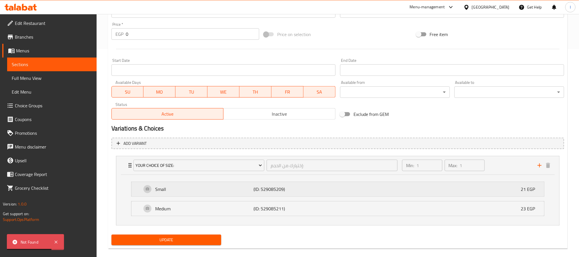
click at [301, 191] on p "(ID: 529085209)" at bounding box center [287, 189] width 66 height 7
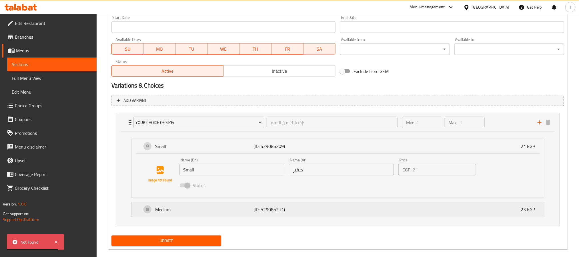
click at [367, 213] on div "Medium (ID: 529085211) 23 EGP" at bounding box center [340, 209] width 396 height 14
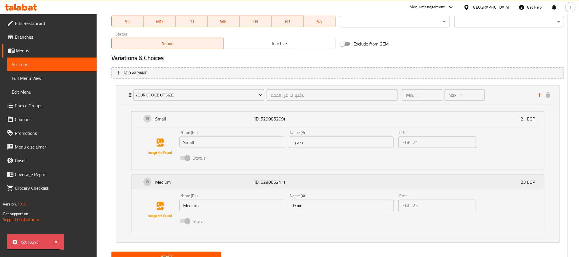
scroll to position [294, 0]
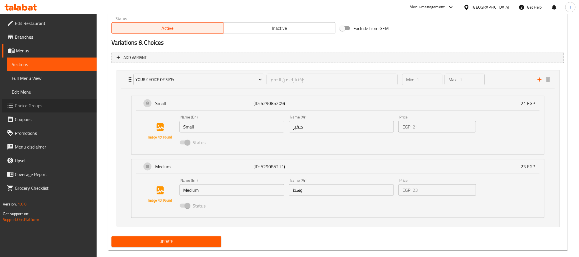
click at [42, 106] on span "Choice Groups" at bounding box center [53, 105] width 77 height 7
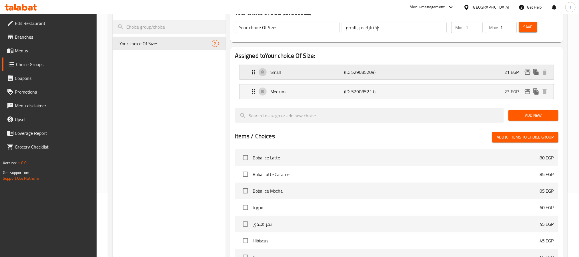
scroll to position [38, 0]
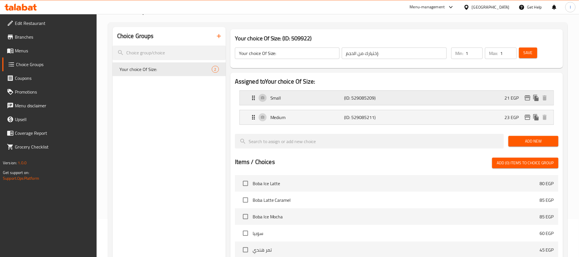
click at [388, 98] on p "(ID: 529085209)" at bounding box center [368, 97] width 49 height 7
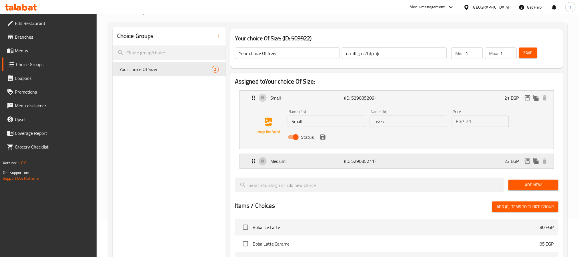
click at [430, 160] on div "Medium (ID: 529085211) 23 EGP" at bounding box center [398, 161] width 297 height 14
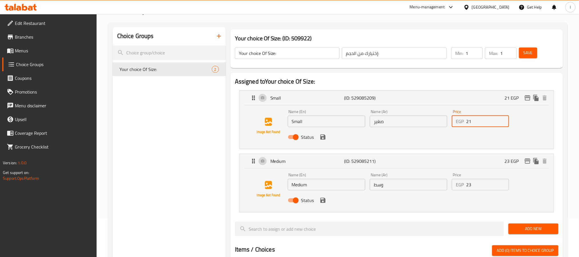
click at [488, 124] on input "21" at bounding box center [487, 121] width 43 height 11
click at [324, 138] on icon "save" at bounding box center [323, 136] width 5 height 5
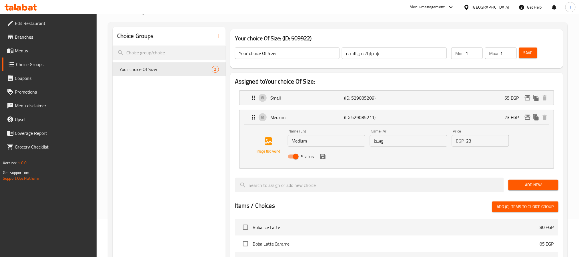
type input "65"
click at [481, 146] on input "23" at bounding box center [487, 140] width 43 height 11
click at [481, 143] on input "23" at bounding box center [487, 140] width 43 height 11
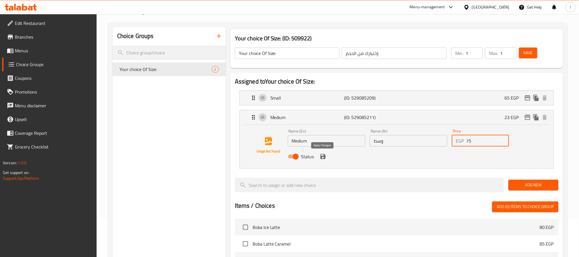
type input "75"
drag, startPoint x: 325, startPoint y: 160, endPoint x: 322, endPoint y: 161, distance: 3.5
click at [324, 160] on button "save" at bounding box center [323, 156] width 9 height 9
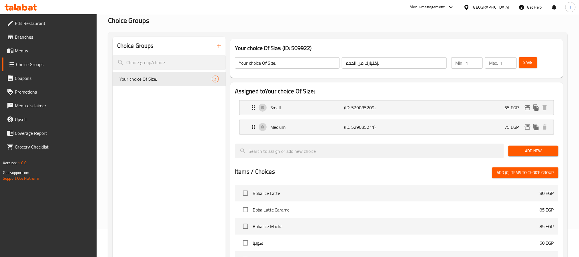
scroll to position [0, 0]
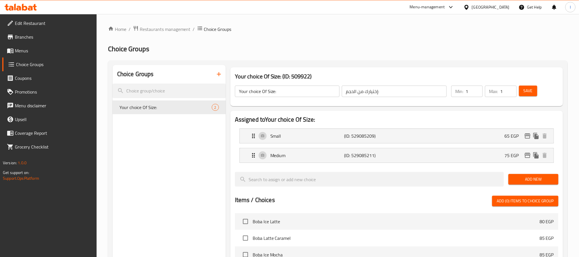
click at [535, 94] on button "Save" at bounding box center [528, 91] width 18 height 11
drag, startPoint x: 28, startPoint y: 48, endPoint x: 47, endPoint y: 55, distance: 20.1
click at [28, 48] on span "Menus" at bounding box center [53, 50] width 77 height 7
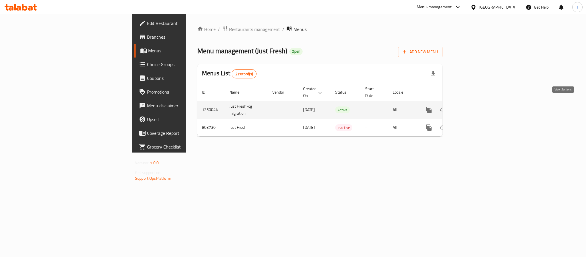
click at [474, 106] on icon "enhanced table" at bounding box center [470, 109] width 7 height 7
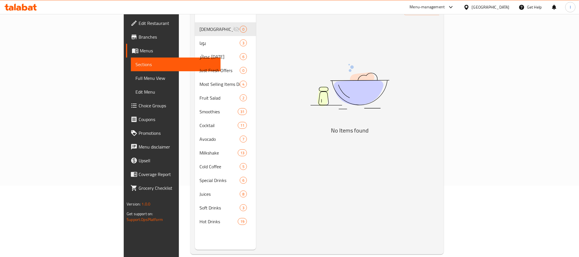
scroll to position [80, 0]
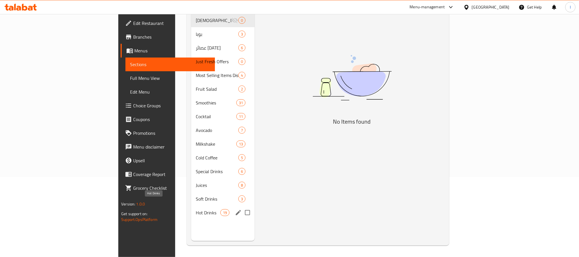
click at [196, 209] on span "Hot Drinks" at bounding box center [208, 212] width 24 height 7
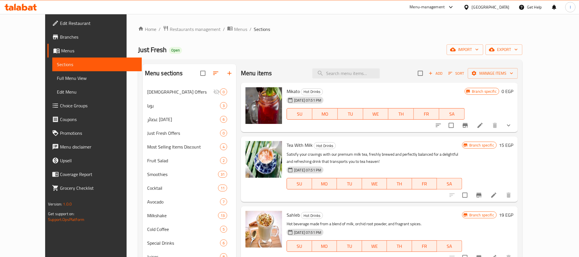
click at [516, 129] on button "show more" at bounding box center [509, 125] width 14 height 14
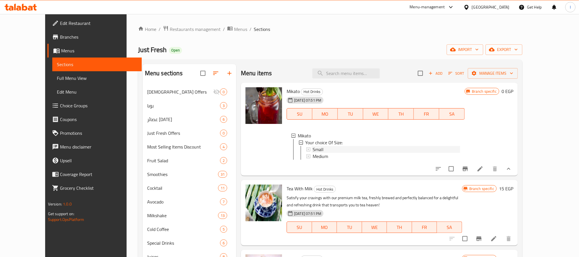
click at [339, 151] on div "Small" at bounding box center [387, 149] width 148 height 7
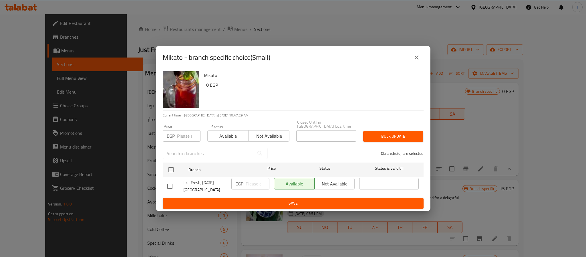
click at [415, 60] on icon "close" at bounding box center [416, 57] width 7 height 7
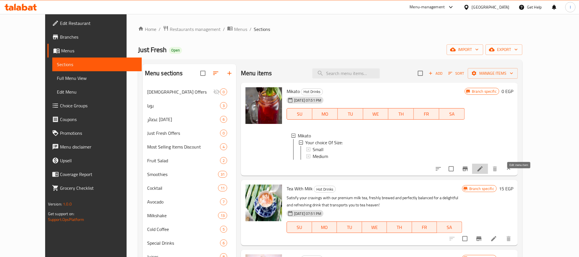
click at [484, 172] on icon at bounding box center [480, 168] width 7 height 7
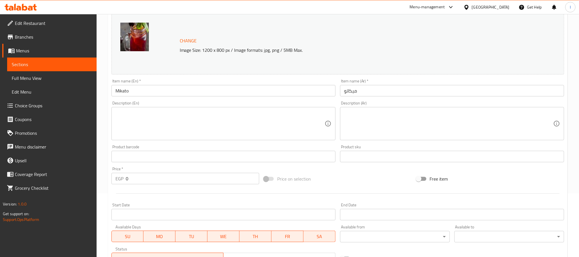
scroll to position [165, 0]
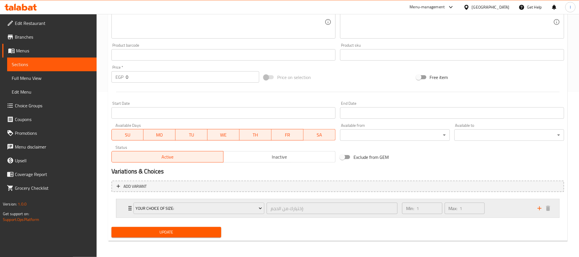
click at [515, 212] on div "Min: 1 ​ Max: 1 ​" at bounding box center [467, 208] width 136 height 18
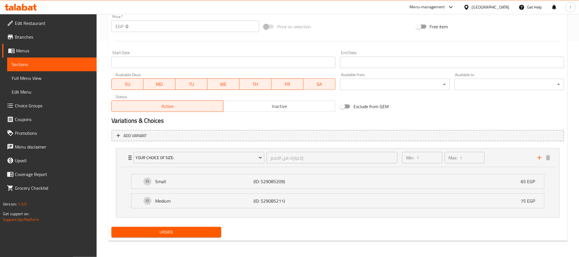
scroll to position [0, 0]
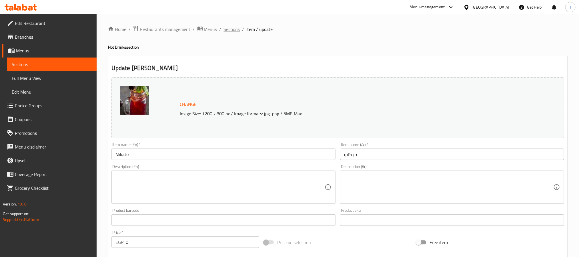
click at [234, 28] on span "Sections" at bounding box center [232, 29] width 16 height 7
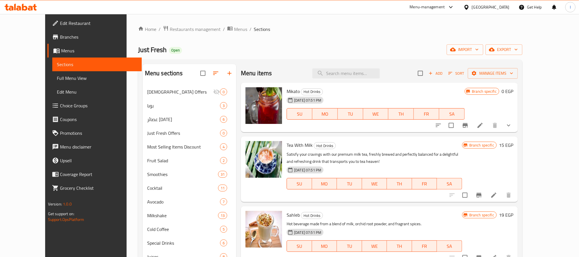
click at [274, 54] on div "Just Fresh Open import export" at bounding box center [330, 49] width 385 height 11
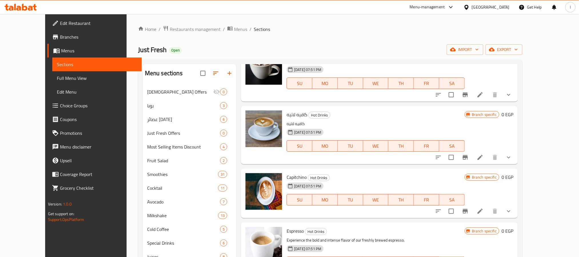
scroll to position [80, 0]
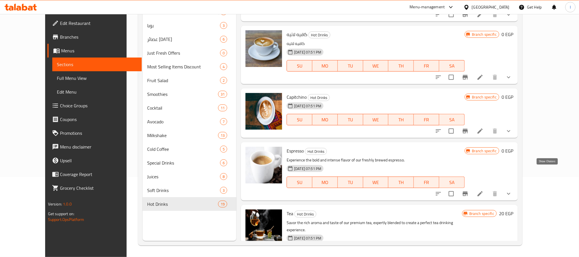
click at [513, 190] on icon "show more" at bounding box center [509, 193] width 7 height 7
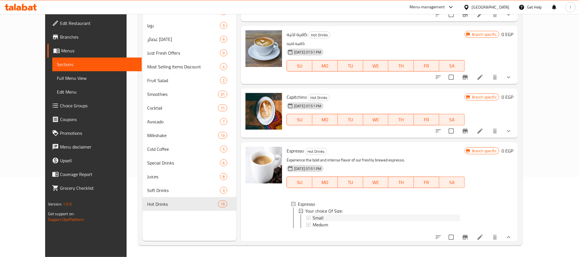
click at [319, 214] on div "Small" at bounding box center [387, 217] width 148 height 7
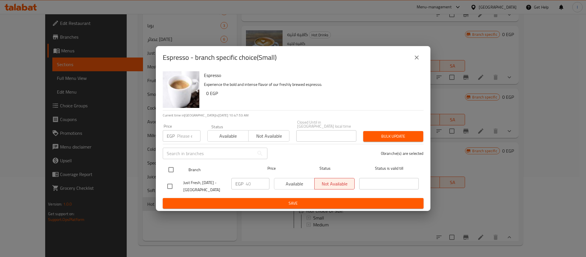
click at [170, 167] on input "checkbox" at bounding box center [171, 170] width 12 height 12
checkbox input "true"
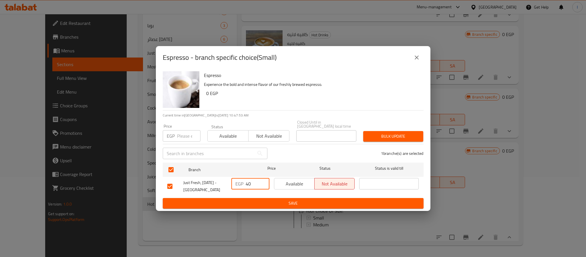
click at [252, 182] on input "40" at bounding box center [258, 183] width 24 height 11
type input "60"
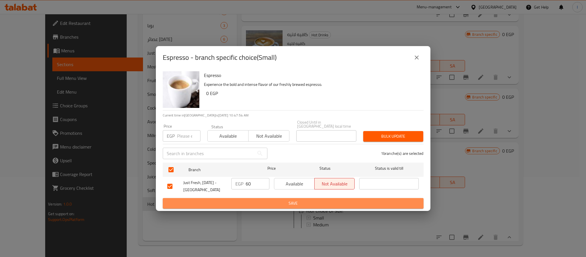
click at [265, 200] on span "Save" at bounding box center [293, 203] width 252 height 7
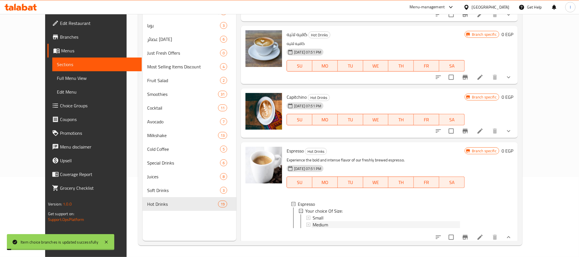
click at [313, 221] on span "Medium" at bounding box center [320, 224] width 15 height 7
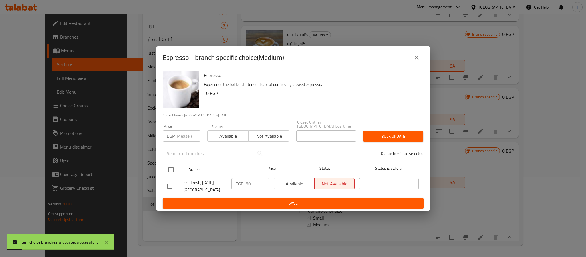
drag, startPoint x: 170, startPoint y: 170, endPoint x: 253, endPoint y: 183, distance: 84.3
click at [170, 169] on input "checkbox" at bounding box center [171, 170] width 12 height 12
checkbox input "true"
click at [255, 184] on input "50" at bounding box center [258, 183] width 24 height 11
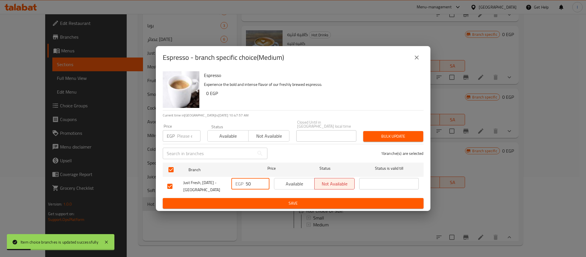
click at [255, 184] on input "50" at bounding box center [258, 183] width 24 height 11
type input "70"
click at [269, 202] on span "Save" at bounding box center [293, 203] width 252 height 7
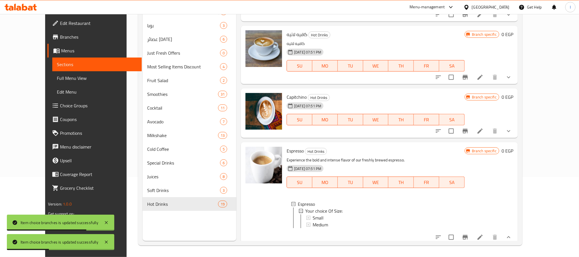
click at [288, 93] on span "Capitchino" at bounding box center [297, 97] width 20 height 9
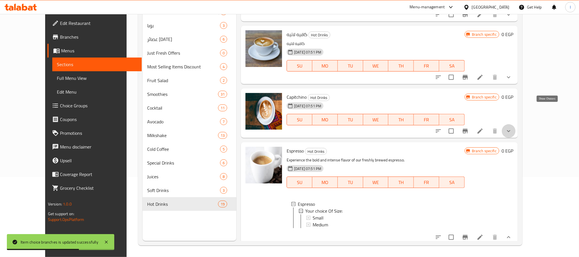
drag, startPoint x: 545, startPoint y: 109, endPoint x: 544, endPoint y: 117, distance: 7.5
click at [513, 128] on icon "show more" at bounding box center [509, 131] width 7 height 7
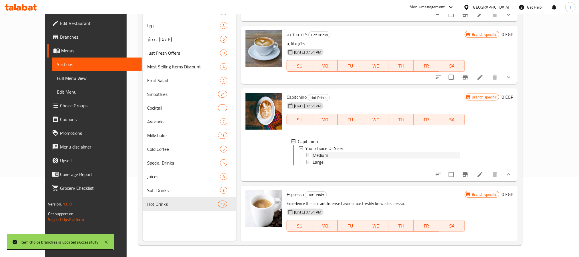
click at [315, 152] on span "Medium" at bounding box center [320, 155] width 15 height 7
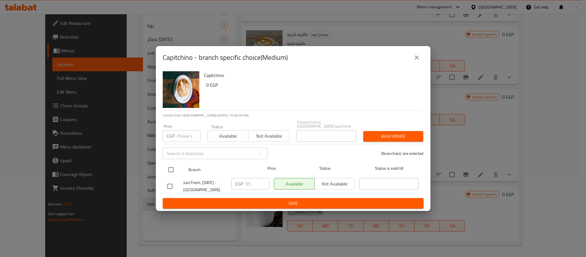
click at [170, 165] on input "checkbox" at bounding box center [171, 170] width 12 height 12
checkbox input "true"
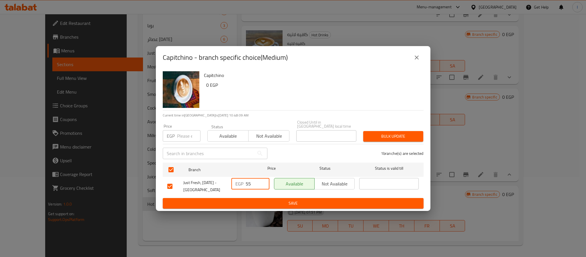
click at [251, 180] on input "55" at bounding box center [258, 183] width 24 height 11
type input "85"
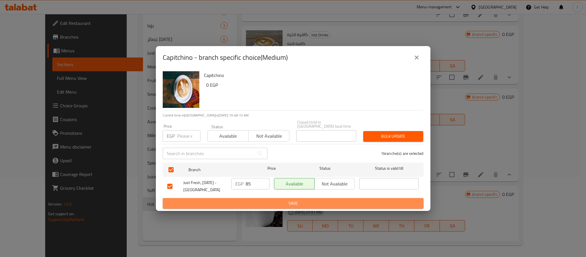
click at [257, 200] on span "Save" at bounding box center [293, 203] width 252 height 7
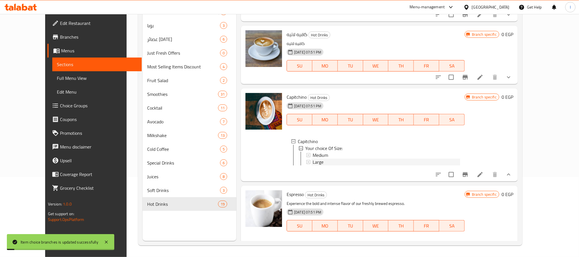
click at [327, 158] on div "Large" at bounding box center [387, 161] width 148 height 7
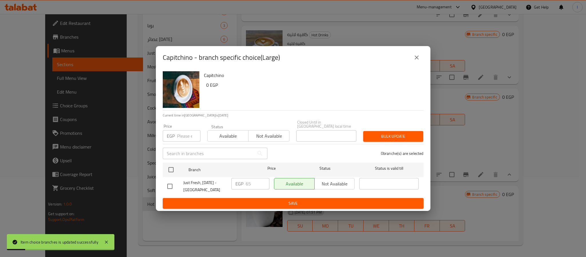
click at [170, 168] on input "checkbox" at bounding box center [171, 170] width 12 height 12
checkbox input "true"
click at [254, 182] on input "65" at bounding box center [258, 183] width 24 height 11
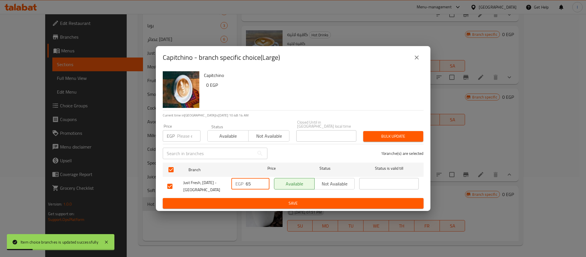
click at [254, 182] on input "65" at bounding box center [258, 183] width 24 height 11
type input "95"
click at [268, 204] on span "Save" at bounding box center [293, 203] width 252 height 7
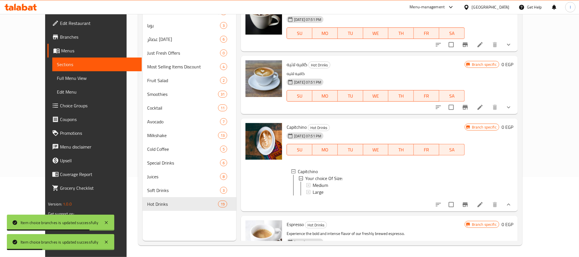
scroll to position [871, 0]
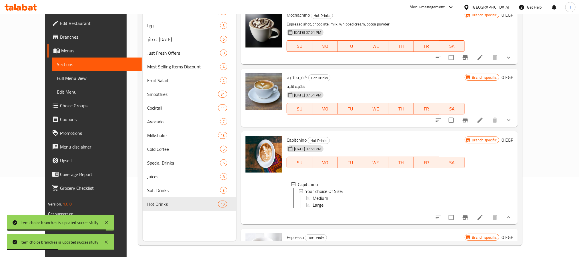
click at [516, 113] on button "show more" at bounding box center [509, 120] width 14 height 14
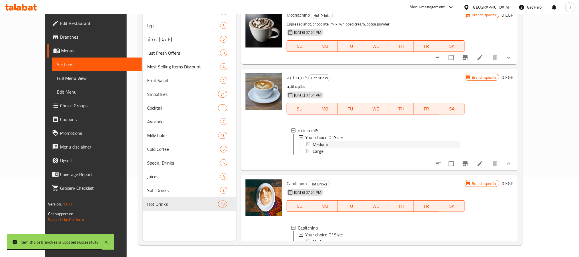
click at [315, 141] on span "Medium" at bounding box center [320, 144] width 15 height 7
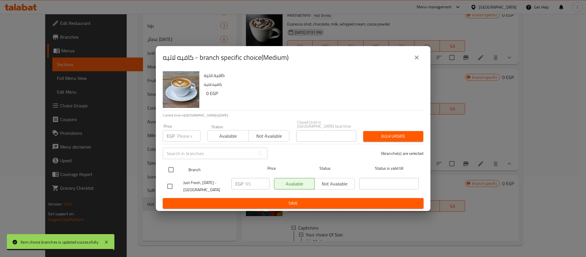
click at [171, 164] on input "checkbox" at bounding box center [171, 170] width 12 height 12
checkbox input "true"
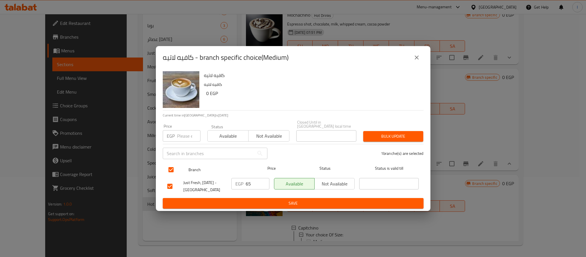
checkbox input "true"
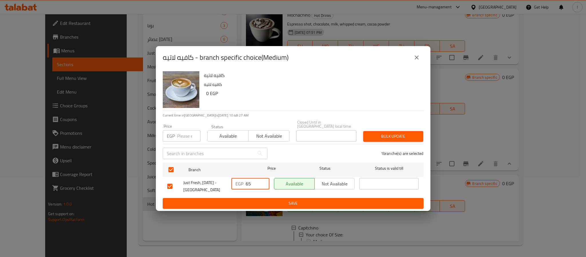
click at [256, 183] on input "65" at bounding box center [258, 183] width 24 height 11
click at [256, 182] on input "65" at bounding box center [258, 183] width 24 height 11
type input "90"
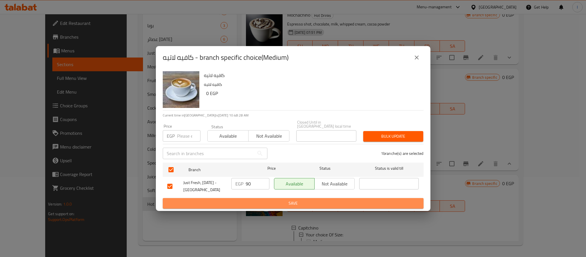
click at [257, 198] on button "Save" at bounding box center [293, 203] width 261 height 11
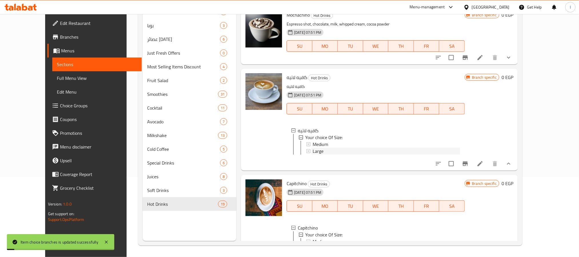
click at [313, 148] on div "Large" at bounding box center [387, 151] width 148 height 7
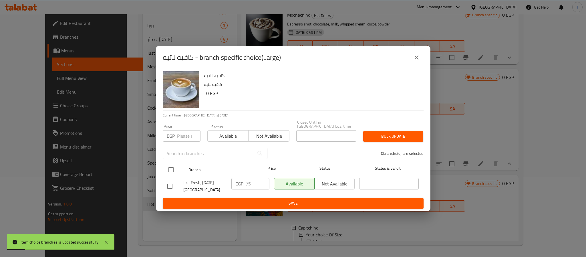
click at [167, 169] on input "checkbox" at bounding box center [171, 170] width 12 height 12
checkbox input "true"
click at [254, 180] on input "75" at bounding box center [258, 183] width 24 height 11
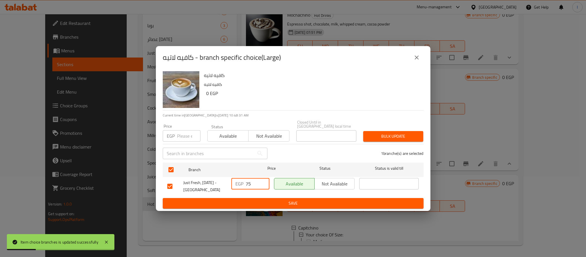
click at [254, 180] on input "75" at bounding box center [258, 183] width 24 height 11
type input "100"
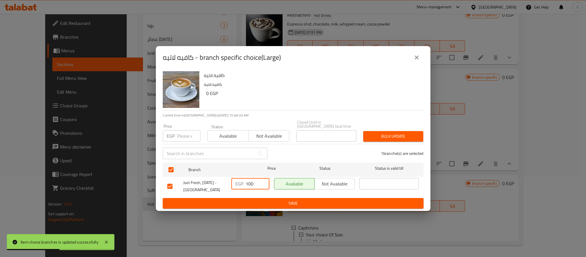
click at [260, 200] on span "Save" at bounding box center [293, 203] width 252 height 7
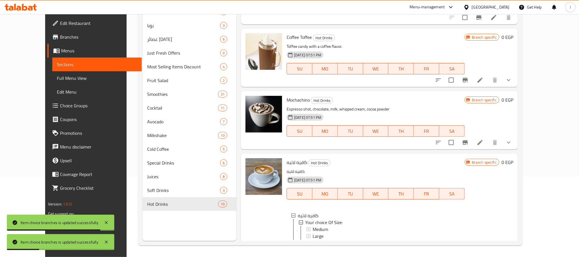
scroll to position [785, 0]
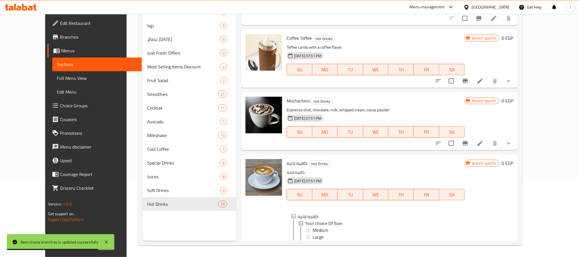
click at [513, 140] on icon "show more" at bounding box center [509, 143] width 7 height 7
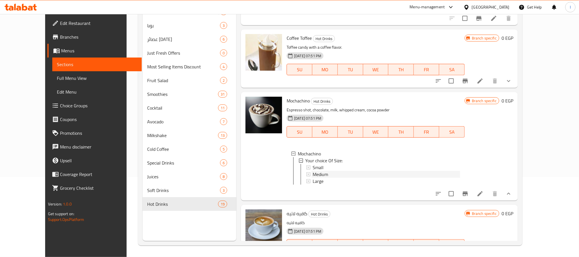
click at [313, 171] on span "Medium" at bounding box center [320, 174] width 15 height 7
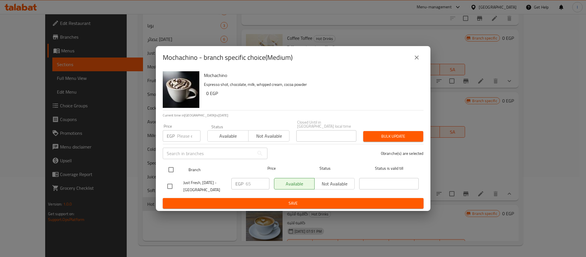
click at [167, 166] on input "checkbox" at bounding box center [171, 170] width 12 height 12
checkbox input "true"
drag, startPoint x: 419, startPoint y: 63, endPoint x: 406, endPoint y: 100, distance: 39.6
click at [419, 63] on button "close" at bounding box center [417, 58] width 14 height 14
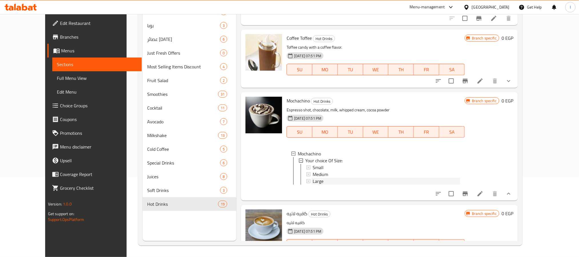
click at [333, 178] on div "Large" at bounding box center [387, 181] width 148 height 7
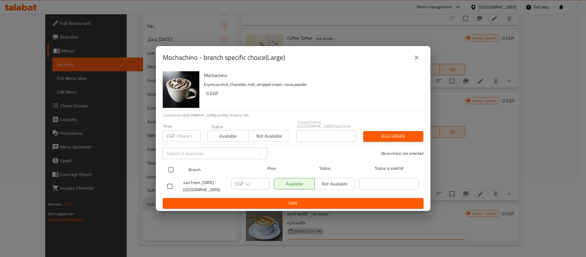
click at [172, 167] on input "checkbox" at bounding box center [171, 170] width 12 height 12
checkbox input "true"
click at [252, 183] on input "42" at bounding box center [258, 183] width 24 height 11
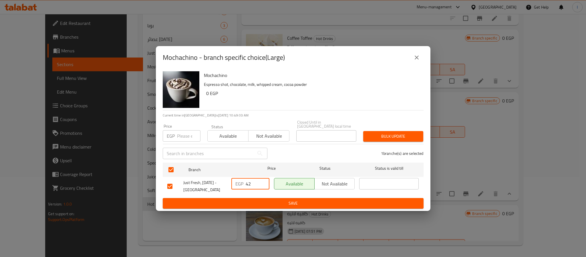
click at [252, 183] on input "42" at bounding box center [258, 183] width 24 height 11
type input "75"
click at [281, 201] on span "Save" at bounding box center [293, 203] width 252 height 7
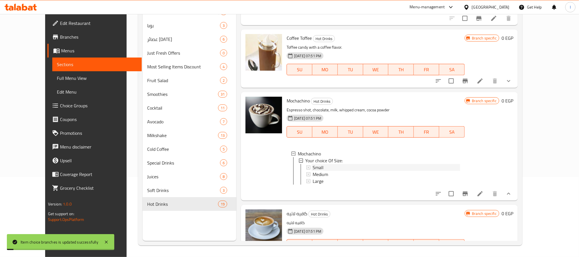
click at [314, 164] on div "Small" at bounding box center [387, 167] width 148 height 7
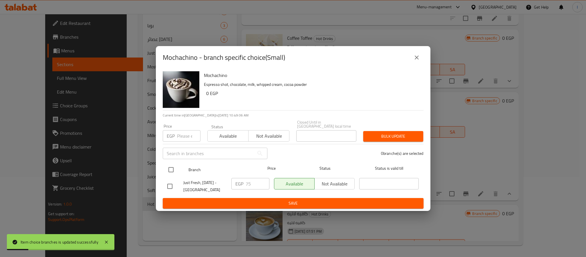
click at [171, 168] on input "checkbox" at bounding box center [171, 170] width 12 height 12
checkbox input "true"
click at [342, 181] on span "Not available" at bounding box center [335, 184] width 36 height 8
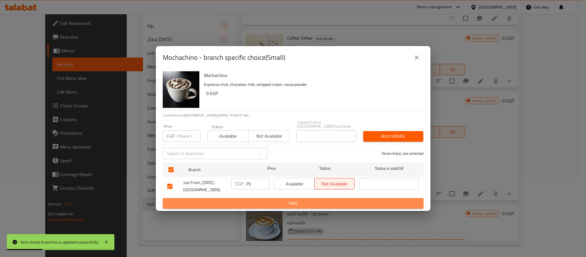
click at [340, 200] on span "Save" at bounding box center [293, 203] width 252 height 7
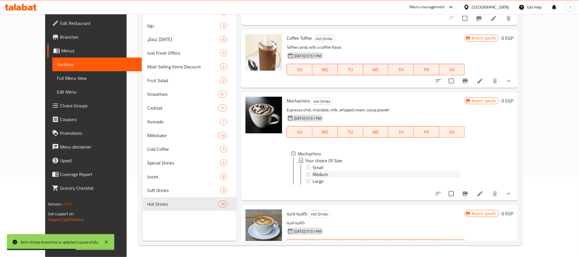
click at [313, 171] on span "Medium" at bounding box center [320, 174] width 15 height 7
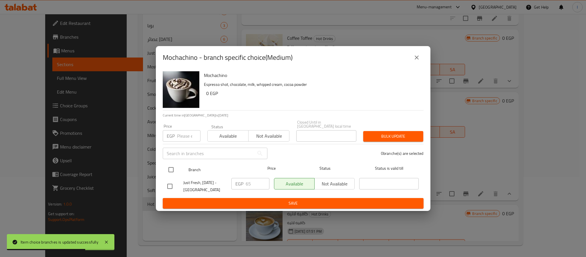
click at [169, 169] on input "checkbox" at bounding box center [171, 170] width 12 height 12
checkbox input "true"
click at [251, 182] on input "65" at bounding box center [258, 183] width 24 height 11
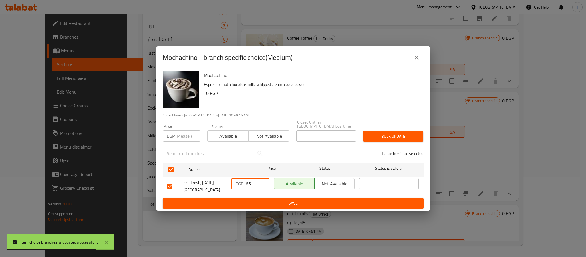
click at [251, 182] on input "65" at bounding box center [258, 183] width 24 height 11
type input "95"
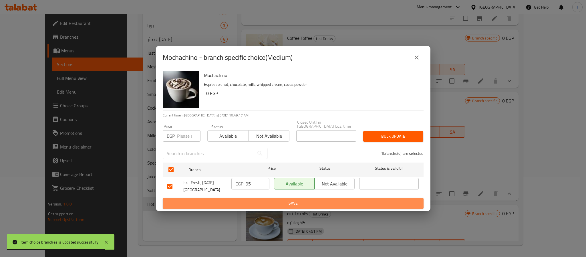
click at [258, 201] on span "Save" at bounding box center [293, 203] width 252 height 7
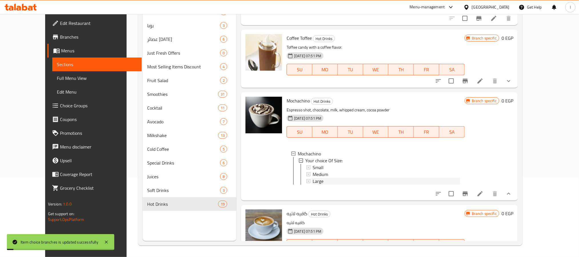
click at [314, 178] on div "Large" at bounding box center [387, 181] width 148 height 7
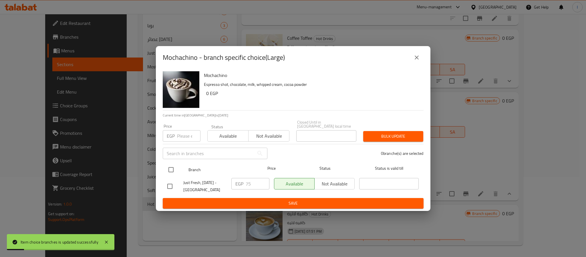
click at [172, 167] on input "checkbox" at bounding box center [171, 170] width 12 height 12
checkbox input "true"
click at [251, 178] on input "75" at bounding box center [258, 183] width 24 height 11
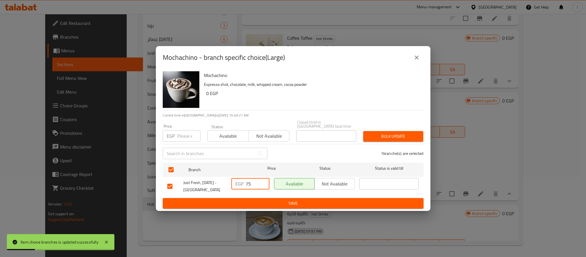
click at [252, 180] on input "75" at bounding box center [258, 183] width 24 height 11
type input "105"
click at [281, 195] on ul "Branch Price Status Status is valid till Just Fresh, 6th of October - Mountain …" at bounding box center [293, 179] width 261 height 38
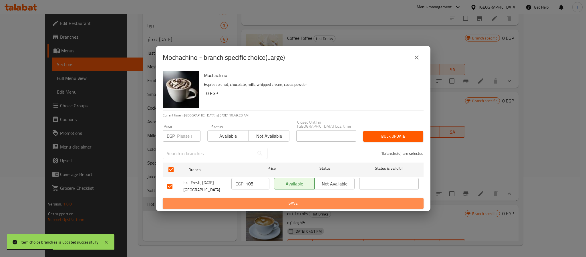
click at [289, 200] on span "Save" at bounding box center [293, 203] width 252 height 7
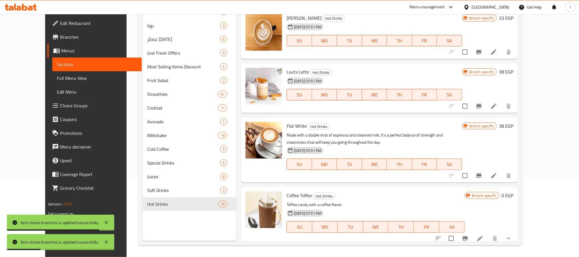
scroll to position [614, 0]
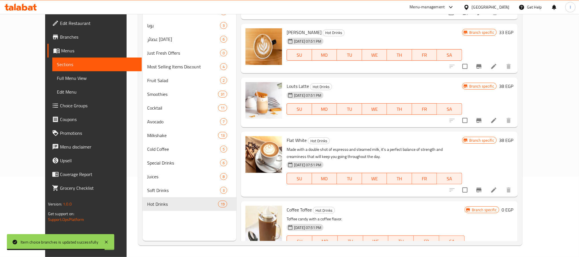
click at [497, 187] on icon at bounding box center [494, 189] width 5 height 5
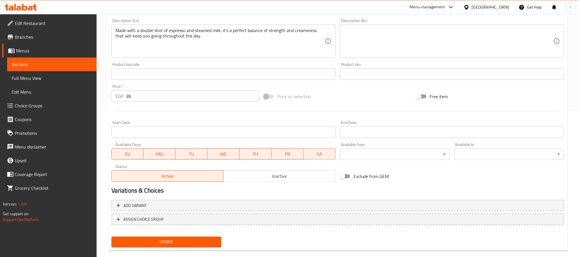
scroll to position [155, 0]
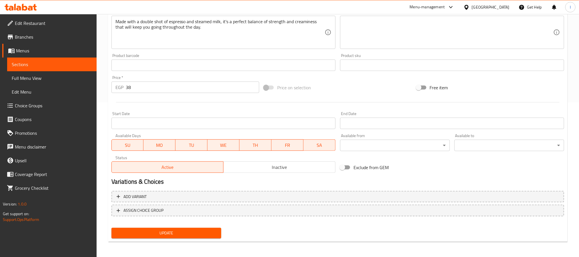
click at [175, 89] on input "38" at bounding box center [193, 87] width 134 height 11
click at [175, 89] on input "380" at bounding box center [193, 87] width 134 height 11
type input "0"
click at [355, 93] on div "Price on selection" at bounding box center [338, 87] width 152 height 15
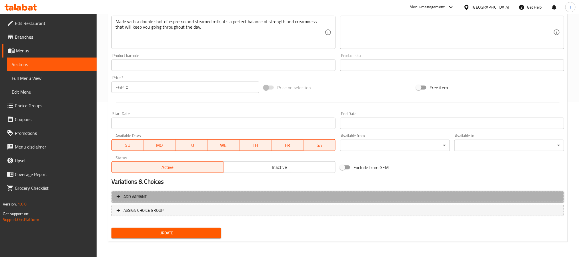
click at [368, 191] on button "Add variant" at bounding box center [338, 197] width 453 height 12
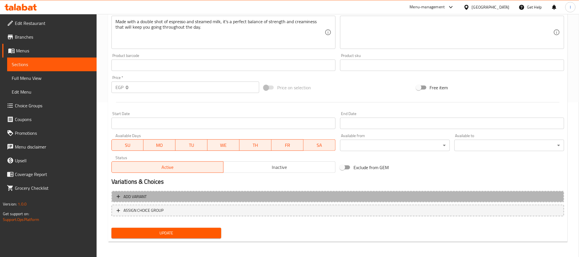
scroll to position [152, 0]
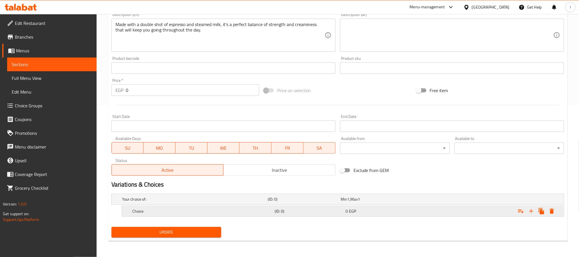
click at [527, 209] on button "Expand" at bounding box center [532, 211] width 10 height 10
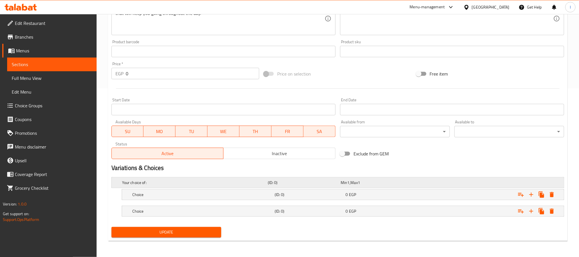
click at [219, 187] on div "Your choice of: (ID: 0) Min 1 , Max 1" at bounding box center [340, 182] width 438 height 13
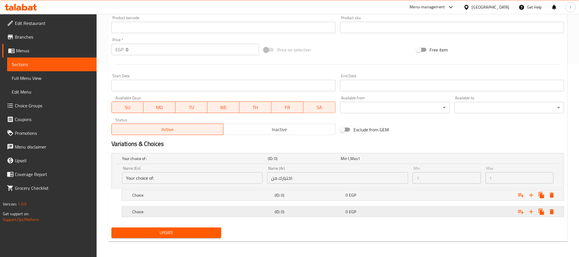
scroll to position [193, 0]
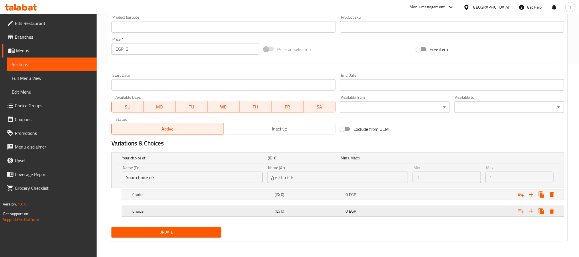
click at [206, 161] on h5 "Choice" at bounding box center [194, 158] width 144 height 6
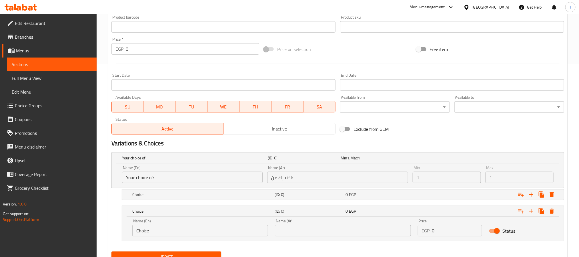
click at [168, 179] on input "Your choice of:" at bounding box center [192, 177] width 141 height 11
drag, startPoint x: 151, startPoint y: 186, endPoint x: 152, endPoint y: 190, distance: 3.8
click at [152, 186] on div "Name (En) Your choice of: Name (En) Name (Ar) اختيارك من: Name (Ar) Min 1 Min M…" at bounding box center [338, 175] width 452 height 24
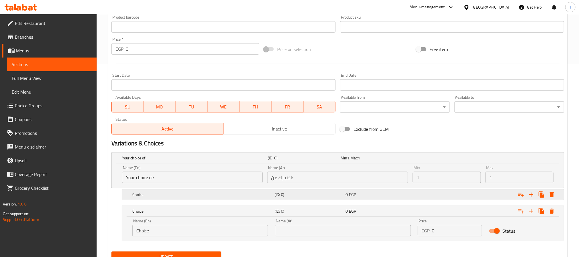
click at [152, 161] on h5 "Choice" at bounding box center [194, 158] width 144 height 6
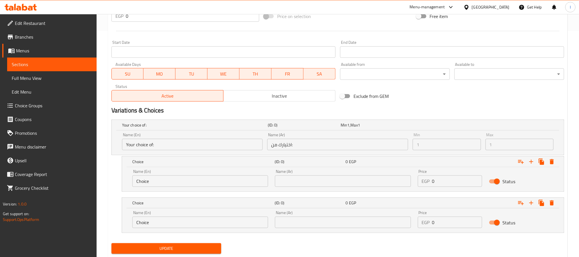
scroll to position [236, 0]
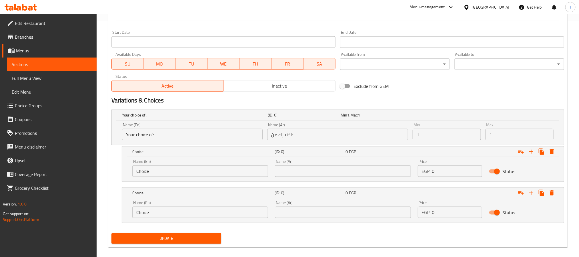
click at [187, 174] on input "Choice" at bounding box center [200, 170] width 136 height 11
type input "Medium"
click at [168, 213] on input "Choice" at bounding box center [200, 211] width 136 height 11
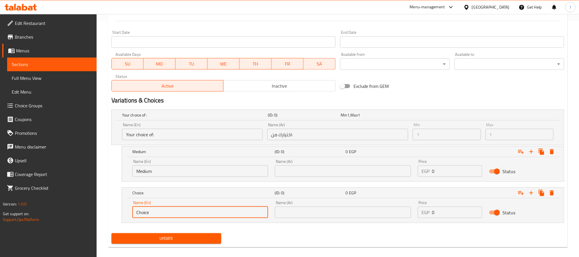
click at [168, 213] on input "Choice" at bounding box center [200, 211] width 136 height 11
type input "Large"
click at [314, 172] on input "text" at bounding box center [343, 170] width 136 height 11
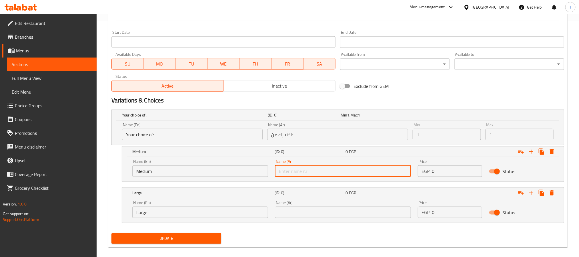
type input "وسط"
click at [351, 215] on input "text" at bounding box center [343, 211] width 136 height 11
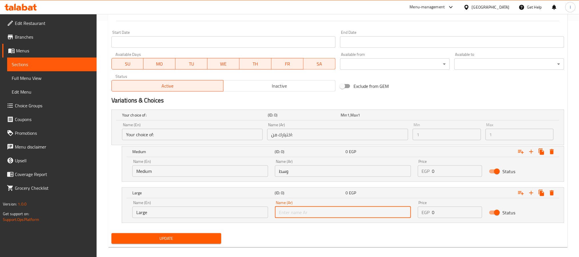
type input "كبير"
click at [463, 172] on input "0" at bounding box center [457, 170] width 50 height 11
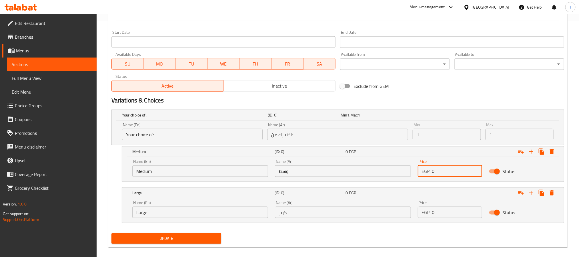
click at [463, 172] on input "0" at bounding box center [457, 170] width 50 height 11
type input "95"
click at [446, 211] on input "0" at bounding box center [457, 211] width 50 height 11
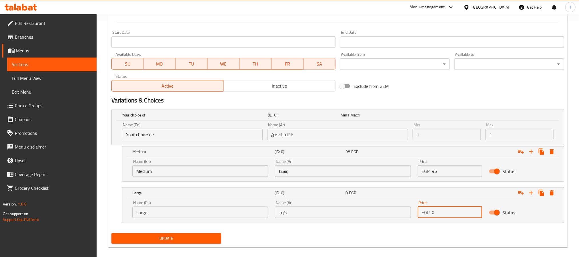
click at [446, 211] on input "0" at bounding box center [457, 211] width 50 height 11
type input "100"
click at [212, 239] on span "Update" at bounding box center [166, 238] width 101 height 7
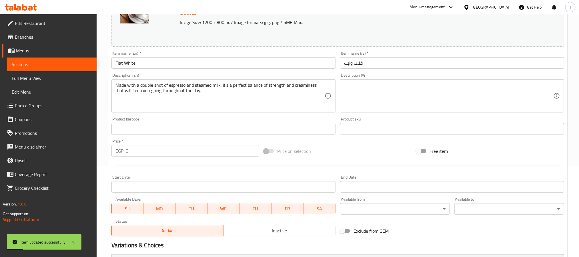
scroll to position [0, 0]
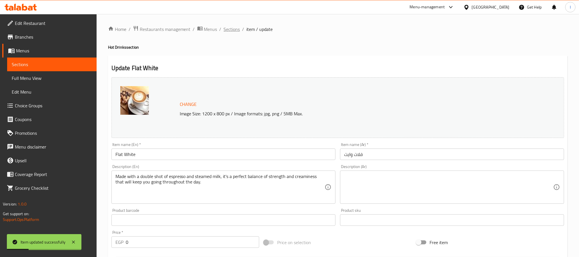
click at [225, 28] on span "Sections" at bounding box center [232, 29] width 16 height 7
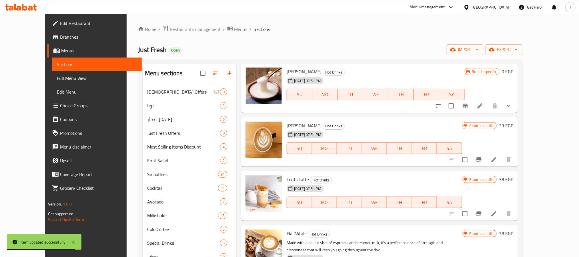
scroll to position [643, 0]
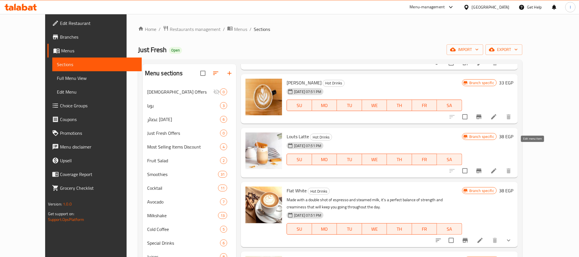
click at [498, 167] on icon at bounding box center [494, 170] width 7 height 7
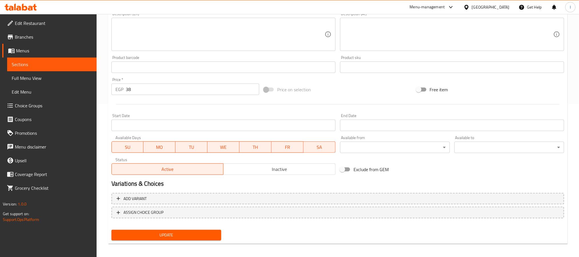
scroll to position [155, 0]
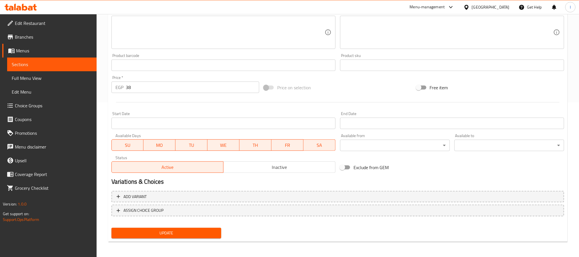
click at [138, 84] on input "38" at bounding box center [193, 87] width 134 height 11
type input "0"
click at [331, 95] on div at bounding box center [338, 102] width 458 height 14
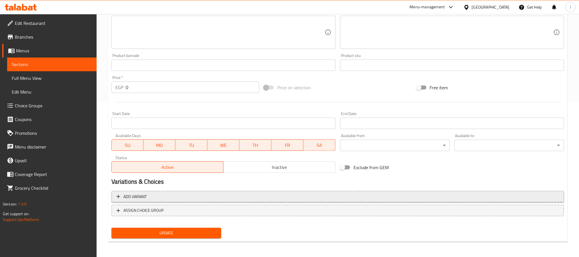
click at [304, 198] on span "Add variant" at bounding box center [338, 196] width 443 height 7
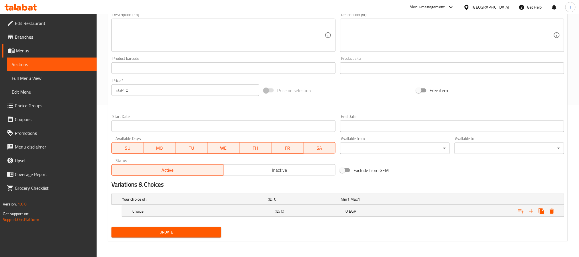
scroll to position [152, 0]
click at [529, 211] on icon "Expand" at bounding box center [531, 211] width 7 height 7
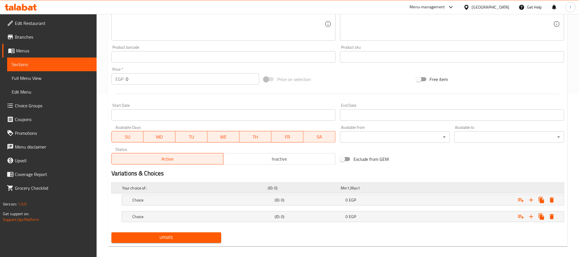
scroll to position [169, 0]
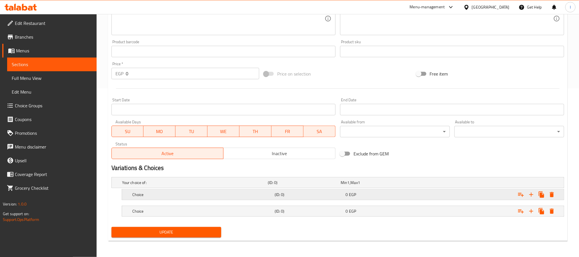
click at [220, 185] on h5 "Choice" at bounding box center [194, 183] width 144 height 6
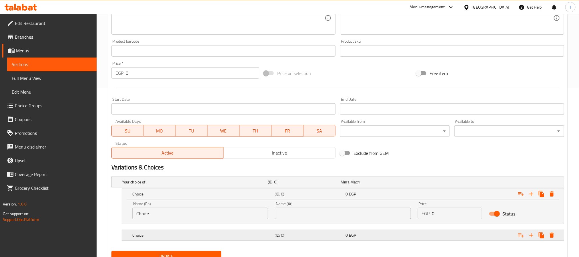
click at [215, 185] on h5 "Choice" at bounding box center [194, 182] width 144 height 6
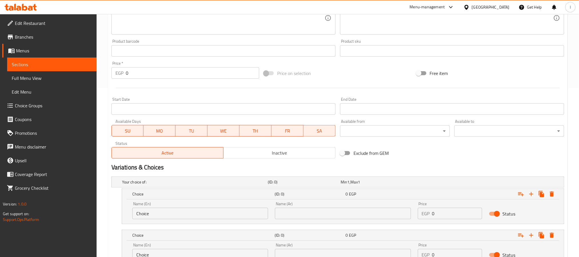
click at [204, 216] on input "Choice" at bounding box center [200, 213] width 136 height 11
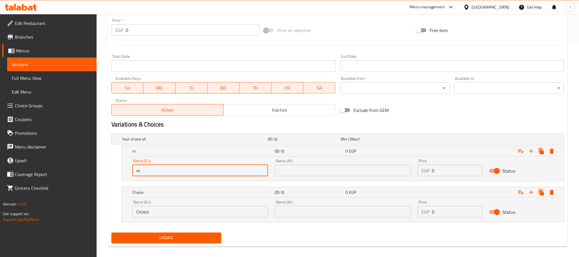
type input "Medium"
click at [196, 210] on input "Choice" at bounding box center [200, 211] width 136 height 11
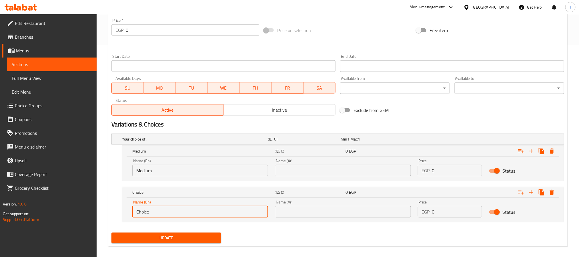
click at [196, 210] on input "Choice" at bounding box center [200, 211] width 136 height 11
type input "Large"
click at [331, 175] on input "text" at bounding box center [343, 170] width 136 height 11
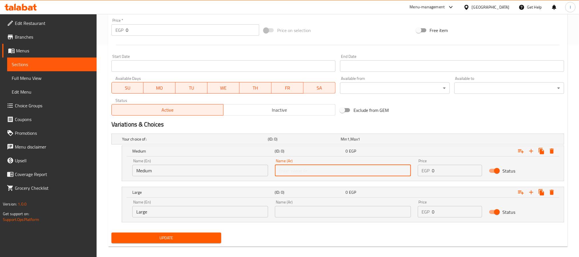
type input "وسط"
click at [318, 213] on input "text" at bounding box center [343, 211] width 136 height 11
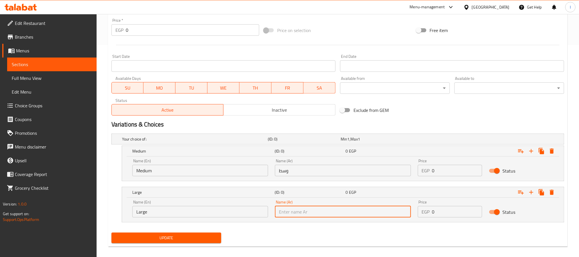
type input "كبير"
click at [458, 173] on input "0" at bounding box center [457, 170] width 50 height 11
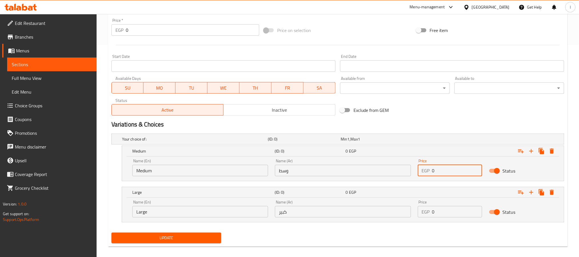
click at [458, 173] on input "0" at bounding box center [457, 170] width 50 height 11
type input "95"
click at [445, 211] on input "0" at bounding box center [457, 211] width 50 height 11
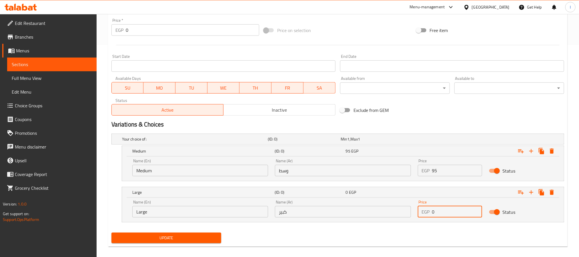
click at [445, 211] on input "0" at bounding box center [457, 211] width 50 height 11
type input "100"
drag, startPoint x: 212, startPoint y: 237, endPoint x: 226, endPoint y: 245, distance: 16.4
click at [211, 237] on span "Update" at bounding box center [166, 237] width 101 height 7
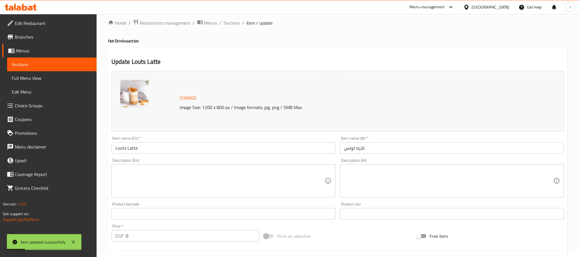
scroll to position [0, 0]
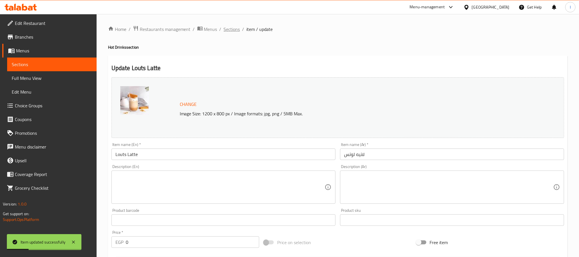
click at [235, 31] on span "Sections" at bounding box center [232, 29] width 16 height 7
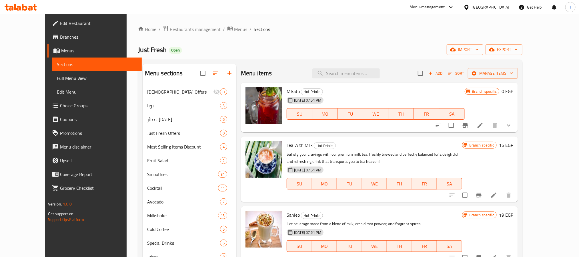
click at [287, 55] on div "Just Fresh Open import export" at bounding box center [330, 49] width 385 height 11
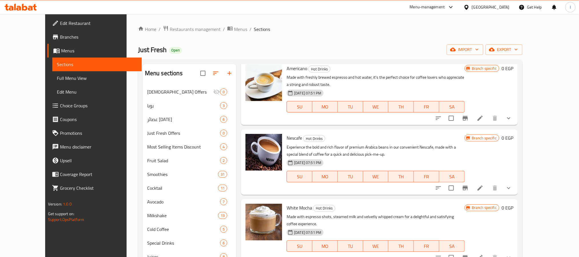
scroll to position [3, 0]
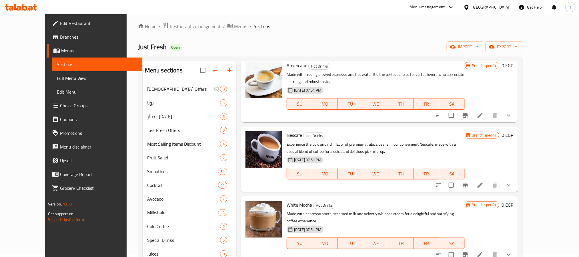
click at [513, 251] on icon "show more" at bounding box center [509, 254] width 7 height 7
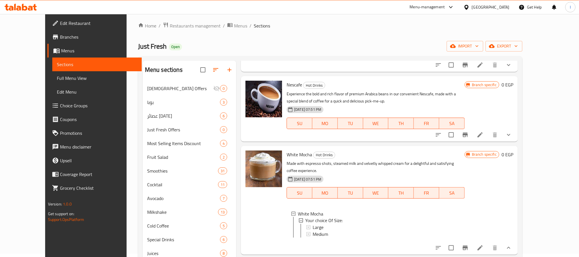
scroll to position [0, 0]
click at [319, 225] on div "Large" at bounding box center [387, 228] width 148 height 7
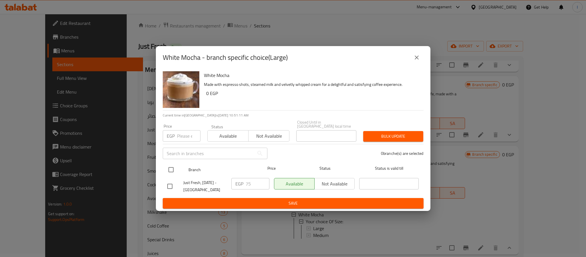
click at [174, 166] on input "checkbox" at bounding box center [171, 170] width 12 height 12
checkbox input "true"
click at [250, 184] on input "75" at bounding box center [258, 183] width 24 height 11
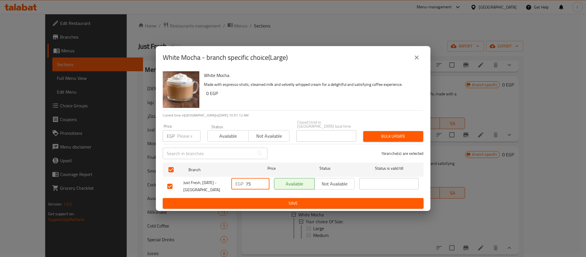
click at [250, 184] on input "75" at bounding box center [258, 183] width 24 height 11
type input "105"
click at [249, 201] on span "Save" at bounding box center [293, 203] width 252 height 7
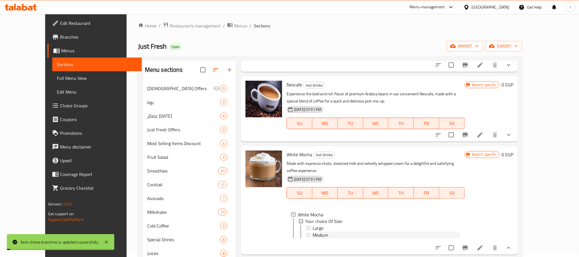
click at [313, 232] on span "Medium" at bounding box center [320, 235] width 15 height 7
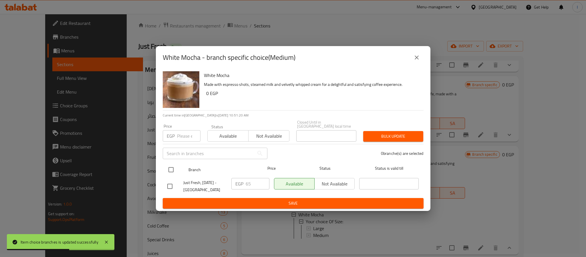
click at [173, 169] on input "checkbox" at bounding box center [171, 170] width 12 height 12
checkbox input "true"
click at [257, 183] on input "65" at bounding box center [258, 183] width 24 height 11
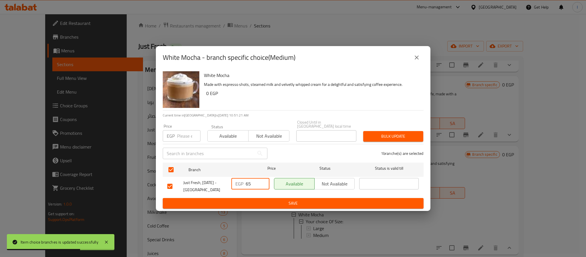
click at [257, 183] on input "65" at bounding box center [258, 183] width 24 height 11
click at [256, 183] on input "65" at bounding box center [258, 183] width 24 height 11
type input "95"
click at [269, 204] on span "Save" at bounding box center [293, 203] width 252 height 7
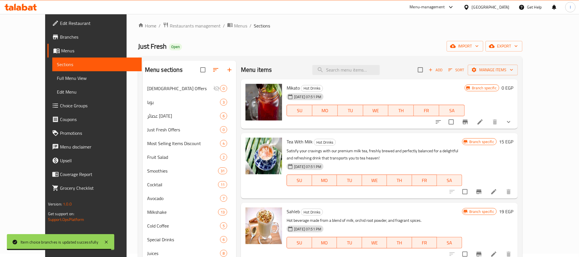
scroll to position [263, 0]
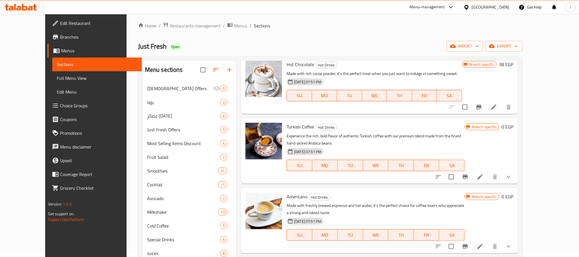
click at [513, 243] on icon "show more" at bounding box center [509, 246] width 7 height 7
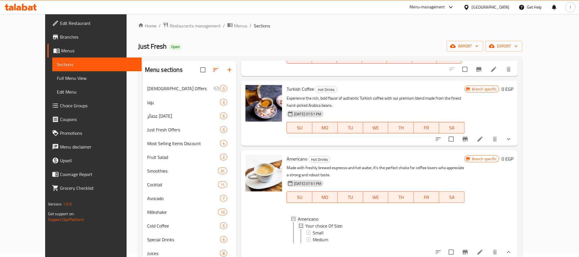
scroll to position [306, 0]
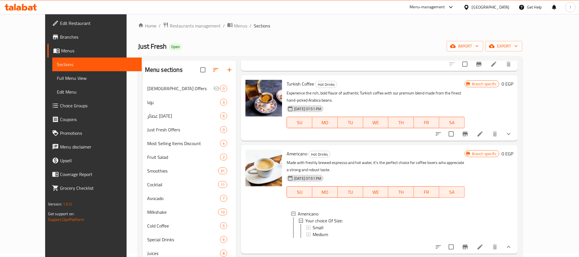
click at [287, 38] on div "Home / Restaurants management / Menus / Sections Just Fresh Open import export …" at bounding box center [330, 172] width 385 height 300
click at [320, 224] on div "Small" at bounding box center [387, 227] width 148 height 7
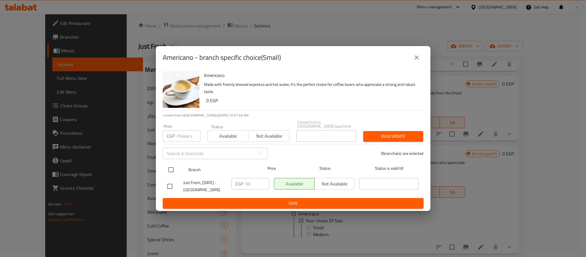
click at [170, 168] on input "checkbox" at bounding box center [171, 170] width 12 height 12
checkbox input "true"
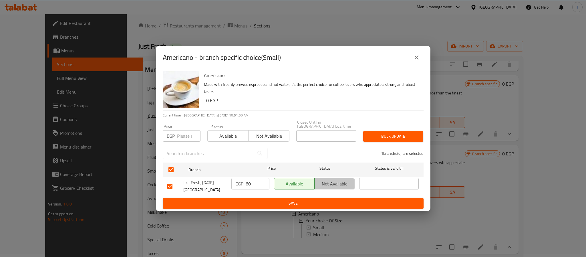
click at [323, 180] on span "Not available" at bounding box center [335, 184] width 36 height 8
click at [325, 202] on span "Save" at bounding box center [293, 203] width 252 height 7
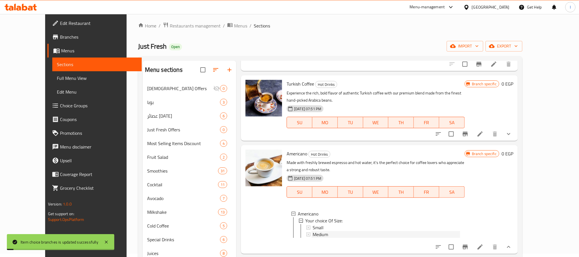
click at [314, 231] on span "Medium" at bounding box center [320, 234] width 15 height 7
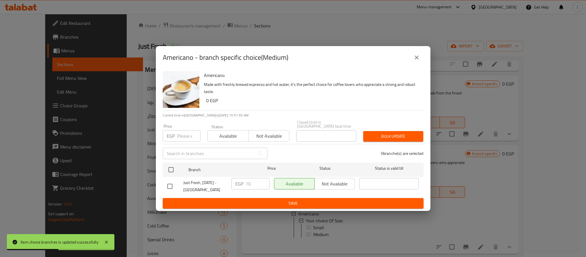
click at [419, 59] on icon "close" at bounding box center [416, 57] width 7 height 7
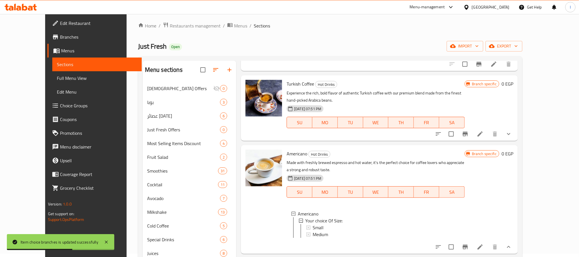
scroll to position [1, 0]
click at [472, 240] on button "Branch-specific-item" at bounding box center [466, 247] width 14 height 14
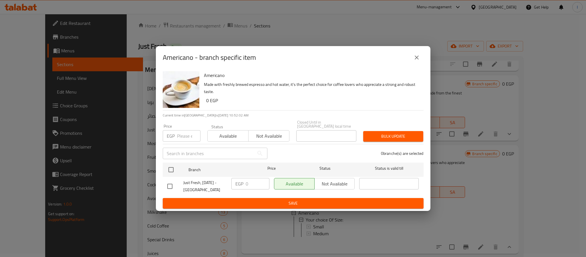
click at [414, 57] on icon "close" at bounding box center [416, 57] width 7 height 7
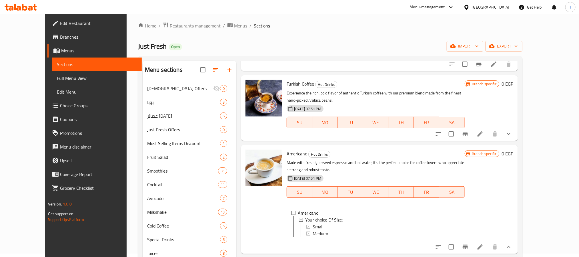
click at [313, 230] on span "Medium" at bounding box center [320, 233] width 15 height 7
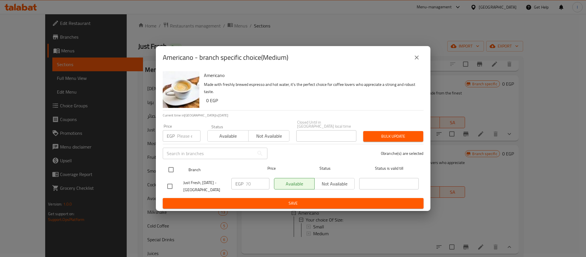
click at [171, 166] on input "checkbox" at bounding box center [171, 170] width 12 height 12
checkbox input "true"
click at [336, 184] on span "Not available" at bounding box center [335, 184] width 36 height 8
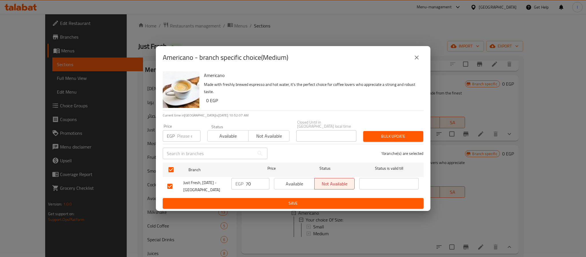
click at [337, 200] on span "Save" at bounding box center [293, 203] width 252 height 7
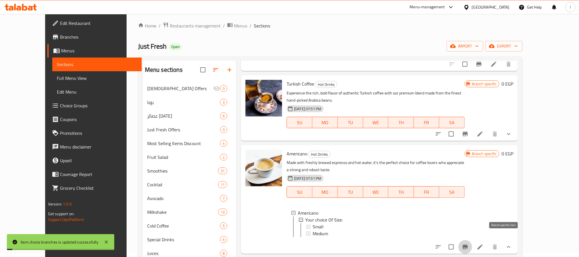
click at [469, 243] on icon "Branch-specific-item" at bounding box center [465, 246] width 7 height 7
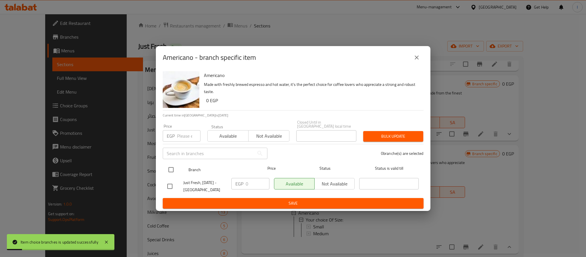
click at [172, 168] on input "checkbox" at bounding box center [171, 170] width 12 height 12
checkbox input "true"
click at [253, 180] on input "0" at bounding box center [258, 183] width 24 height 11
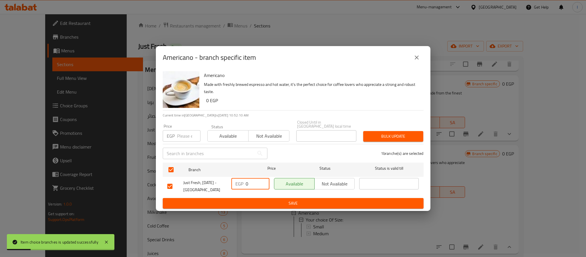
click at [253, 180] on input "0" at bounding box center [258, 183] width 24 height 11
type input "70"
click at [256, 202] on span "Save" at bounding box center [293, 203] width 252 height 7
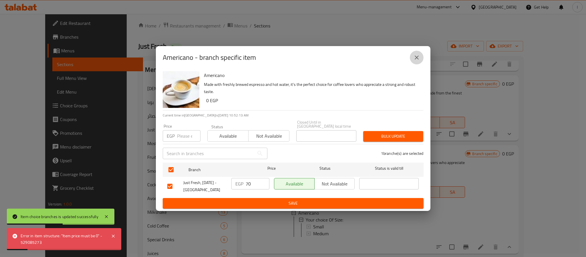
click at [420, 58] on icon "close" at bounding box center [416, 57] width 7 height 7
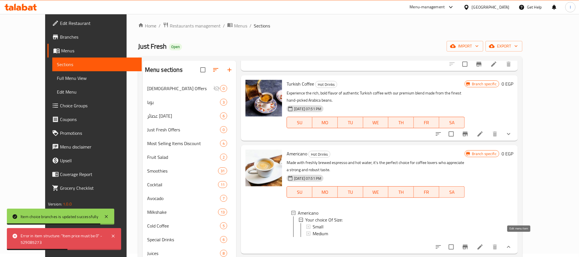
click at [484, 243] on icon at bounding box center [480, 246] width 7 height 7
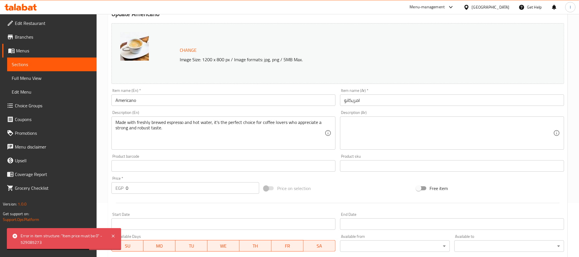
scroll to position [129, 0]
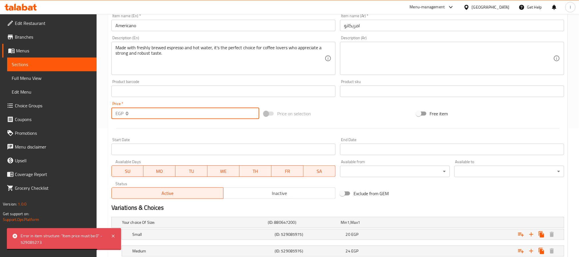
click at [166, 118] on input "0" at bounding box center [193, 113] width 134 height 11
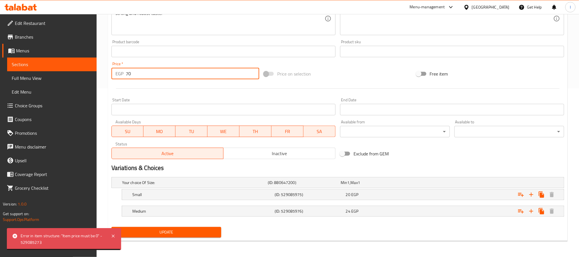
type input "70"
click at [214, 234] on span "Update" at bounding box center [166, 232] width 101 height 7
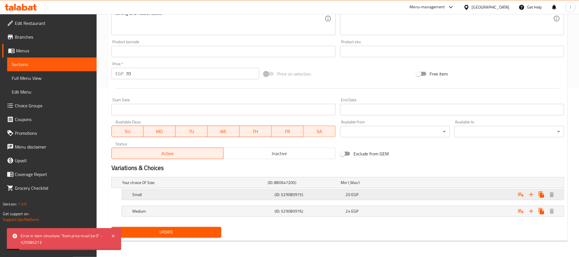
click at [397, 186] on div "20 EGP" at bounding box center [376, 182] width 73 height 8
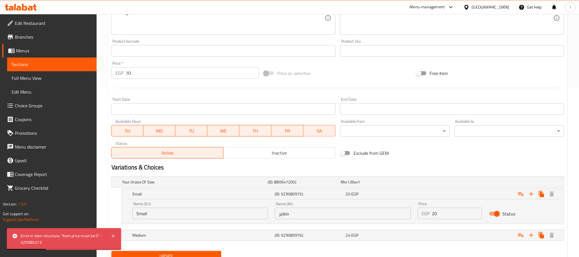
click at [456, 214] on input "20" at bounding box center [457, 213] width 50 height 11
type input "0"
click at [423, 183] on div "Expand" at bounding box center [486, 182] width 146 height 2
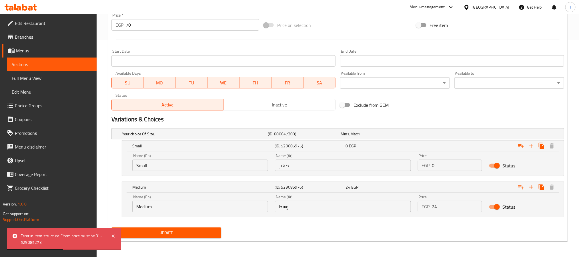
scroll to position [218, 0]
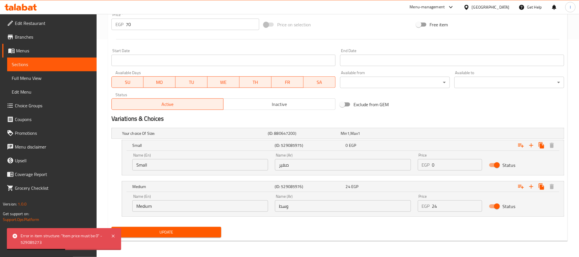
click at [448, 208] on input "24" at bounding box center [457, 205] width 50 height 11
click at [204, 235] on span "Update" at bounding box center [166, 232] width 101 height 7
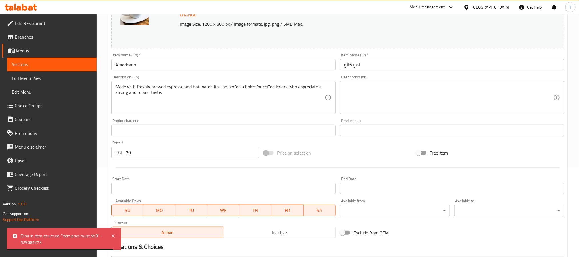
scroll to position [47, 0]
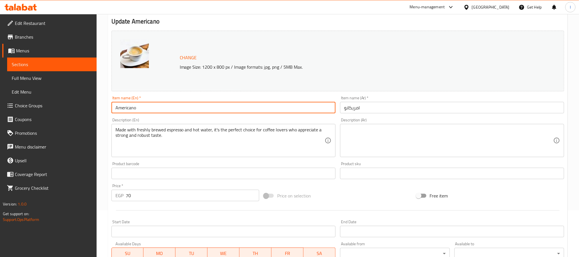
click at [176, 107] on input "Americano" at bounding box center [224, 107] width 224 height 11
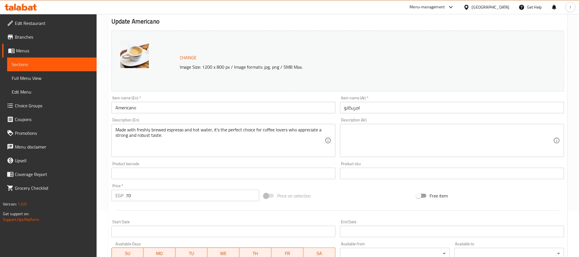
drag, startPoint x: 219, startPoint y: 27, endPoint x: 232, endPoint y: 49, distance: 26.1
click at [219, 27] on div "Update Americano Change Image Size: 1200 x 800 px / Image formats: jpg, png / 5…" at bounding box center [338, 210] width 460 height 403
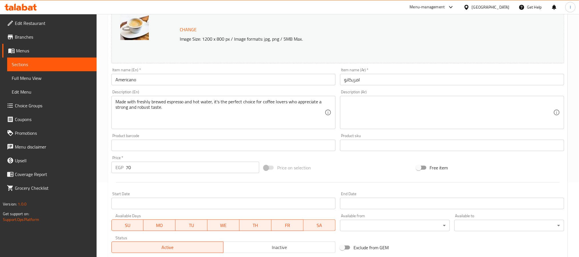
scroll to position [90, 0]
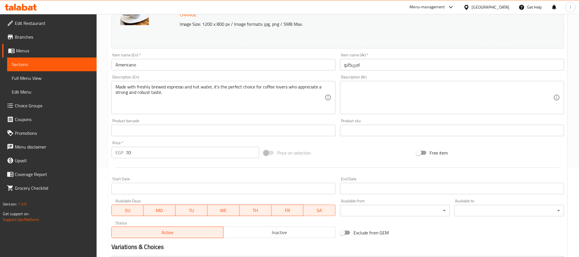
type input "24"
type input "20"
click at [193, 152] on input "70" at bounding box center [193, 152] width 134 height 11
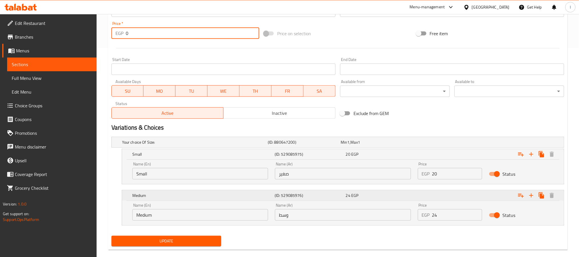
scroll to position [218, 0]
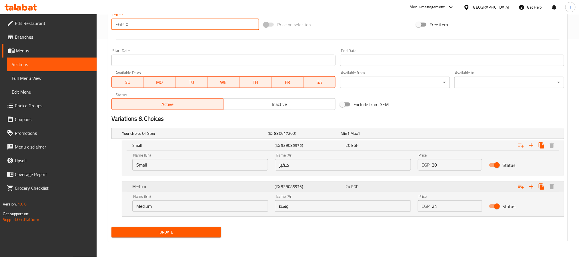
type input "0"
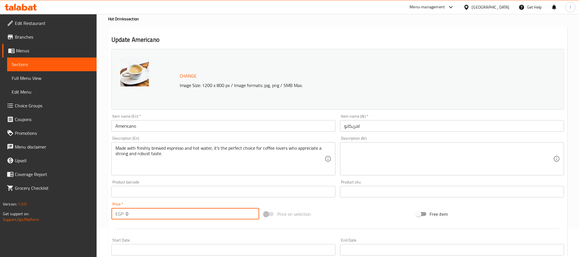
scroll to position [0, 0]
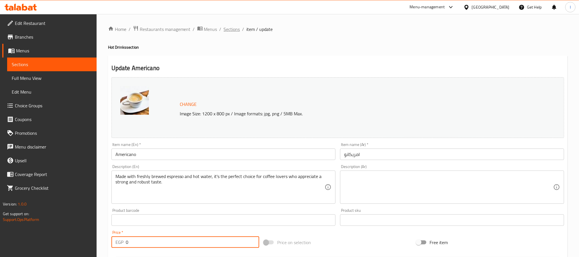
click at [232, 33] on span "Sections" at bounding box center [232, 29] width 16 height 7
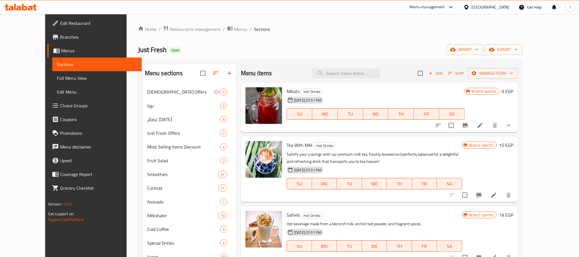
scroll to position [263, 0]
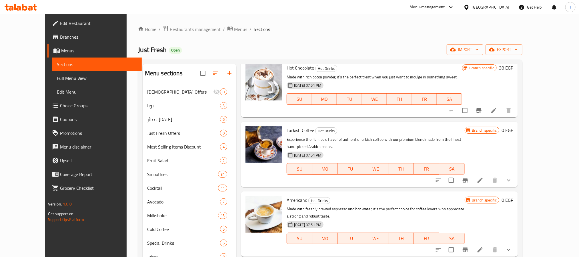
click at [516, 243] on button "show more" at bounding box center [509, 250] width 14 height 14
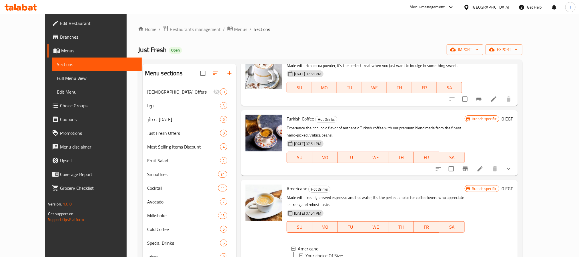
scroll to position [306, 0]
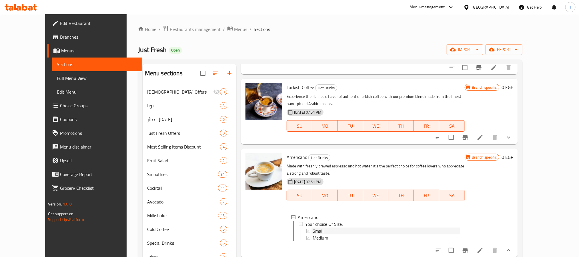
click at [328, 227] on div "Small" at bounding box center [387, 230] width 148 height 7
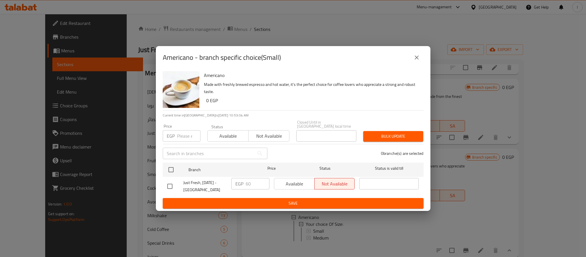
click at [414, 61] on icon "close" at bounding box center [416, 57] width 7 height 7
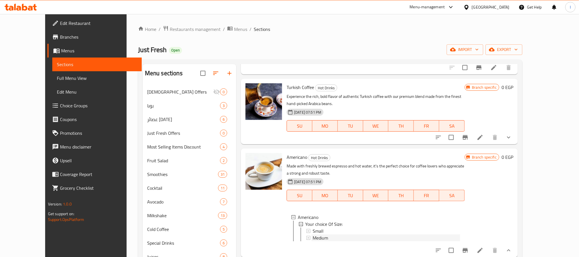
click at [330, 234] on div "Medium" at bounding box center [387, 237] width 148 height 7
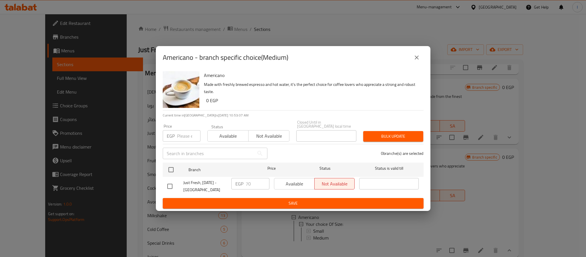
click at [418, 57] on icon "close" at bounding box center [416, 57] width 7 height 7
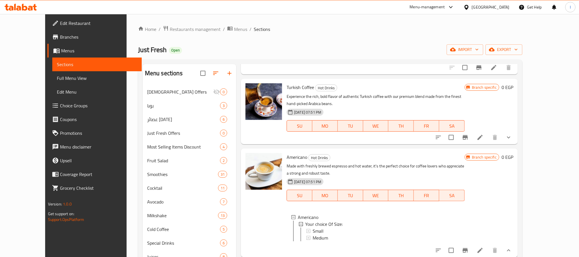
click at [291, 54] on div "Just Fresh Open import export" at bounding box center [330, 49] width 385 height 11
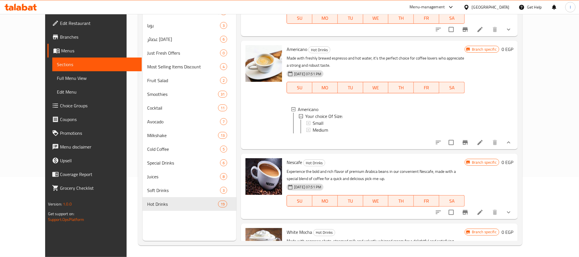
scroll to position [349, 0]
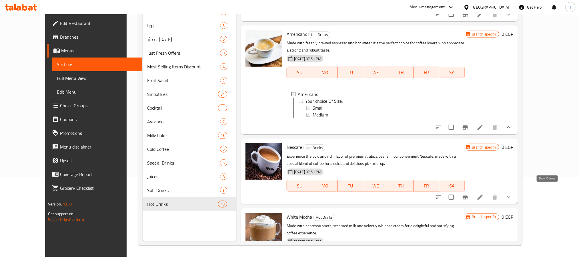
click at [513, 194] on icon "show more" at bounding box center [509, 197] width 7 height 7
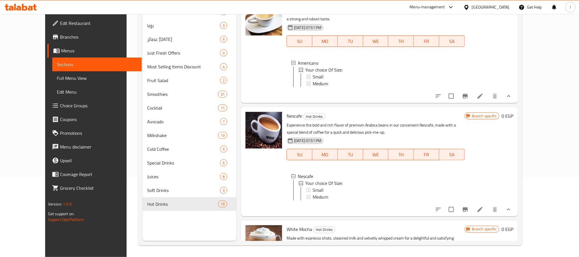
scroll to position [392, 0]
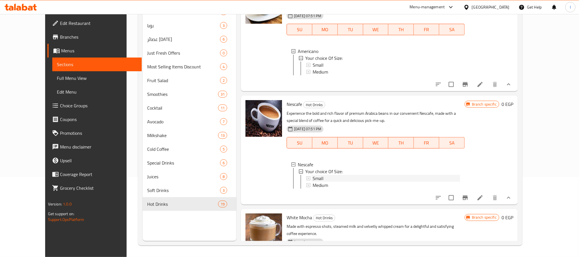
click at [318, 175] on div "Small" at bounding box center [387, 178] width 148 height 7
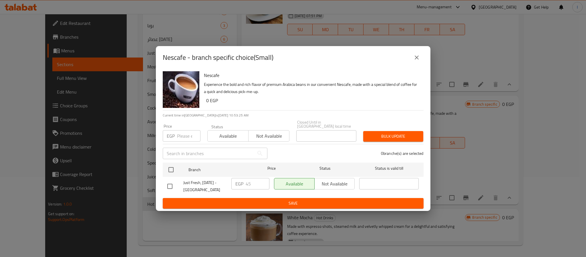
click at [237, 84] on p "Experience the bold and rich flavor of premium Arabica beans in our convenient …" at bounding box center [311, 88] width 215 height 14
click at [416, 59] on icon "close" at bounding box center [417, 57] width 4 height 4
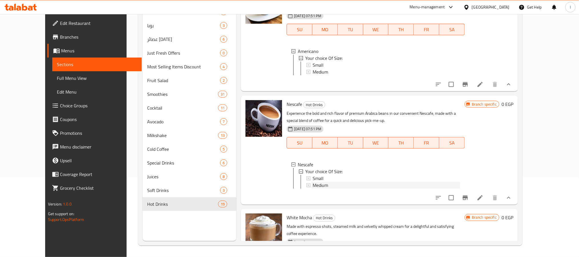
click at [316, 182] on span "Medium" at bounding box center [320, 185] width 15 height 7
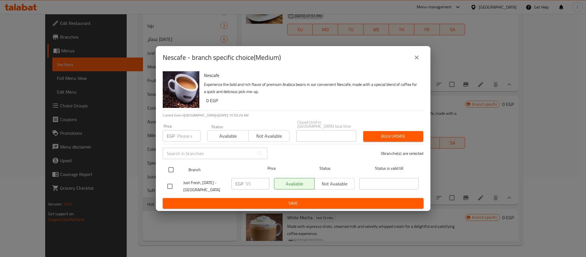
click at [171, 165] on input "checkbox" at bounding box center [171, 170] width 12 height 12
checkbox input "true"
click at [251, 180] on input "55" at bounding box center [258, 183] width 24 height 11
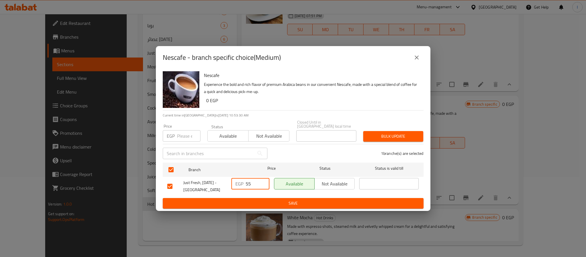
click at [251, 180] on input "55" at bounding box center [258, 183] width 24 height 11
type input "70"
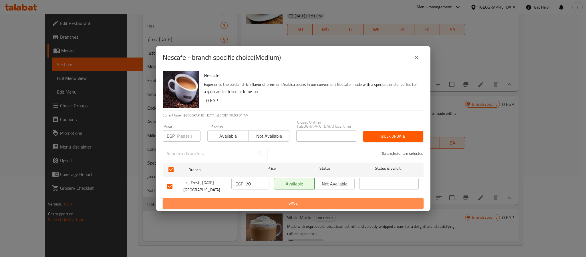
click at [259, 205] on button "Save" at bounding box center [293, 203] width 261 height 11
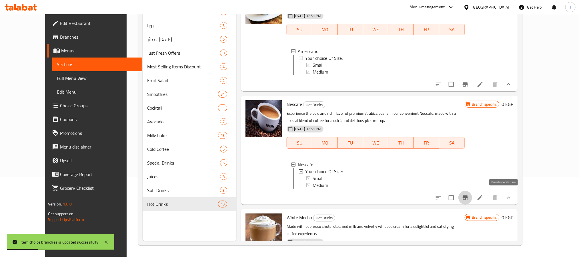
click at [468, 196] on icon "Branch-specific-item" at bounding box center [465, 197] width 5 height 5
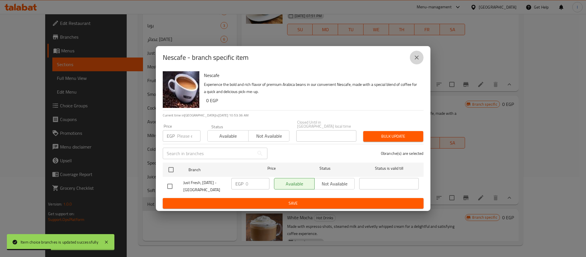
click at [417, 58] on icon "close" at bounding box center [416, 57] width 7 height 7
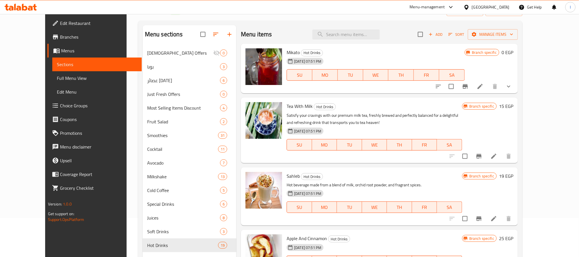
scroll to position [0, 0]
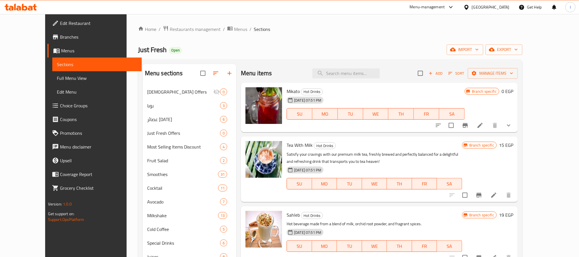
click at [296, 45] on div "Just Fresh Open import export" at bounding box center [330, 49] width 385 height 11
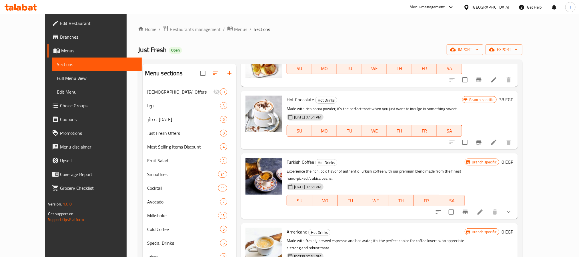
scroll to position [244, 0]
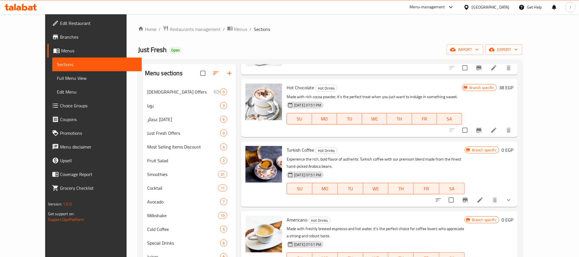
click at [513, 196] on icon "show more" at bounding box center [509, 199] width 7 height 7
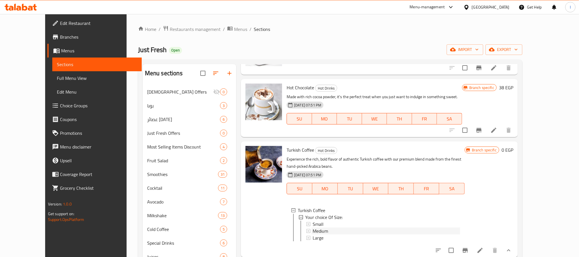
click at [313, 227] on span "Medium" at bounding box center [320, 230] width 15 height 7
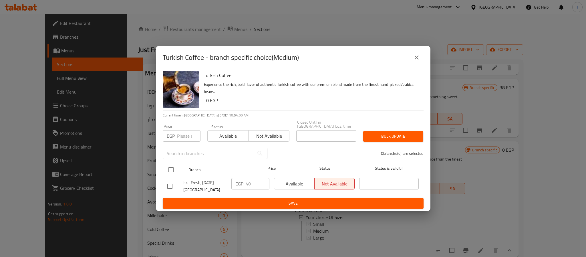
click at [168, 165] on input "checkbox" at bounding box center [171, 170] width 12 height 12
checkbox input "true"
click at [251, 180] on input "40" at bounding box center [258, 183] width 24 height 11
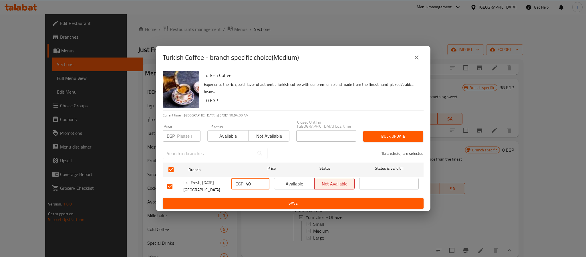
click at [251, 180] on input "40" at bounding box center [258, 183] width 24 height 11
type input "45"
click at [275, 200] on span "Save" at bounding box center [293, 203] width 252 height 7
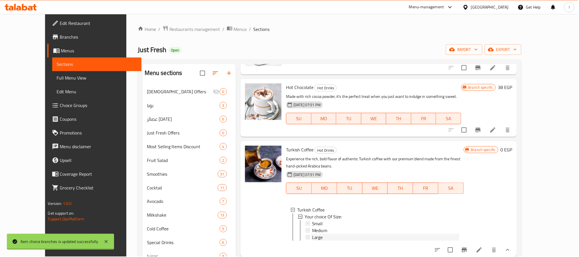
click at [313, 234] on span "Large" at bounding box center [318, 237] width 11 height 7
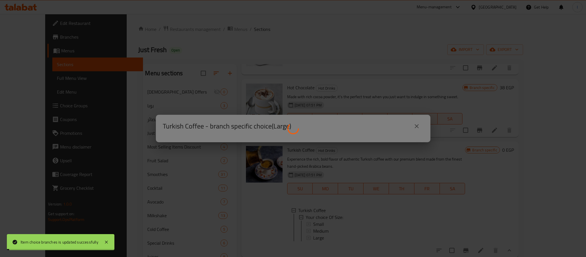
click at [311, 231] on div "Turkish Coffee - branch specific choice(Large)" at bounding box center [293, 128] width 586 height 257
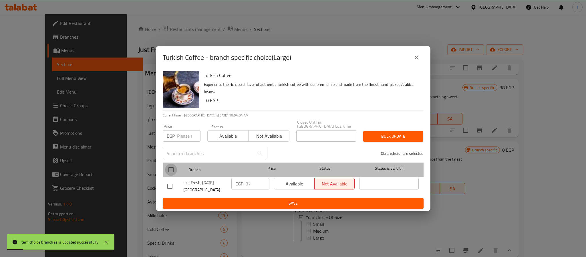
click at [172, 166] on input "checkbox" at bounding box center [171, 170] width 12 height 12
checkbox input "true"
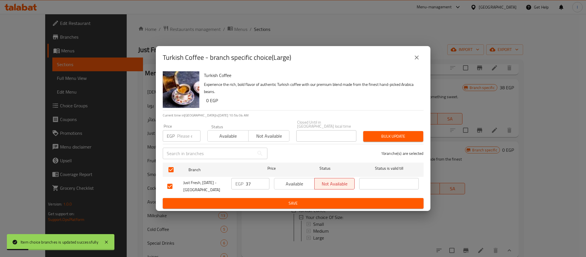
click at [250, 180] on input "37" at bounding box center [258, 183] width 24 height 11
type input "5"
click at [266, 200] on span "Save" at bounding box center [293, 203] width 252 height 7
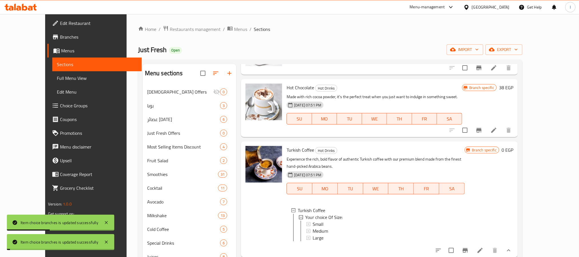
click at [313, 234] on span "Large" at bounding box center [318, 237] width 11 height 7
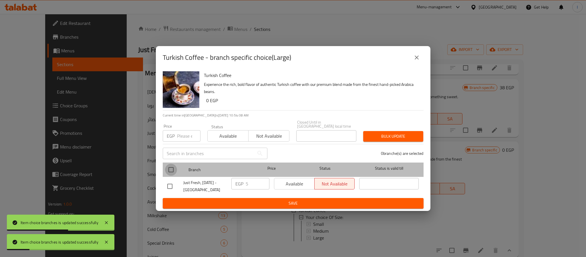
click at [172, 168] on input "checkbox" at bounding box center [171, 170] width 12 height 12
checkbox input "true"
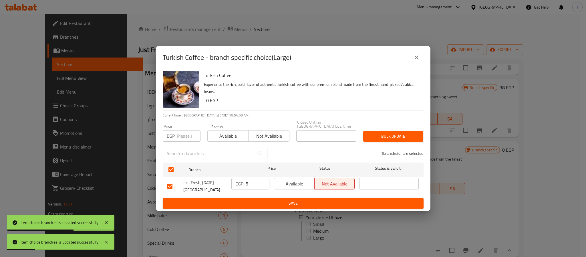
click at [249, 179] on input "5" at bounding box center [258, 183] width 24 height 11
type input "55"
click at [279, 203] on span "Save" at bounding box center [293, 203] width 252 height 7
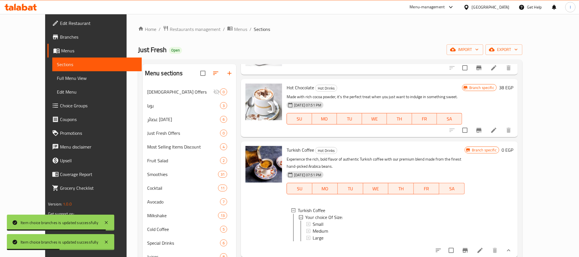
click at [286, 45] on div "Just Fresh Open import export" at bounding box center [330, 49] width 385 height 11
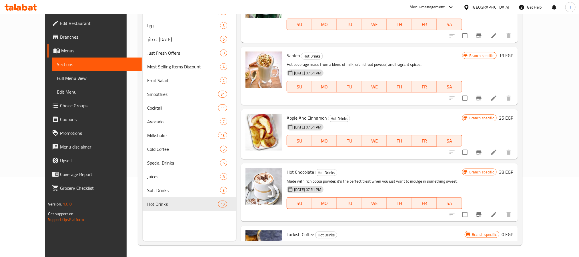
scroll to position [0, 0]
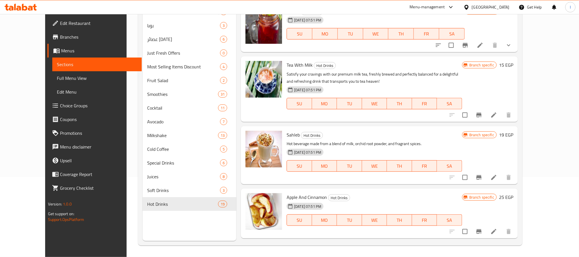
drag, startPoint x: 263, startPoint y: 2, endPoint x: 281, endPoint y: 9, distance: 18.7
click at [263, 2] on div "Menu-management Egypt Get Help I" at bounding box center [289, 7] width 579 height 14
drag, startPoint x: 270, startPoint y: 5, endPoint x: 280, endPoint y: 17, distance: 15.4
click at [270, 5] on div "Menu-management Egypt Get Help I" at bounding box center [289, 7] width 579 height 14
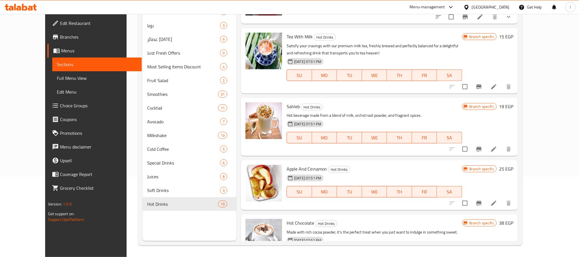
scroll to position [43, 0]
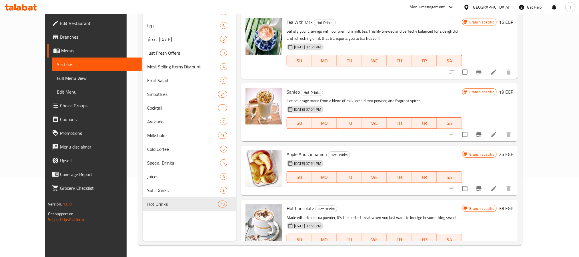
click at [483, 189] on icon "Branch-specific-item" at bounding box center [479, 188] width 7 height 7
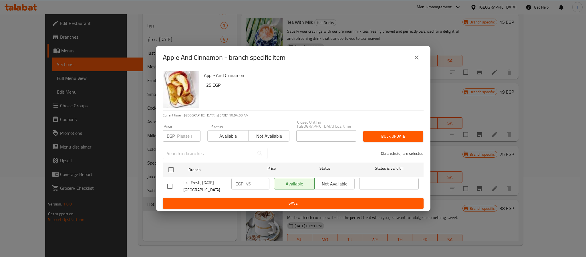
click at [417, 61] on icon "close" at bounding box center [416, 57] width 7 height 7
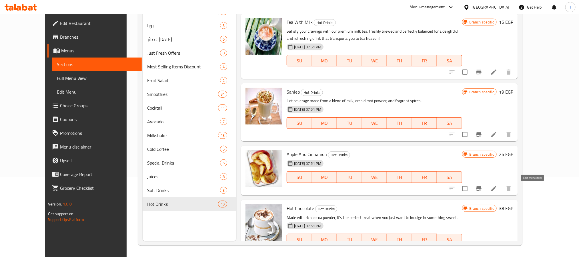
click at [498, 186] on icon at bounding box center [494, 188] width 7 height 7
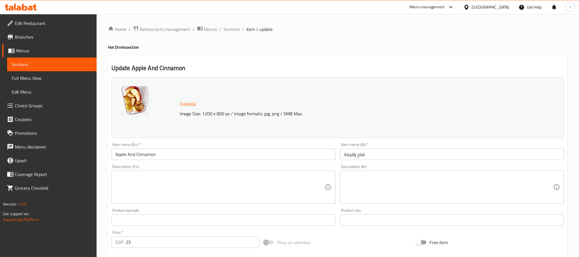
click at [259, 156] on input "Apple And Cinnamon" at bounding box center [224, 153] width 224 height 11
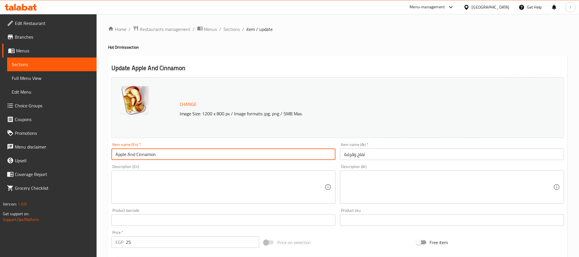
click at [259, 156] on input "Apple And Cinnamon" at bounding box center [224, 153] width 224 height 11
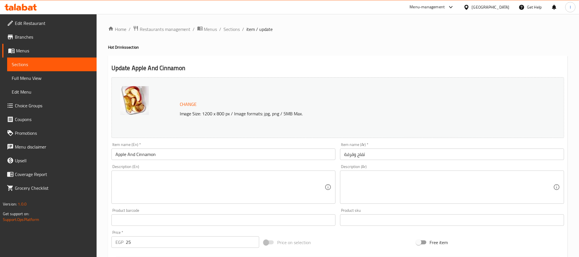
drag, startPoint x: 272, startPoint y: 65, endPoint x: 288, endPoint y: 137, distance: 73.6
click at [272, 65] on h2 "Update Apple And Cinnamon" at bounding box center [338, 68] width 453 height 9
click at [235, 30] on span "Sections" at bounding box center [232, 29] width 16 height 7
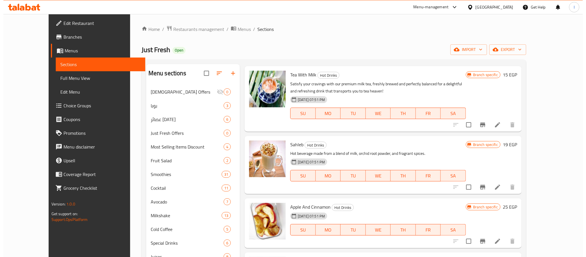
scroll to position [86, 0]
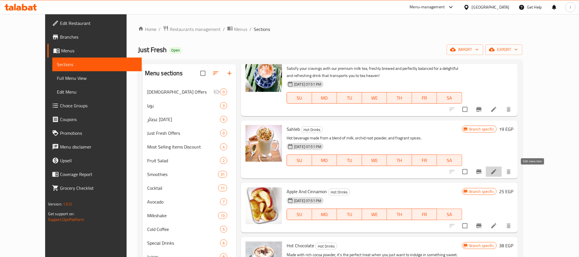
click at [498, 173] on icon at bounding box center [494, 171] width 7 height 7
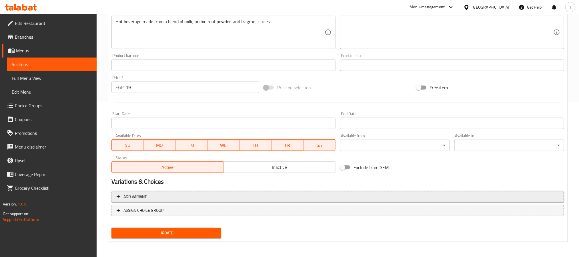
click at [192, 196] on span "Add variant" at bounding box center [338, 196] width 443 height 7
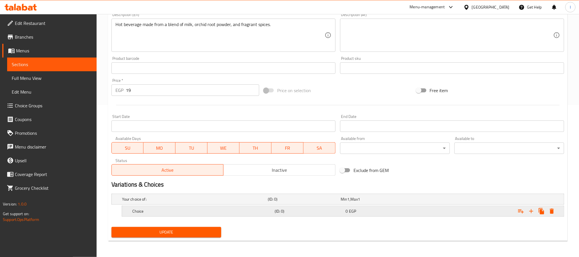
click at [255, 202] on h5 "Choice" at bounding box center [194, 199] width 144 height 6
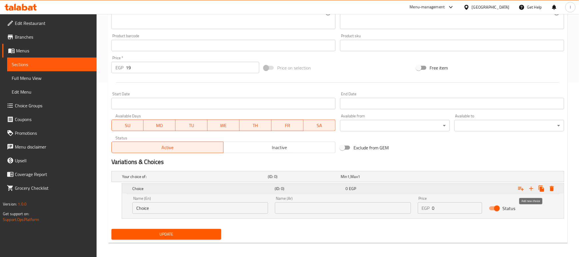
click at [531, 188] on icon "Expand" at bounding box center [531, 188] width 7 height 7
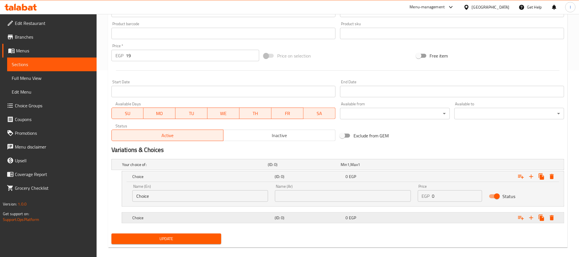
scroll to position [193, 0]
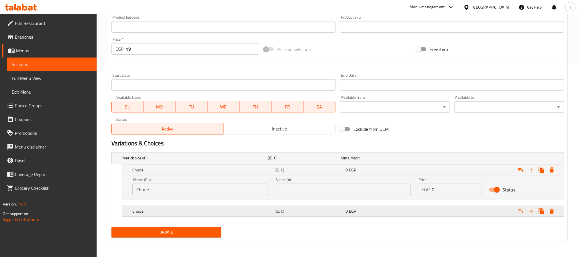
click at [287, 161] on h5 "(ID: 0)" at bounding box center [303, 158] width 71 height 6
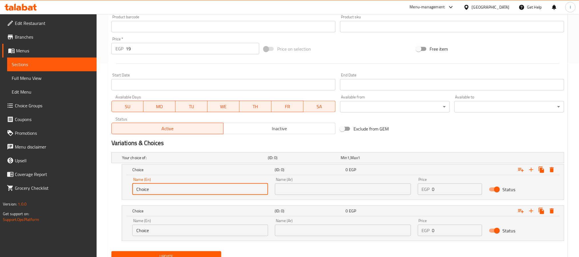
click at [195, 189] on input "Choice" at bounding box center [200, 188] width 136 height 11
type input "Medium"
click at [164, 230] on input "Choice" at bounding box center [200, 230] width 136 height 11
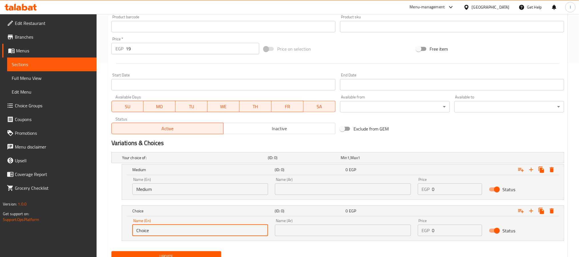
click at [164, 230] on input "Choice" at bounding box center [200, 230] width 136 height 11
type input "Large"
click at [293, 190] on input "text" at bounding box center [343, 188] width 136 height 11
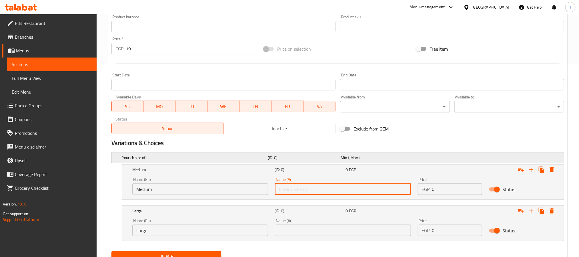
type input "وسط"
click at [319, 228] on input "text" at bounding box center [343, 230] width 136 height 11
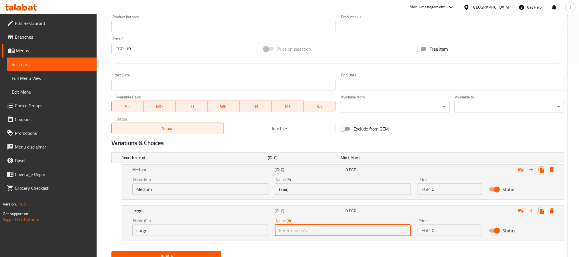
type input "كبير"
click at [464, 188] on input "0" at bounding box center [457, 188] width 50 height 11
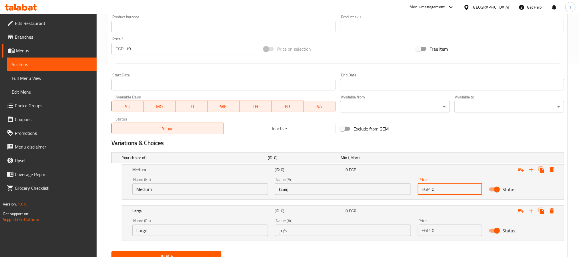
click at [464, 188] on input "0" at bounding box center [457, 188] width 50 height 11
type input "65"
click at [455, 234] on input "0" at bounding box center [457, 230] width 50 height 11
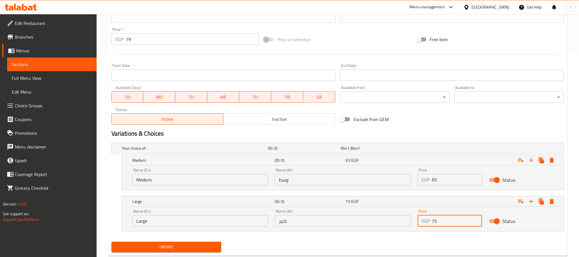
scroll to position [218, 0]
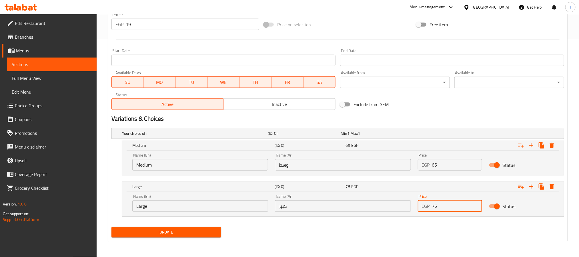
type input "75"
click at [199, 232] on span "Update" at bounding box center [166, 232] width 101 height 7
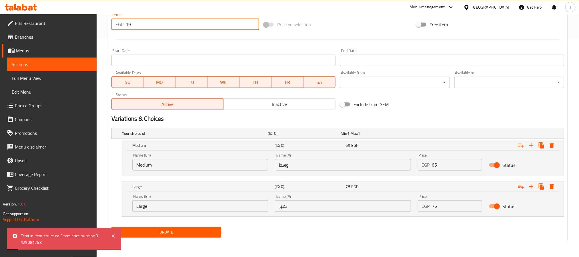
click at [138, 26] on input "19" at bounding box center [193, 24] width 134 height 11
type input "0"
click at [184, 235] on span "Update" at bounding box center [166, 232] width 101 height 7
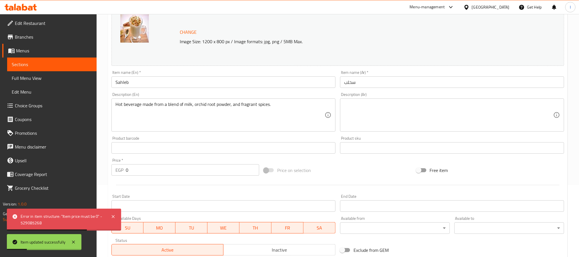
scroll to position [0, 0]
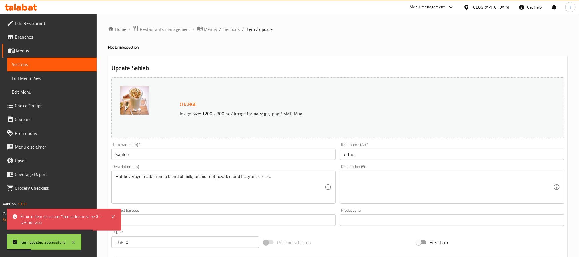
click at [229, 29] on span "Sections" at bounding box center [232, 29] width 16 height 7
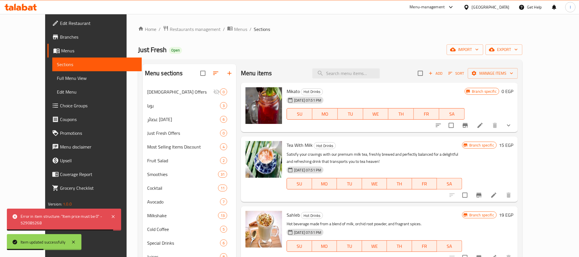
click at [287, 213] on span "Sahleb" at bounding box center [293, 214] width 13 height 9
copy h6 "Sahleb"
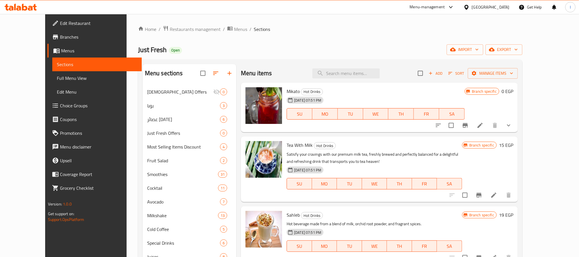
click at [305, 49] on div "Just Fresh Open import export" at bounding box center [330, 49] width 385 height 11
click at [497, 198] on icon at bounding box center [494, 194] width 5 height 5
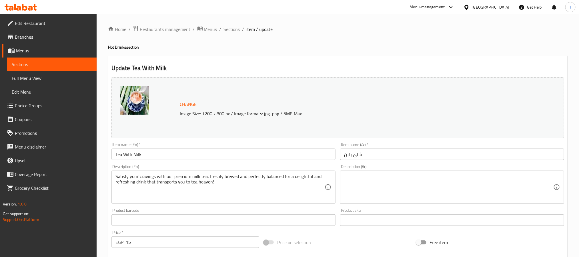
click at [170, 247] on input "15" at bounding box center [193, 241] width 134 height 11
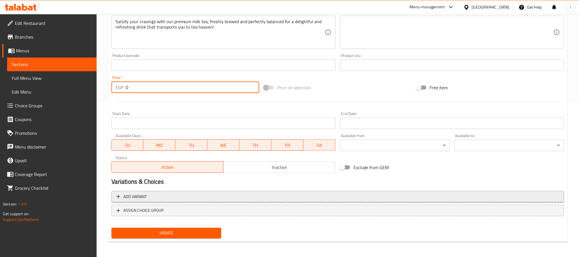
type input "0"
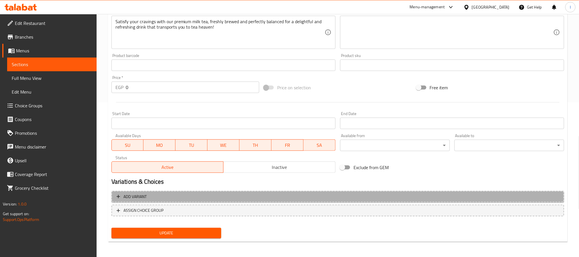
click at [223, 192] on button "Add variant" at bounding box center [338, 197] width 453 height 12
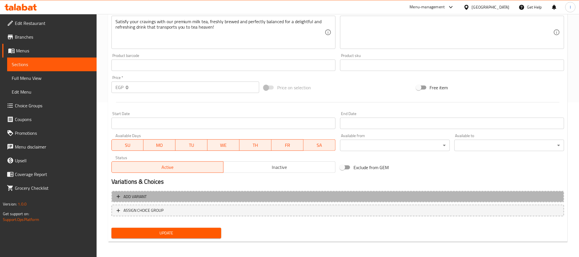
scroll to position [152, 0]
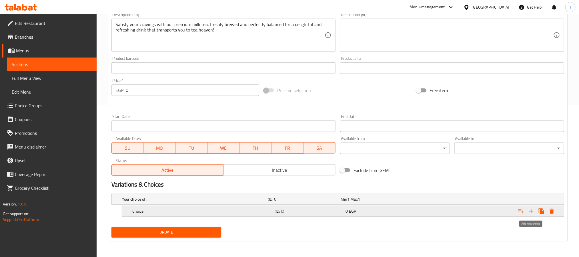
click at [534, 209] on icon "Expand" at bounding box center [531, 211] width 7 height 7
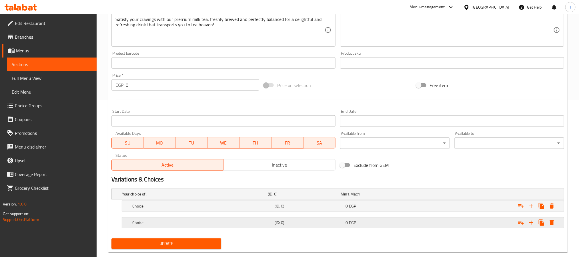
scroll to position [169, 0]
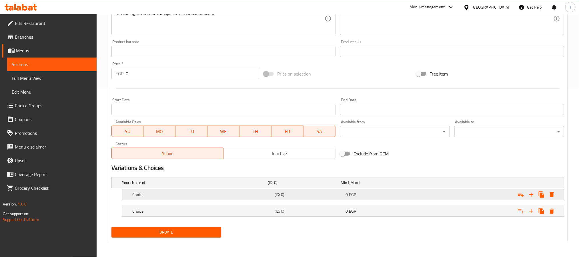
click at [217, 185] on h5 "Choice" at bounding box center [194, 183] width 144 height 6
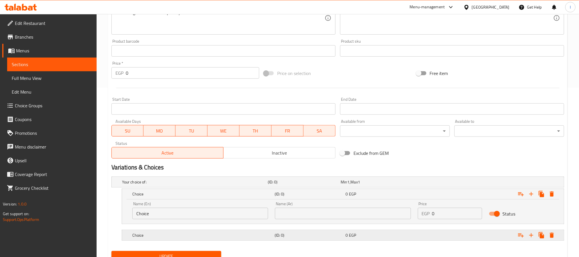
click at [172, 185] on h5 "Choice" at bounding box center [194, 182] width 144 height 6
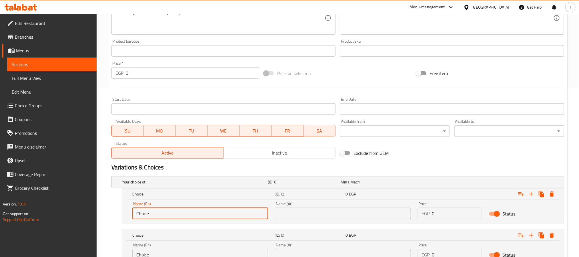
click at [166, 217] on input "Choice" at bounding box center [200, 213] width 136 height 11
type input "Medium"
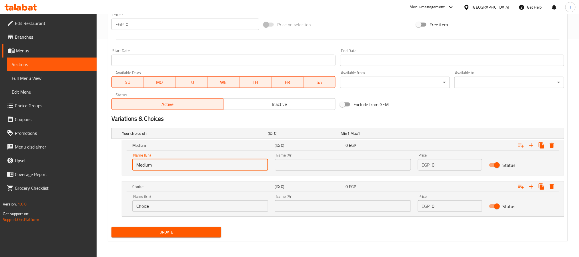
scroll to position [218, 0]
click at [175, 213] on div "Name (En) Choice Name (En)" at bounding box center [200, 203] width 143 height 24
click at [179, 207] on input "Choice" at bounding box center [200, 205] width 136 height 11
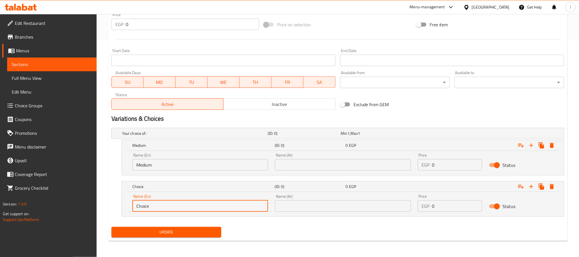
click at [179, 207] on input "Choice" at bounding box center [200, 205] width 136 height 11
type input ";"
type input "Large"
drag, startPoint x: 307, startPoint y: 162, endPoint x: 311, endPoint y: 163, distance: 3.8
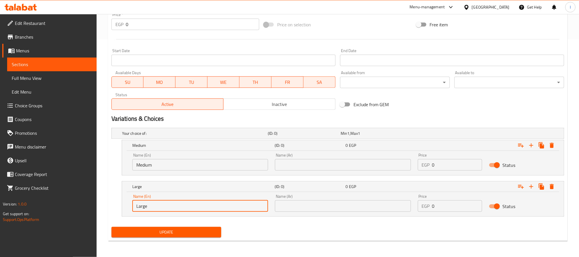
click at [307, 162] on input "text" at bounding box center [343, 164] width 136 height 11
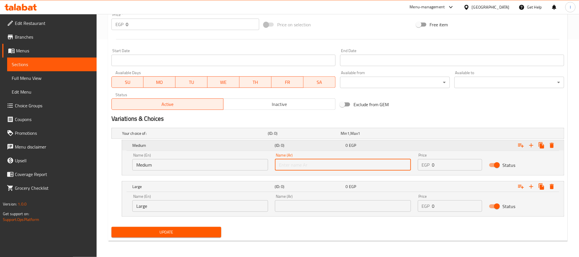
type input "وسط"
click at [301, 204] on input "text" at bounding box center [343, 205] width 136 height 11
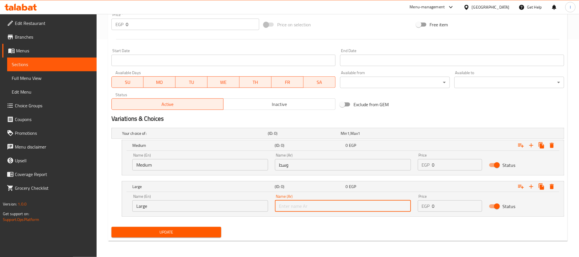
type input "كبير"
click at [442, 162] on input "0" at bounding box center [457, 164] width 50 height 11
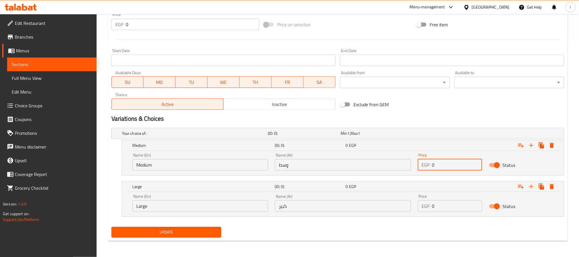
click at [442, 162] on input "0" at bounding box center [457, 164] width 50 height 11
type input "60"
click at [451, 207] on input "0" at bounding box center [457, 205] width 50 height 11
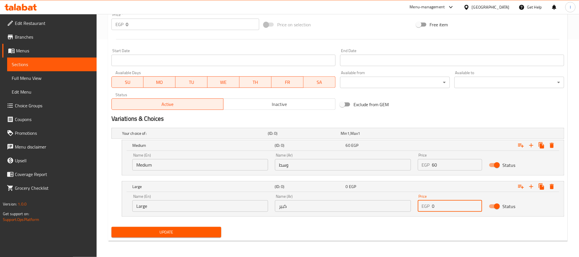
click at [451, 207] on input "0" at bounding box center [457, 205] width 50 height 11
type input "65"
click at [194, 231] on span "Update" at bounding box center [166, 232] width 101 height 7
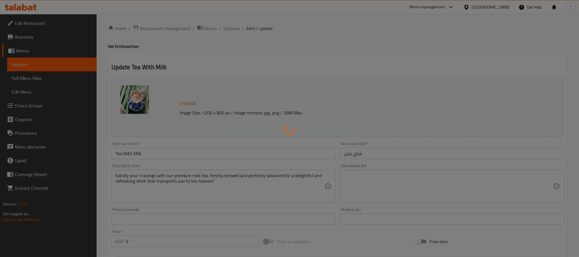
scroll to position [0, 0]
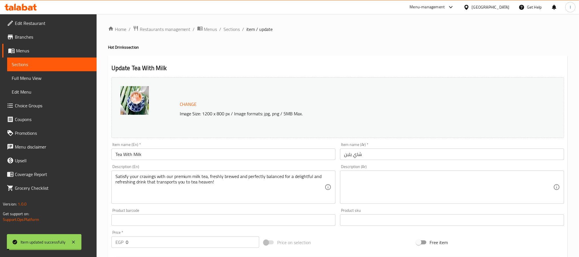
drag, startPoint x: 231, startPoint y: 29, endPoint x: 237, endPoint y: 34, distance: 7.4
click at [231, 29] on span "Sections" at bounding box center [232, 29] width 16 height 7
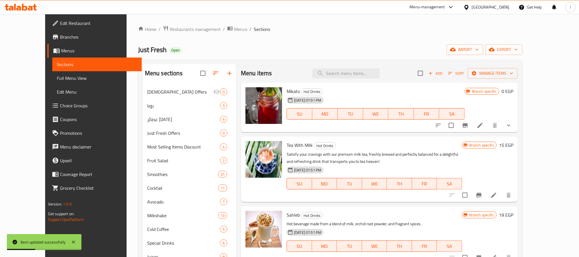
click at [283, 70] on div "Menu items Add Sort Manage items" at bounding box center [379, 73] width 277 height 19
click at [347, 74] on input "search" at bounding box center [346, 73] width 67 height 10
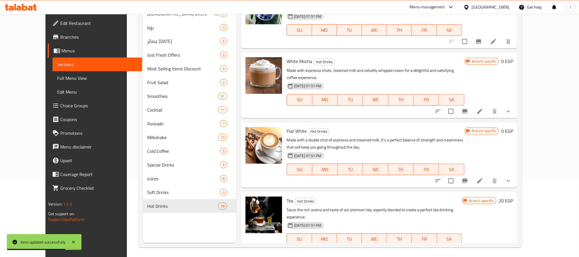
scroll to position [80, 0]
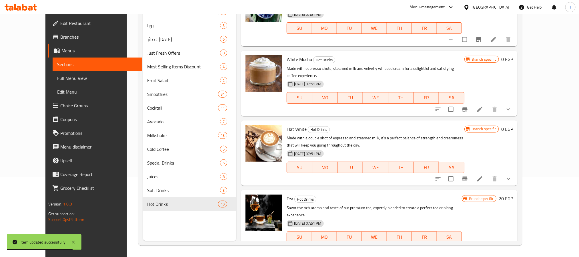
type input "tea"
click at [497, 245] on icon at bounding box center [493, 248] width 7 height 7
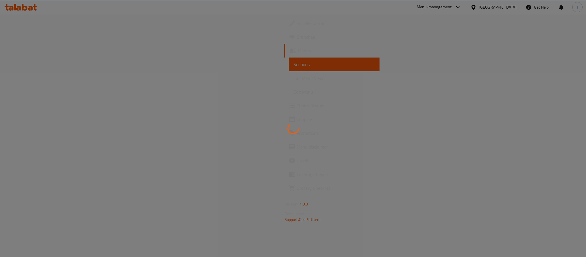
drag, startPoint x: 269, startPoint y: 35, endPoint x: 375, endPoint y: 28, distance: 106.6
click at [269, 35] on div at bounding box center [293, 128] width 586 height 257
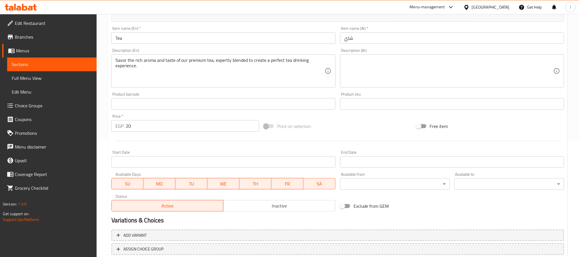
scroll to position [129, 0]
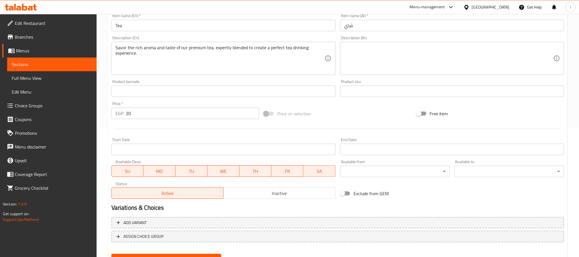
click at [180, 110] on input "20" at bounding box center [193, 113] width 134 height 11
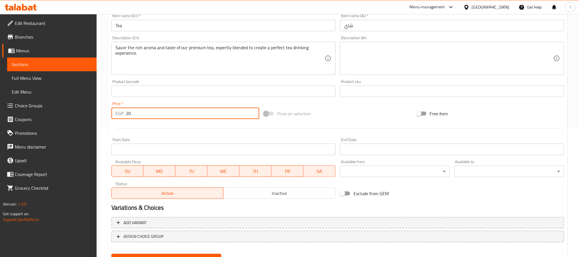
click at [180, 110] on input "20" at bounding box center [193, 113] width 134 height 11
type input "0"
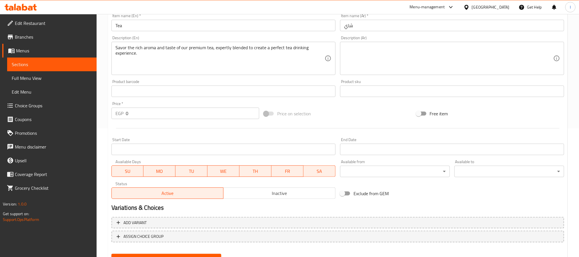
click at [337, 118] on div "Price on selection" at bounding box center [338, 113] width 152 height 15
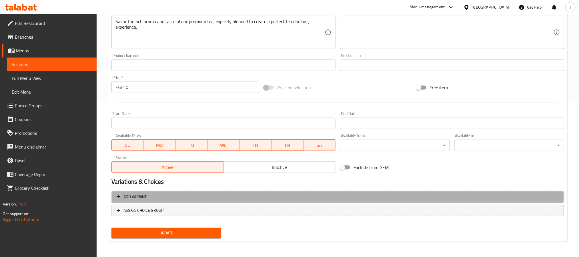
click at [380, 195] on span "Add variant" at bounding box center [338, 196] width 443 height 7
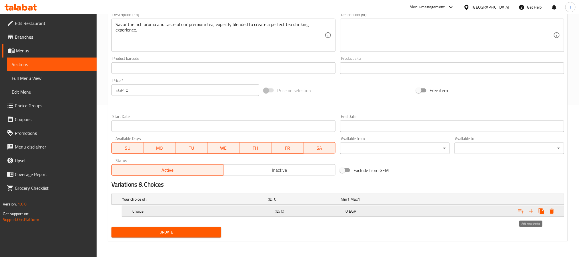
drag, startPoint x: 529, startPoint y: 210, endPoint x: 524, endPoint y: 212, distance: 4.9
click at [528, 210] on icon "Expand" at bounding box center [531, 211] width 7 height 7
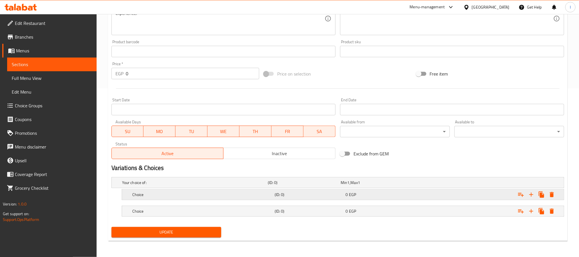
click at [240, 185] on h5 "Choice" at bounding box center [194, 183] width 144 height 6
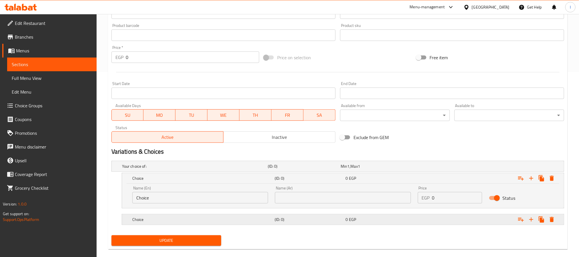
scroll to position [193, 0]
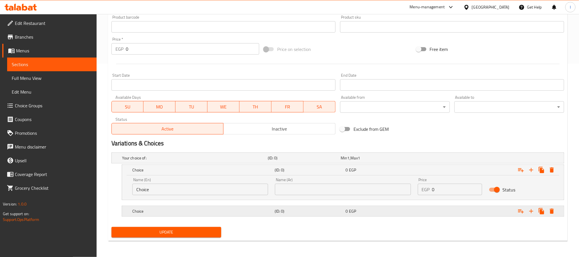
click at [207, 164] on div "Choice (ID: 0) 0 EGP" at bounding box center [340, 158] width 438 height 13
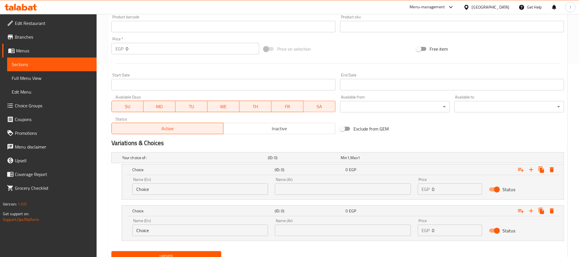
click at [191, 194] on input "Choice" at bounding box center [200, 188] width 136 height 11
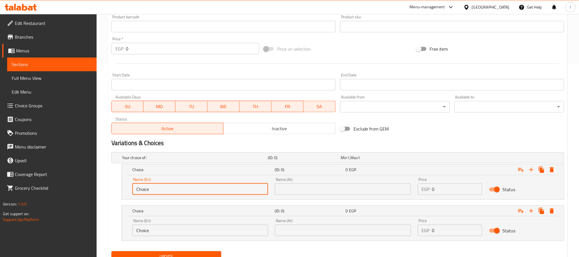
click at [191, 194] on input "Choice" at bounding box center [200, 188] width 136 height 11
type input "Medium"
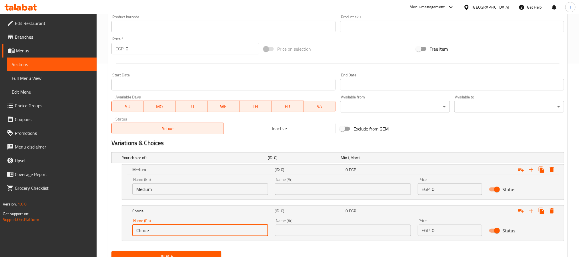
click at [172, 230] on input "Choice" at bounding box center [200, 230] width 136 height 11
type input "Large"
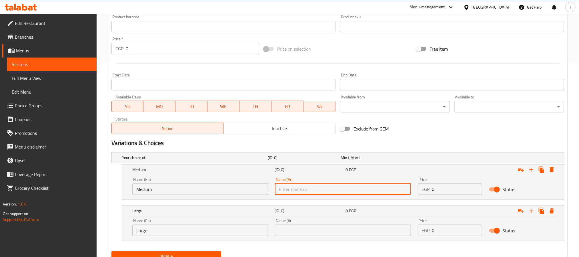
click at [312, 191] on input "text" at bounding box center [343, 188] width 136 height 11
type input "وسط"
click at [310, 229] on input "text" at bounding box center [343, 230] width 136 height 11
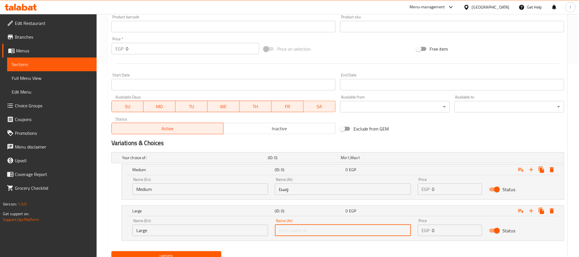
type input "كبير"
click at [452, 187] on input "0" at bounding box center [457, 188] width 50 height 11
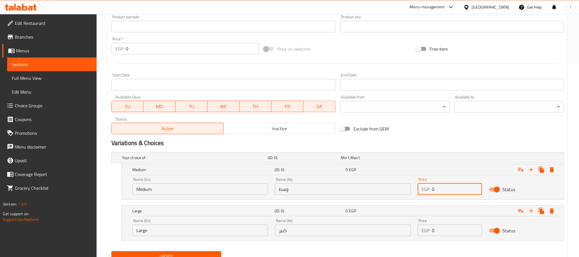
click at [452, 187] on input "0" at bounding box center [457, 188] width 50 height 11
type input "35"
click at [444, 229] on input "0" at bounding box center [457, 230] width 50 height 11
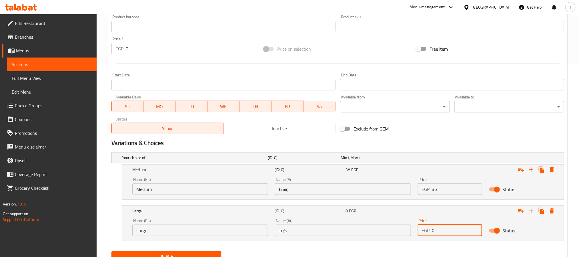
click at [444, 229] on input "0" at bounding box center [457, 230] width 50 height 11
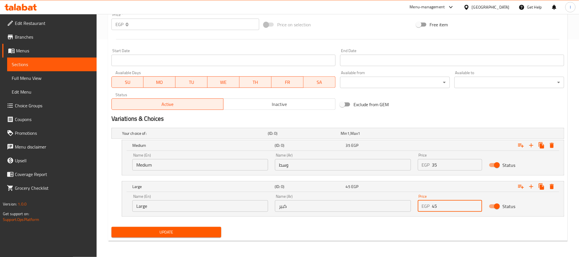
type input "45"
click at [198, 235] on span "Update" at bounding box center [166, 232] width 101 height 7
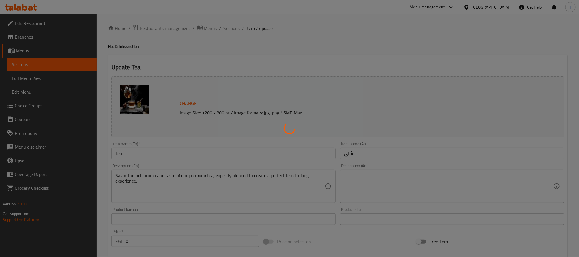
scroll to position [0, 0]
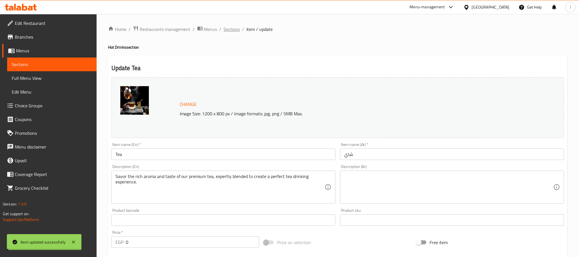
click at [231, 30] on span "Sections" at bounding box center [232, 29] width 16 height 7
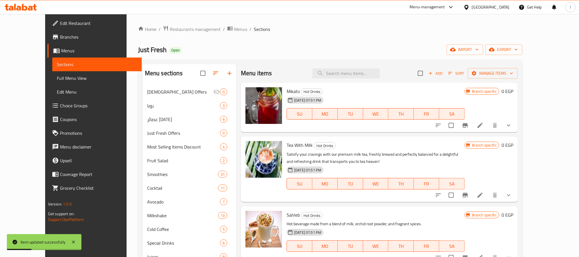
click at [285, 56] on div "Home / Restaurants management / Menus / Sections Just Fresh Open import export …" at bounding box center [330, 175] width 385 height 300
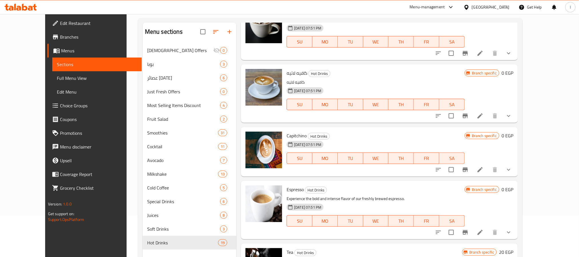
scroll to position [80, 0]
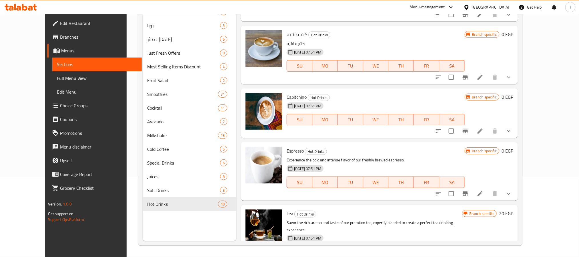
click at [314, 207] on div "Tea Hot Drinks Savor the rich aroma and taste of our premium tea, expertly blen…" at bounding box center [375, 237] width 180 height 61
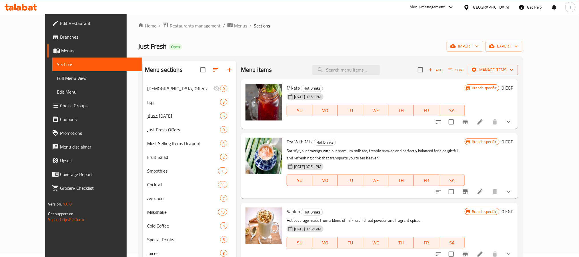
scroll to position [0, 0]
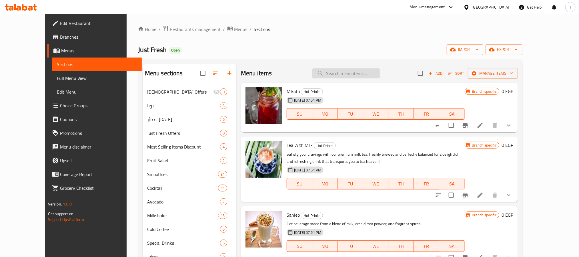
click at [359, 73] on input "search" at bounding box center [346, 73] width 67 height 10
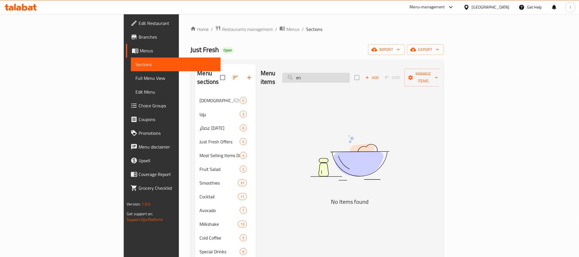
type input "e"
type input "gree"
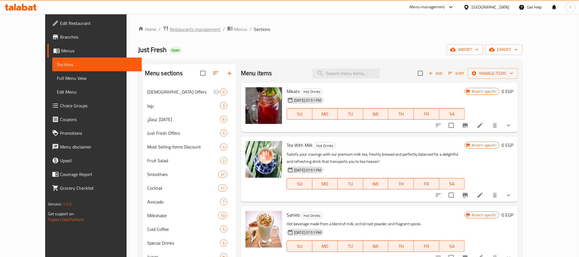
click at [170, 29] on span "Restaurants management" at bounding box center [195, 29] width 51 height 7
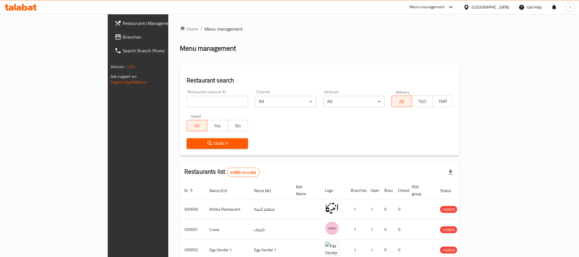
click at [348, 51] on div "Menu management" at bounding box center [320, 48] width 280 height 9
click at [123, 34] on span "Branches" at bounding box center [161, 36] width 77 height 7
